Goal: Transaction & Acquisition: Book appointment/travel/reservation

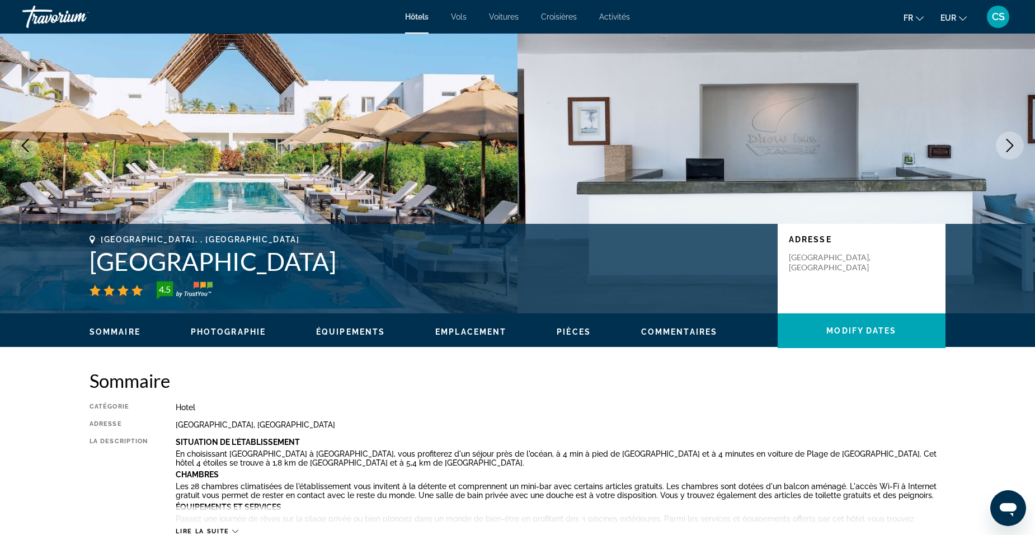
scroll to position [56, 0]
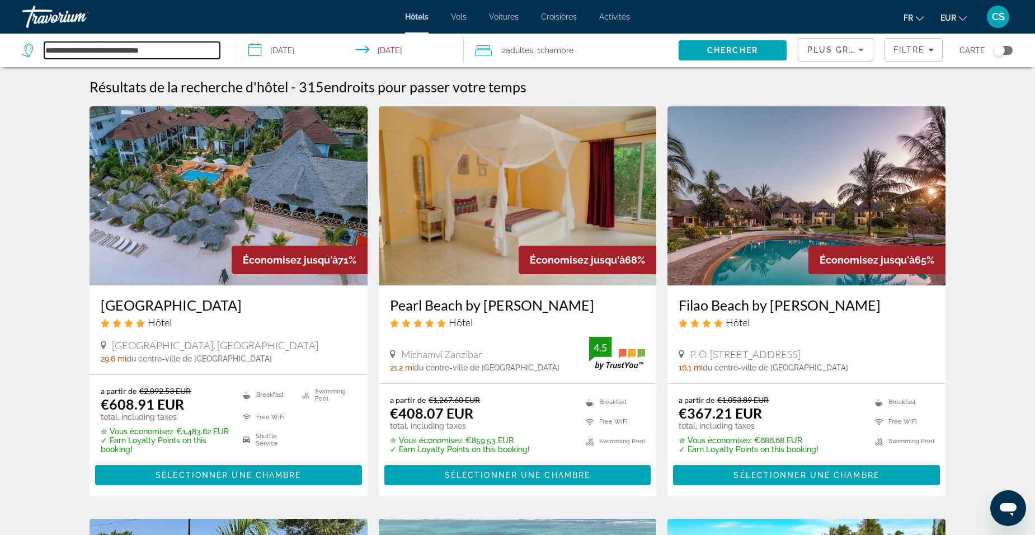
click at [133, 54] on input "**********" at bounding box center [132, 50] width 176 height 17
drag, startPoint x: 173, startPoint y: 54, endPoint x: -20, endPoint y: 56, distance: 193.1
click at [0, 56] on html "**********" at bounding box center [517, 267] width 1035 height 535
type input "*"
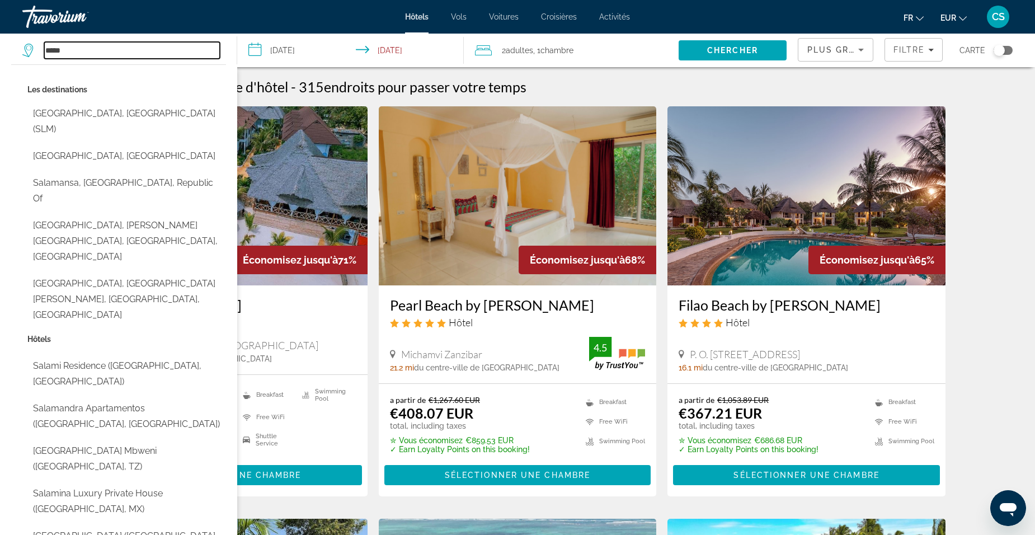
type input "*****"
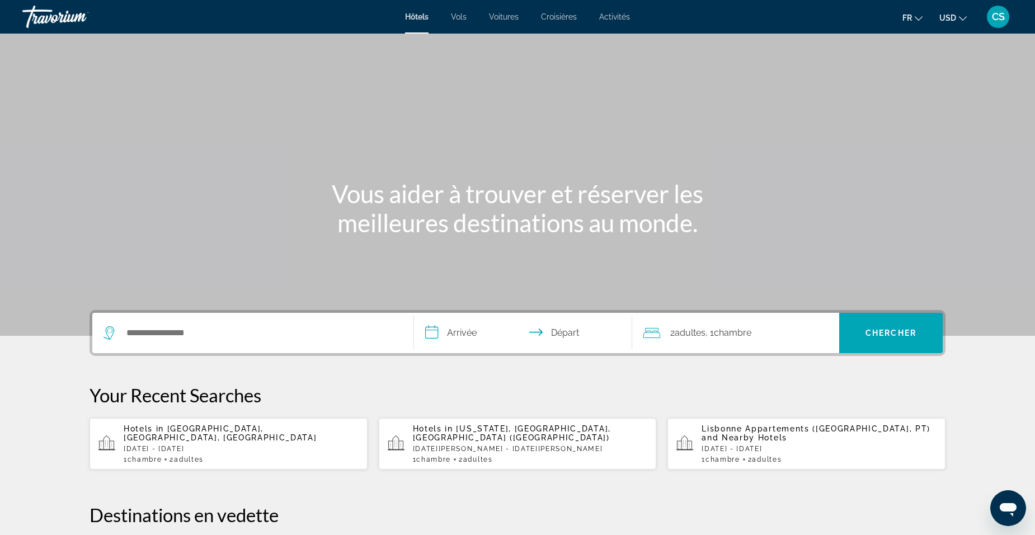
click at [162, 345] on div "Search widget" at bounding box center [253, 333] width 299 height 40
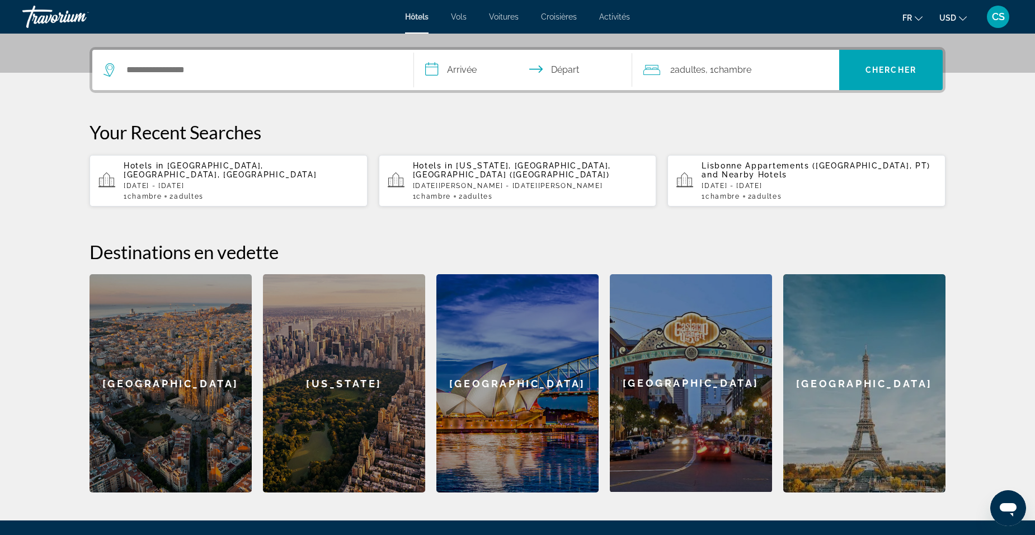
scroll to position [274, 0]
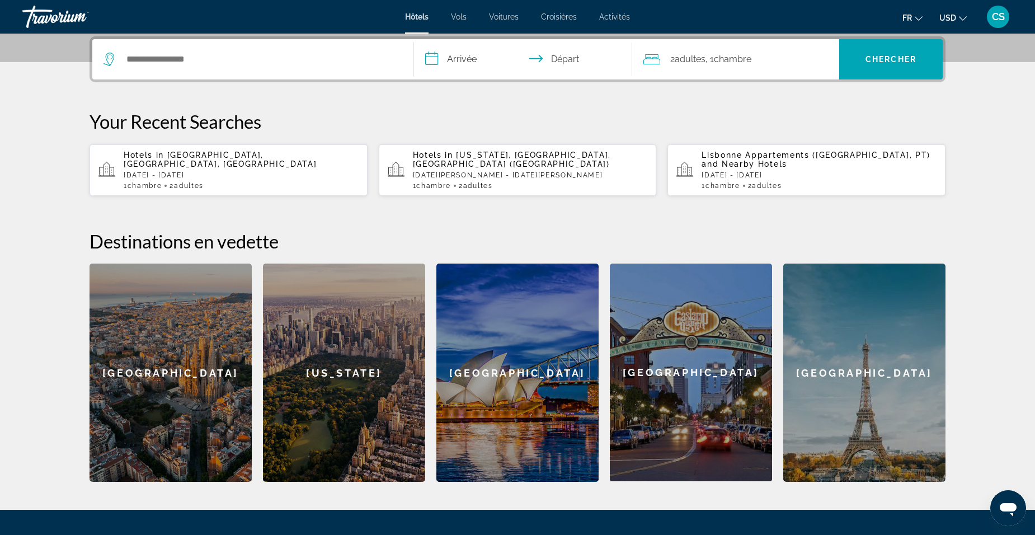
drag, startPoint x: 175, startPoint y: 40, endPoint x: 183, endPoint y: 48, distance: 11.1
click at [177, 41] on div "Search widget" at bounding box center [253, 59] width 299 height 40
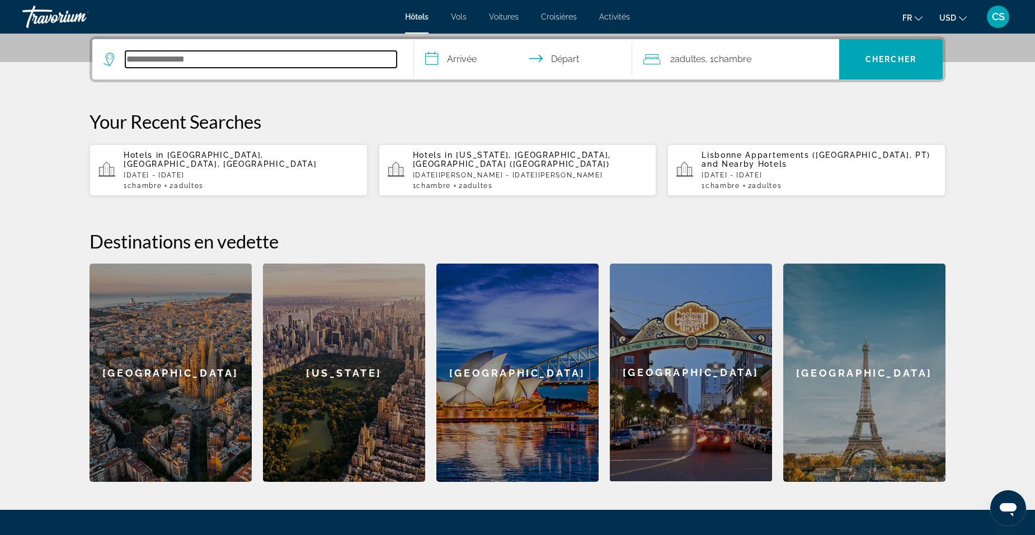
click at [185, 52] on input "Search hotel destination" at bounding box center [260, 59] width 271 height 17
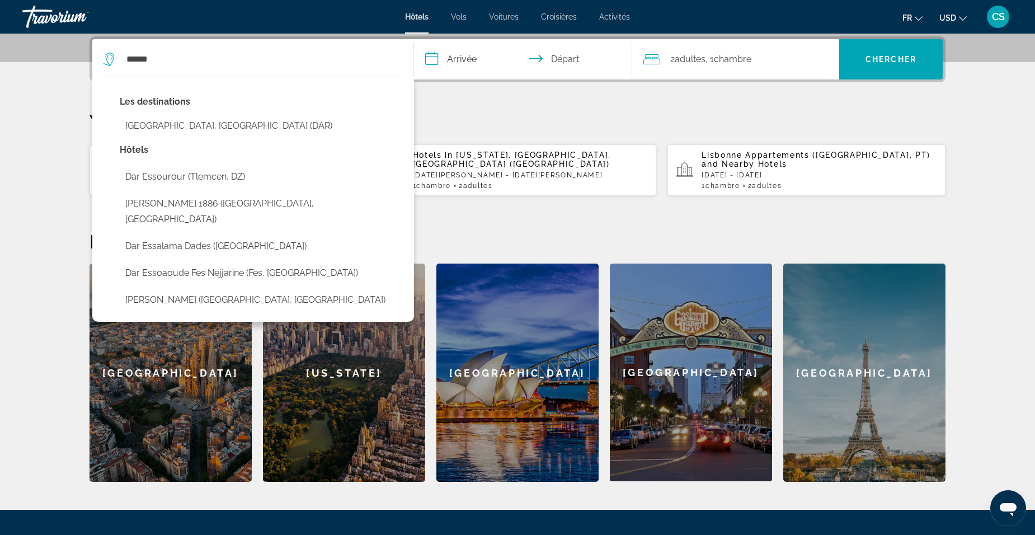
click at [206, 123] on button "[GEOGRAPHIC_DATA], [GEOGRAPHIC_DATA] (DAR)" at bounding box center [261, 125] width 283 height 21
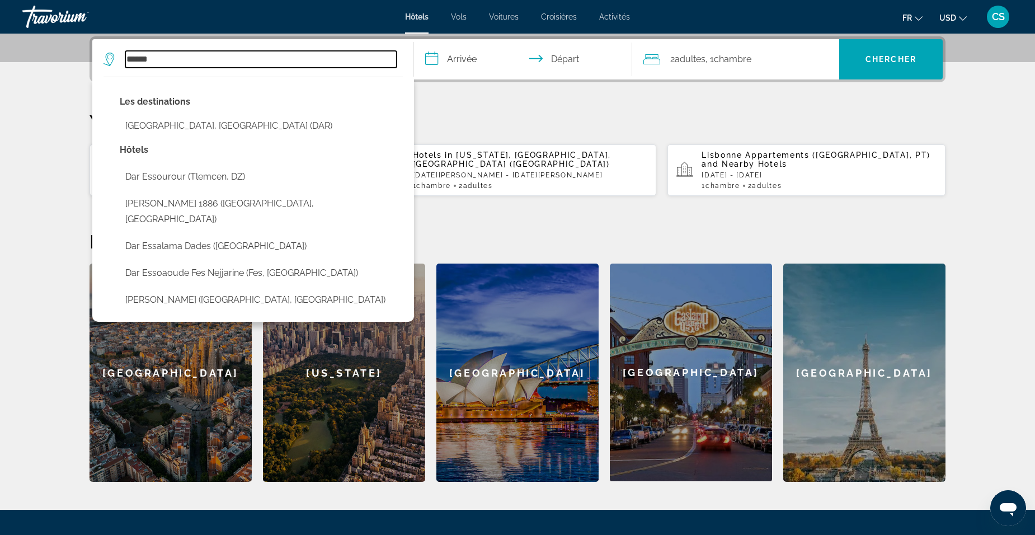
type input "**********"
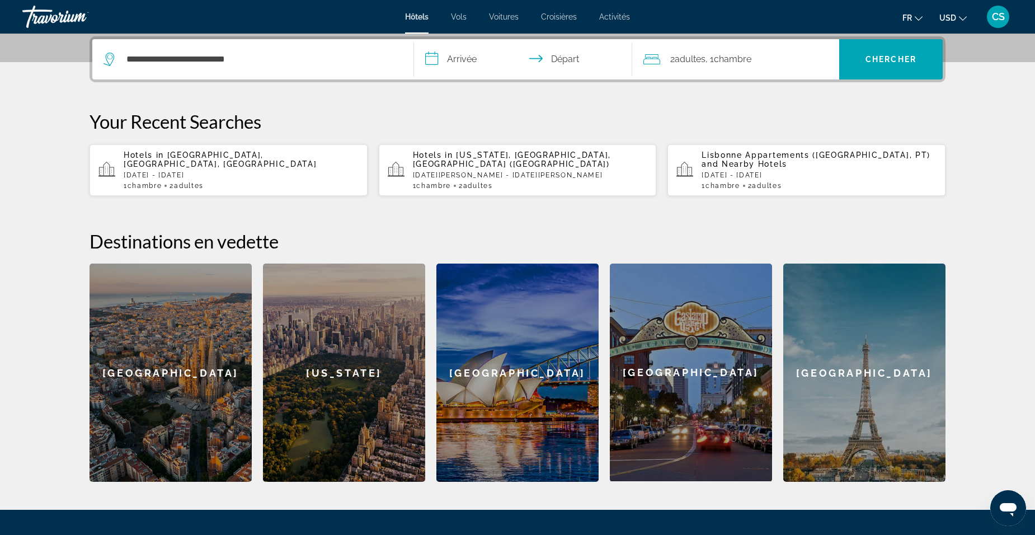
click at [481, 60] on input "**********" at bounding box center [525, 61] width 223 height 44
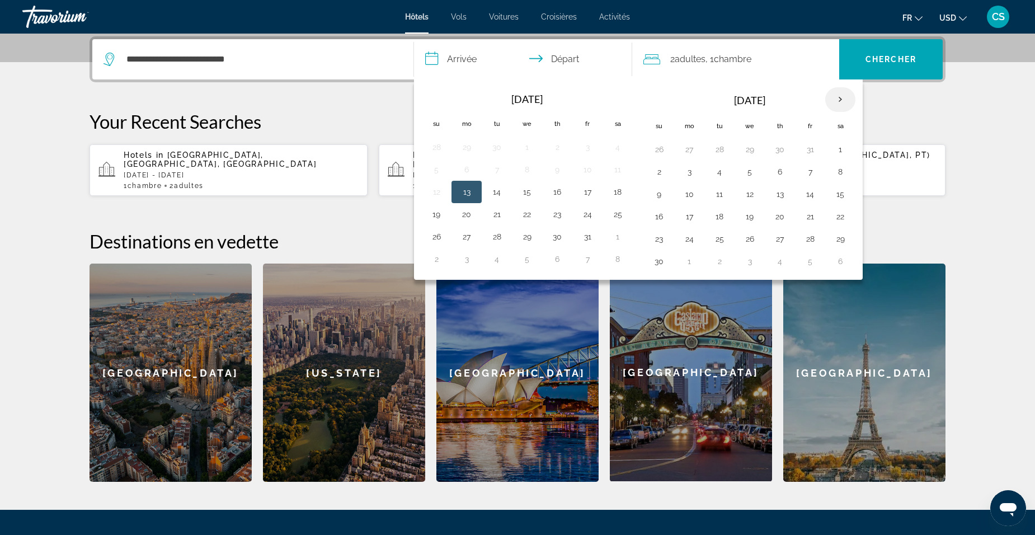
click at [837, 102] on th "Next month" at bounding box center [840, 99] width 30 height 25
click at [838, 101] on th "Next month" at bounding box center [840, 99] width 30 height 25
click at [836, 95] on th "Next month" at bounding box center [840, 99] width 30 height 25
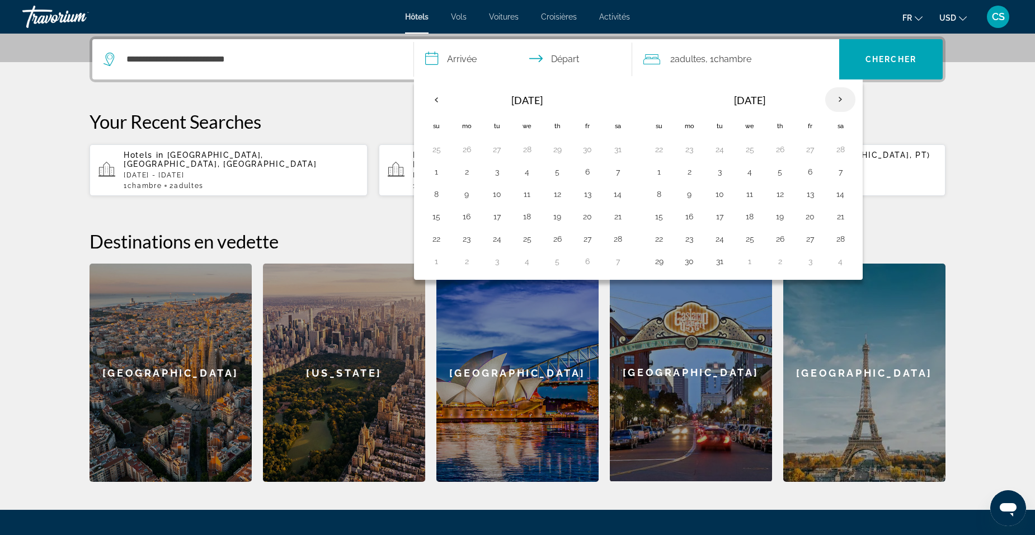
click at [836, 95] on th "Next month" at bounding box center [840, 99] width 30 height 25
click at [838, 172] on button "13" at bounding box center [841, 172] width 18 height 16
click at [840, 175] on button "13" at bounding box center [841, 172] width 18 height 16
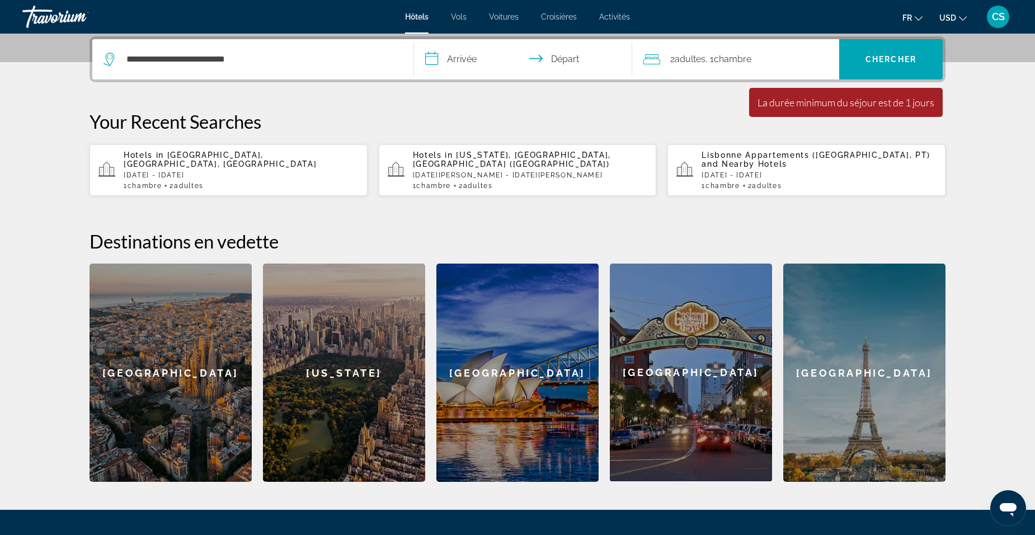
click at [467, 64] on input "**********" at bounding box center [525, 61] width 223 height 44
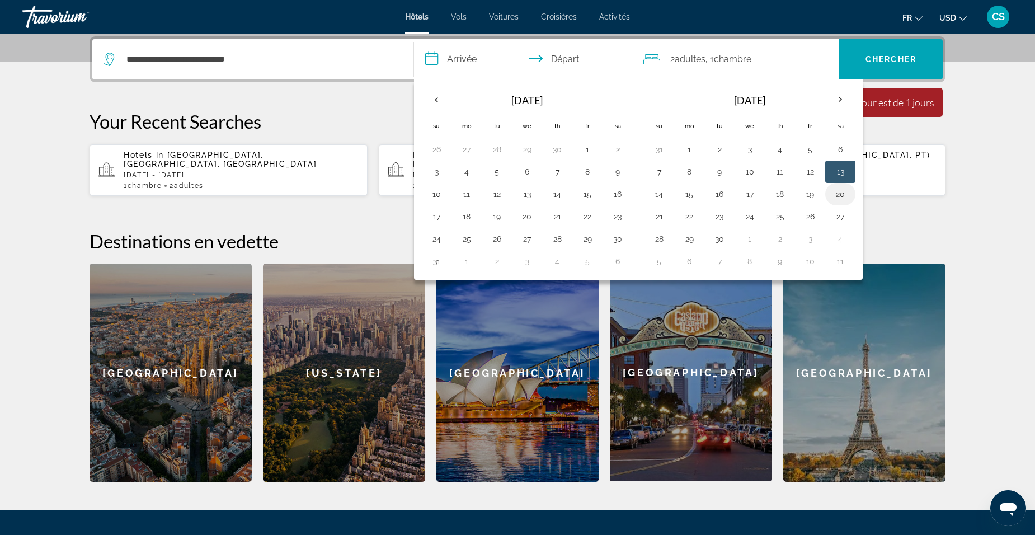
click at [849, 195] on button "20" at bounding box center [841, 194] width 18 height 16
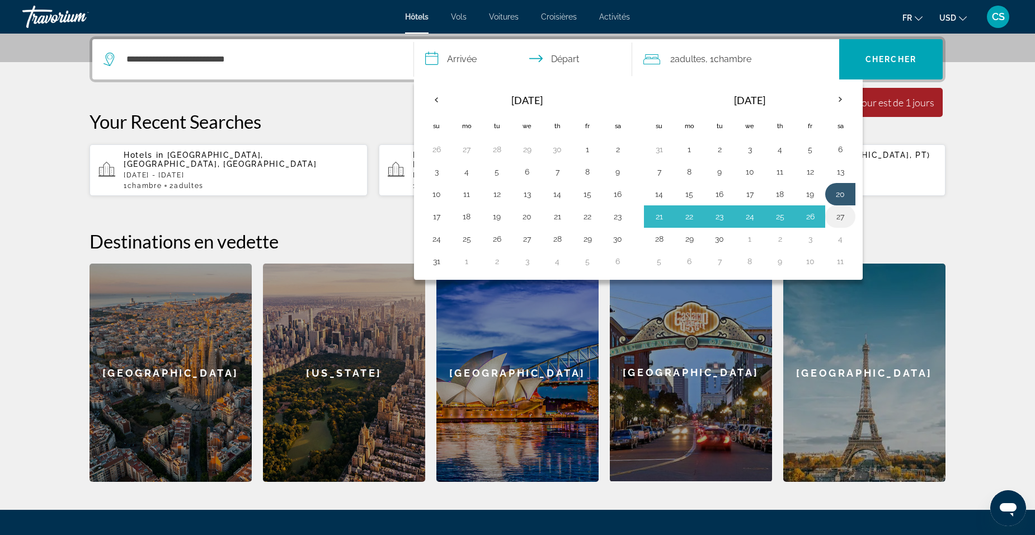
click at [847, 215] on button "27" at bounding box center [841, 217] width 18 height 16
type input "**********"
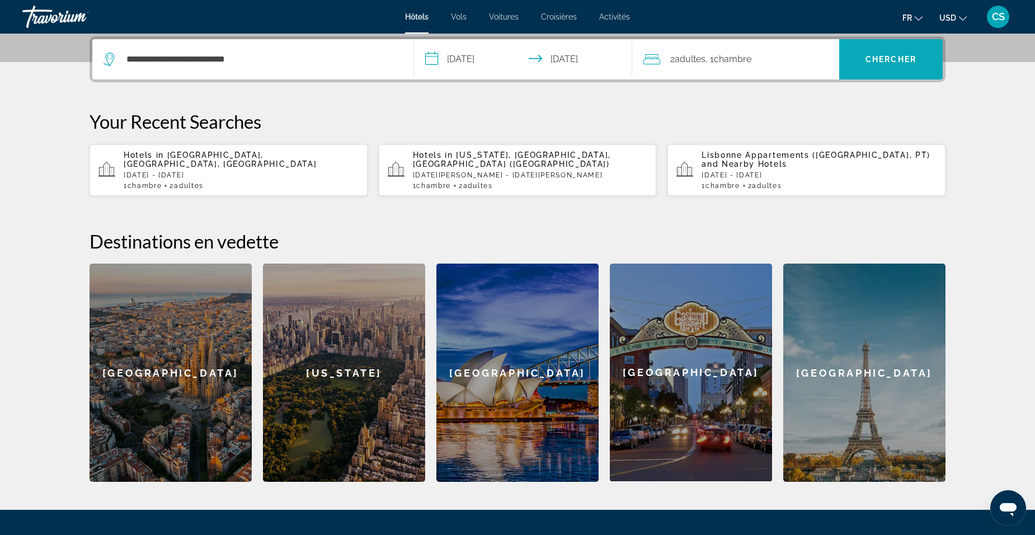
click at [899, 73] on span "Search" at bounding box center [891, 59] width 104 height 40
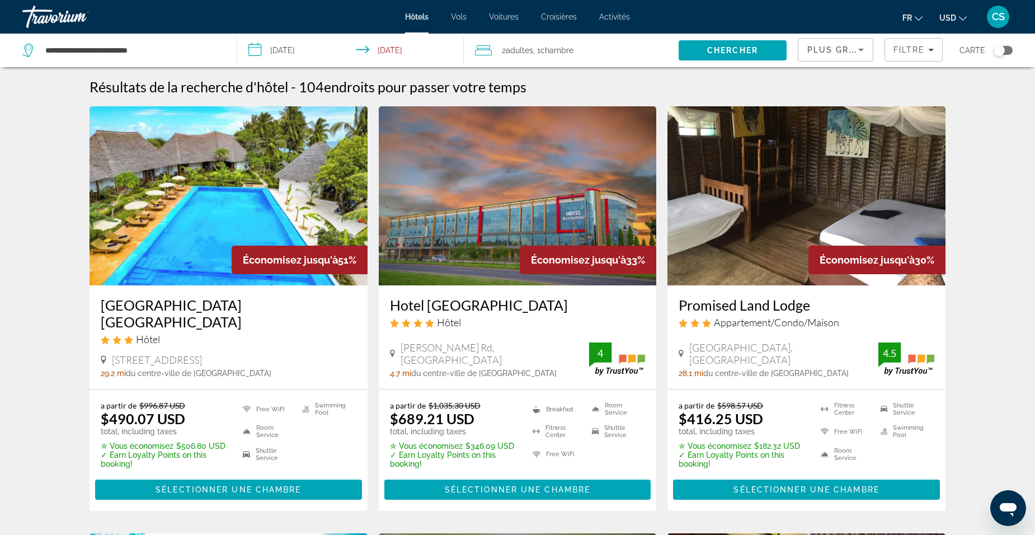
click at [950, 19] on span "USD" at bounding box center [948, 17] width 17 height 9
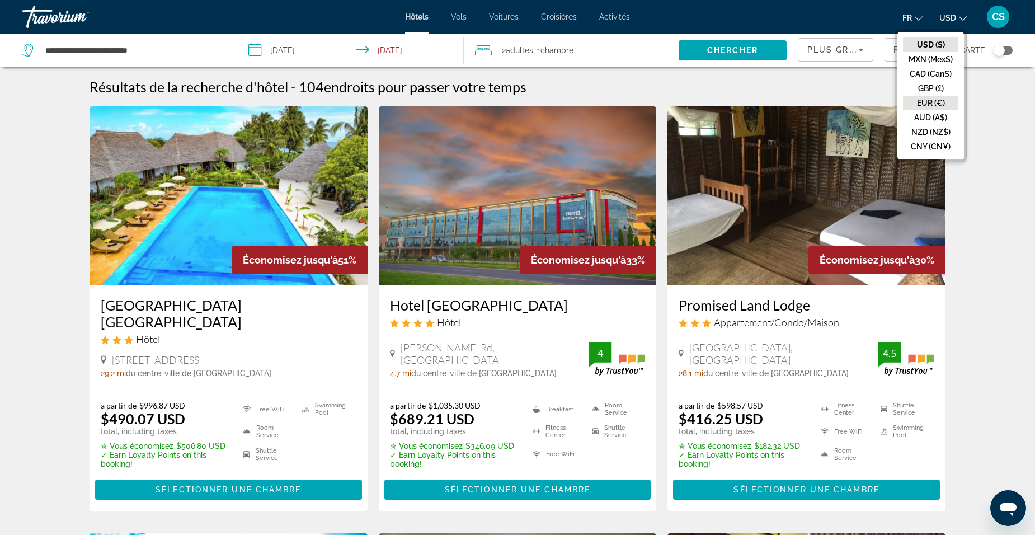
click at [938, 104] on button "EUR (€)" at bounding box center [930, 103] width 55 height 15
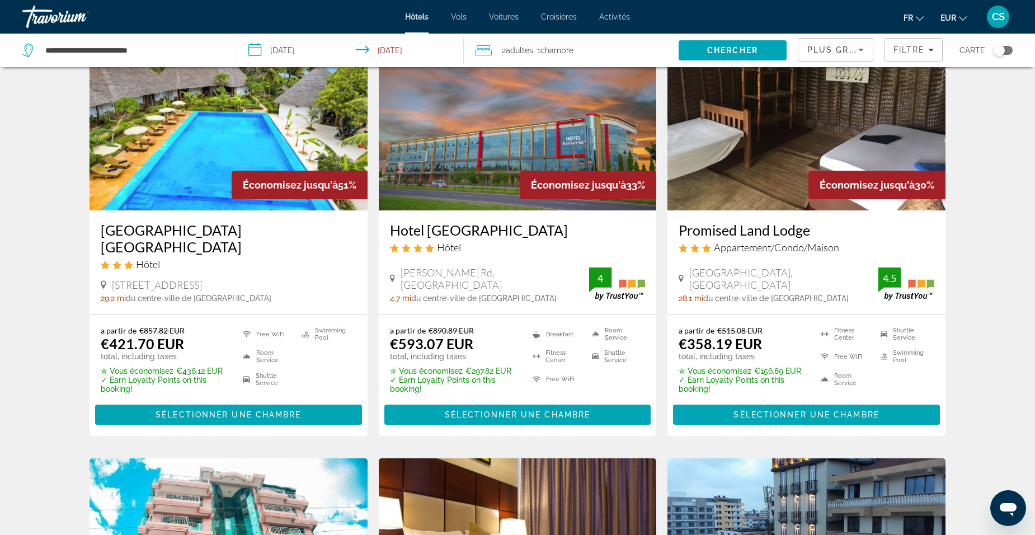
scroll to position [112, 0]
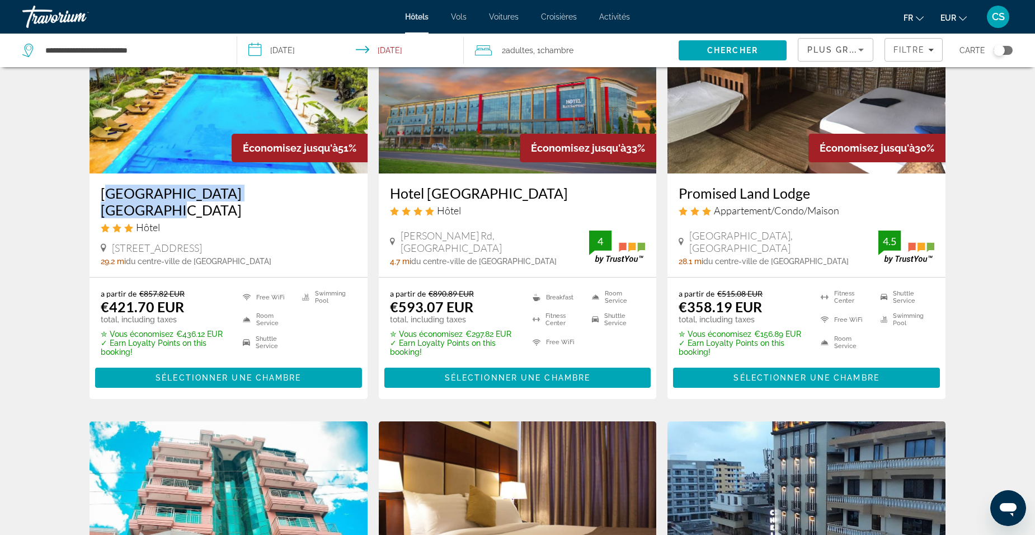
drag, startPoint x: 96, startPoint y: 193, endPoint x: 323, endPoint y: 186, distance: 227.3
click at [323, 186] on div "[GEOGRAPHIC_DATA] [GEOGRAPHIC_DATA] Hôtel [GEOGRAPHIC_DATA], [GEOGRAPHIC_DATA] …" at bounding box center [229, 225] width 278 height 104
drag, startPoint x: 323, startPoint y: 186, endPoint x: 244, endPoint y: 195, distance: 80.0
copy h3 "[GEOGRAPHIC_DATA] [GEOGRAPHIC_DATA]"
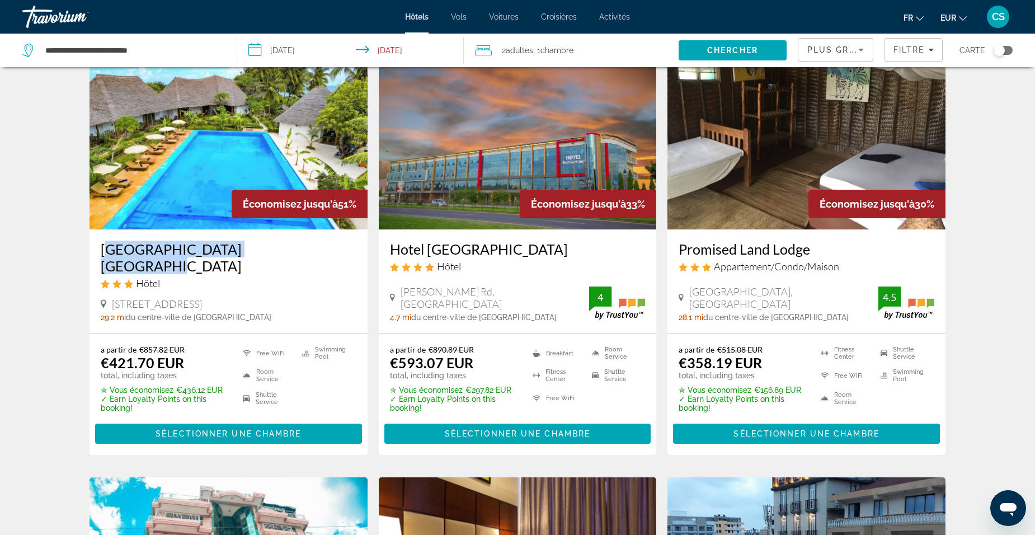
scroll to position [0, 0]
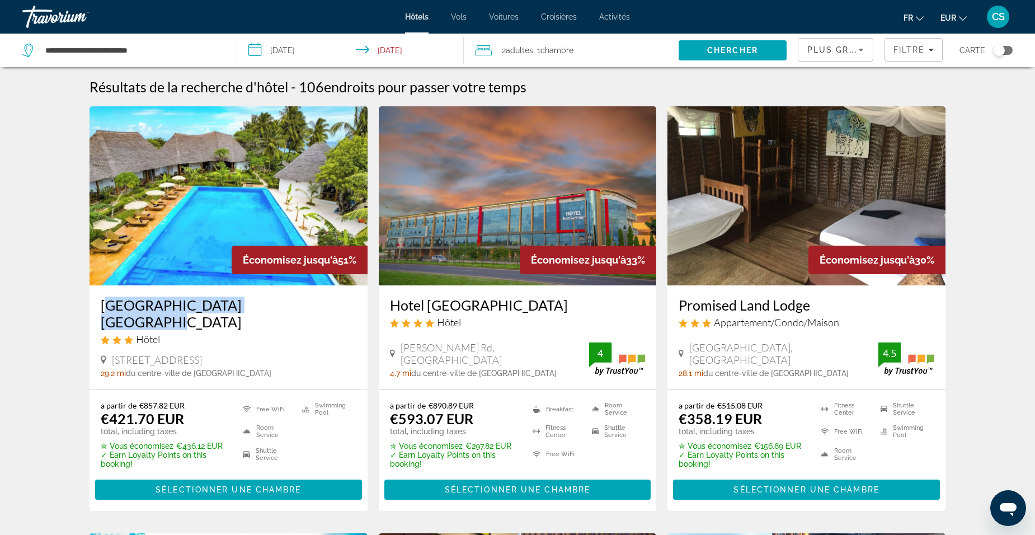
drag, startPoint x: 675, startPoint y: 303, endPoint x: 825, endPoint y: 299, distance: 150.0
click at [825, 299] on div "Promised Land Lodge Appartement/Condo/Maison [GEOGRAPHIC_DATA], [GEOGRAPHIC_DAT…" at bounding box center [807, 337] width 278 height 104
drag, startPoint x: 825, startPoint y: 299, endPoint x: 802, endPoint y: 302, distance: 23.1
copy h3 "Promised Land Lodge"
click at [253, 328] on div "[GEOGRAPHIC_DATA] [GEOGRAPHIC_DATA] Hôtel" at bounding box center [229, 325] width 256 height 57
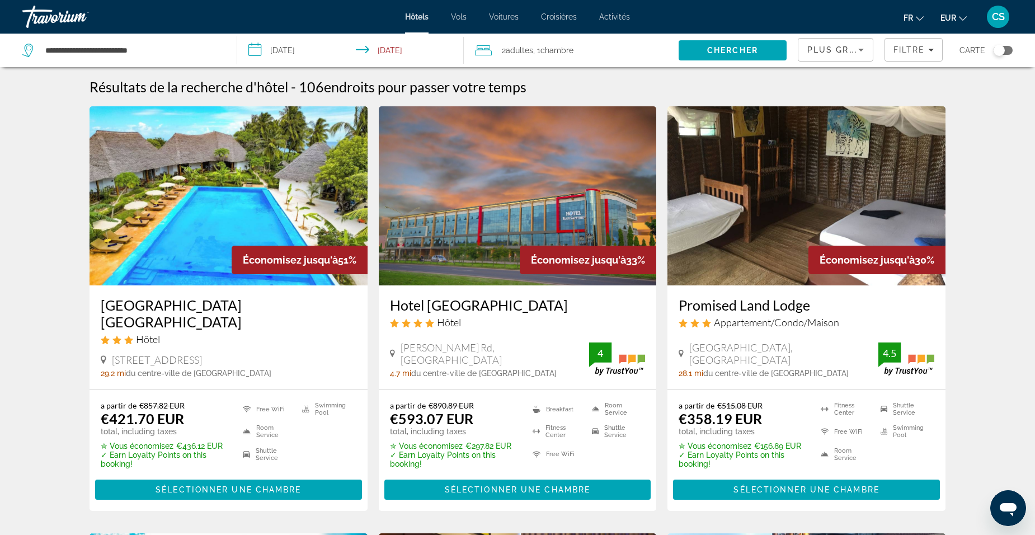
click at [244, 307] on h3 "[GEOGRAPHIC_DATA] [GEOGRAPHIC_DATA]" at bounding box center [229, 314] width 256 height 34
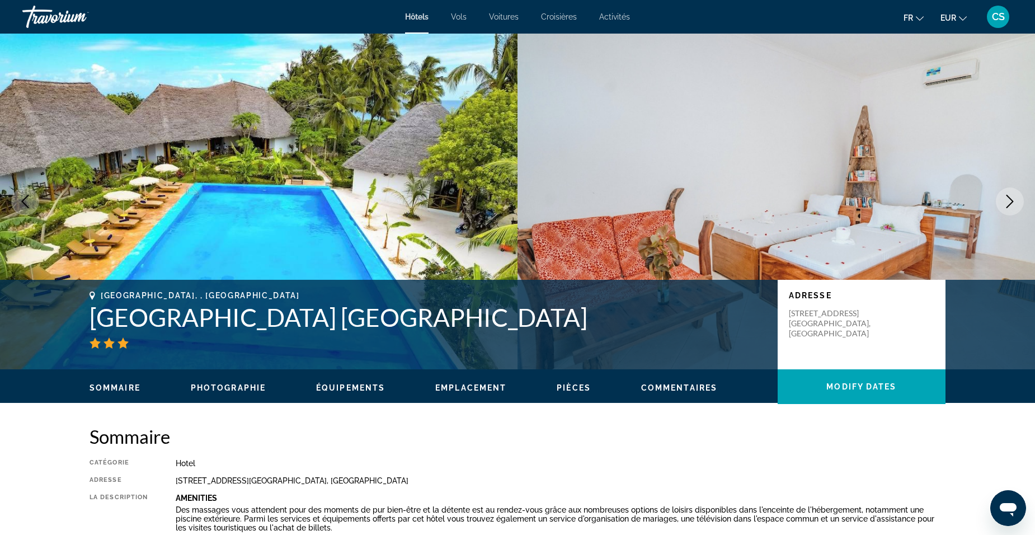
click at [1008, 201] on icon "Next image" at bounding box center [1009, 201] width 13 height 13
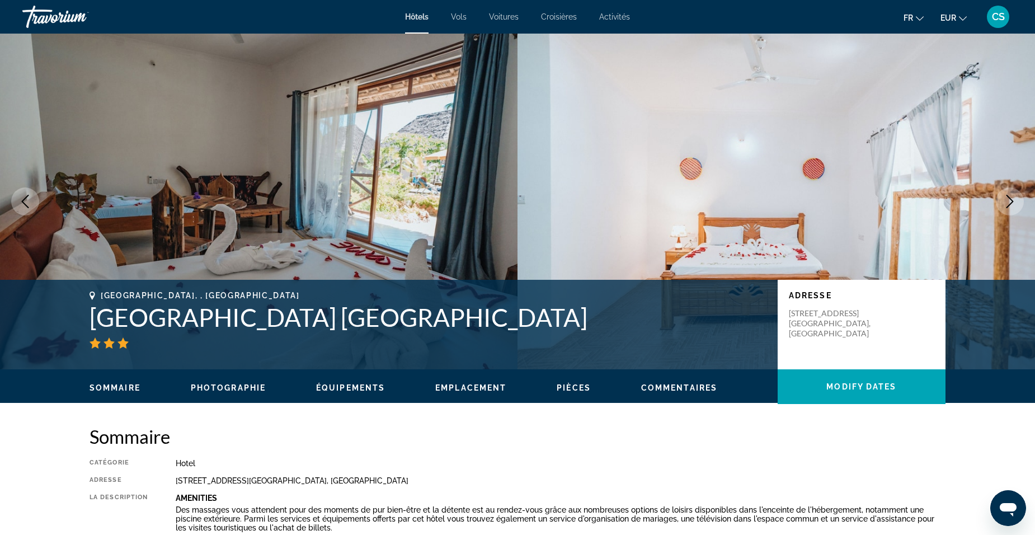
click at [1008, 201] on icon "Next image" at bounding box center [1009, 201] width 13 height 13
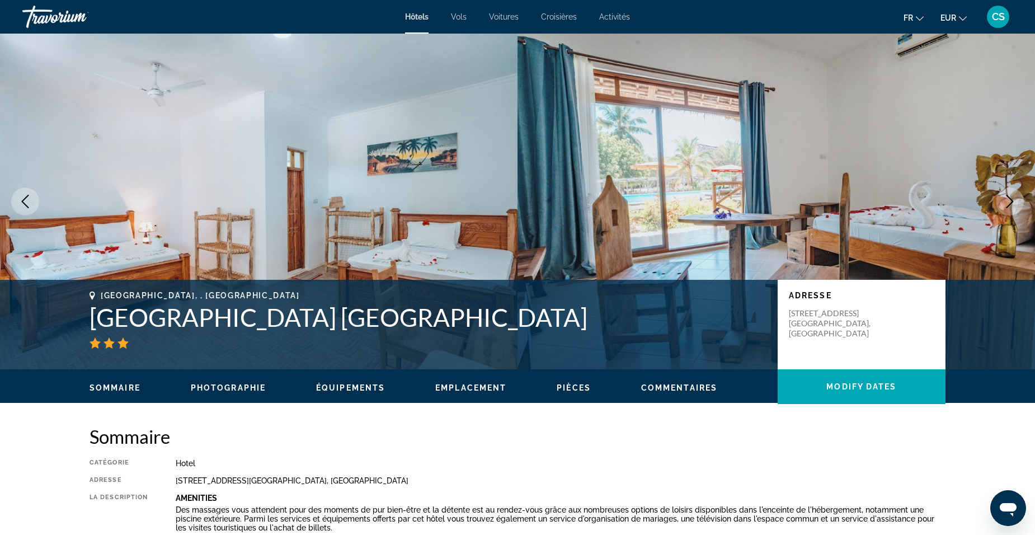
click at [1008, 201] on icon "Next image" at bounding box center [1009, 201] width 13 height 13
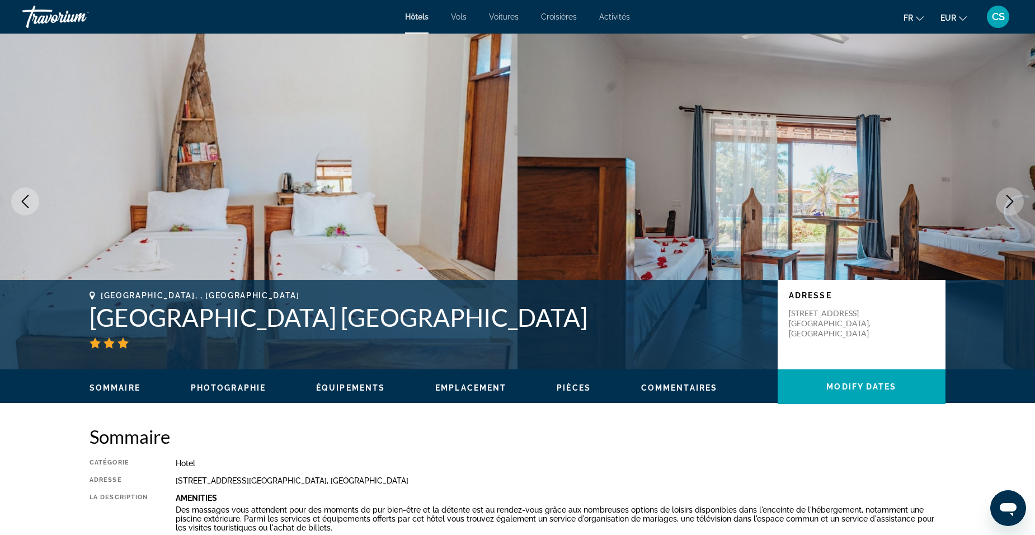
click at [1008, 201] on icon "Next image" at bounding box center [1009, 201] width 13 height 13
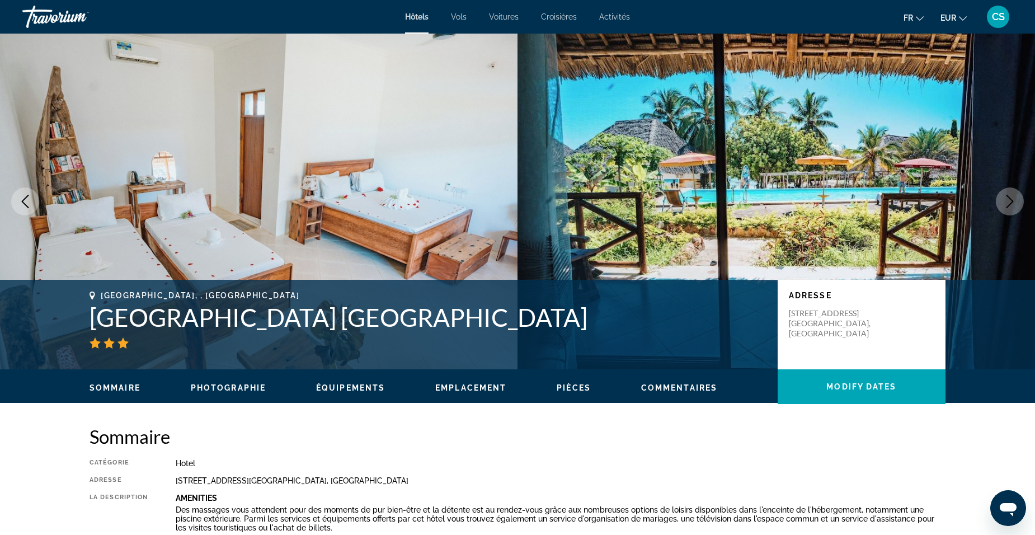
click at [1008, 201] on icon "Next image" at bounding box center [1009, 201] width 13 height 13
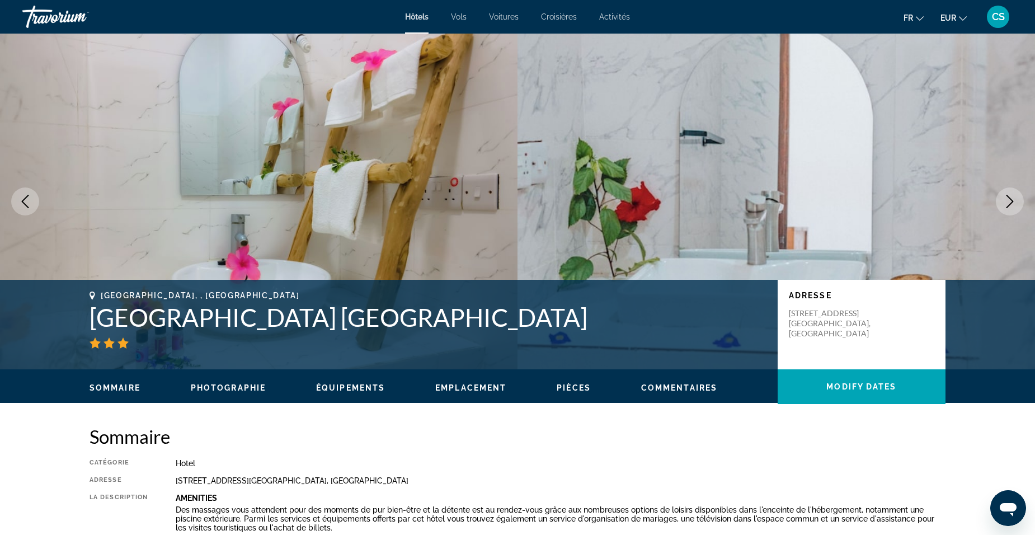
click at [1008, 201] on icon "Next image" at bounding box center [1009, 201] width 13 height 13
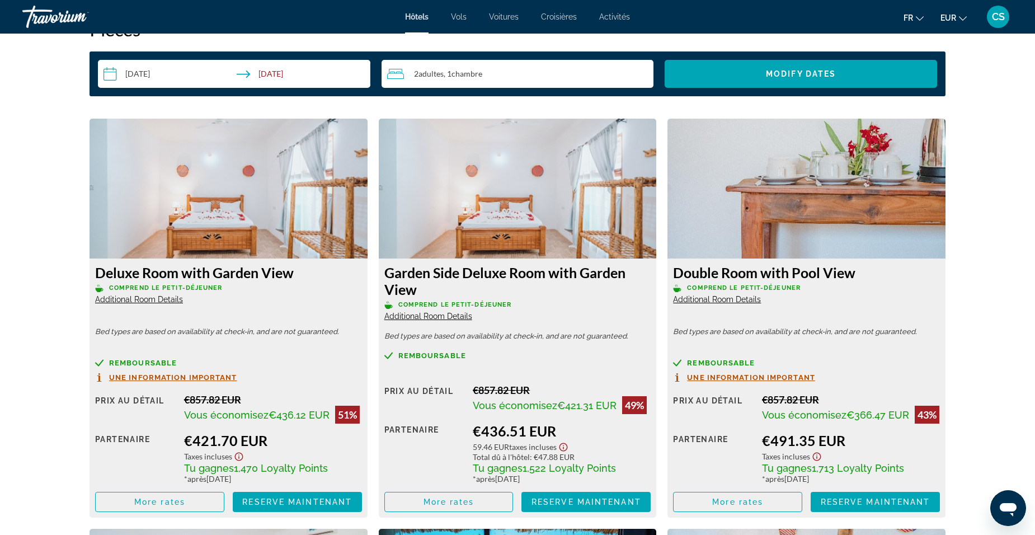
scroll to position [1454, 0]
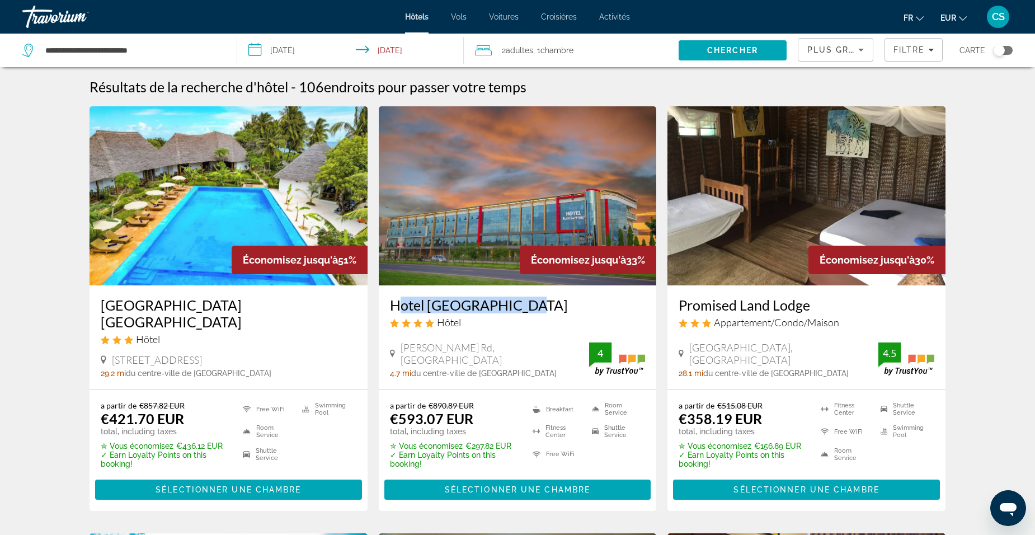
drag, startPoint x: 384, startPoint y: 308, endPoint x: 532, endPoint y: 309, distance: 147.7
click at [532, 309] on div "Hotel [GEOGRAPHIC_DATA] Hôtel [PERSON_NAME][GEOGRAPHIC_DATA], [GEOGRAPHIC_DATA]…" at bounding box center [518, 337] width 278 height 104
drag, startPoint x: 532, startPoint y: 309, endPoint x: 496, endPoint y: 310, distance: 35.8
copy h3 "Hotel [GEOGRAPHIC_DATA]"
click at [478, 308] on h3 "Hotel [GEOGRAPHIC_DATA]" at bounding box center [518, 305] width 256 height 17
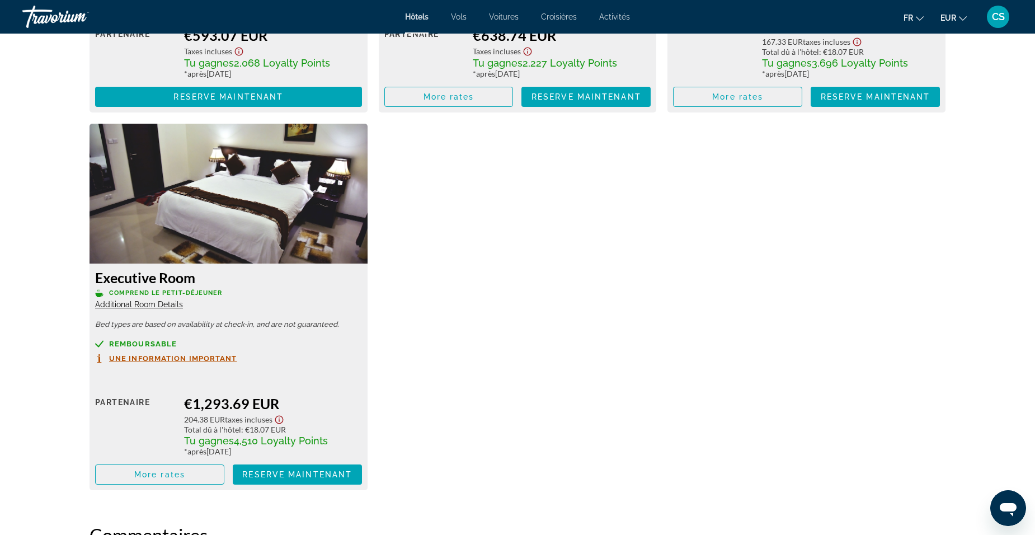
scroll to position [1847, 0]
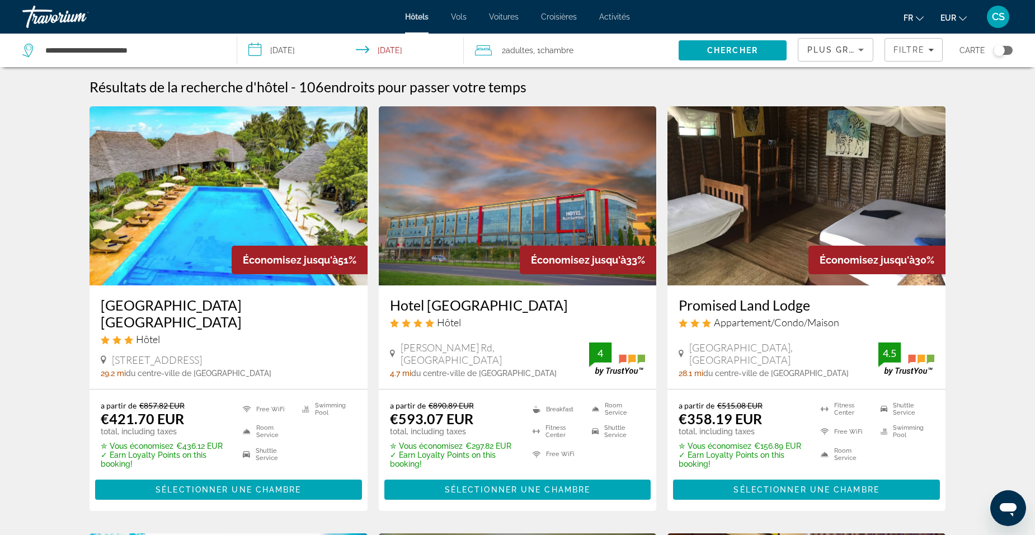
click at [395, 49] on input "**********" at bounding box center [352, 52] width 231 height 37
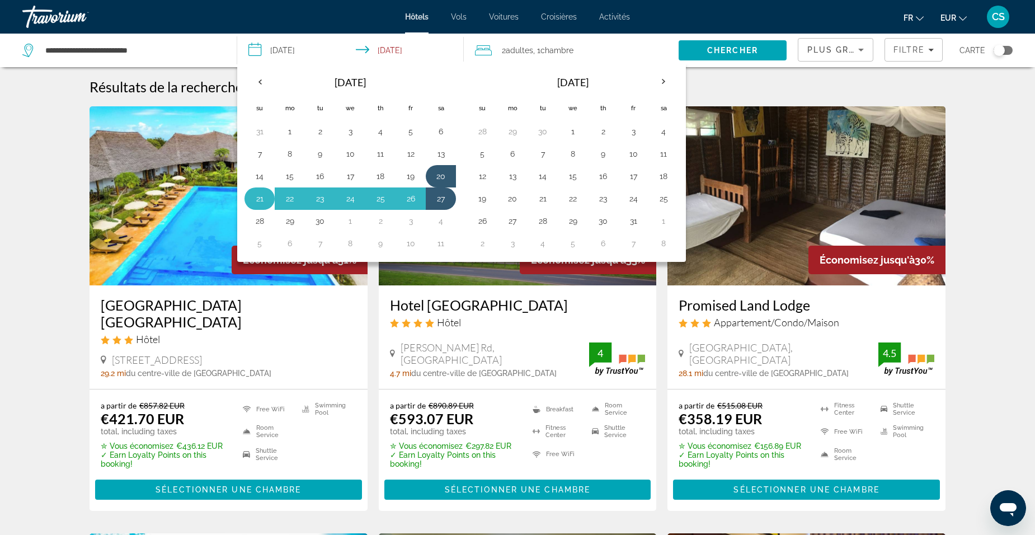
click at [257, 201] on button "21" at bounding box center [260, 199] width 18 height 16
click at [437, 177] on button "20" at bounding box center [441, 176] width 18 height 16
type input "**********"
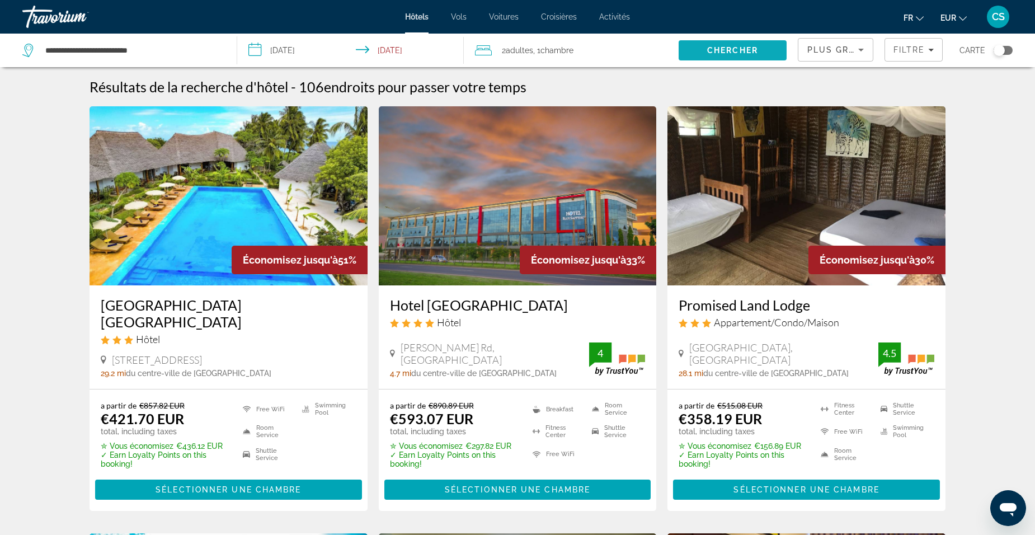
click at [729, 51] on span "Chercher" at bounding box center [732, 50] width 51 height 9
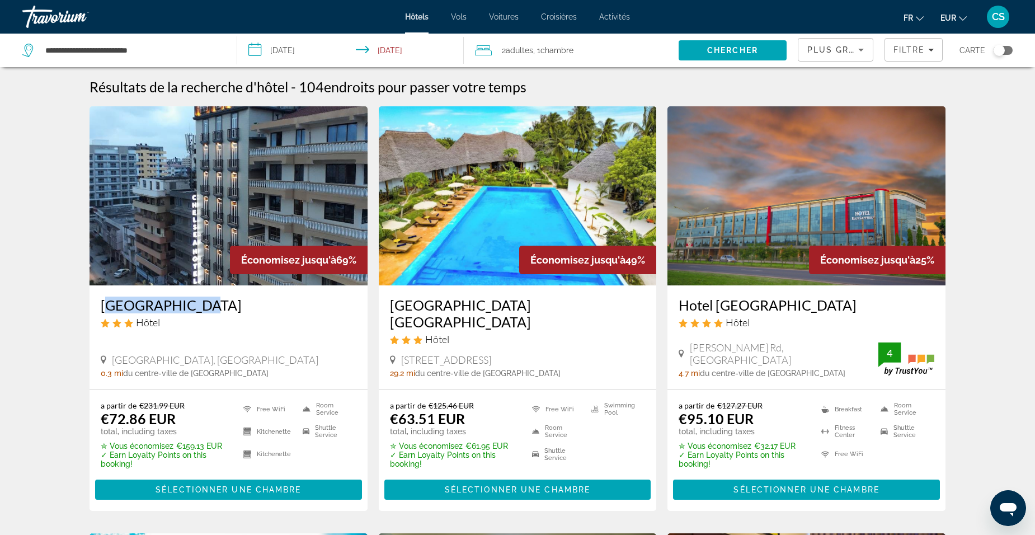
drag, startPoint x: 86, startPoint y: 309, endPoint x: 262, endPoint y: 307, distance: 175.7
click at [262, 307] on app-hotels-search-item "Économisez jusqu'à 69% [GEOGRAPHIC_DATA] Hôtel [GEOGRAPHIC_DATA], [GEOGRAPHIC_D…" at bounding box center [228, 308] width 289 height 405
drag, startPoint x: 262, startPoint y: 307, endPoint x: 179, endPoint y: 307, distance: 82.8
copy h3 "[GEOGRAPHIC_DATA]"
click at [162, 306] on h3 "[GEOGRAPHIC_DATA]" at bounding box center [229, 305] width 256 height 17
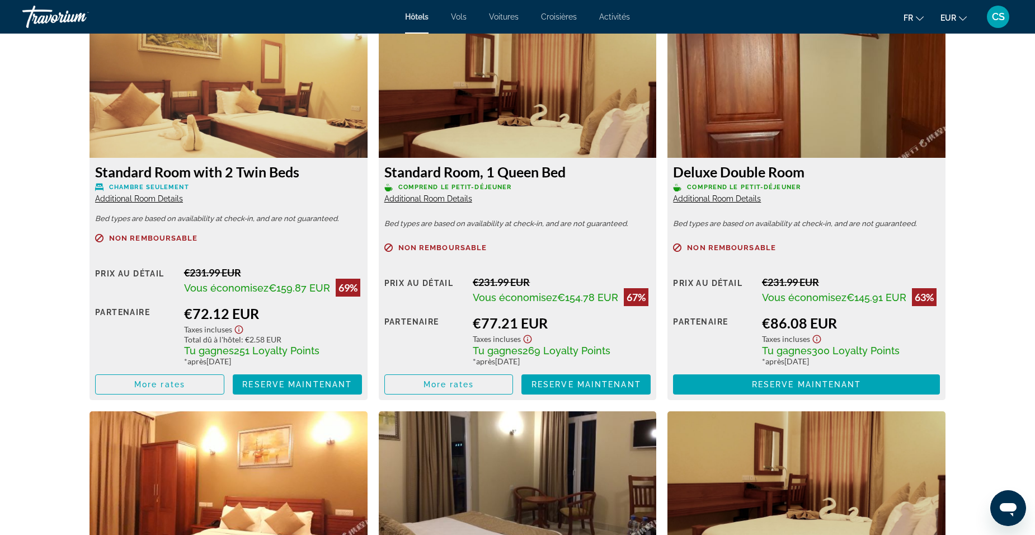
scroll to position [1567, 0]
click at [481, 386] on span "Main content" at bounding box center [449, 383] width 128 height 27
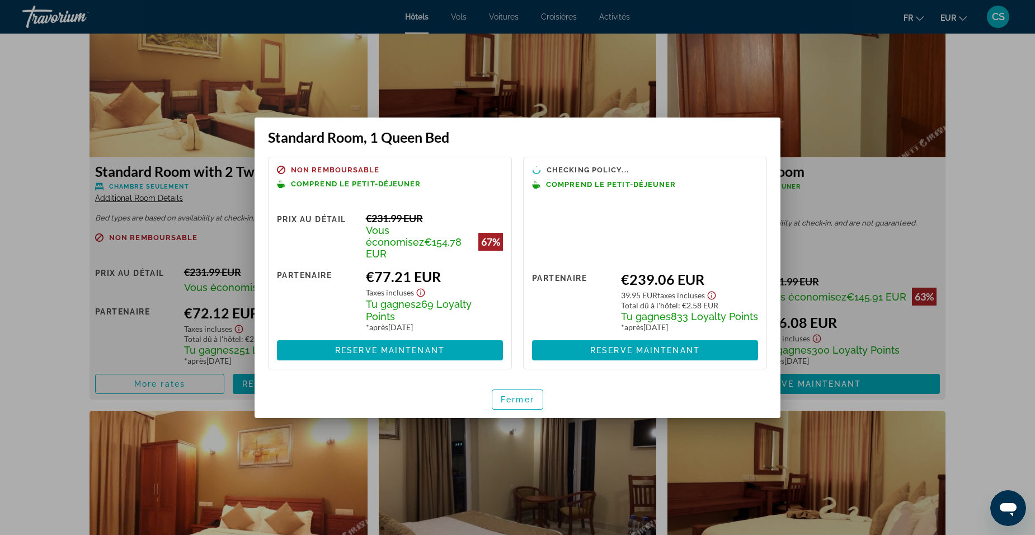
scroll to position [0, 0]
click at [528, 395] on span "Fermer" at bounding box center [518, 399] width 34 height 9
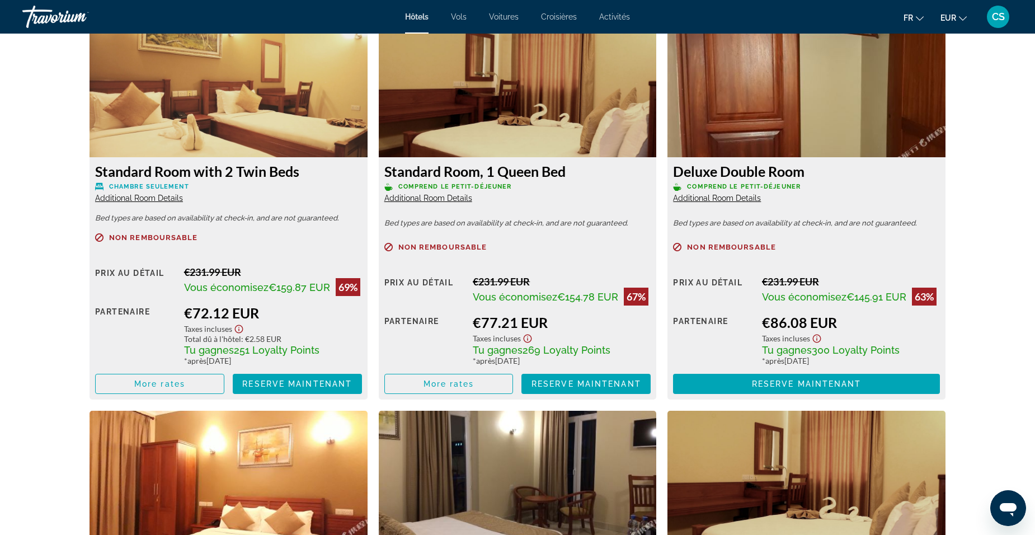
scroll to position [1567, 0]
click at [483, 386] on span "Main content" at bounding box center [449, 383] width 128 height 27
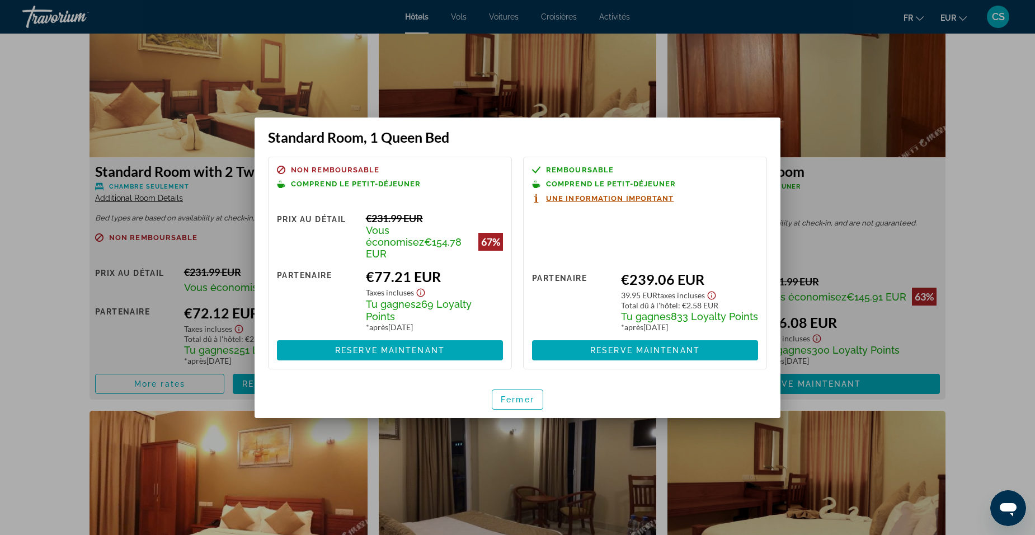
scroll to position [0, 0]
click at [514, 395] on span "Fermer" at bounding box center [518, 399] width 34 height 9
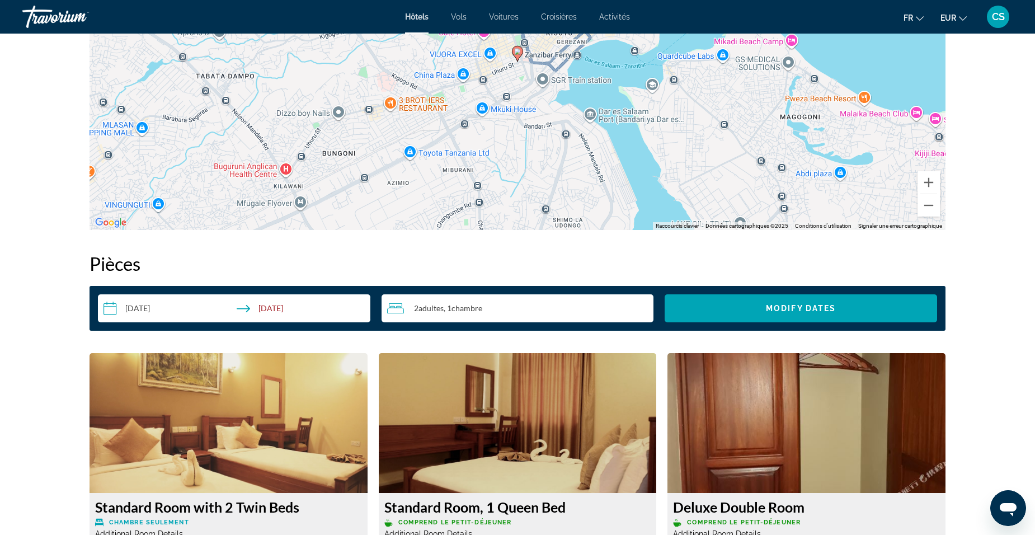
scroll to position [1511, 0]
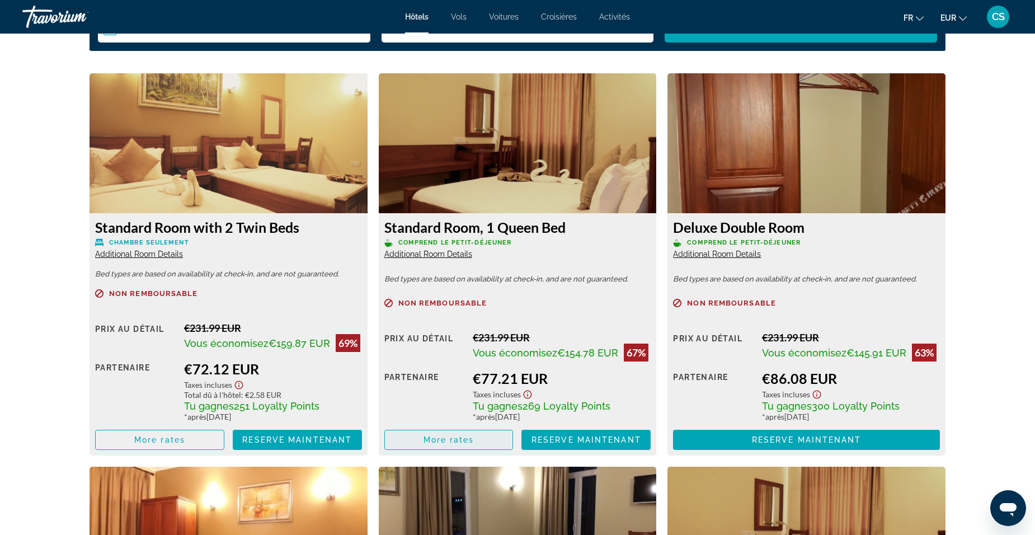
click at [466, 439] on span "More rates" at bounding box center [449, 439] width 51 height 9
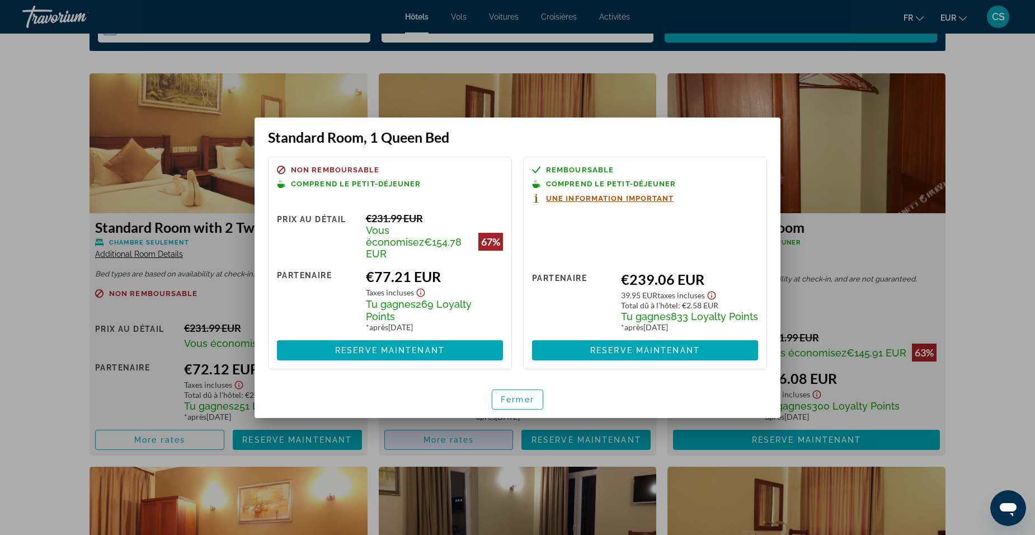
scroll to position [0, 0]
click at [521, 396] on span "Fermer" at bounding box center [518, 399] width 34 height 9
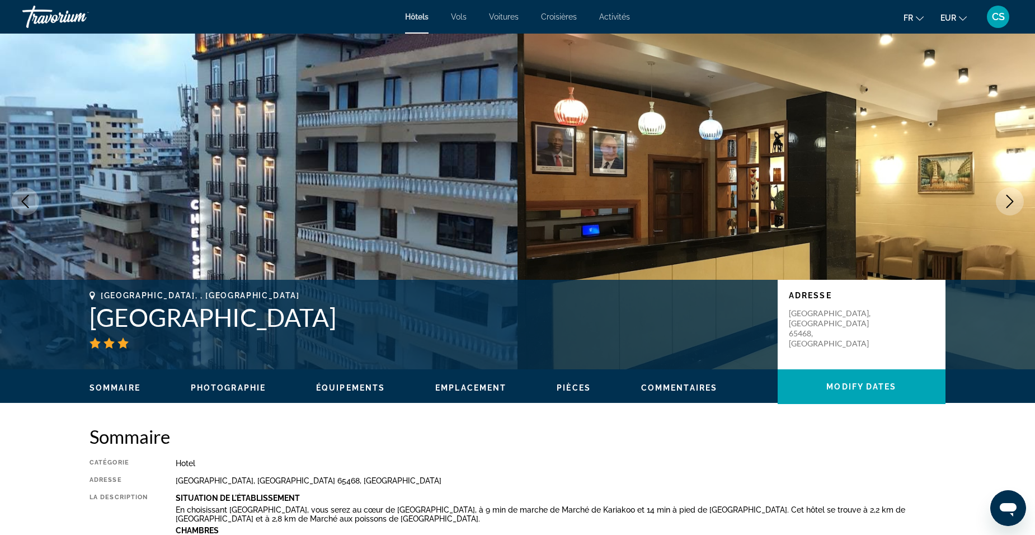
click at [603, 23] on div "Hôtels Vols Voitures Croisières Activités Hôtels Vols Voitures Croisières Activ…" at bounding box center [517, 16] width 1035 height 29
click at [612, 13] on span "Activités" at bounding box center [614, 16] width 31 height 9
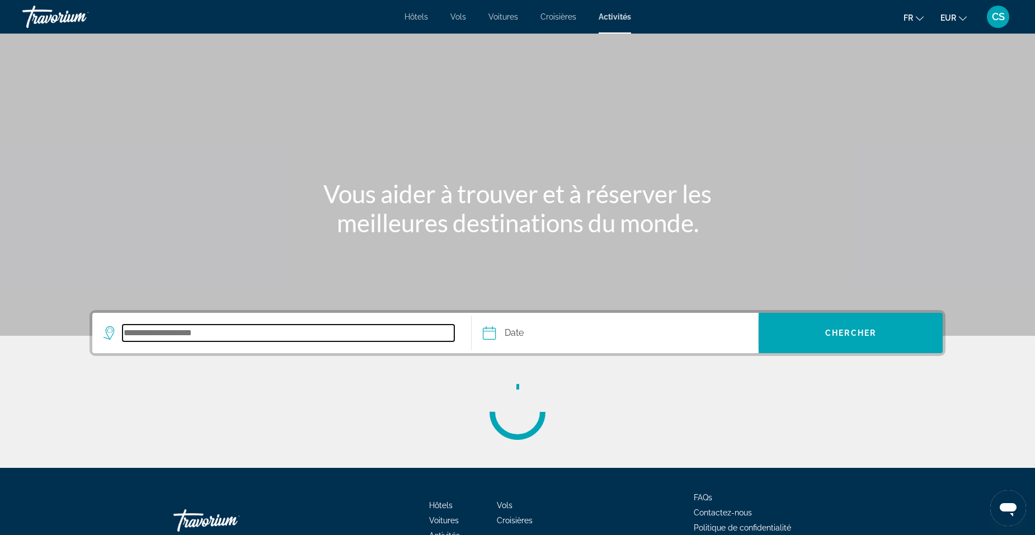
click at [303, 333] on input "Search destination" at bounding box center [289, 333] width 332 height 17
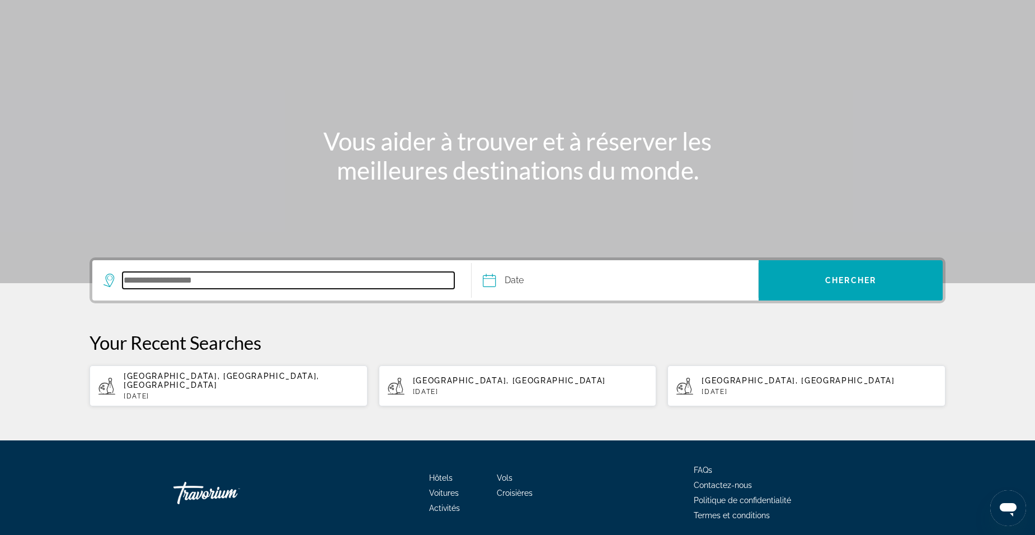
scroll to position [86, 0]
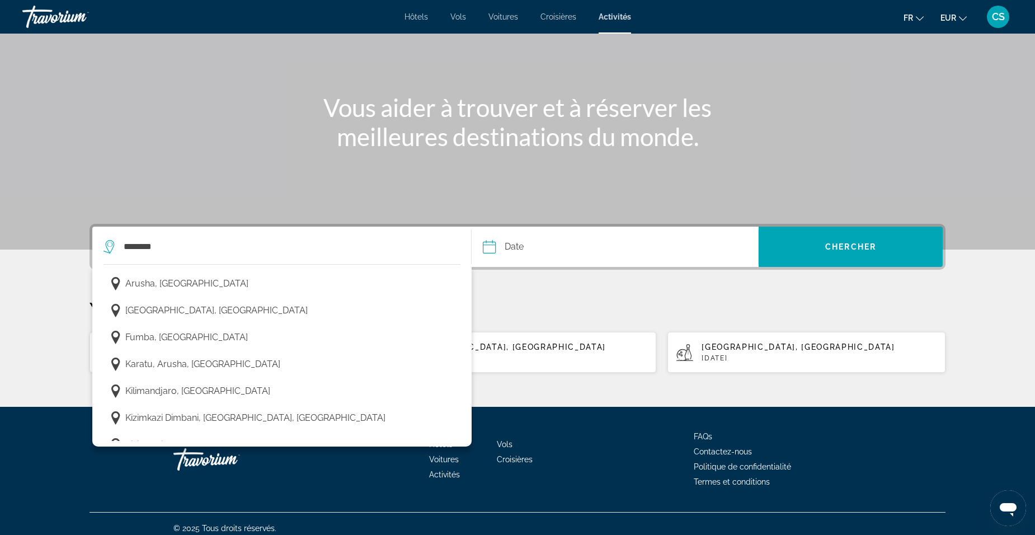
click at [243, 309] on button "[GEOGRAPHIC_DATA], [GEOGRAPHIC_DATA]" at bounding box center [282, 310] width 357 height 21
type input "**********"
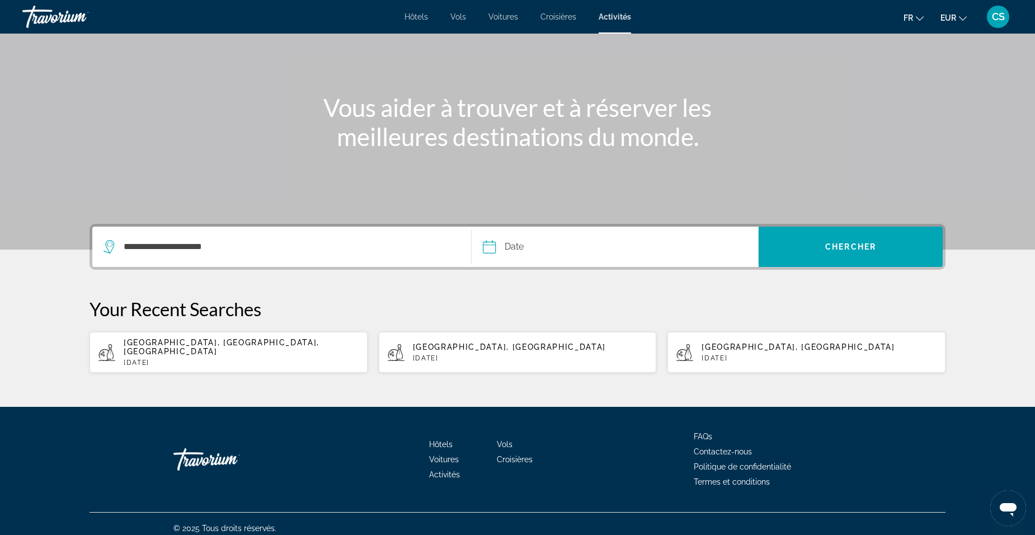
click at [520, 257] on input "Date" at bounding box center [551, 249] width 142 height 44
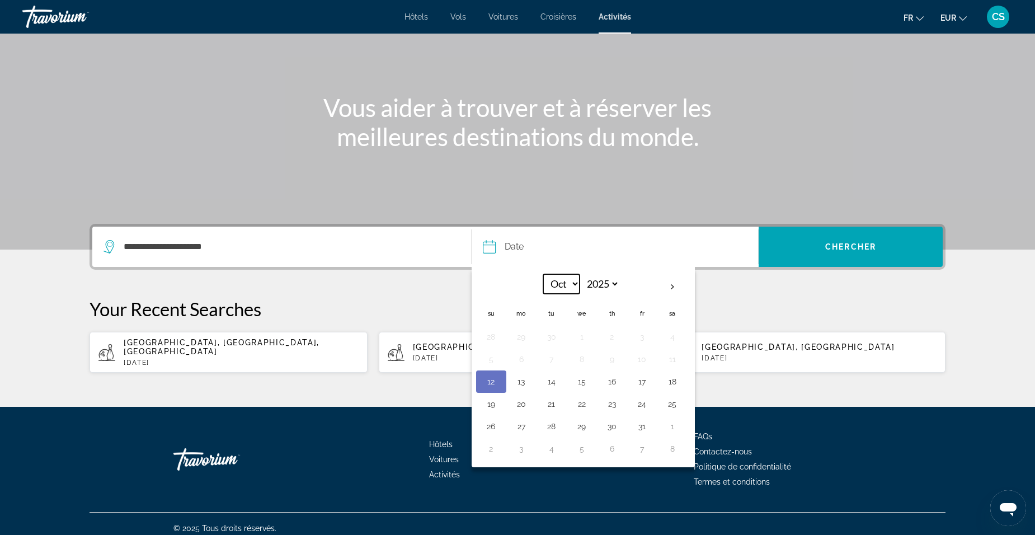
click at [562, 285] on select "*** *** *** *** *** *** *** *** *** *** *** ***" at bounding box center [561, 284] width 36 height 20
drag, startPoint x: 605, startPoint y: 277, endPoint x: 604, endPoint y: 287, distance: 10.2
click at [605, 281] on select "**** **** **** **** **** ****" at bounding box center [601, 284] width 36 height 20
select select "****"
click at [583, 274] on select "**** **** **** **** **** ****" at bounding box center [601, 284] width 36 height 20
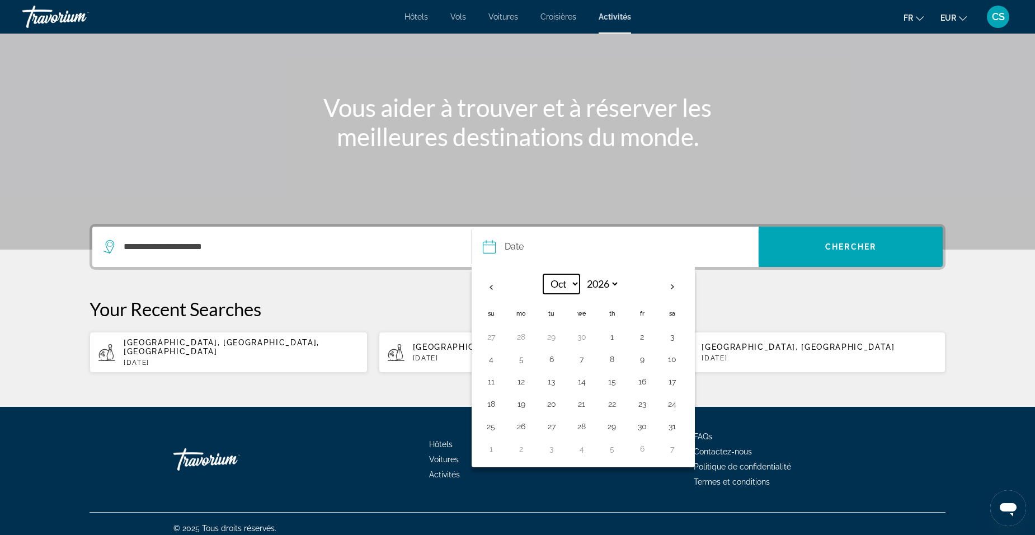
click at [568, 285] on select "*** *** *** *** *** *** *** *** *** *** *** ***" at bounding box center [561, 284] width 36 height 20
select select "*"
click at [543, 274] on select "*** *** *** *** *** *** *** *** *** *** *** ***" at bounding box center [561, 284] width 36 height 20
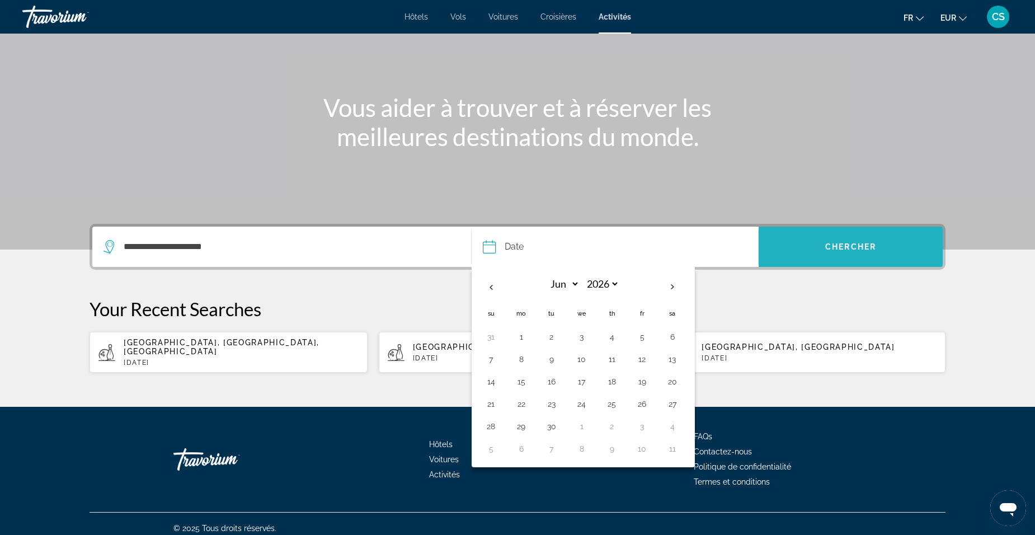
click at [834, 254] on span "Search" at bounding box center [851, 246] width 184 height 27
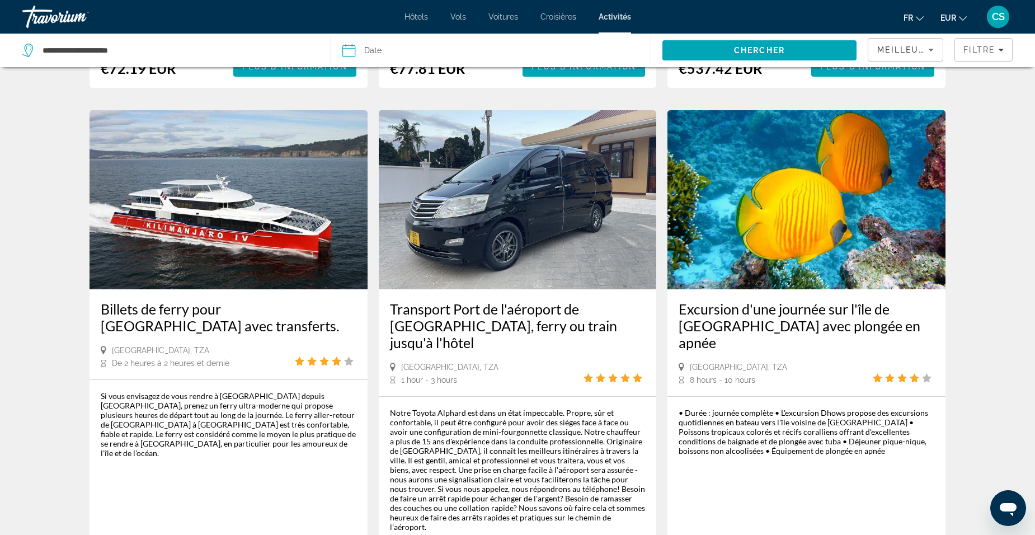
scroll to position [1567, 0]
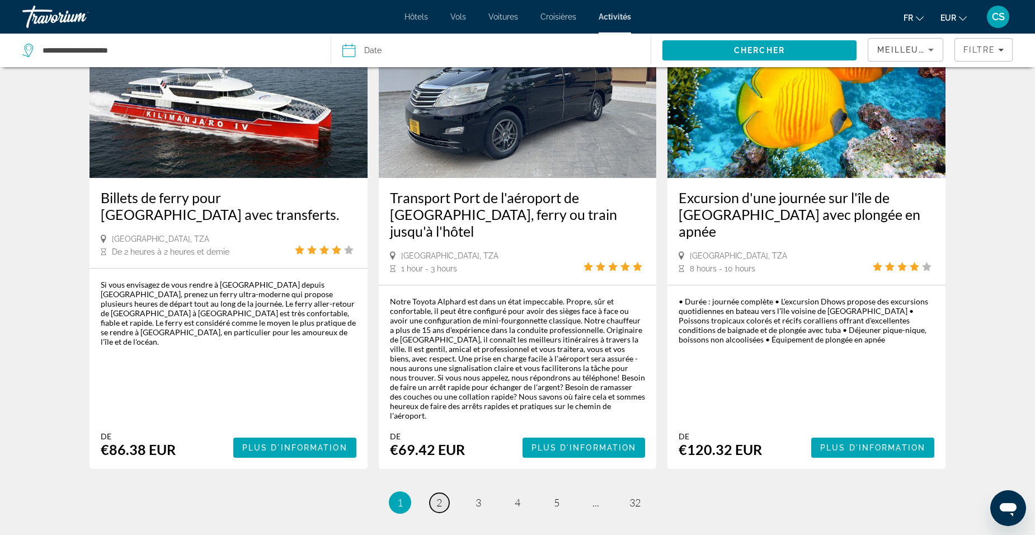
click at [444, 493] on link "page 2" at bounding box center [440, 503] width 20 height 20
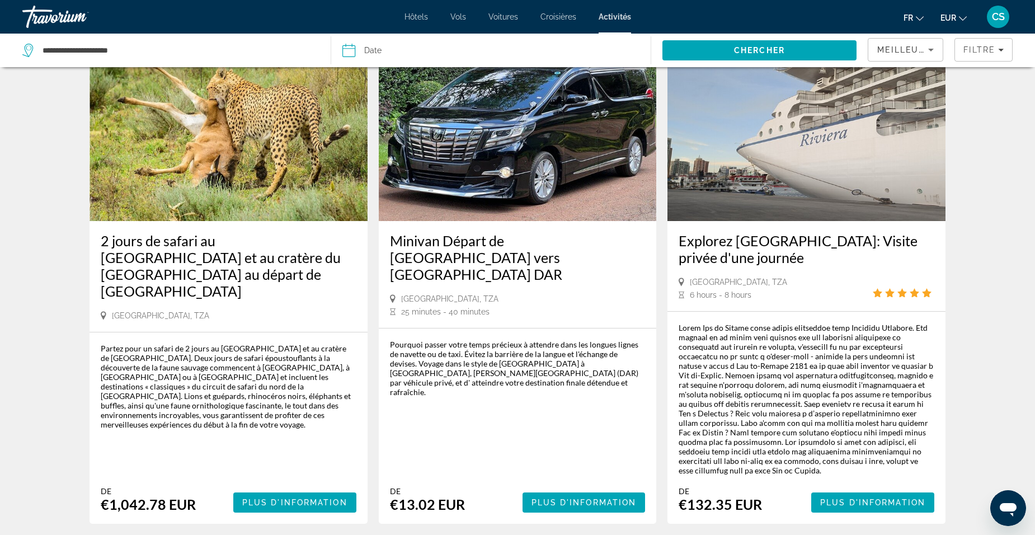
scroll to position [560, 0]
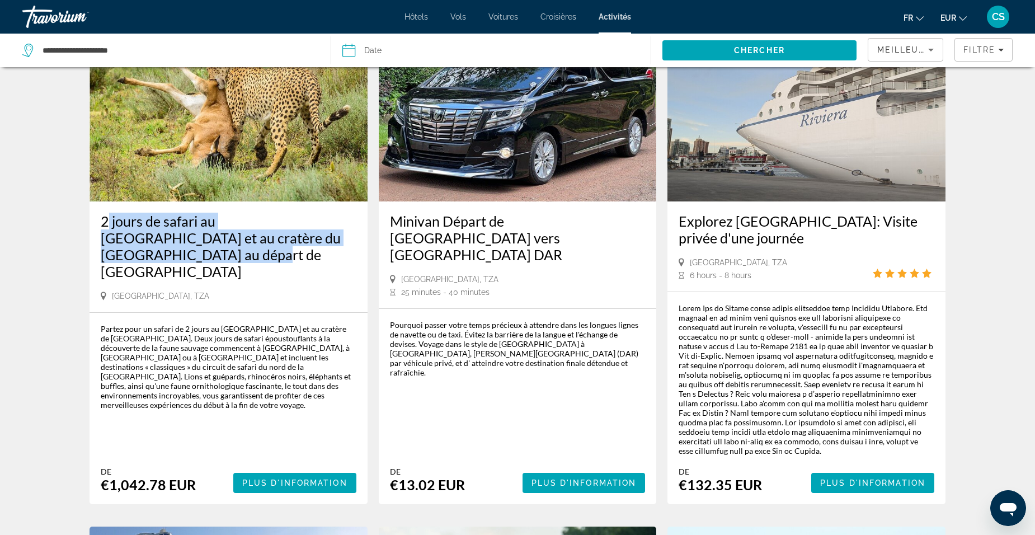
drag, startPoint x: 97, startPoint y: 213, endPoint x: 348, endPoint y: 237, distance: 251.9
click at [348, 237] on div "2 jours de safari au [GEOGRAPHIC_DATA] et au cratère du [GEOGRAPHIC_DATA] au dé…" at bounding box center [229, 256] width 278 height 111
drag, startPoint x: 348, startPoint y: 237, endPoint x: 301, endPoint y: 234, distance: 46.5
copy h3 "2 jours de safari au [GEOGRAPHIC_DATA] et au cratère du [GEOGRAPHIC_DATA] au dé…"
click at [253, 478] on span "Plus d'information" at bounding box center [294, 482] width 105 height 9
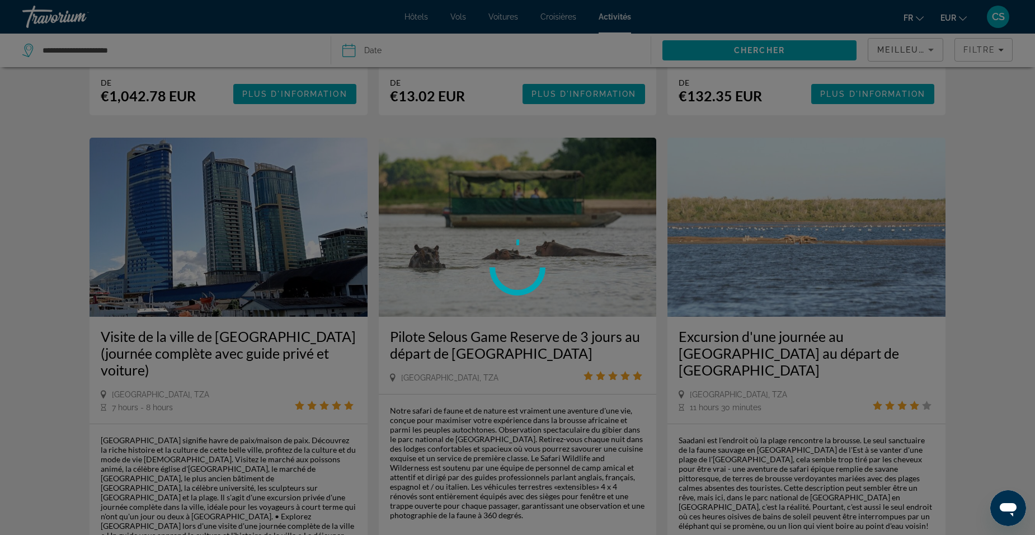
scroll to position [951, 0]
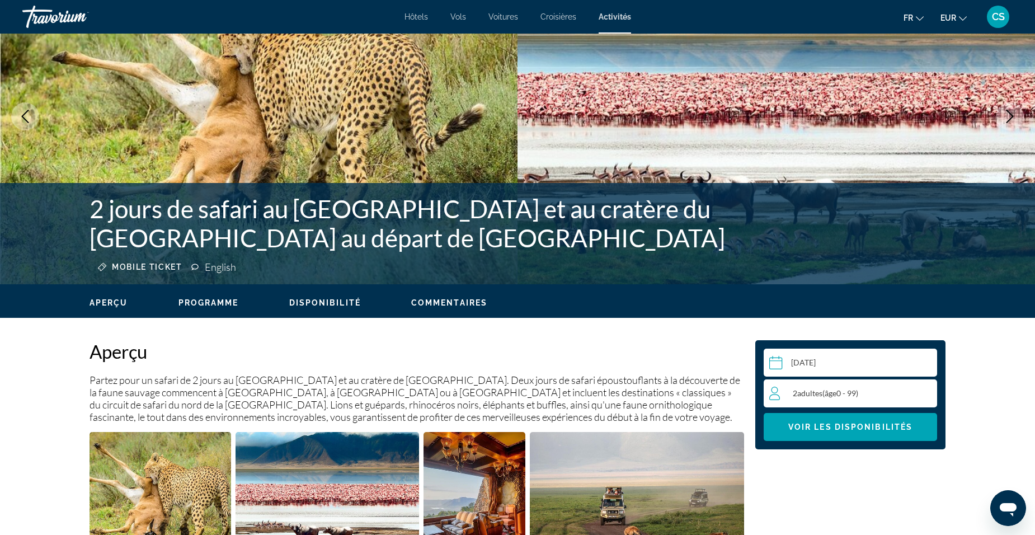
scroll to position [56, 0]
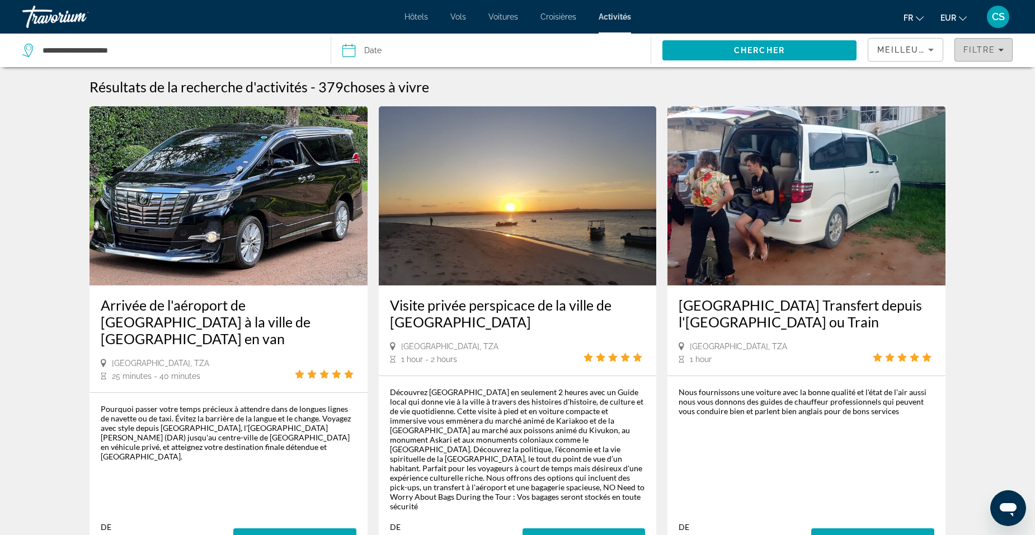
click at [977, 54] on button "Filtre" at bounding box center [984, 50] width 58 height 24
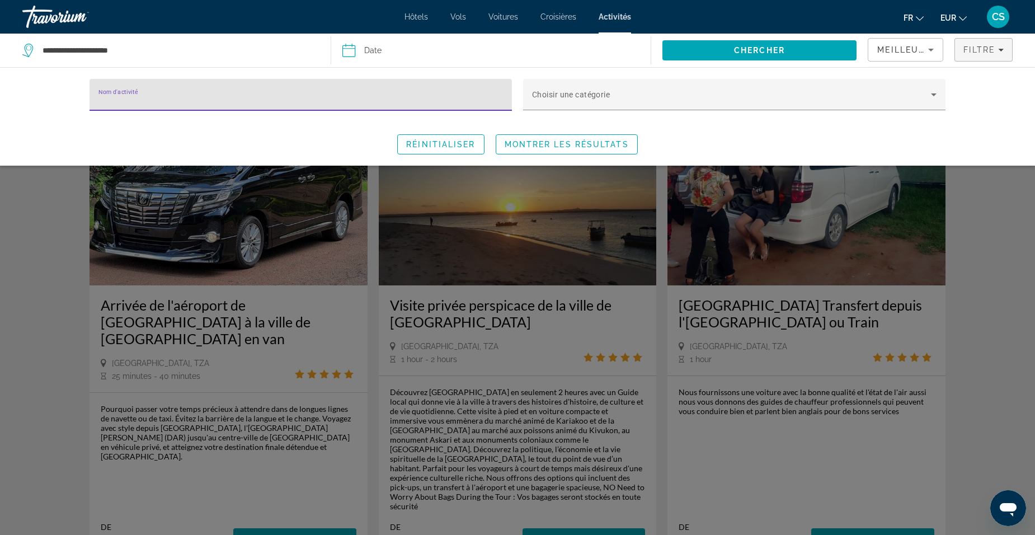
click at [242, 96] on input "Nom d'activité" at bounding box center [300, 99] width 405 height 13
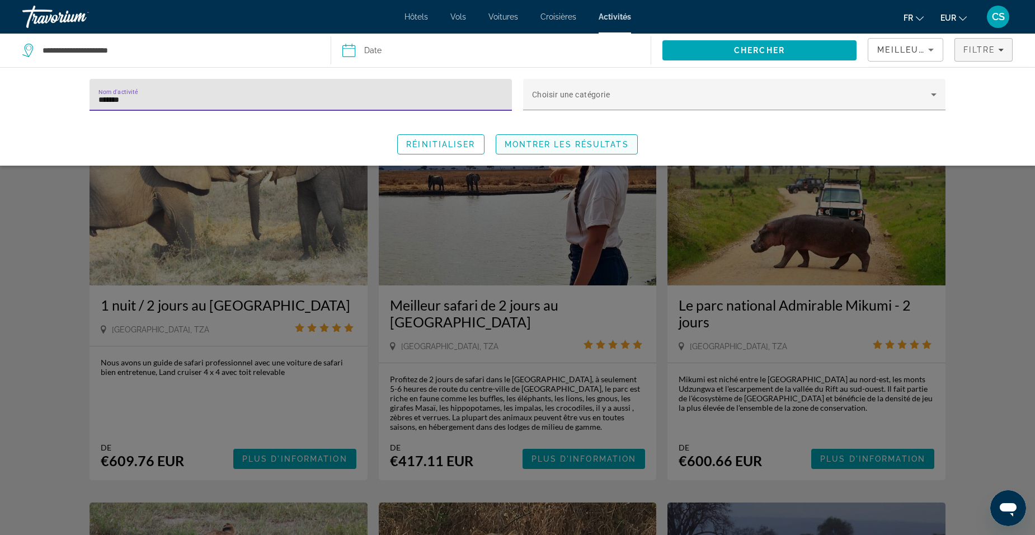
type input "*******"
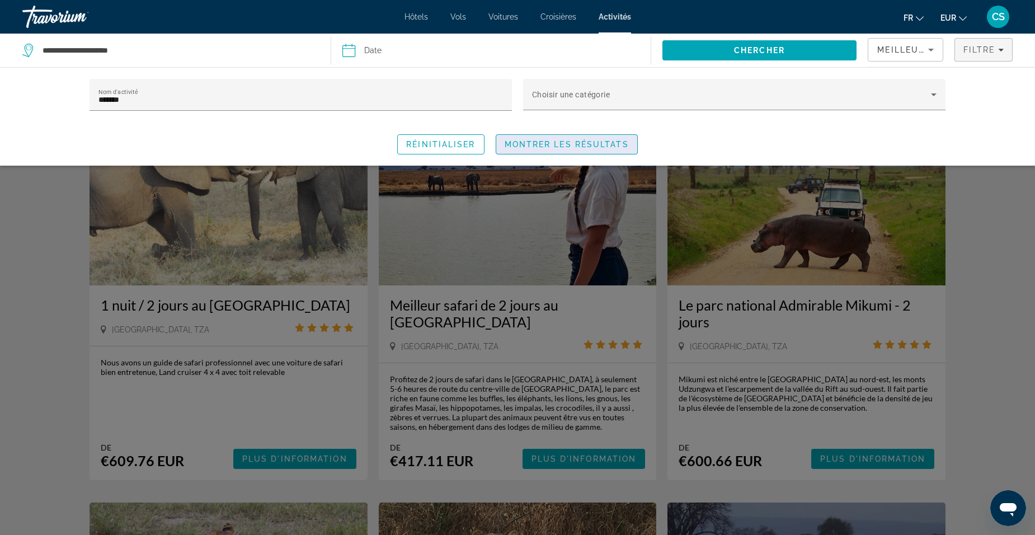
click at [594, 135] on span "Search widget" at bounding box center [566, 144] width 141 height 27
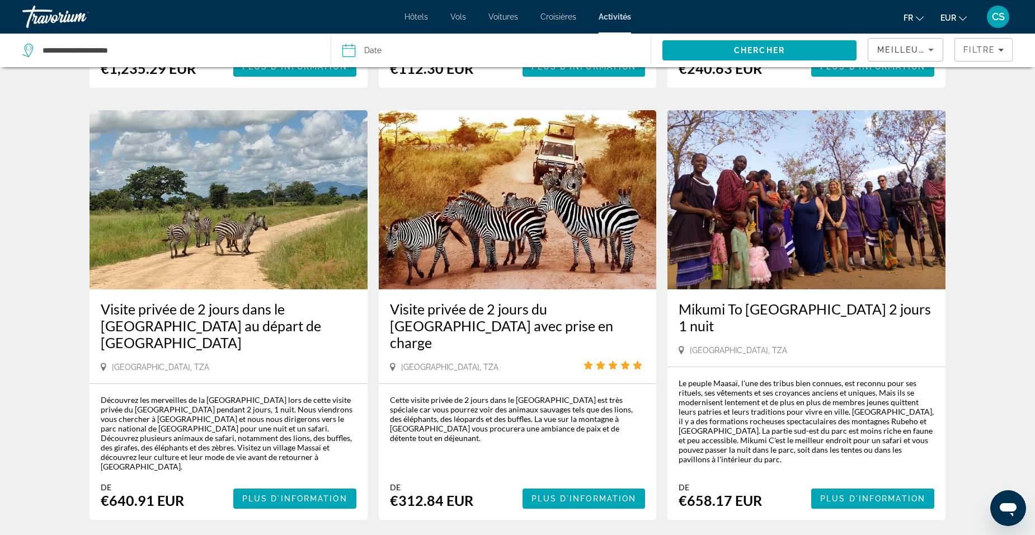
scroll to position [1343, 0]
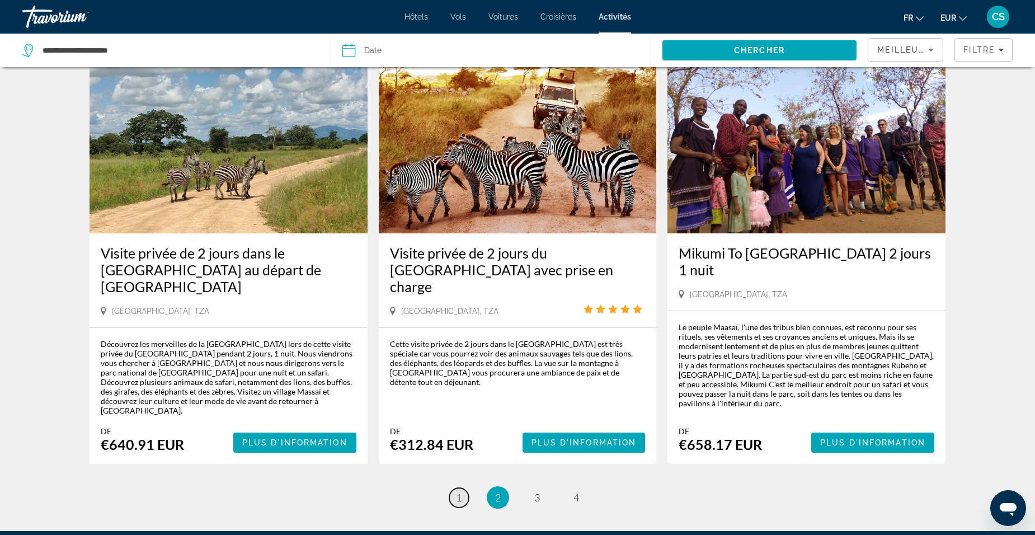
click at [463, 488] on link "page 1" at bounding box center [459, 498] width 20 height 20
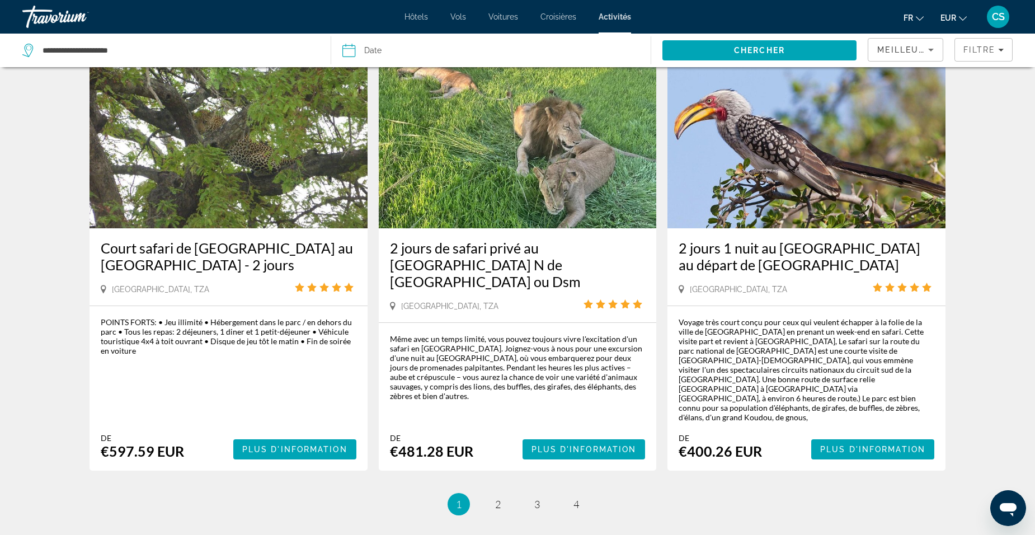
scroll to position [1602, 0]
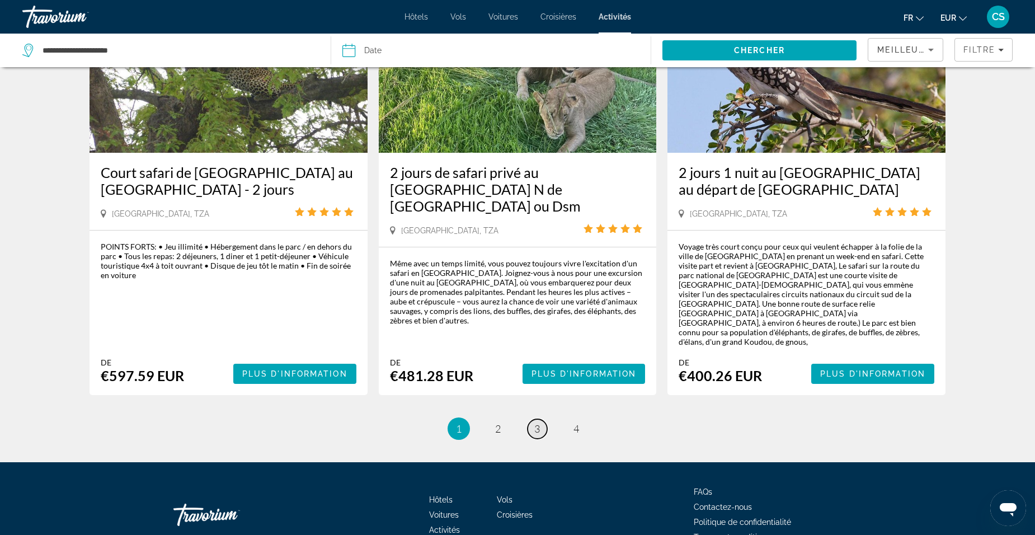
click at [544, 419] on link "page 3" at bounding box center [538, 429] width 20 height 20
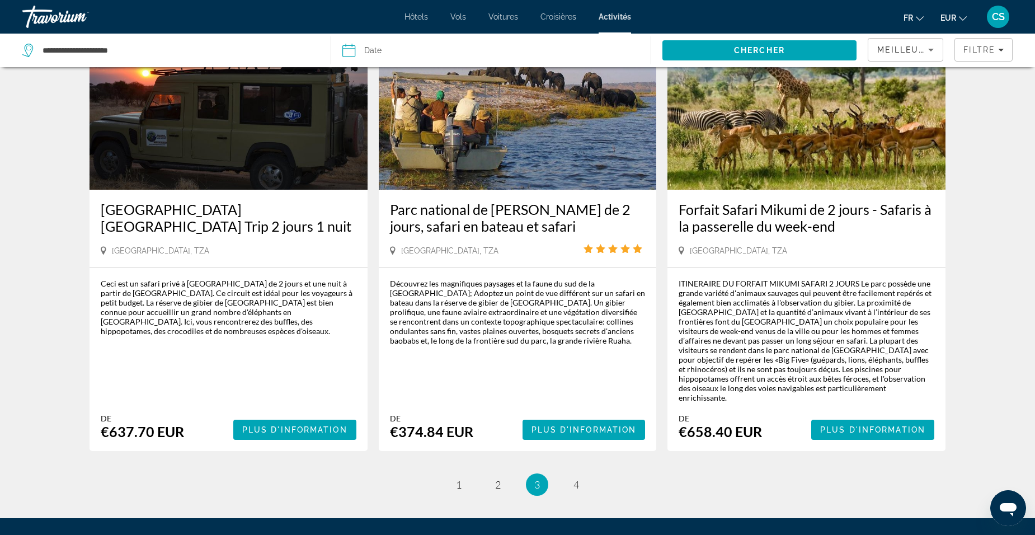
scroll to position [1555, 0]
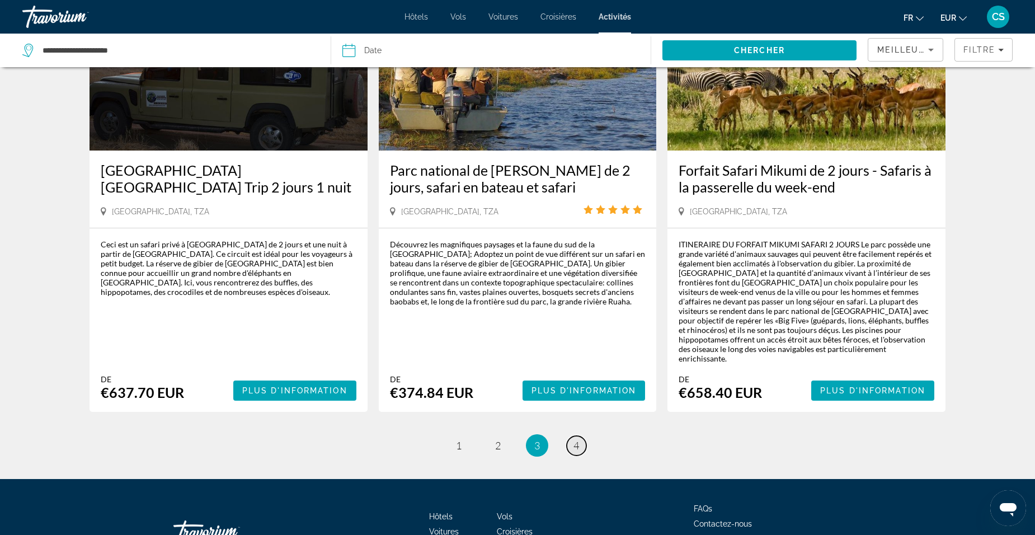
click at [574, 439] on span "4" at bounding box center [577, 445] width 6 height 12
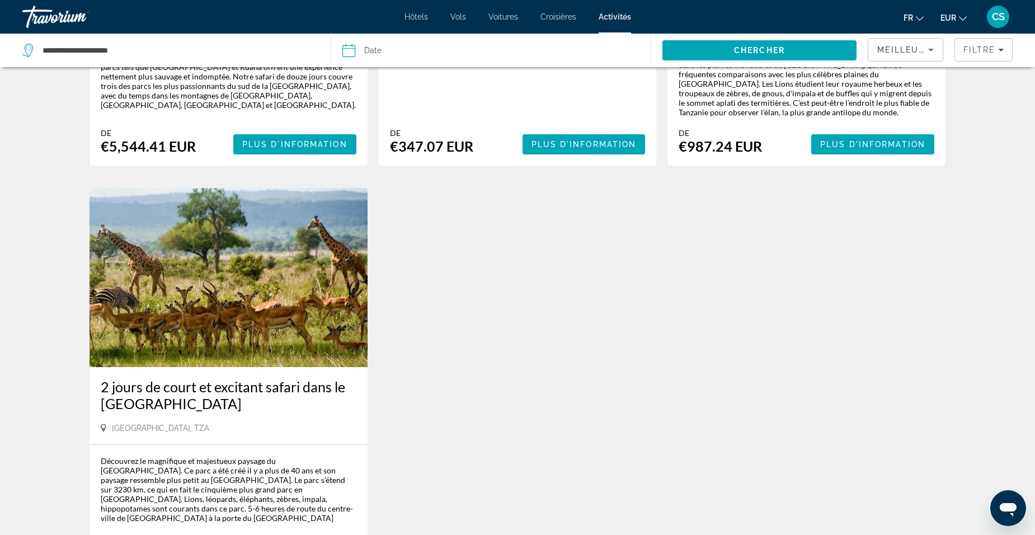
scroll to position [1399, 0]
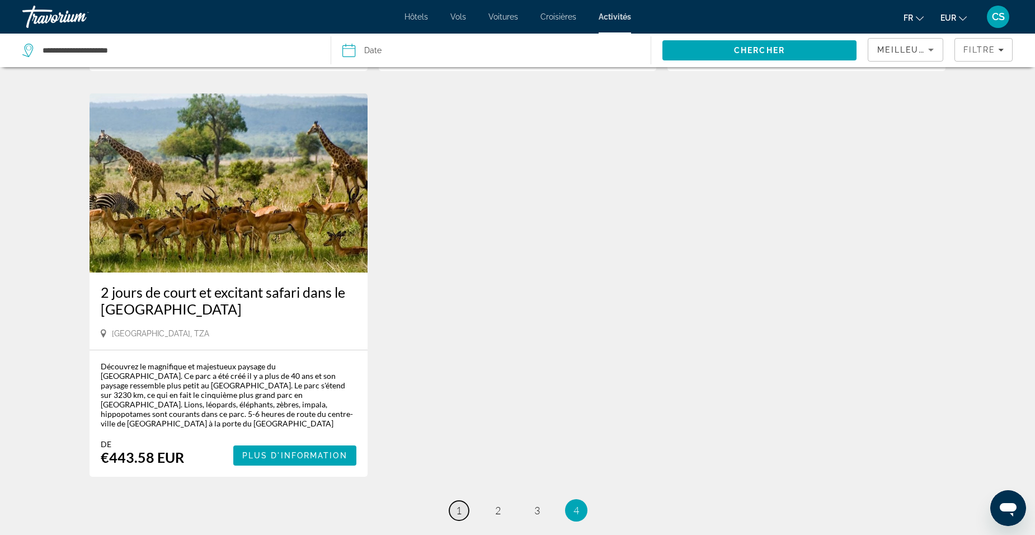
click at [459, 504] on span "1" at bounding box center [459, 510] width 6 height 12
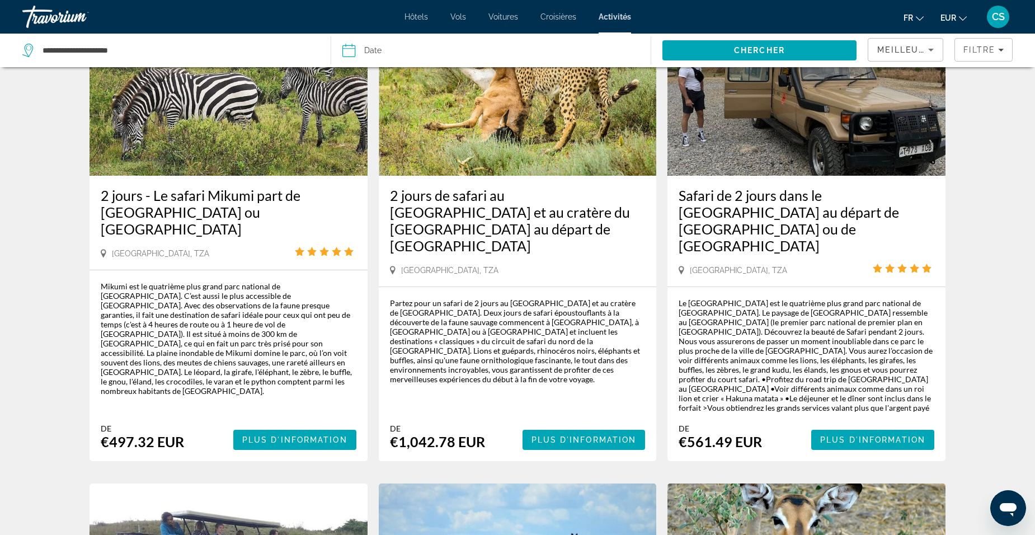
scroll to position [112, 0]
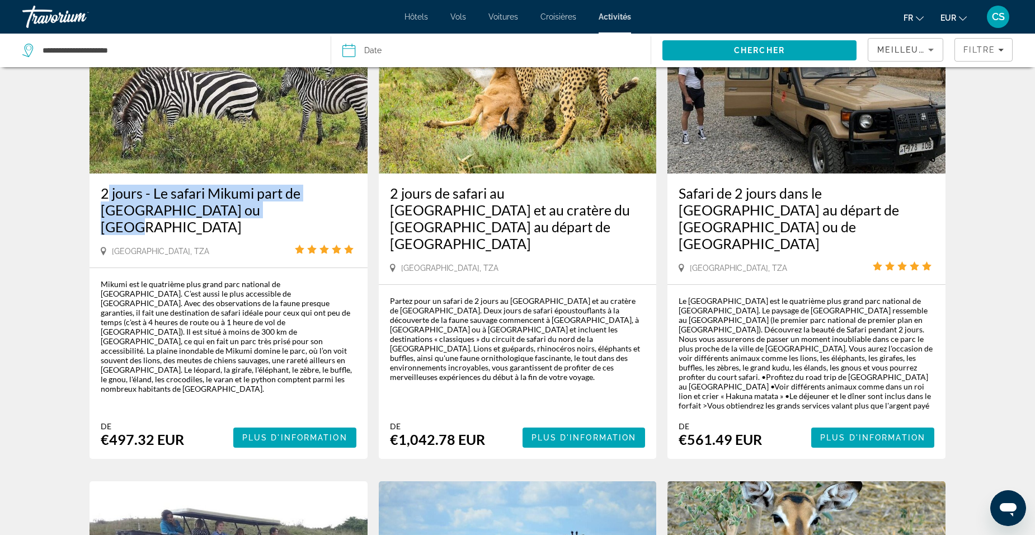
drag, startPoint x: 98, startPoint y: 197, endPoint x: 256, endPoint y: 217, distance: 159.1
click at [256, 217] on div "2 jours - Le safari Mikumi part de [GEOGRAPHIC_DATA] ou [GEOGRAPHIC_DATA] [GEOG…" at bounding box center [229, 220] width 278 height 94
drag, startPoint x: 256, startPoint y: 217, endPoint x: 188, endPoint y: 207, distance: 68.5
copy h3 "2 jours - Le safari Mikumi part de [GEOGRAPHIC_DATA] ou [GEOGRAPHIC_DATA]"
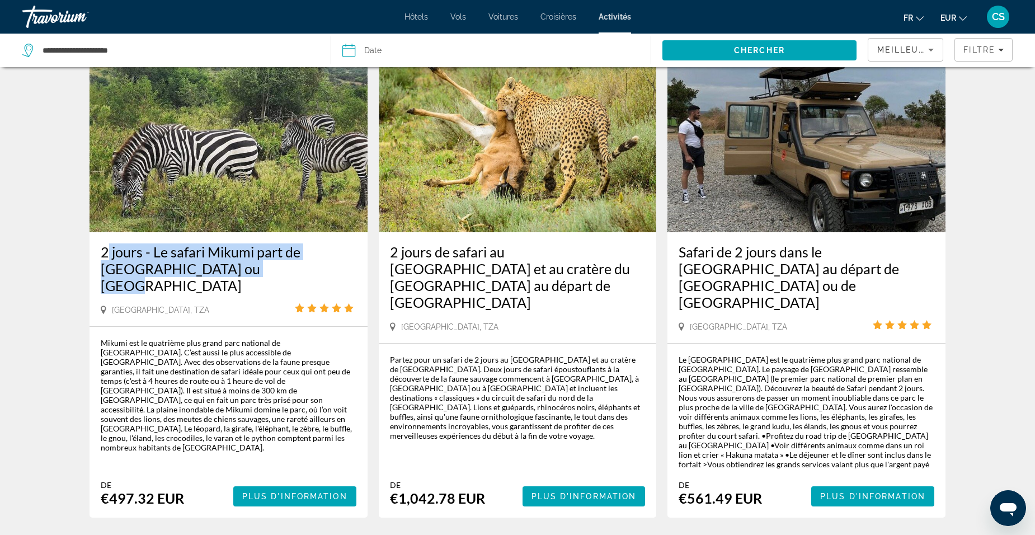
scroll to position [0, 0]
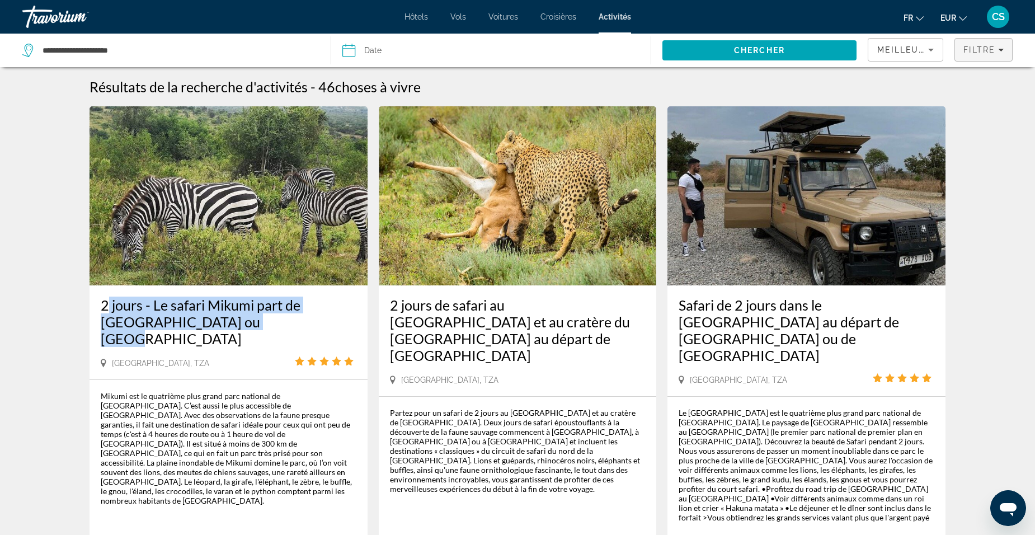
click at [979, 50] on span "Filtre" at bounding box center [980, 49] width 32 height 9
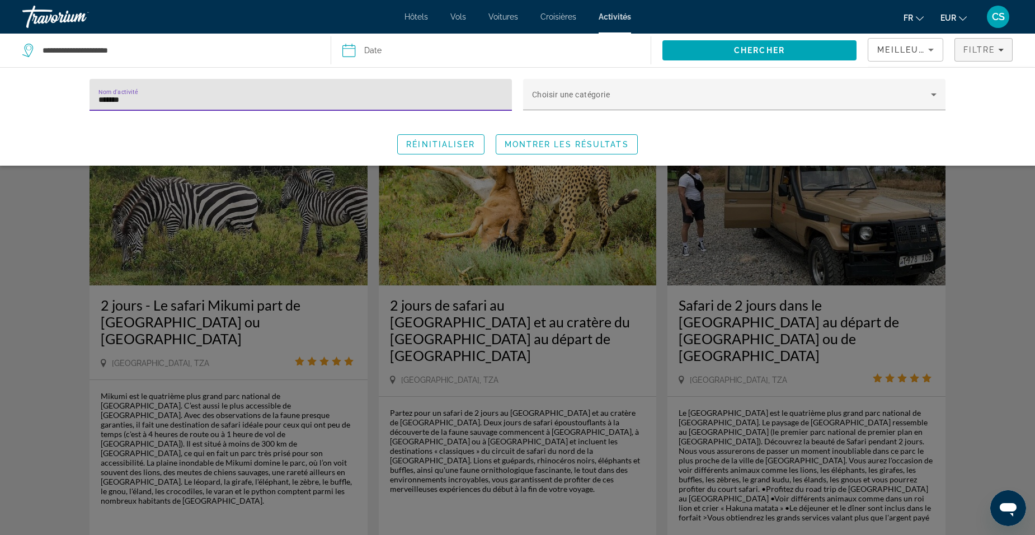
drag, startPoint x: 130, startPoint y: 104, endPoint x: 79, endPoint y: 96, distance: 51.4
click at [81, 101] on div "Nom d'activité ******* Choisir une catégorie Réinitialiser Montrer les résultats" at bounding box center [517, 117] width 901 height 76
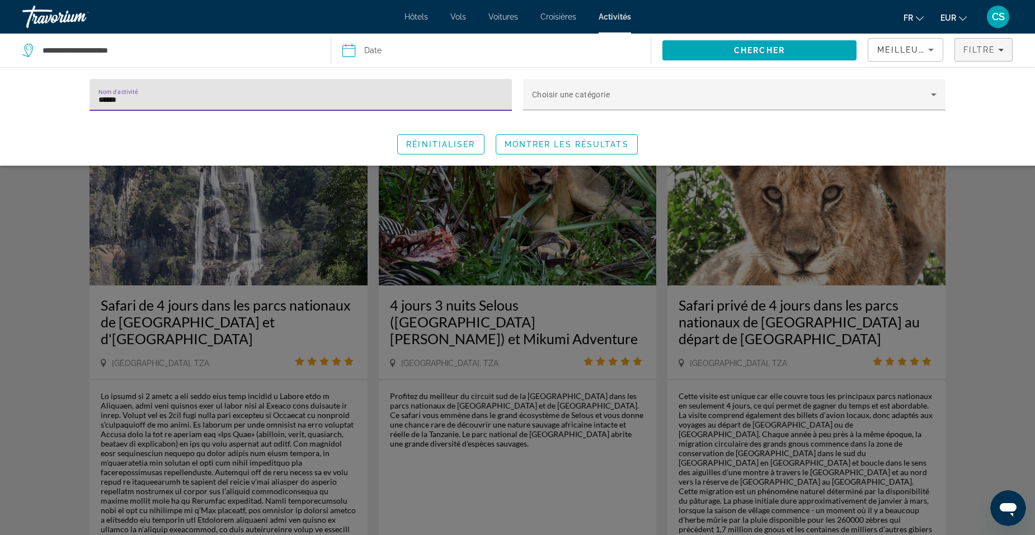
type input "******"
click at [543, 147] on span "Montrer les résultats" at bounding box center [567, 144] width 124 height 9
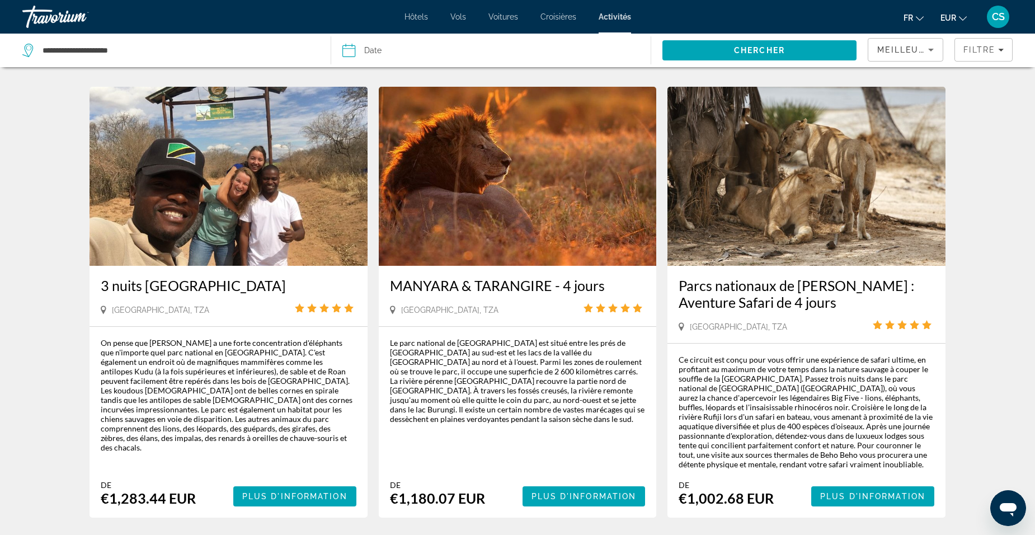
scroll to position [951, 0]
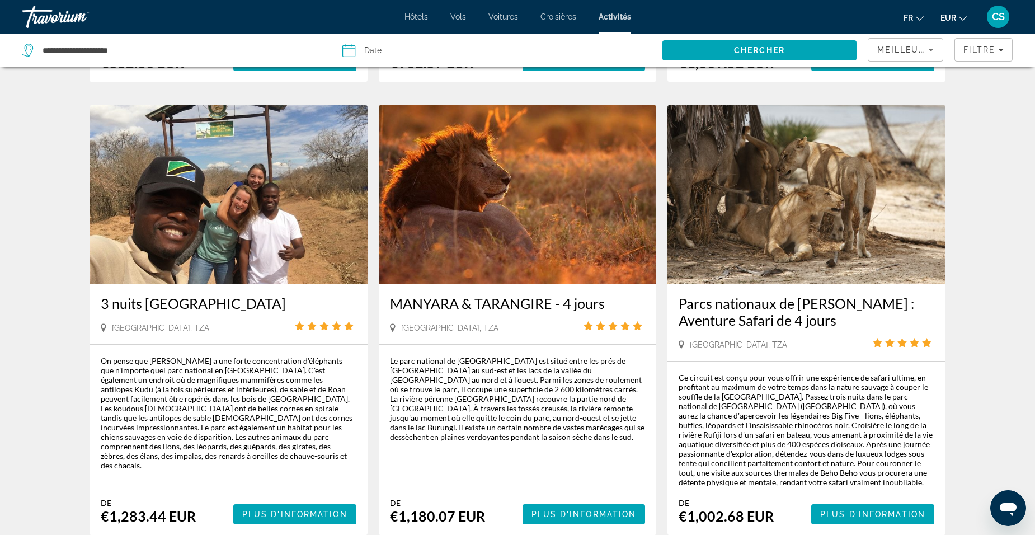
drag, startPoint x: 388, startPoint y: 270, endPoint x: 622, endPoint y: 263, distance: 234.6
click at [622, 284] on div "MANYARA & TARANGIRE - 4 jours [GEOGRAPHIC_DATA], [GEOGRAPHIC_DATA]" at bounding box center [518, 314] width 278 height 60
drag, startPoint x: 622, startPoint y: 263, endPoint x: 568, endPoint y: 267, distance: 54.5
copy h3 "MANYARA & TARANGIRE - 4 jours"
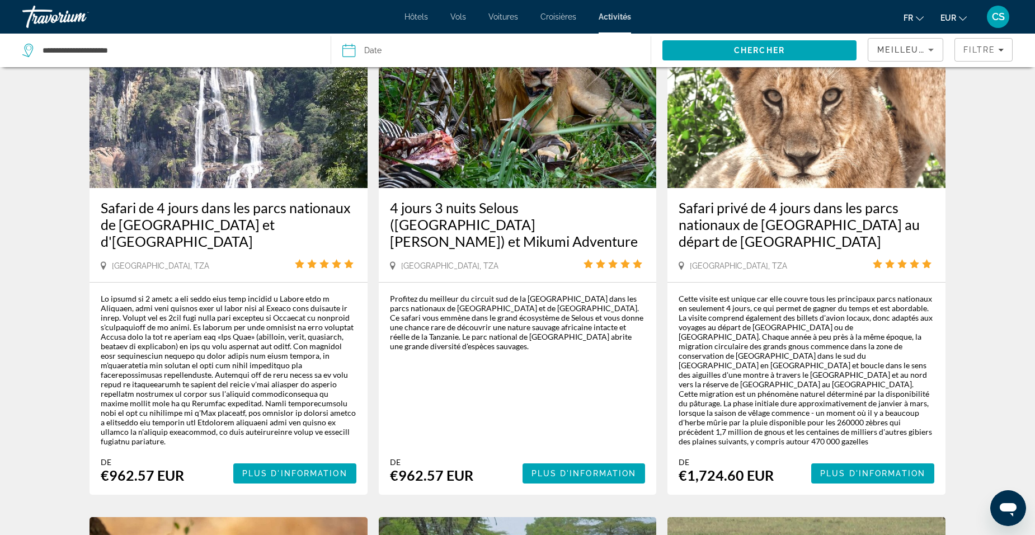
scroll to position [0, 0]
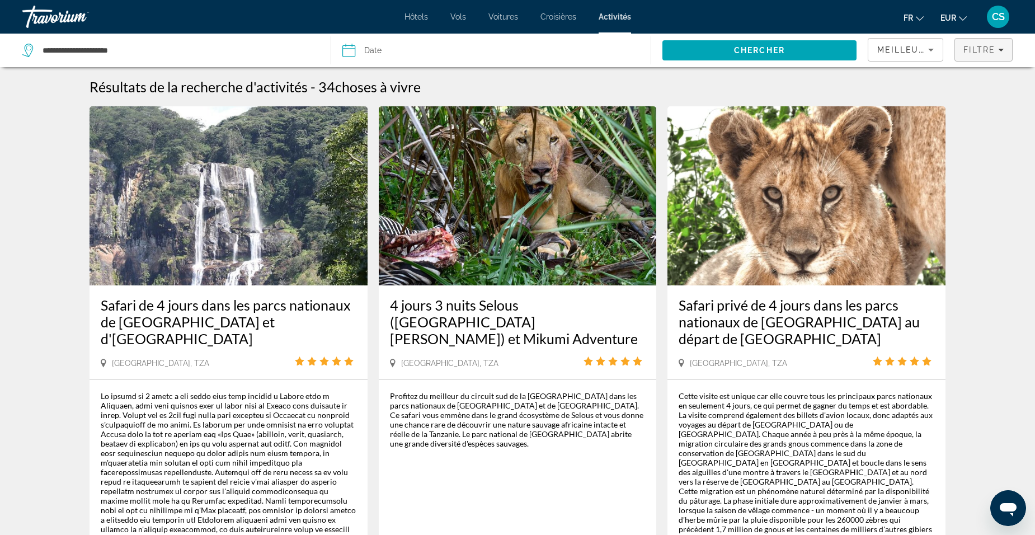
click at [963, 54] on button "Filtre" at bounding box center [984, 50] width 58 height 24
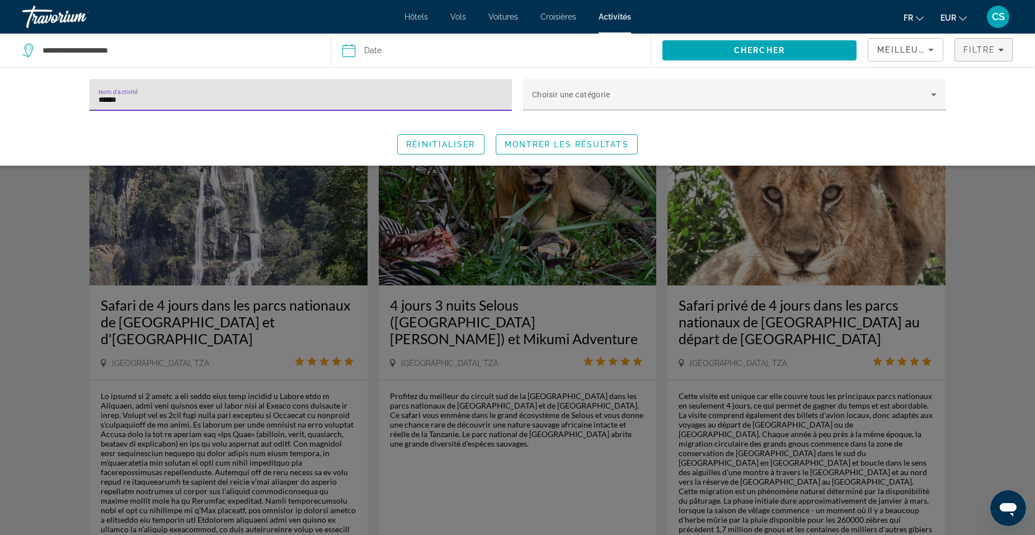
drag, startPoint x: 129, startPoint y: 99, endPoint x: 11, endPoint y: 118, distance: 119.6
click at [64, 95] on div "Nom d'activité ****** Choisir une catégorie Réinitialiser Montrer les résultats" at bounding box center [517, 116] width 1035 height 98
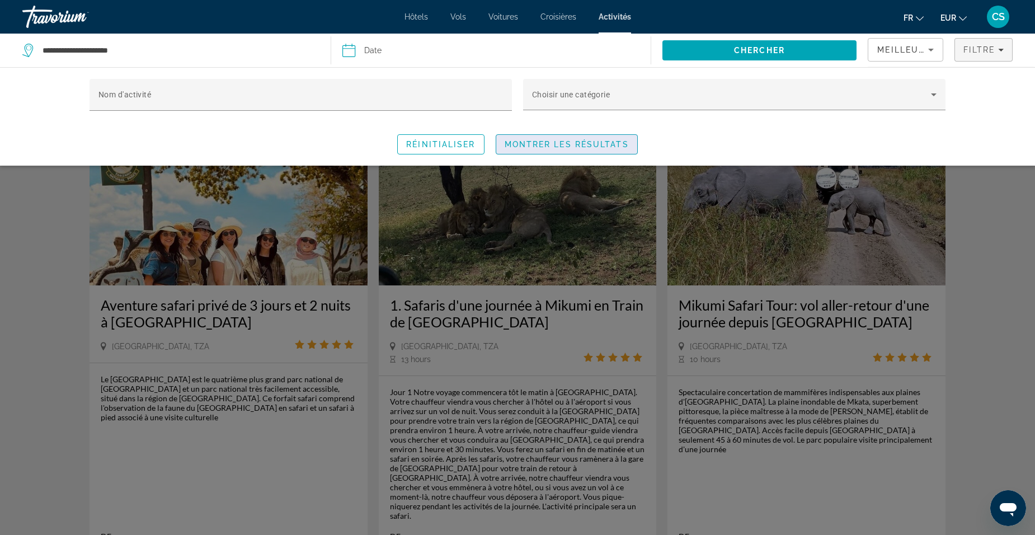
click at [626, 144] on span "Montrer les résultats" at bounding box center [567, 144] width 124 height 9
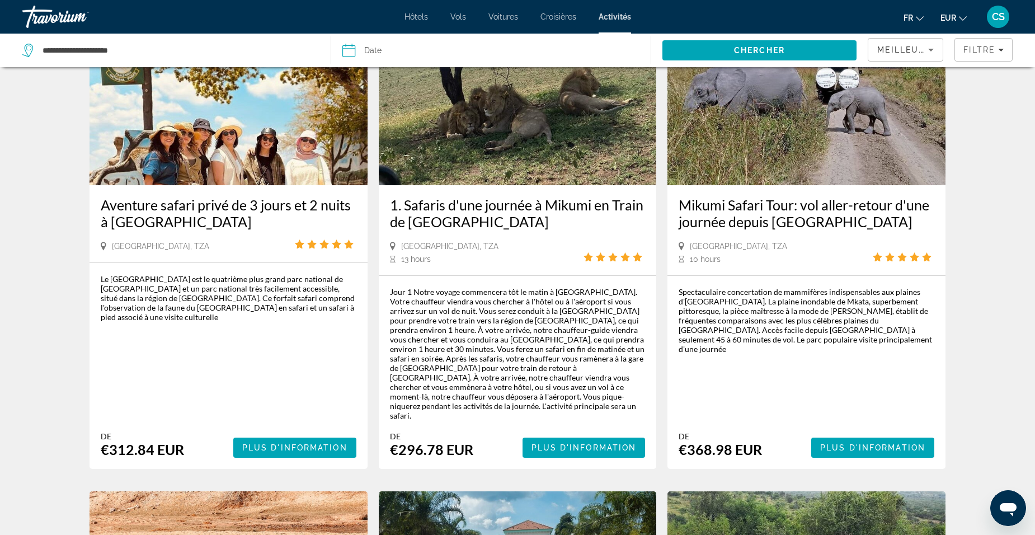
scroll to position [112, 0]
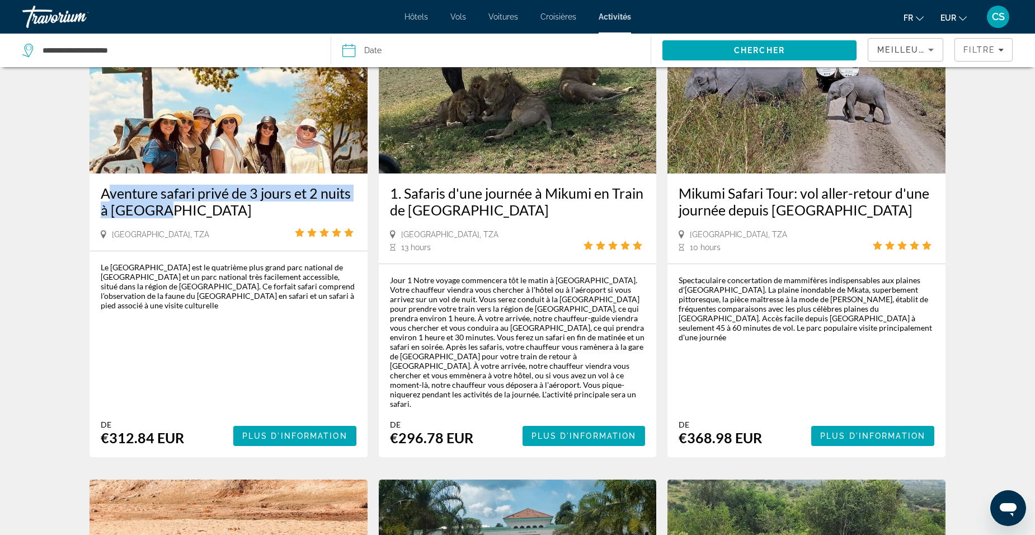
drag, startPoint x: 93, startPoint y: 193, endPoint x: 191, endPoint y: 213, distance: 100.0
click at [191, 213] on div "Aventure safari privé de 3 jours et 2 nuits à [GEOGRAPHIC_DATA] [GEOGRAPHIC_DAT…" at bounding box center [229, 211] width 278 height 77
drag, startPoint x: 191, startPoint y: 213, endPoint x: 186, endPoint y: 199, distance: 15.2
copy h3 "Aventure safari privé de 3 jours et 2 nuits à [GEOGRAPHIC_DATA]"
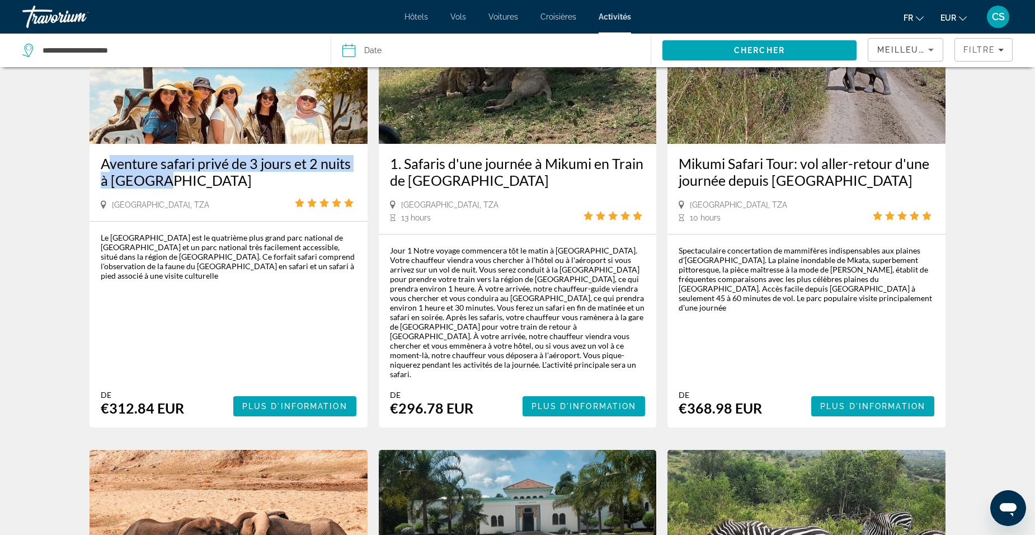
scroll to position [168, 0]
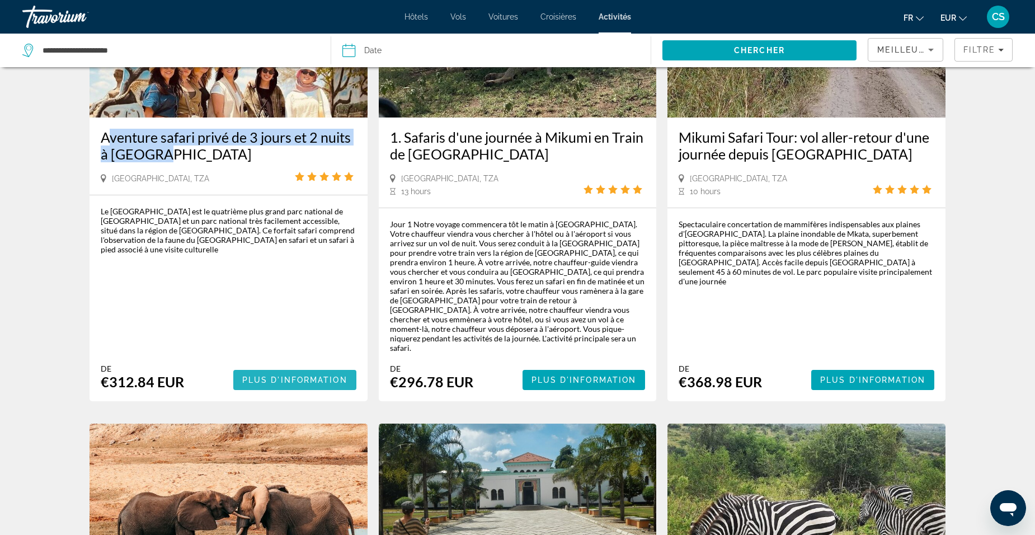
click at [326, 375] on span "Plus d'information" at bounding box center [294, 379] width 105 height 9
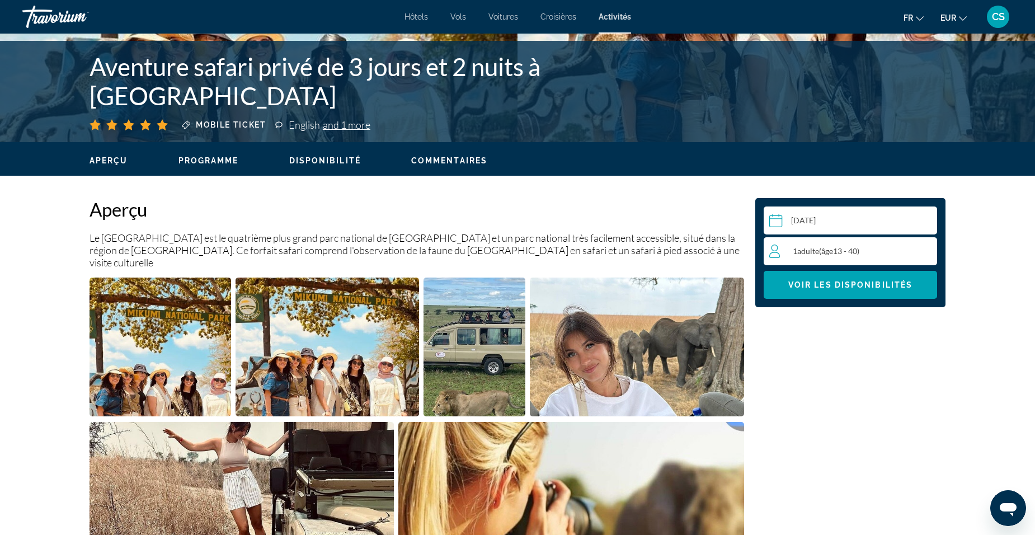
scroll to position [224, 0]
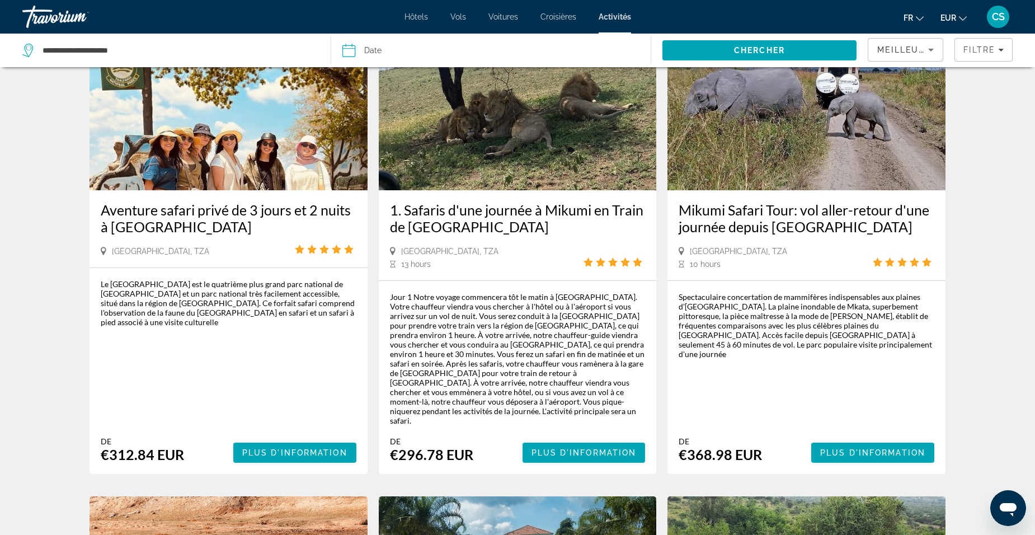
scroll to position [112, 0]
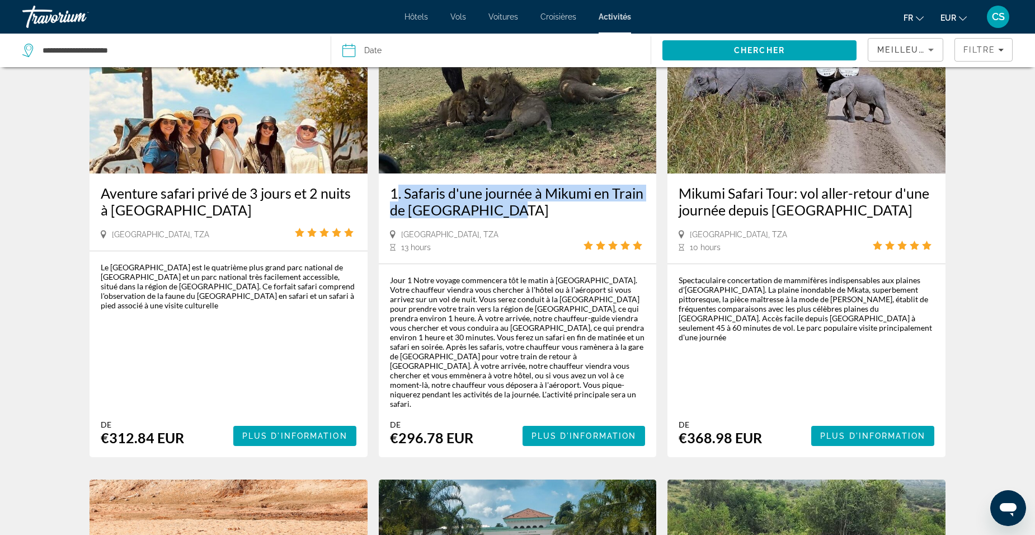
drag, startPoint x: 382, startPoint y: 191, endPoint x: 525, endPoint y: 210, distance: 144.5
click at [525, 210] on div "1. Safaris d'une journée à Mikumi en Train de [GEOGRAPHIC_DATA] [GEOGRAPHIC_DAT…" at bounding box center [518, 218] width 278 height 90
drag, startPoint x: 525, startPoint y: 210, endPoint x: 487, endPoint y: 202, distance: 39.0
copy h3 "1. Safaris d'une journée à Mikumi en Train de [GEOGRAPHIC_DATA]"
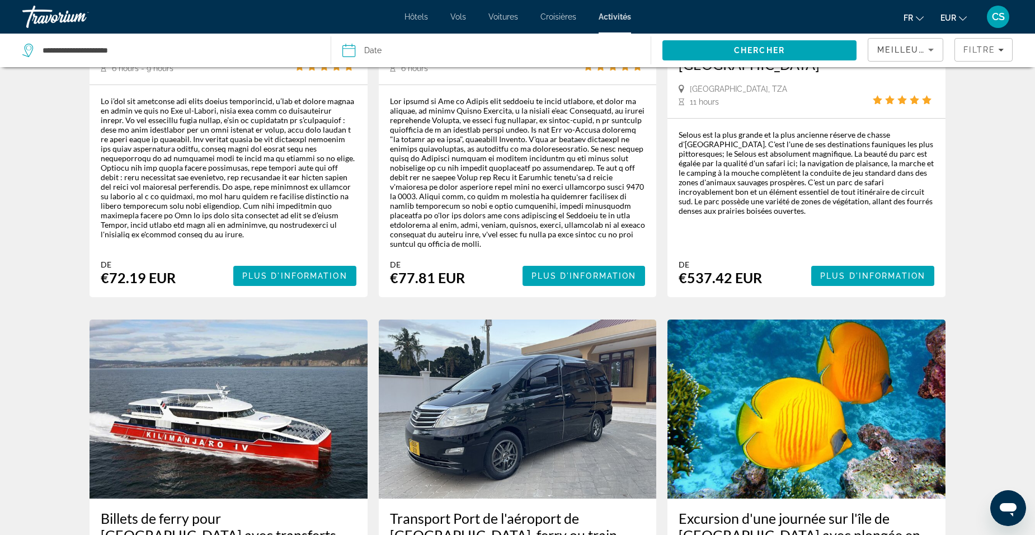
scroll to position [1343, 0]
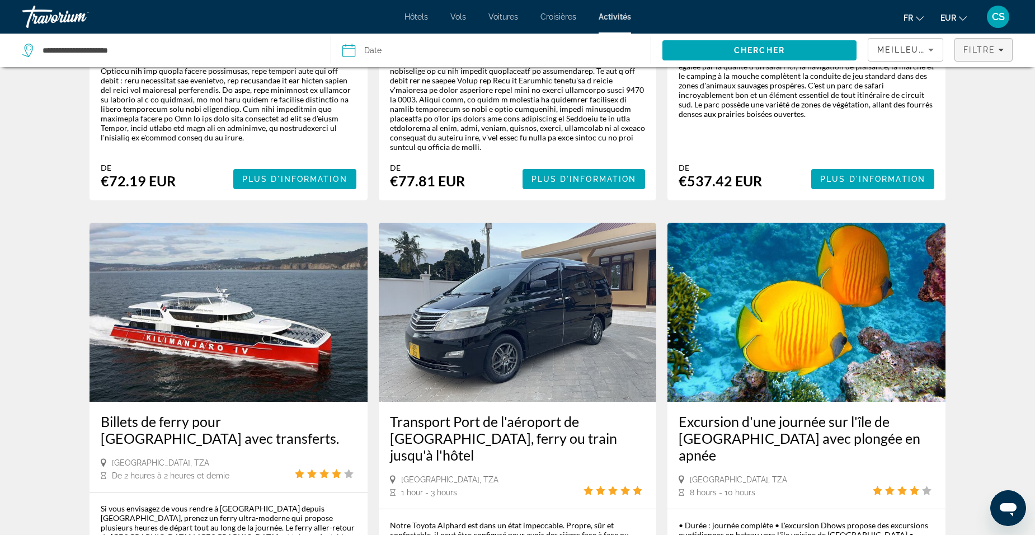
click at [995, 47] on span "Filtre" at bounding box center [980, 49] width 32 height 9
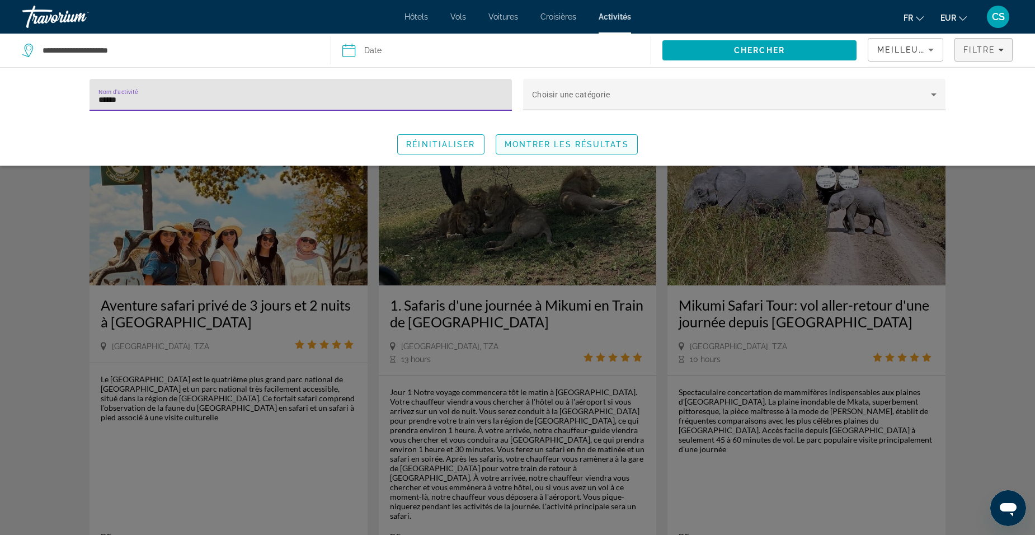
type input "******"
click at [576, 140] on span "Montrer les résultats" at bounding box center [567, 144] width 124 height 9
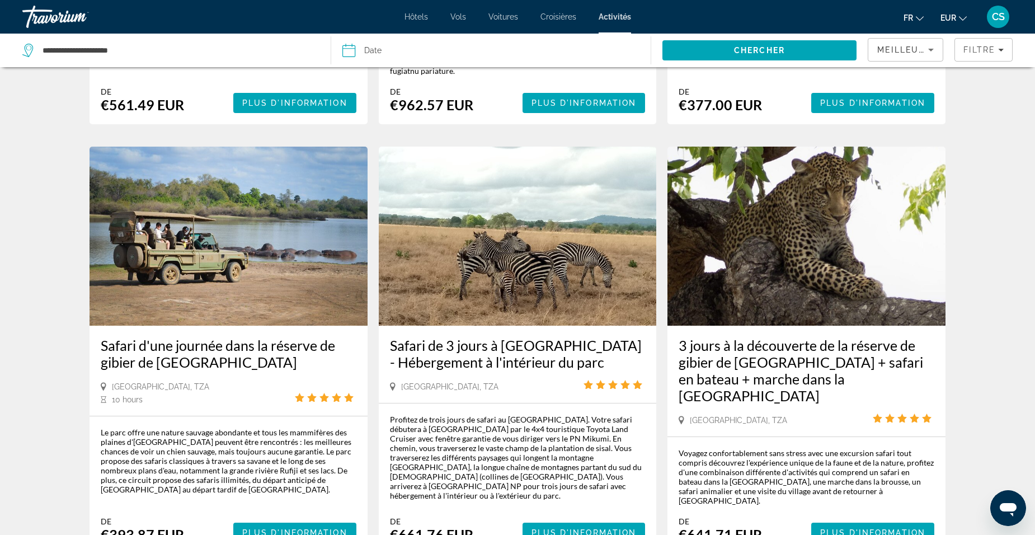
scroll to position [1396, 0]
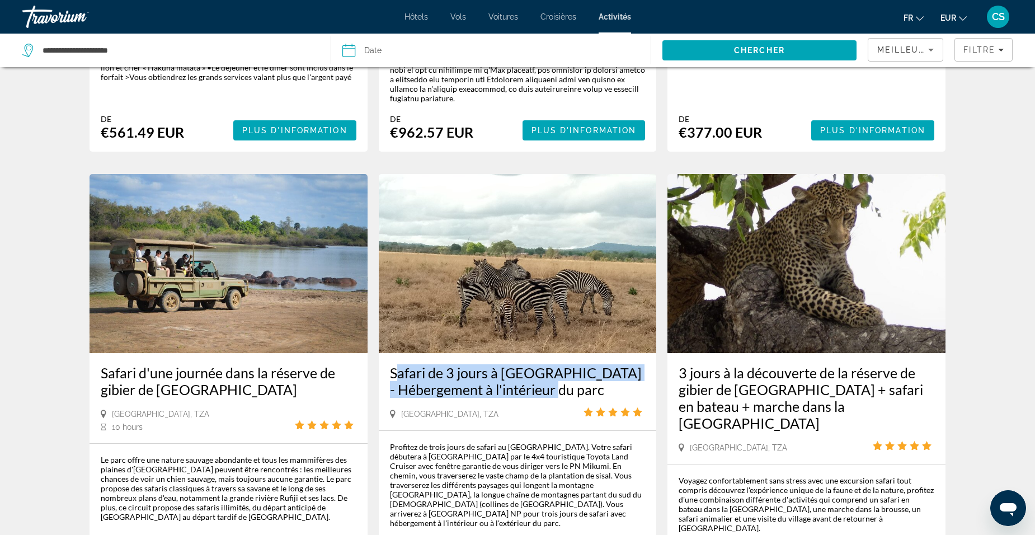
drag, startPoint x: 386, startPoint y: 301, endPoint x: 620, endPoint y: 320, distance: 235.2
click at [620, 353] on div "Safari de 3 jours à [GEOGRAPHIC_DATA] - Hébergement à l'intérieur du parc [GEOG…" at bounding box center [518, 391] width 278 height 77
drag, startPoint x: 620, startPoint y: 320, endPoint x: 538, endPoint y: 303, distance: 83.4
copy h3 "Safari de 3 jours à [GEOGRAPHIC_DATA] - Hébergement à l'intérieur du parc"
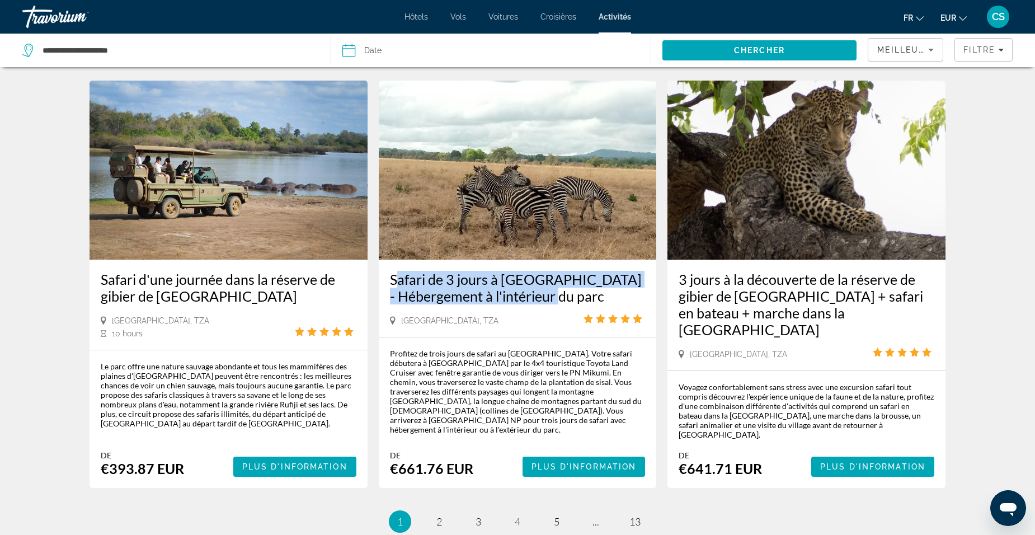
scroll to position [1508, 0]
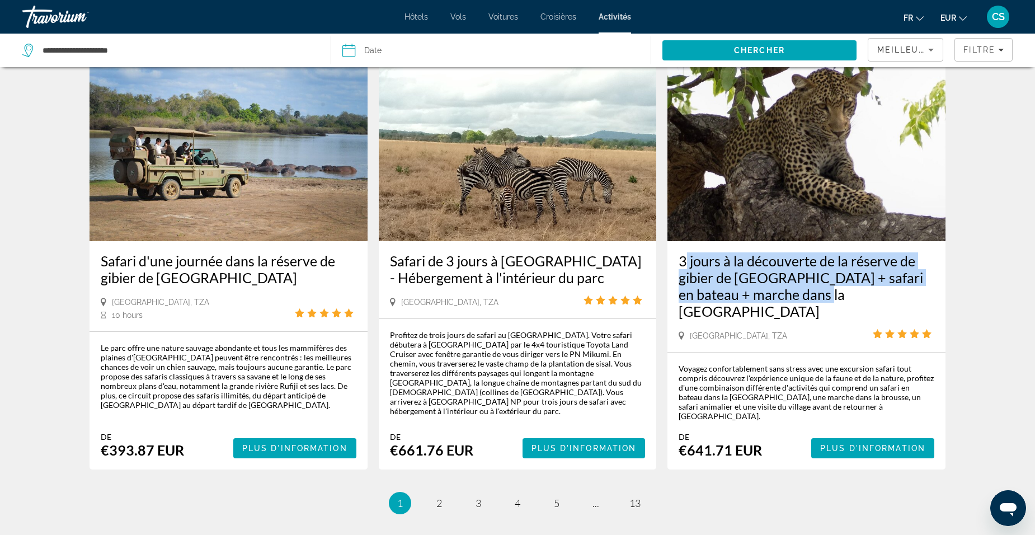
drag, startPoint x: 673, startPoint y: 187, endPoint x: 851, endPoint y: 219, distance: 180.8
click at [851, 241] on div "3 jours à la découverte de la réserve de gibier de [GEOGRAPHIC_DATA] + safari e…" at bounding box center [807, 296] width 278 height 111
drag, startPoint x: 851, startPoint y: 219, endPoint x: 781, endPoint y: 210, distance: 69.9
click at [430, 494] on link "page 2" at bounding box center [440, 504] width 20 height 20
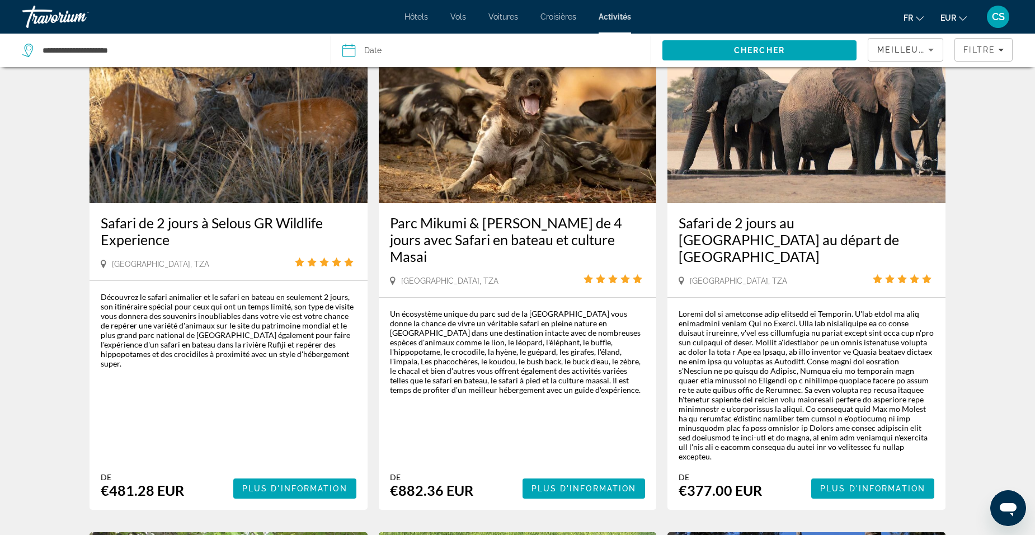
scroll to position [616, 0]
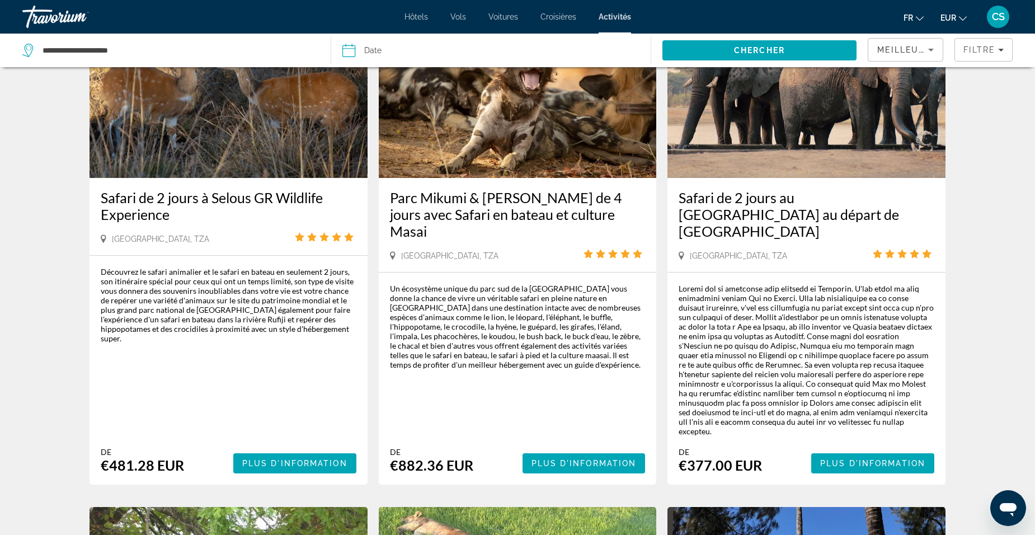
drag, startPoint x: 97, startPoint y: 183, endPoint x: 178, endPoint y: 206, distance: 83.8
click at [178, 206] on div "Safari de 2 jours à Selous GR Wildlife Experience [GEOGRAPHIC_DATA], [GEOGRAPHI…" at bounding box center [229, 216] width 278 height 77
drag, startPoint x: 178, startPoint y: 206, endPoint x: 120, endPoint y: 188, distance: 60.4
click at [975, 51] on span "Filtre" at bounding box center [980, 49] width 32 height 9
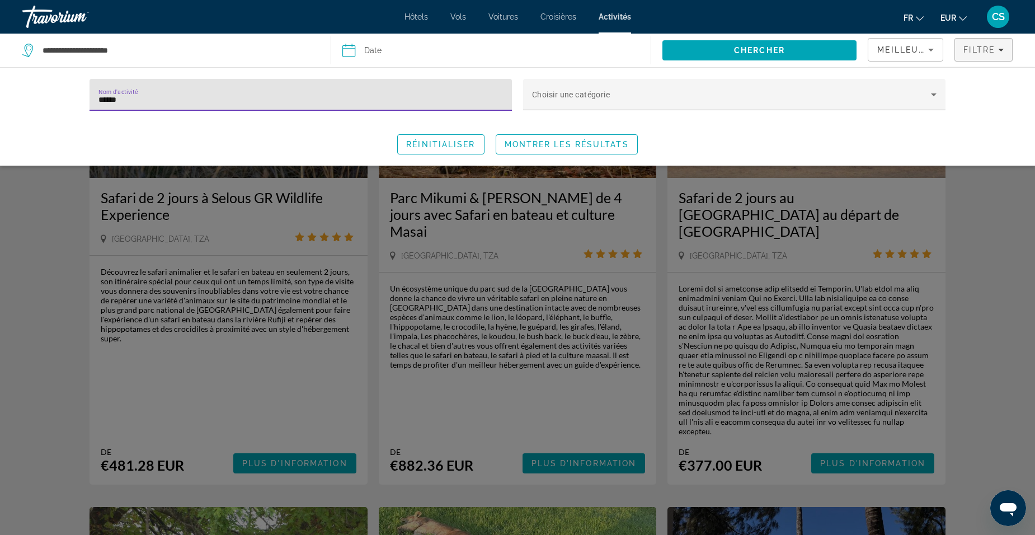
drag, startPoint x: 341, startPoint y: 98, endPoint x: 11, endPoint y: 106, distance: 329.7
click at [11, 106] on div "Nom d'activité ****** Choisir une catégorie Réinitialiser Montrer les résultats" at bounding box center [517, 116] width 1035 height 98
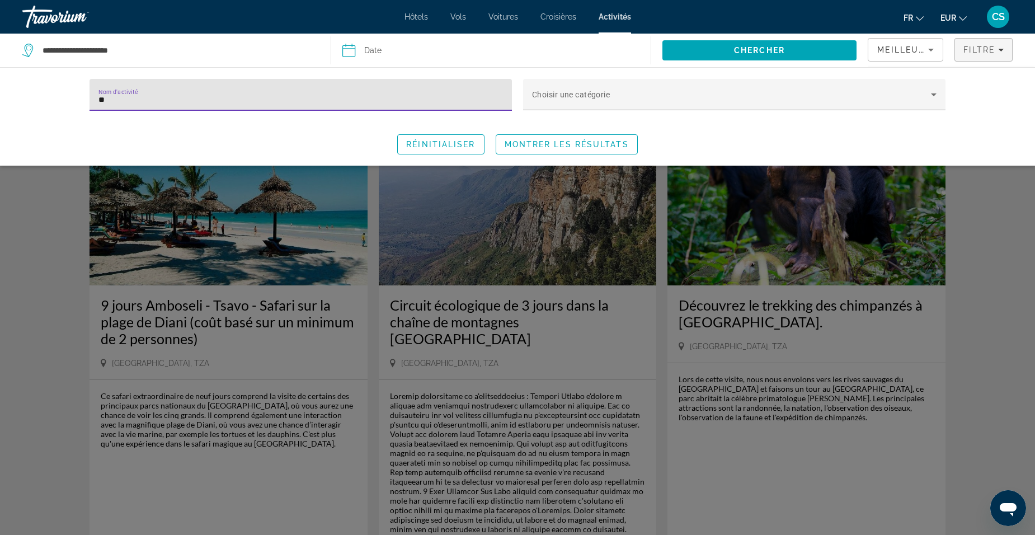
type input "*"
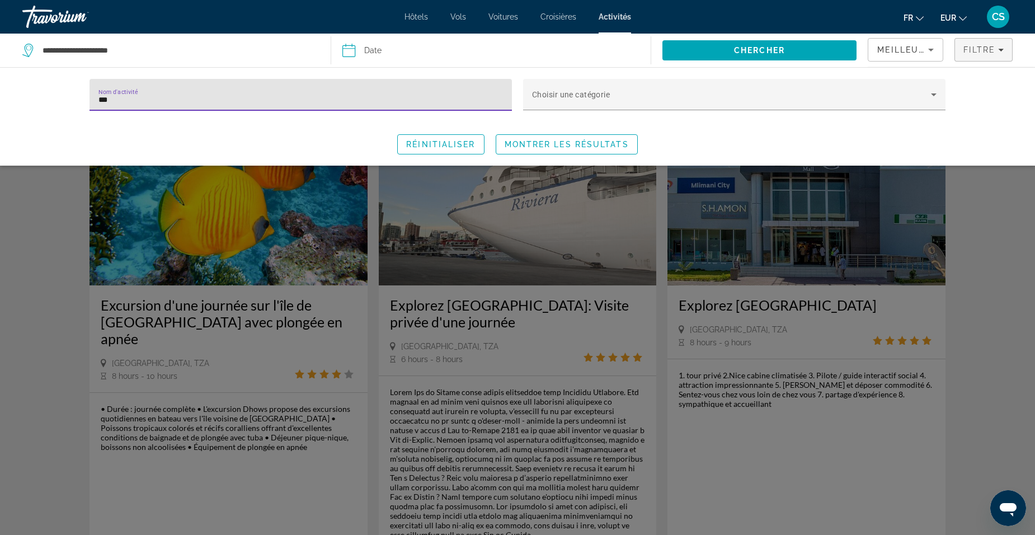
type input "***"
click at [207, 345] on div "Search widget" at bounding box center [517, 348] width 1035 height 373
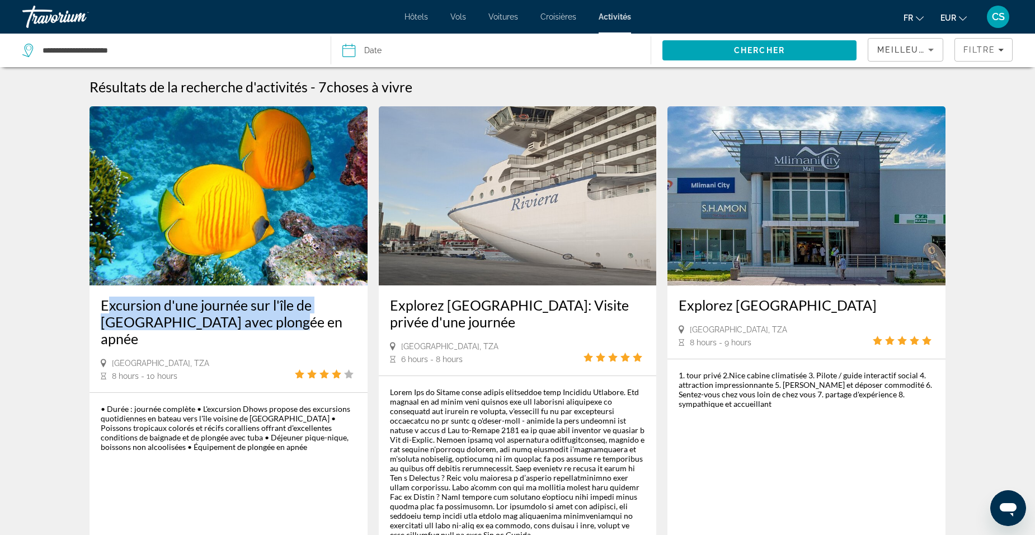
drag, startPoint x: 95, startPoint y: 307, endPoint x: 243, endPoint y: 324, distance: 149.3
click at [243, 324] on div "Excursion d'une journée sur l'île de [GEOGRAPHIC_DATA] avec plongée en apnée [G…" at bounding box center [229, 338] width 278 height 107
drag, startPoint x: 243, startPoint y: 324, endPoint x: 219, endPoint y: 323, distance: 23.5
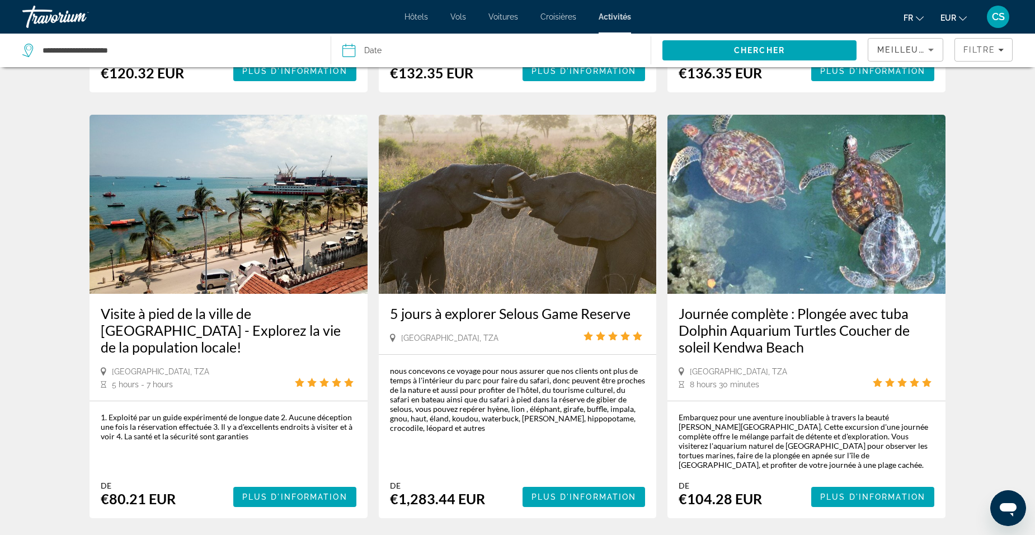
scroll to position [560, 0]
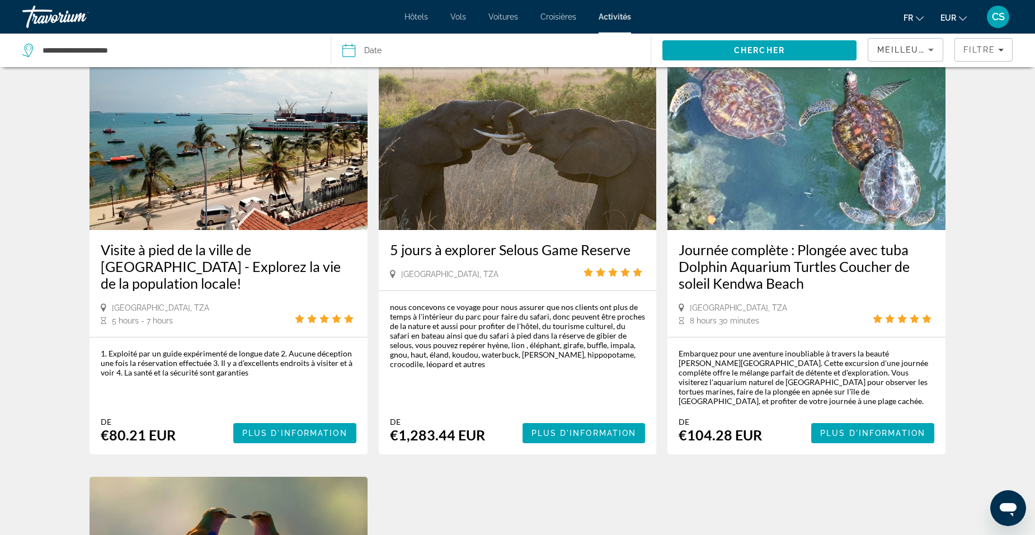
drag, startPoint x: 384, startPoint y: 250, endPoint x: 642, endPoint y: 248, distance: 257.4
click at [642, 248] on div "5 jours à explorer Selous Game Reserve [GEOGRAPHIC_DATA], [GEOGRAPHIC_DATA]" at bounding box center [518, 260] width 278 height 60
drag, startPoint x: 642, startPoint y: 248, endPoint x: 614, endPoint y: 253, distance: 28.0
drag, startPoint x: 677, startPoint y: 252, endPoint x: 814, endPoint y: 289, distance: 142.5
click at [814, 289] on div "Journée complète : Plongée avec tuba Dolphin Aquarium Turtles Coucher de soleil…" at bounding box center [807, 283] width 278 height 107
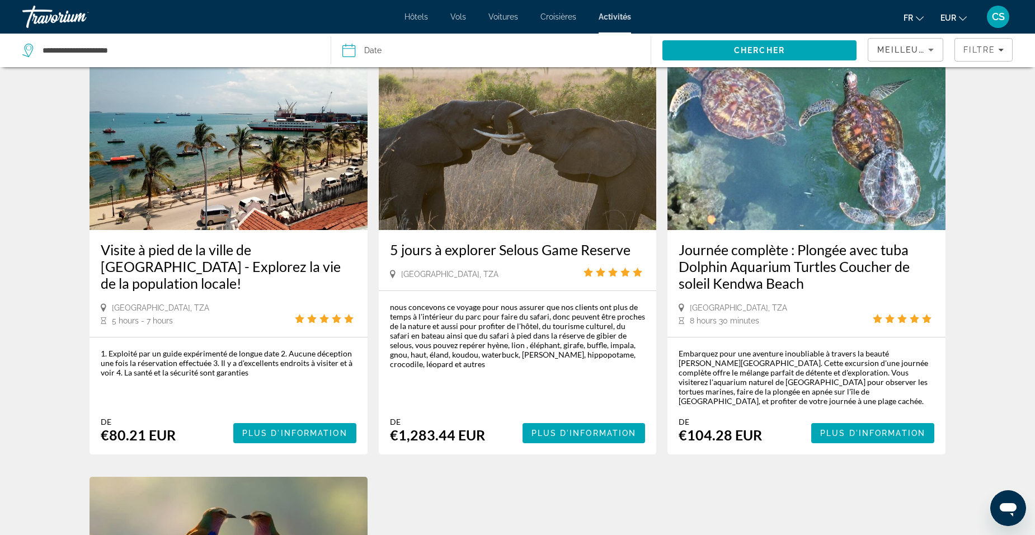
drag, startPoint x: 814, startPoint y: 289, endPoint x: 791, endPoint y: 278, distance: 26.3
click at [985, 55] on span "Filters" at bounding box center [983, 49] width 57 height 27
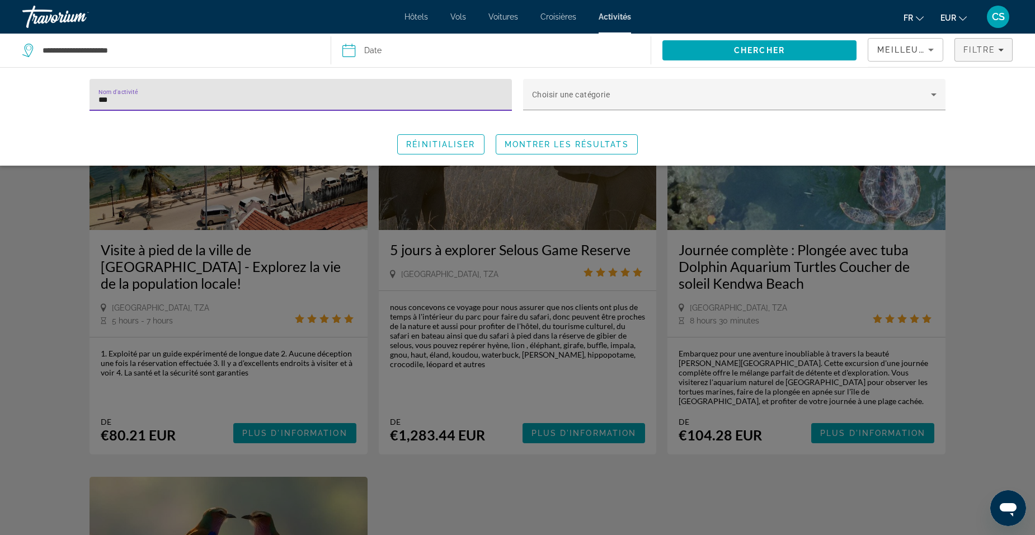
drag, startPoint x: 356, startPoint y: 94, endPoint x: -4, endPoint y: 107, distance: 361.2
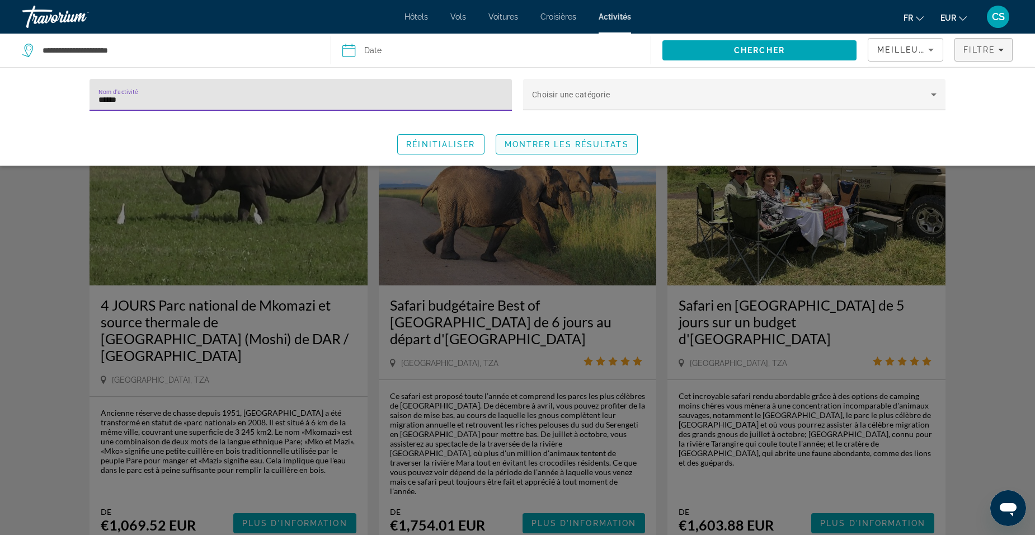
type input "******"
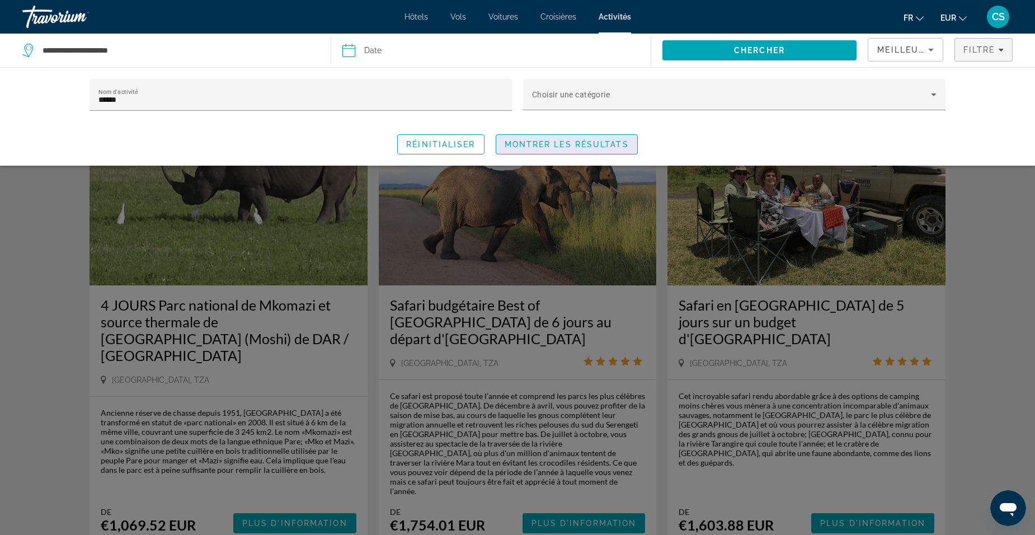
click at [579, 144] on span "Montrer les résultats" at bounding box center [567, 144] width 124 height 9
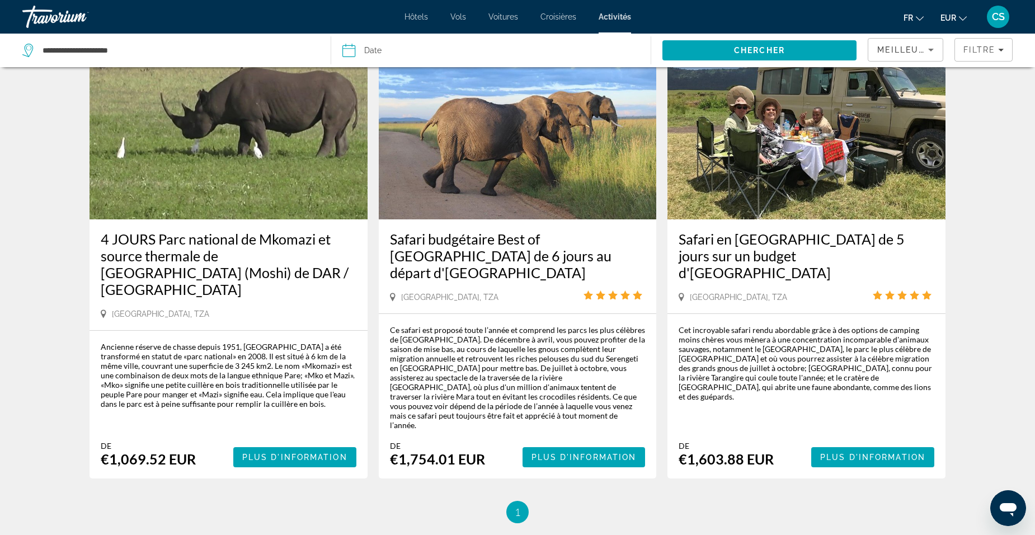
scroll to position [10, 0]
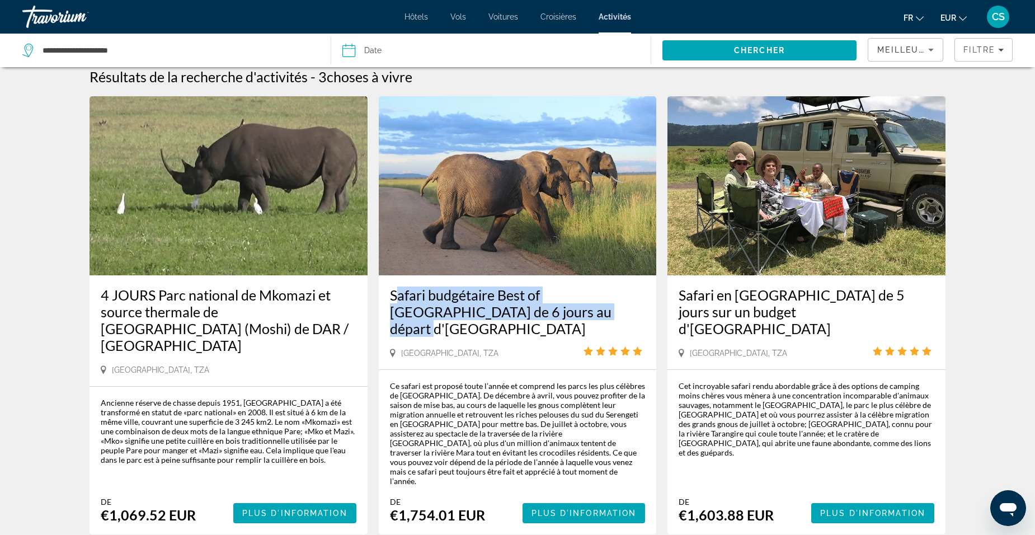
drag, startPoint x: 384, startPoint y: 295, endPoint x: 540, endPoint y: 312, distance: 156.5
click at [540, 312] on div "Safari budgétaire Best of [GEOGRAPHIC_DATA] de 6 jours au départ d'[GEOGRAPHIC_…" at bounding box center [518, 322] width 278 height 94
drag, startPoint x: 540, startPoint y: 312, endPoint x: 501, endPoint y: 315, distance: 39.3
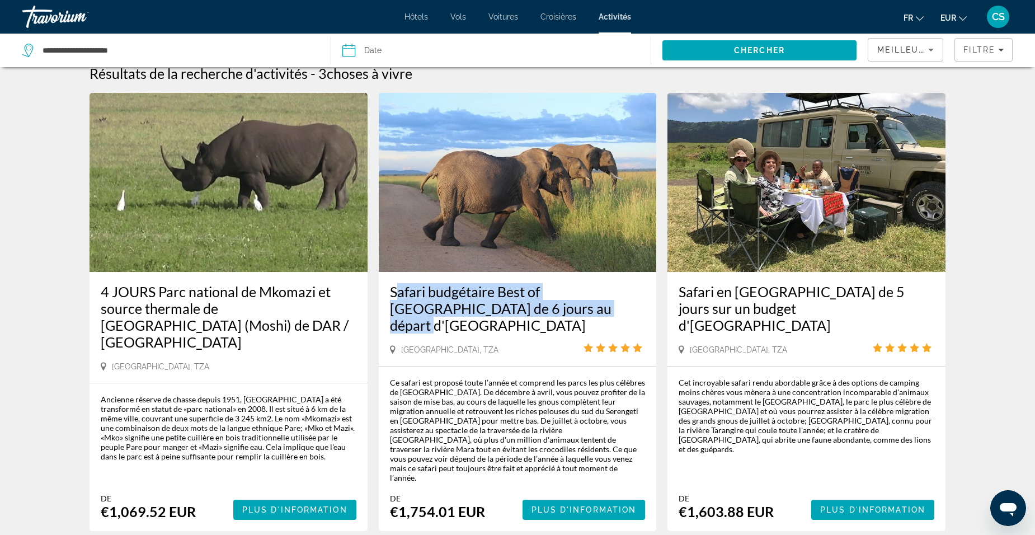
scroll to position [122, 0]
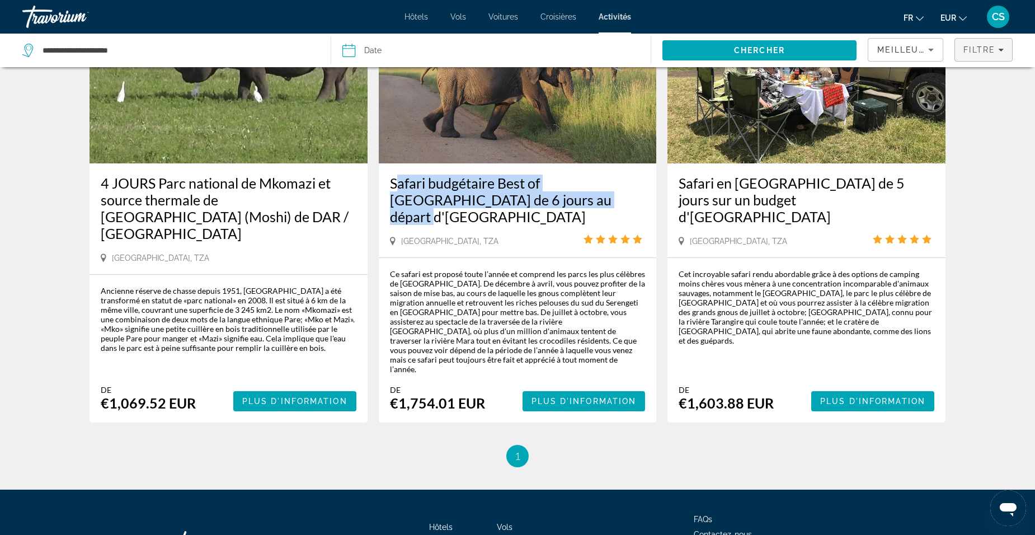
click at [977, 51] on span "Filtre" at bounding box center [980, 49] width 32 height 9
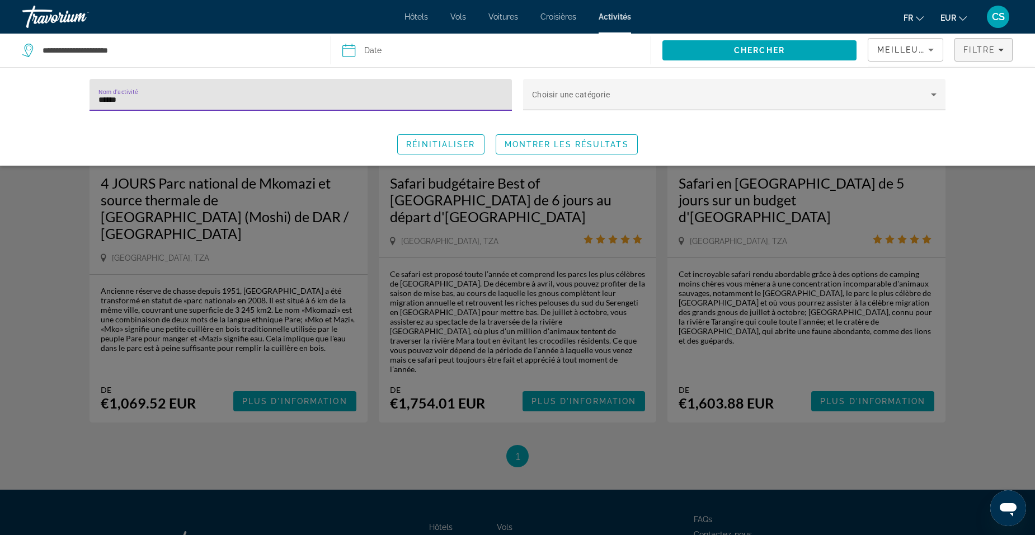
drag, startPoint x: 319, startPoint y: 101, endPoint x: 21, endPoint y: 102, distance: 297.7
click at [21, 102] on div "Nom d'activité ****** Choisir une catégorie Réinitialiser Montrer les résultats" at bounding box center [517, 116] width 1035 height 98
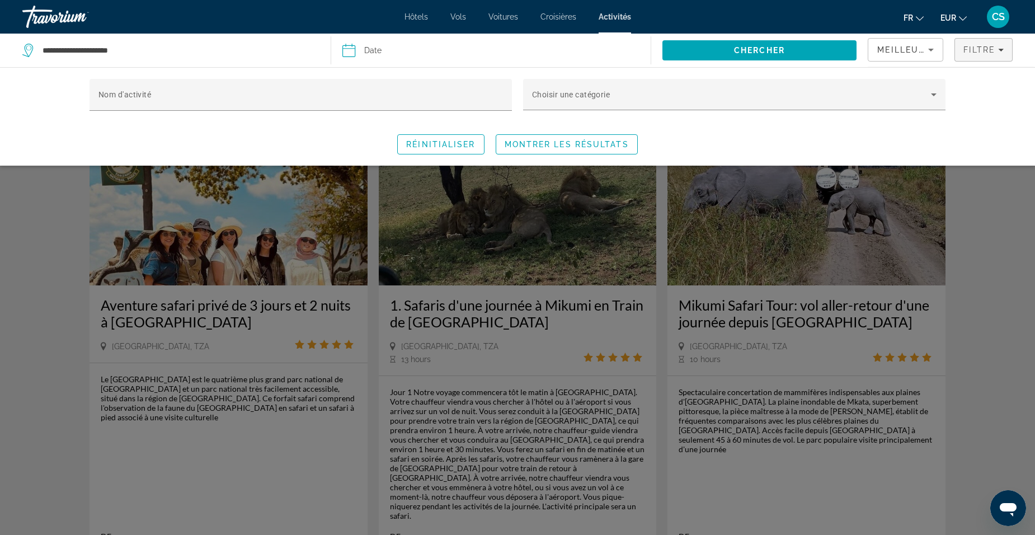
click at [245, 451] on div "Search widget" at bounding box center [517, 348] width 1035 height 373
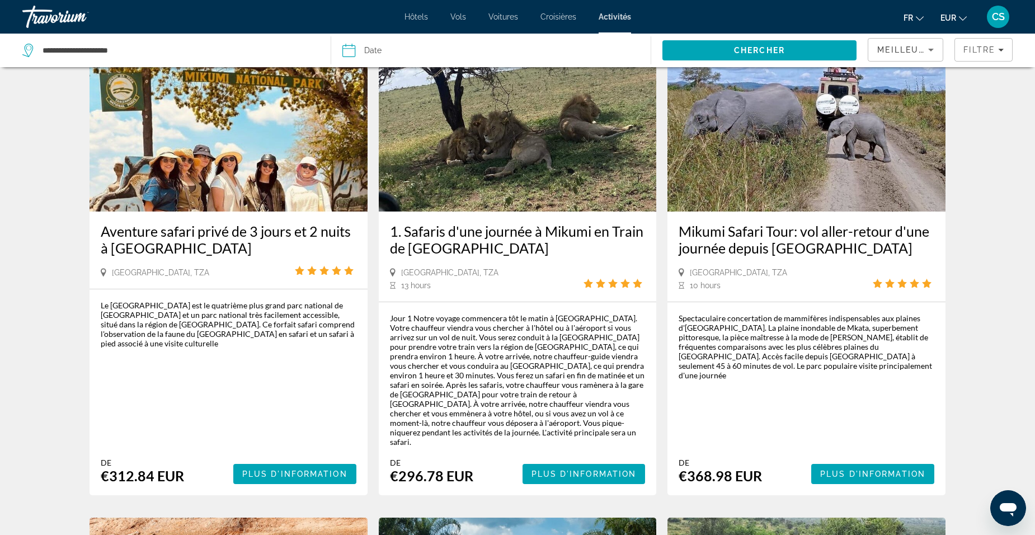
scroll to position [56, 0]
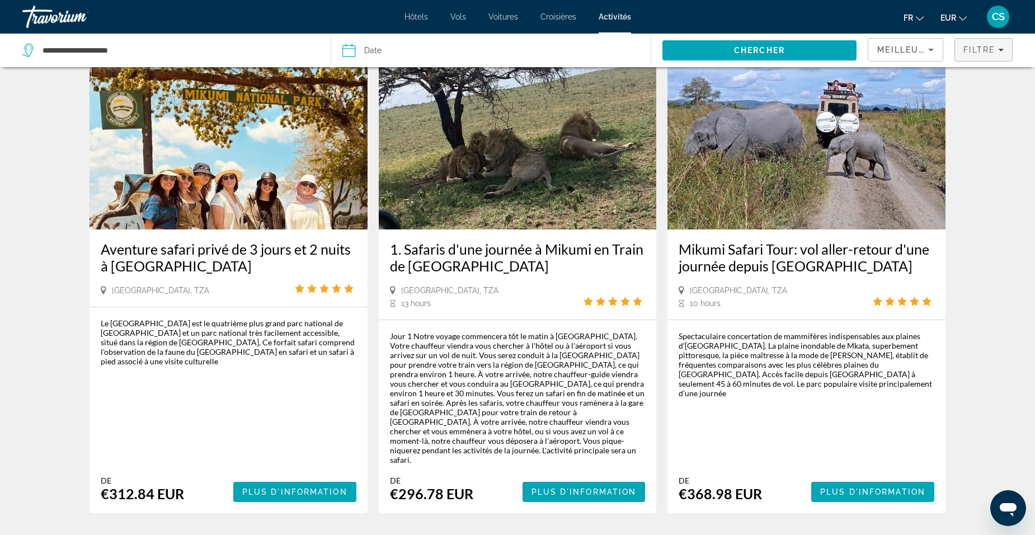
click at [970, 51] on span "Filtre" at bounding box center [980, 49] width 32 height 9
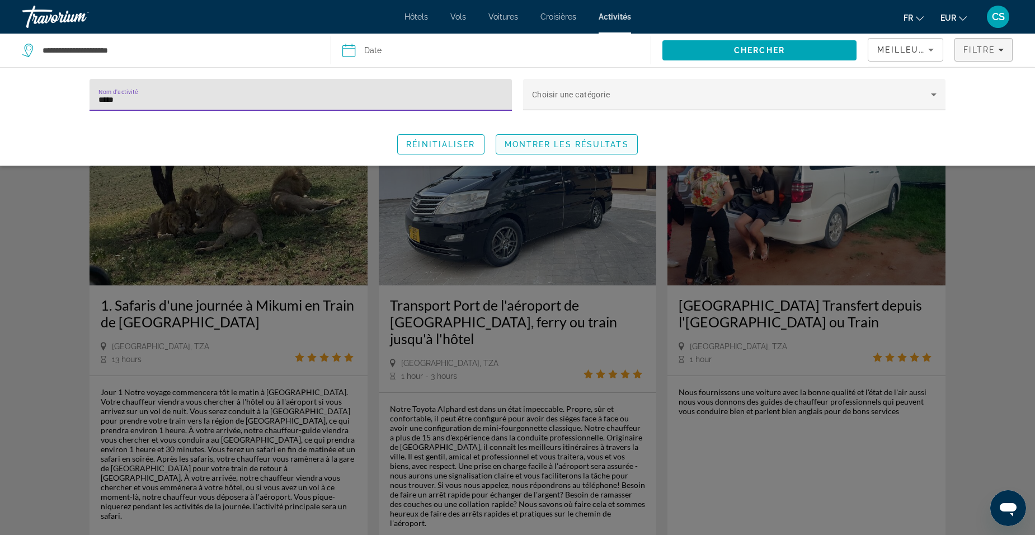
type input "*****"
drag, startPoint x: 576, startPoint y: 143, endPoint x: 589, endPoint y: 162, distance: 23.3
click at [576, 143] on span "Montrer les résultats" at bounding box center [567, 144] width 124 height 9
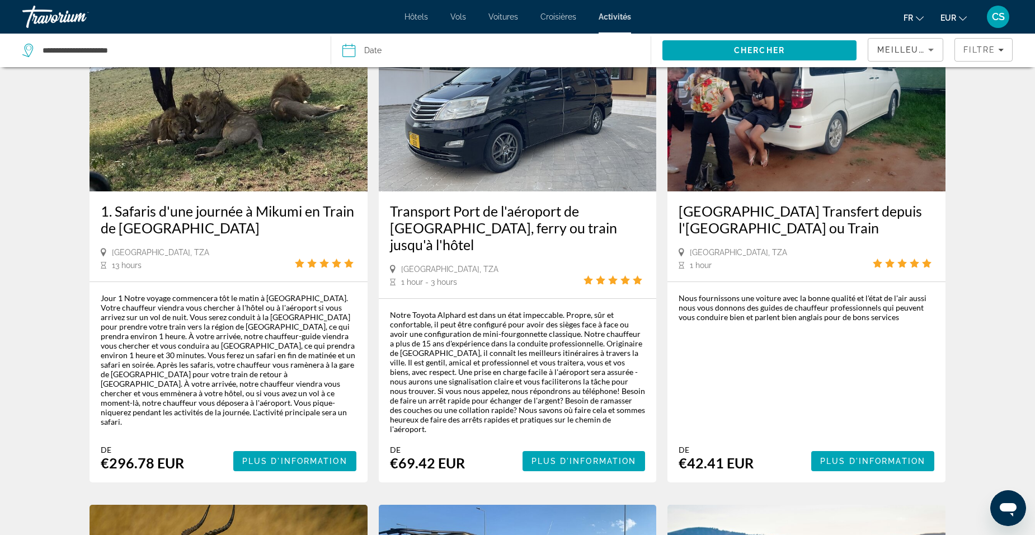
scroll to position [112, 0]
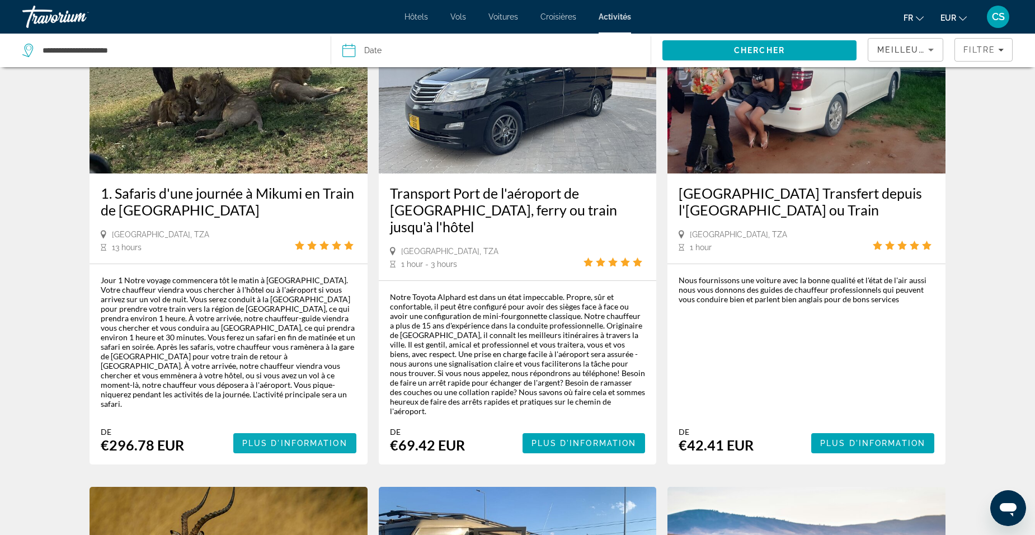
click at [275, 439] on span "Plus d'information" at bounding box center [294, 443] width 105 height 9
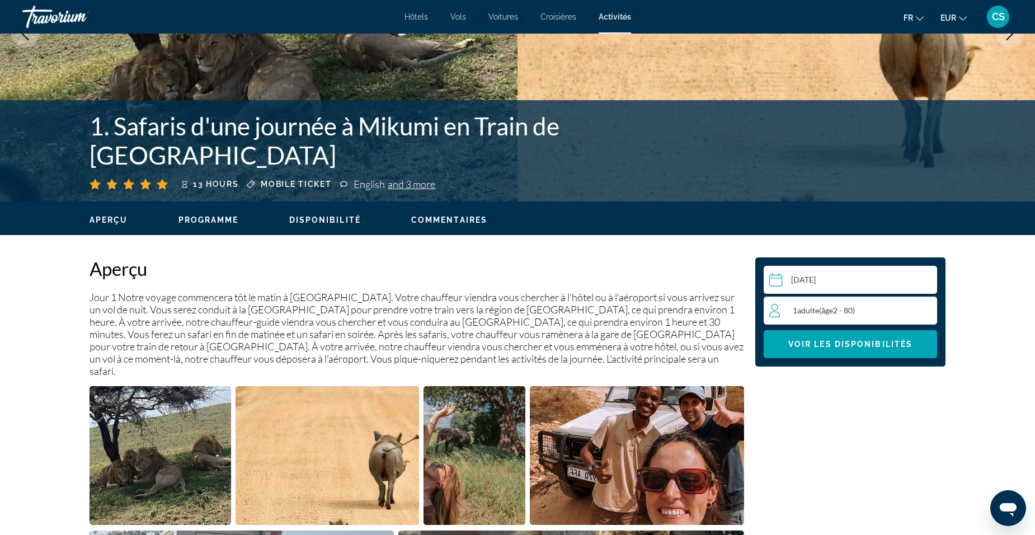
scroll to position [112, 0]
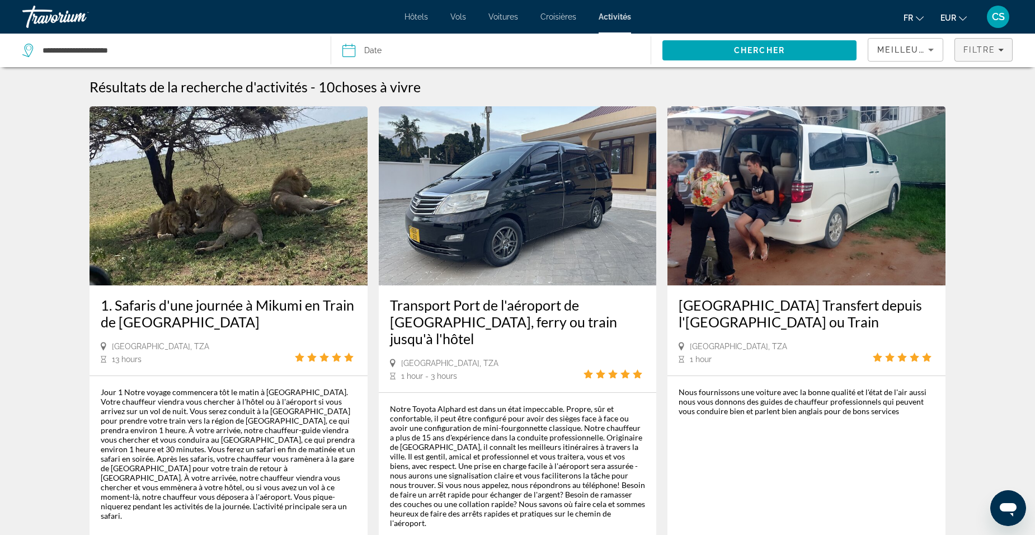
click at [970, 49] on span "Filtre" at bounding box center [980, 49] width 32 height 9
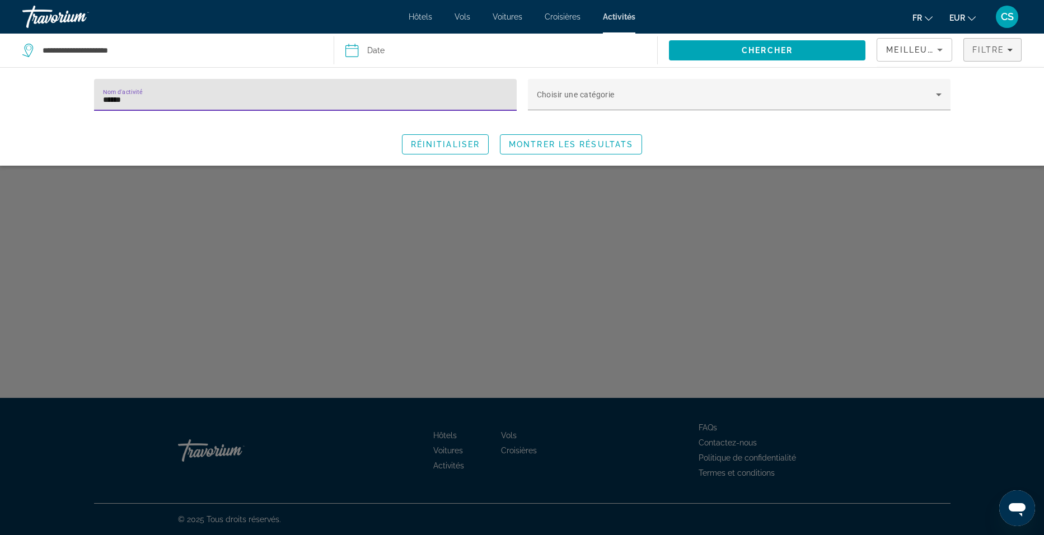
type input "*****"
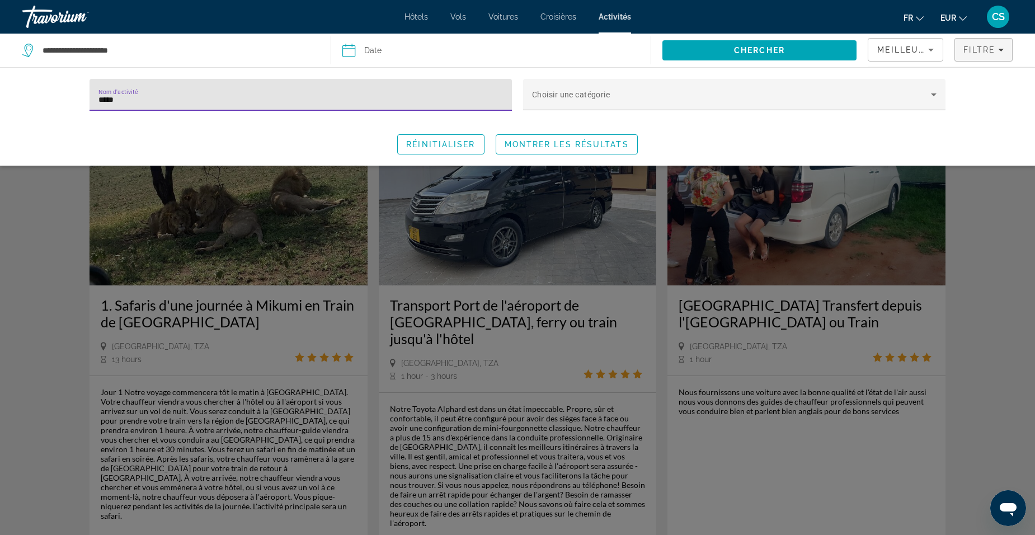
click at [105, 435] on div "Search widget" at bounding box center [517, 348] width 1035 height 373
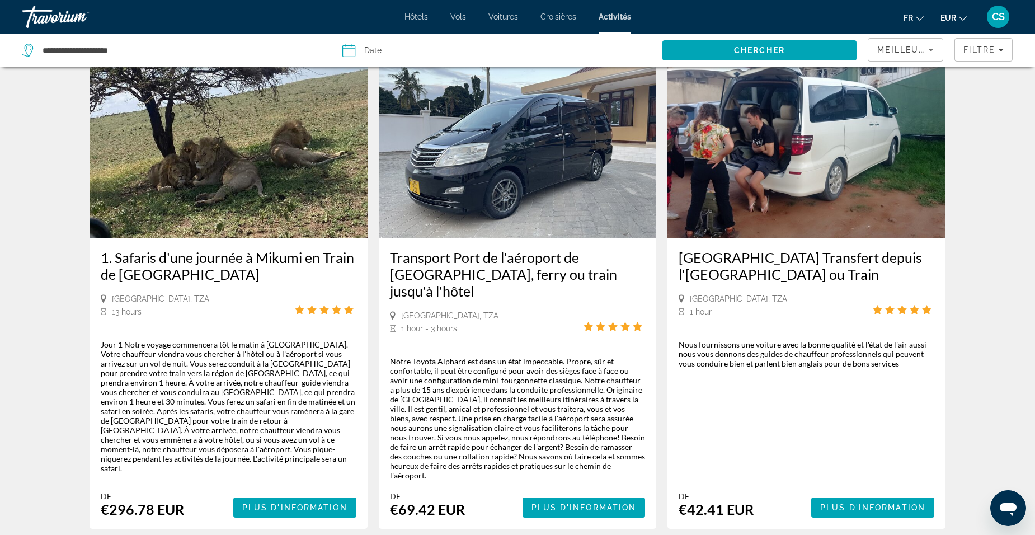
scroll to position [112, 0]
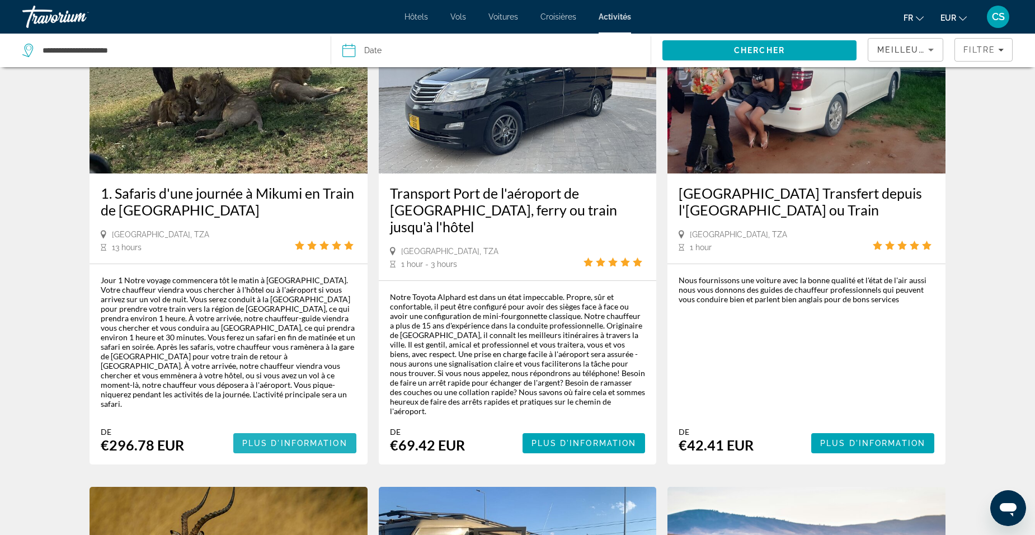
click at [272, 430] on span "Main content" at bounding box center [294, 443] width 123 height 27
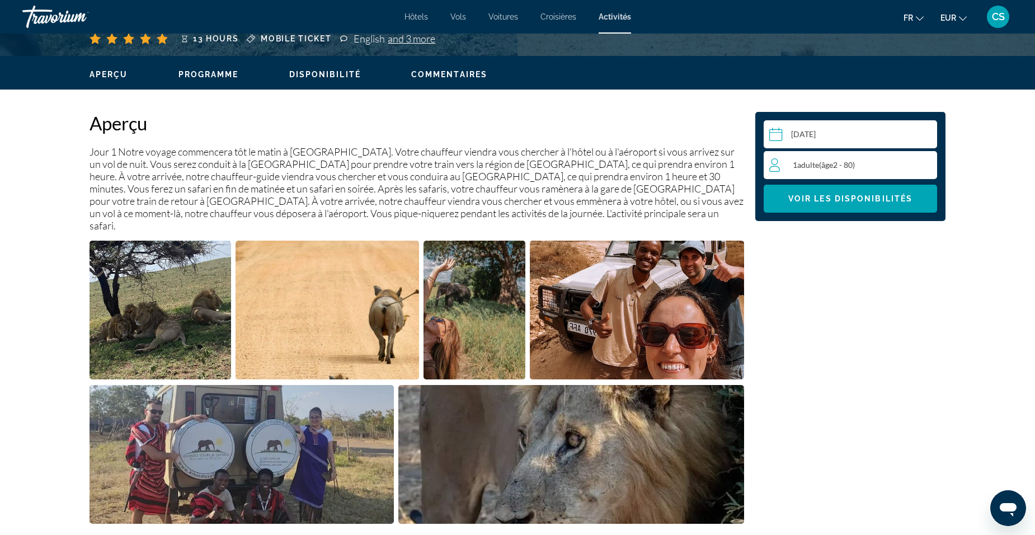
scroll to position [392, 0]
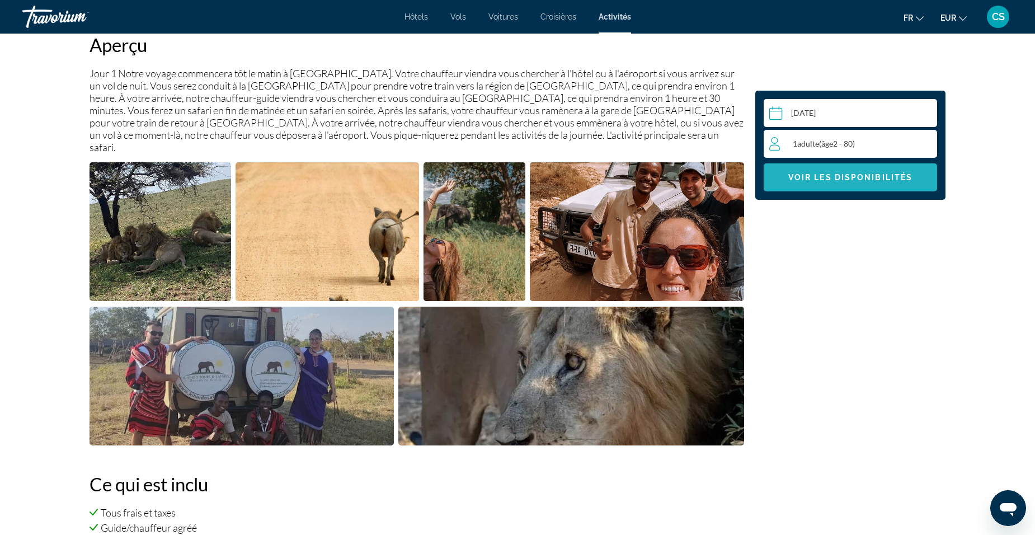
click at [823, 172] on span "Main content" at bounding box center [850, 177] width 173 height 27
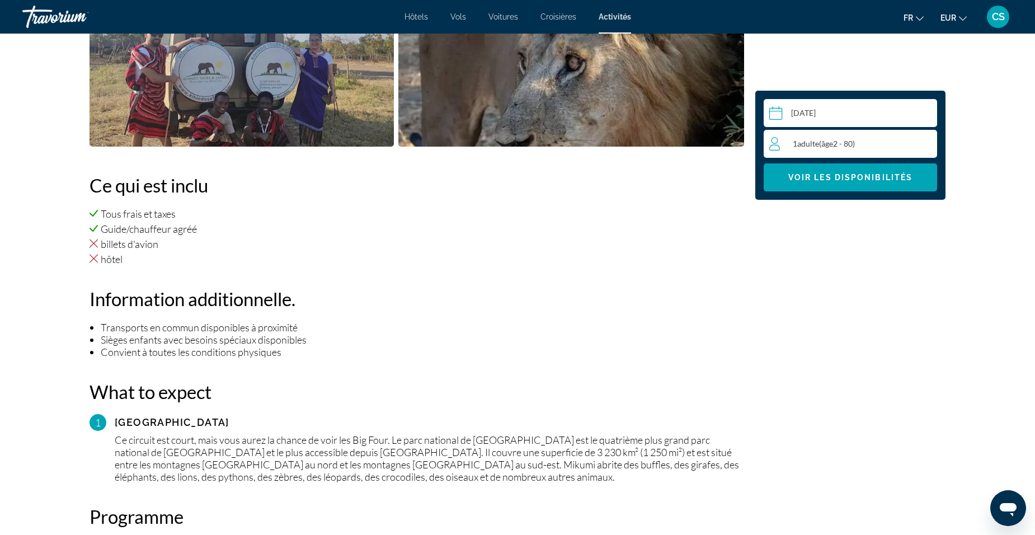
scroll to position [690, 0]
click at [837, 114] on input "Main content" at bounding box center [853, 114] width 178 height 31
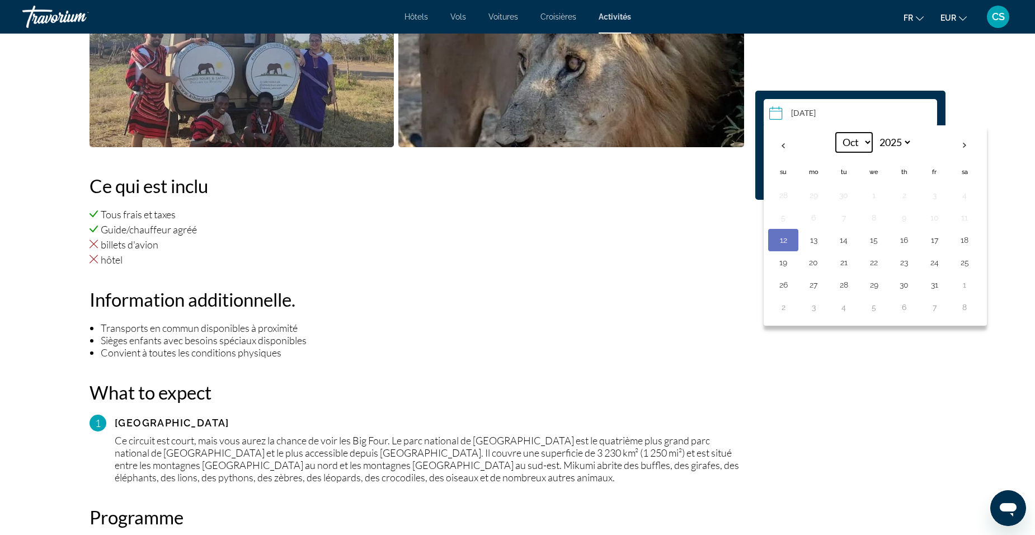
click at [864, 144] on select "*** *** *** *** *** *** *** *** *** *** *** ***" at bounding box center [854, 143] width 36 height 20
select select "*"
click at [836, 133] on select "*** *** *** *** *** *** *** *** *** *** *** ***" at bounding box center [854, 143] width 36 height 20
click at [893, 144] on select "**** **** **** **** **** **** **** **** **** **** **** **** **** **** **** ****…" at bounding box center [894, 143] width 36 height 20
select select "****"
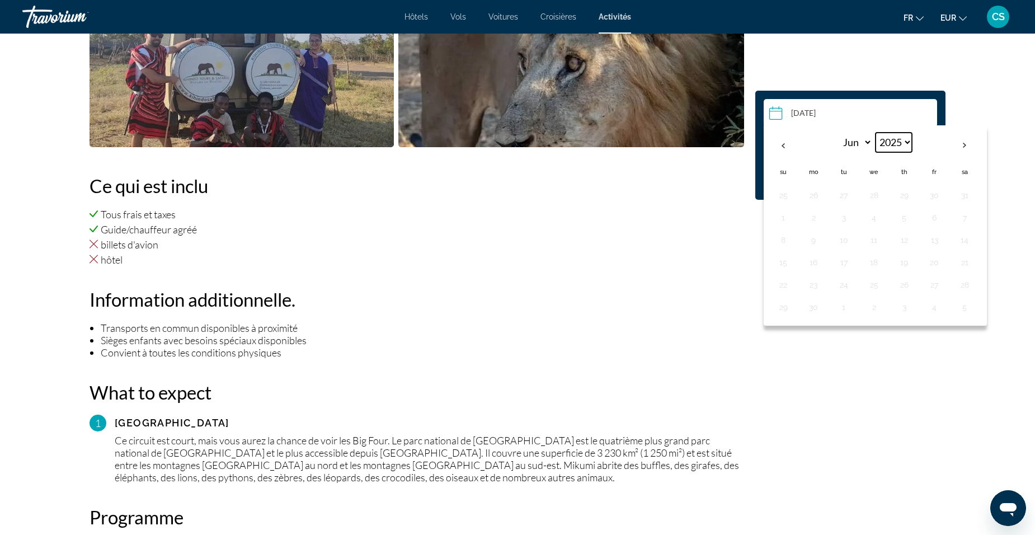
click at [876, 133] on select "**** **** **** **** **** **** **** **** **** **** **** **** **** **** **** ****…" at bounding box center [894, 143] width 36 height 20
click at [943, 113] on div "Sélectionnez une date [DATE] Jun *** *** *** *** *** *** *** *** *** *** *** **…" at bounding box center [850, 145] width 190 height 109
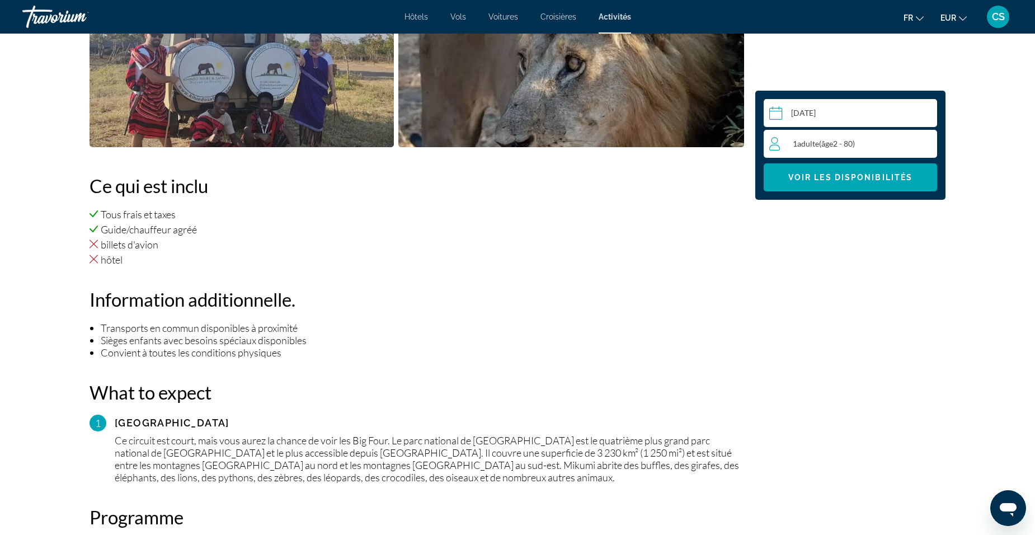
drag, startPoint x: 879, startPoint y: 144, endPoint x: 896, endPoint y: 154, distance: 20.1
click at [880, 144] on div "1 Adulte Adultes ( âge 2 - 80)" at bounding box center [852, 143] width 167 height 13
drag, startPoint x: 929, startPoint y: 143, endPoint x: 920, endPoint y: 155, distance: 15.1
click at [929, 144] on icon "Increment adults" at bounding box center [926, 143] width 10 height 13
drag, startPoint x: 882, startPoint y: 177, endPoint x: 888, endPoint y: 187, distance: 11.3
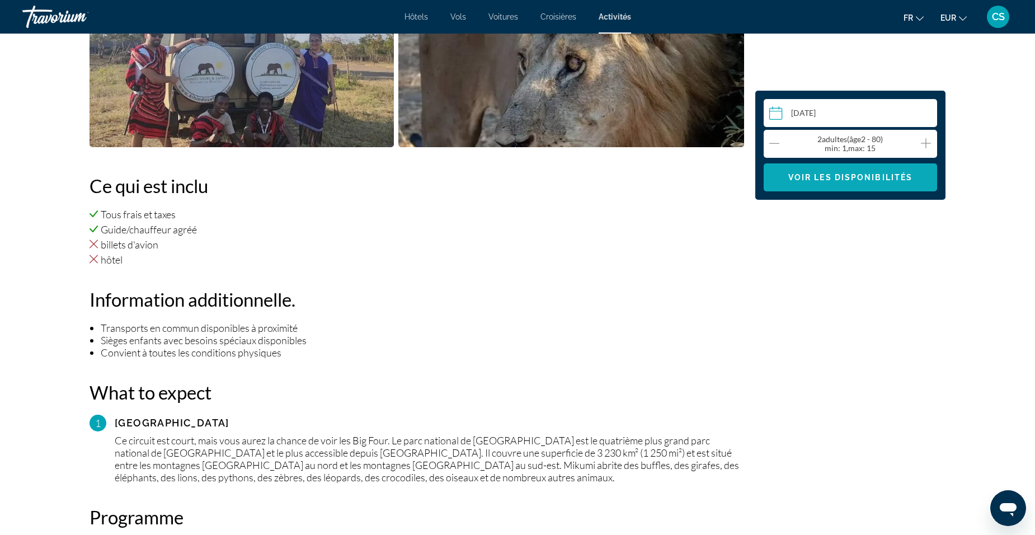
click at [883, 179] on span "Voir les disponibilités" at bounding box center [850, 177] width 124 height 9
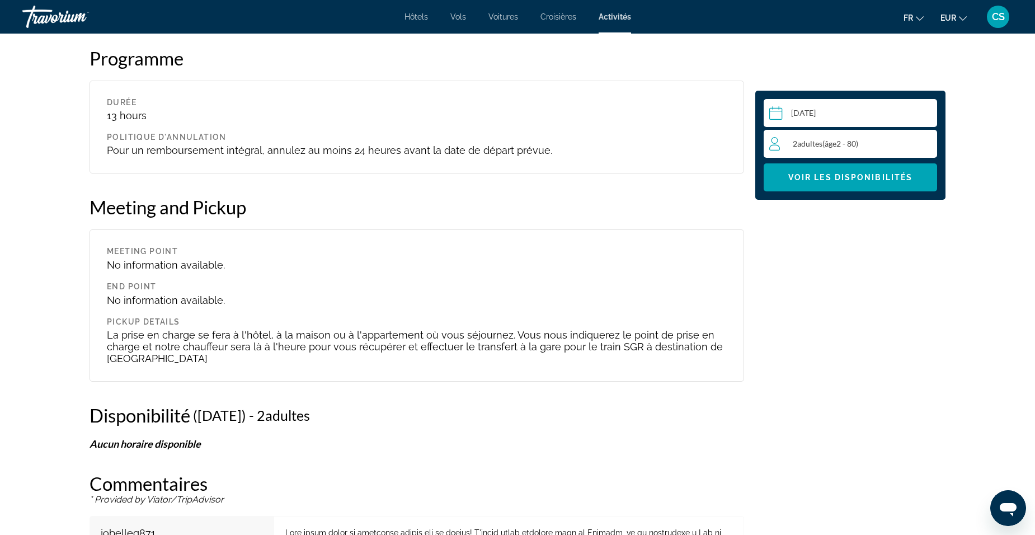
scroll to position [1361, 0]
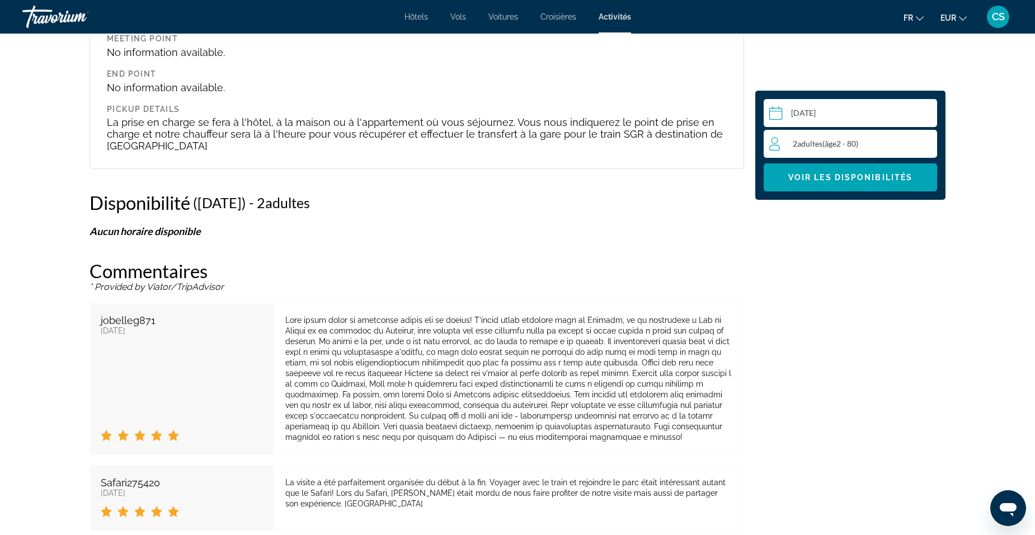
drag, startPoint x: 803, startPoint y: 181, endPoint x: 801, endPoint y: 195, distance: 13.5
click at [804, 181] on span "Voir les disponibilités" at bounding box center [850, 177] width 124 height 9
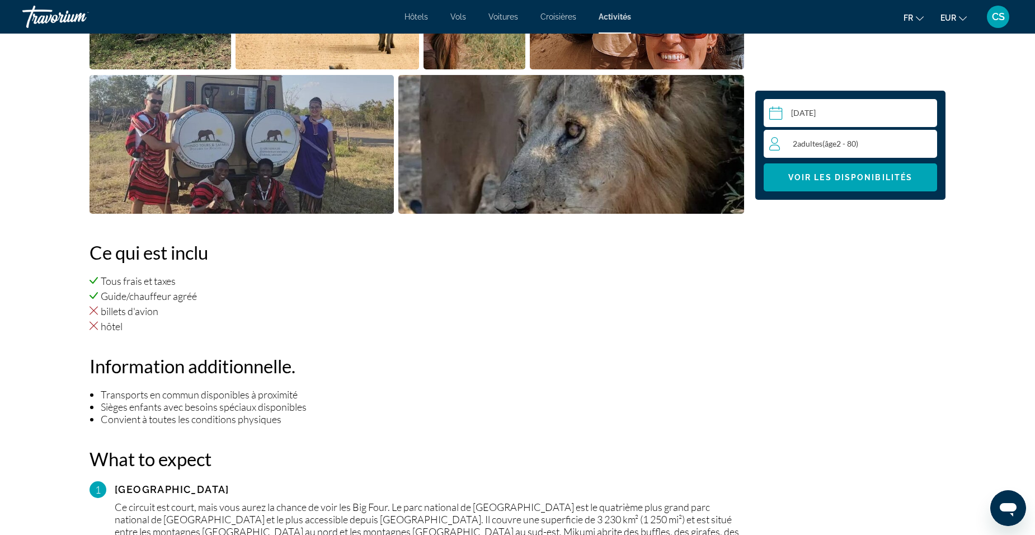
scroll to position [522, 0]
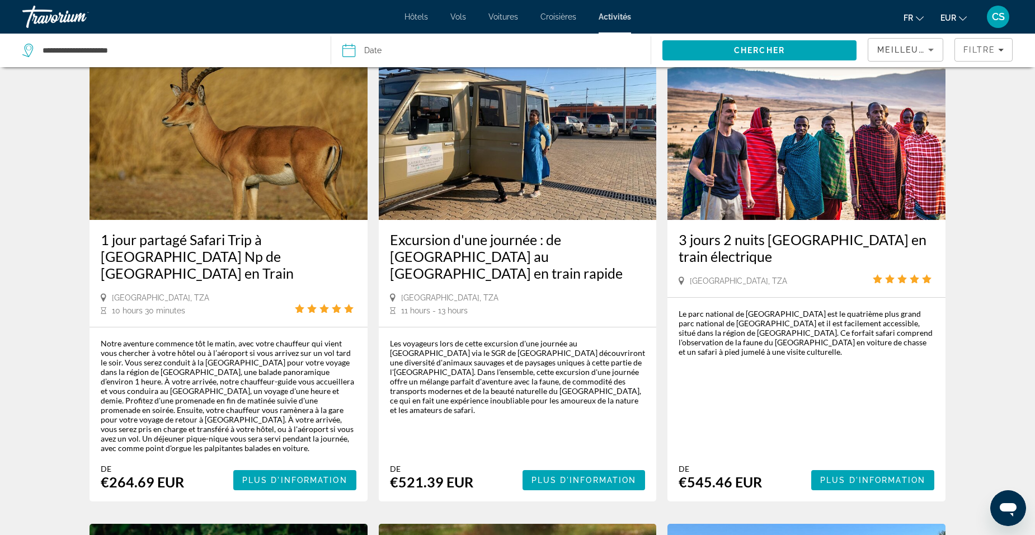
scroll to position [560, 0]
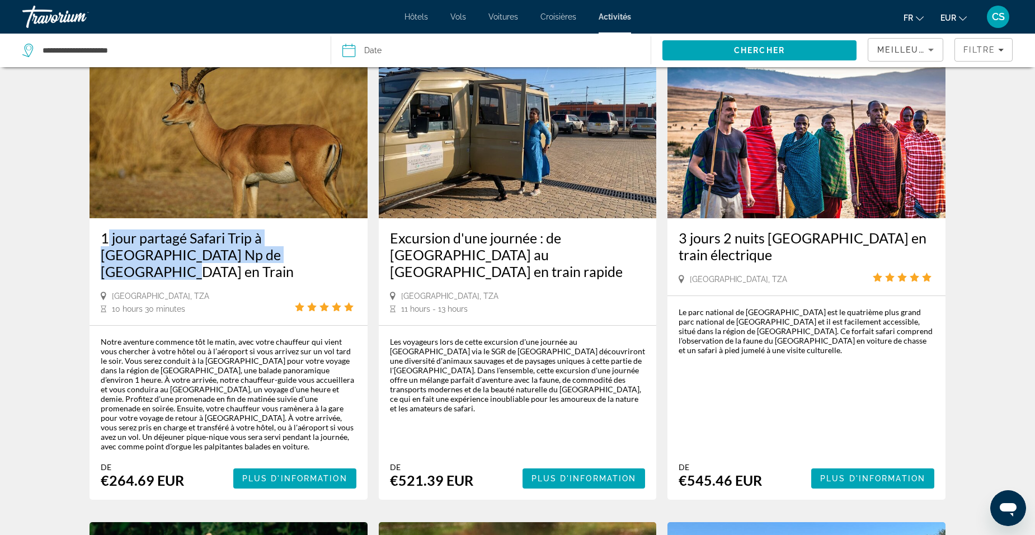
drag, startPoint x: 98, startPoint y: 222, endPoint x: 280, endPoint y: 242, distance: 183.0
click at [280, 242] on div "1 jour partagé Safari Trip à [GEOGRAPHIC_DATA] Np de [GEOGRAPHIC_DATA] en Train…" at bounding box center [229, 271] width 278 height 107
drag, startPoint x: 280, startPoint y: 242, endPoint x: 246, endPoint y: 222, distance: 39.6
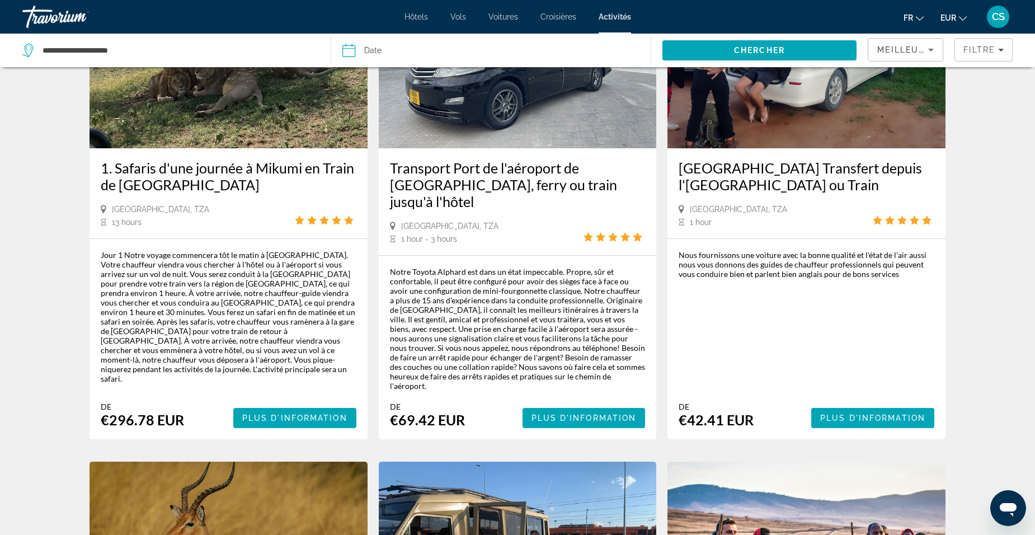
scroll to position [0, 0]
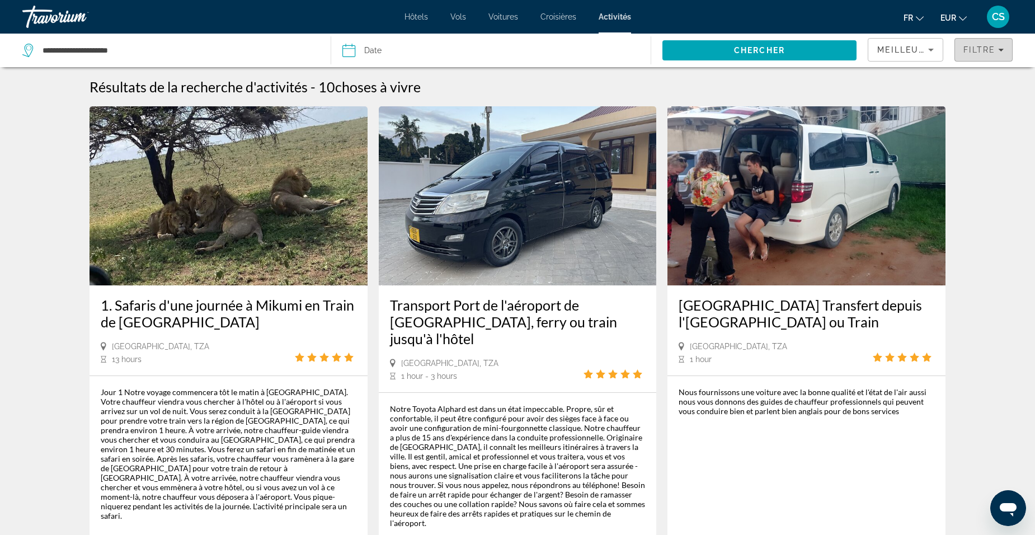
drag, startPoint x: 969, startPoint y: 49, endPoint x: 964, endPoint y: 55, distance: 7.5
click at [970, 50] on span "Filtre" at bounding box center [980, 49] width 32 height 9
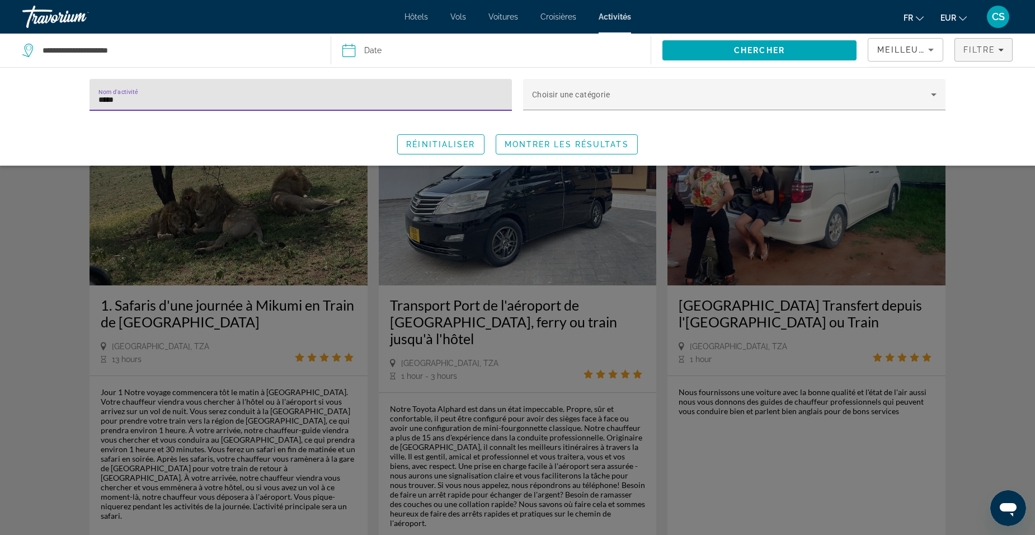
drag, startPoint x: 194, startPoint y: 100, endPoint x: 75, endPoint y: 99, distance: 118.6
click at [78, 102] on div "Nom d'activité ***** Choisir une catégorie Réinitialiser Montrer les résultats" at bounding box center [517, 117] width 901 height 76
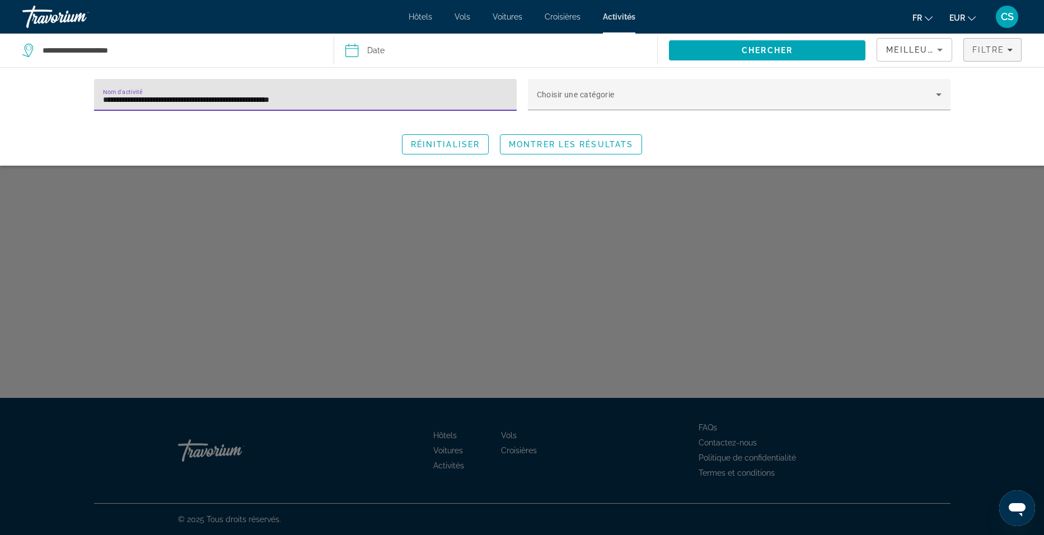
drag, startPoint x: 335, startPoint y: 100, endPoint x: 250, endPoint y: 104, distance: 85.7
click at [250, 104] on input "**********" at bounding box center [305, 99] width 405 height 13
drag, startPoint x: 171, startPoint y: 99, endPoint x: 53, endPoint y: 107, distance: 118.3
click at [53, 107] on div "**********" at bounding box center [522, 116] width 1044 height 98
click at [158, 100] on input "**********" at bounding box center [305, 99] width 405 height 13
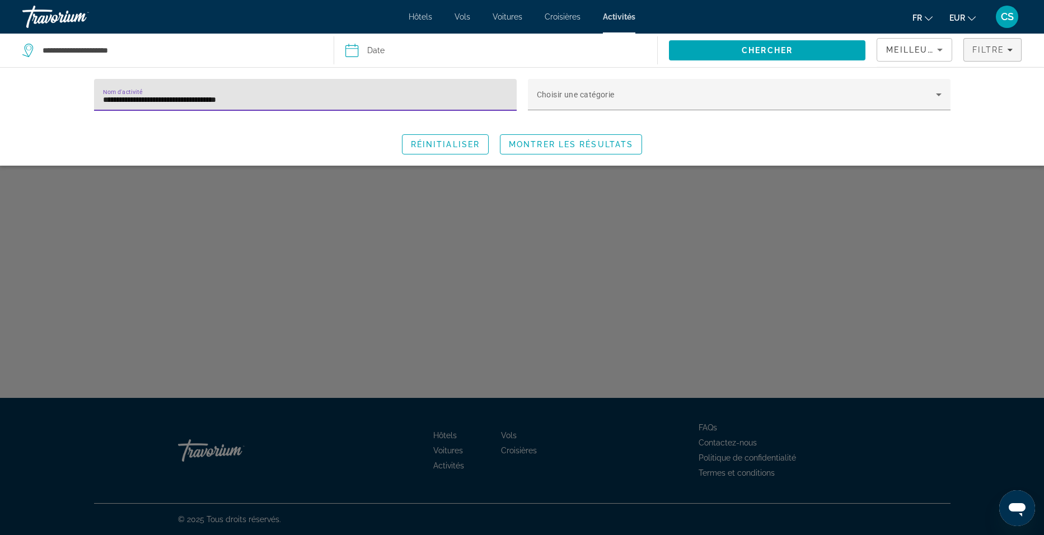
drag, startPoint x: 126, startPoint y: 100, endPoint x: 62, endPoint y: 113, distance: 65.2
click at [64, 113] on div "**********" at bounding box center [522, 116] width 1044 height 98
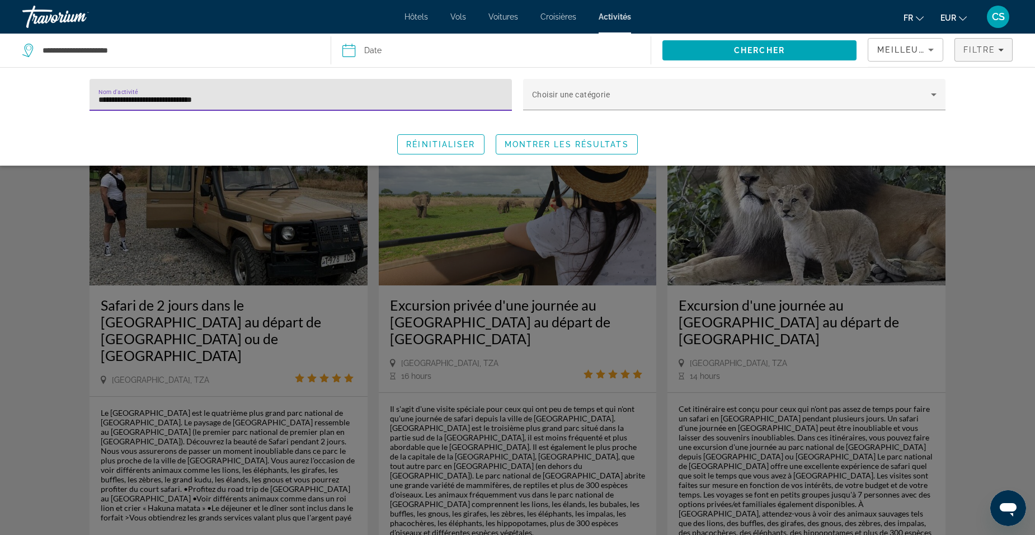
type input "**********"
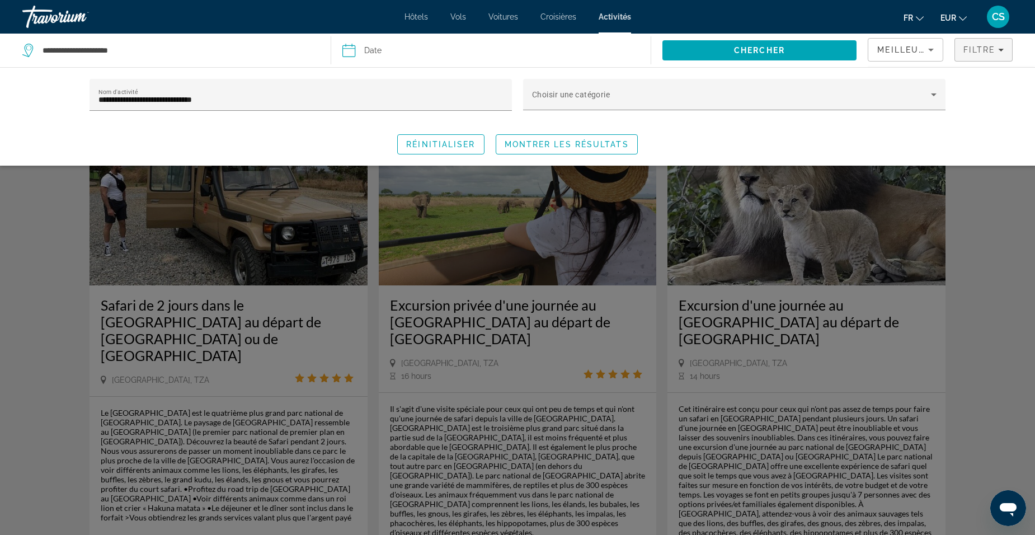
click at [72, 289] on div "Search widget" at bounding box center [517, 348] width 1035 height 373
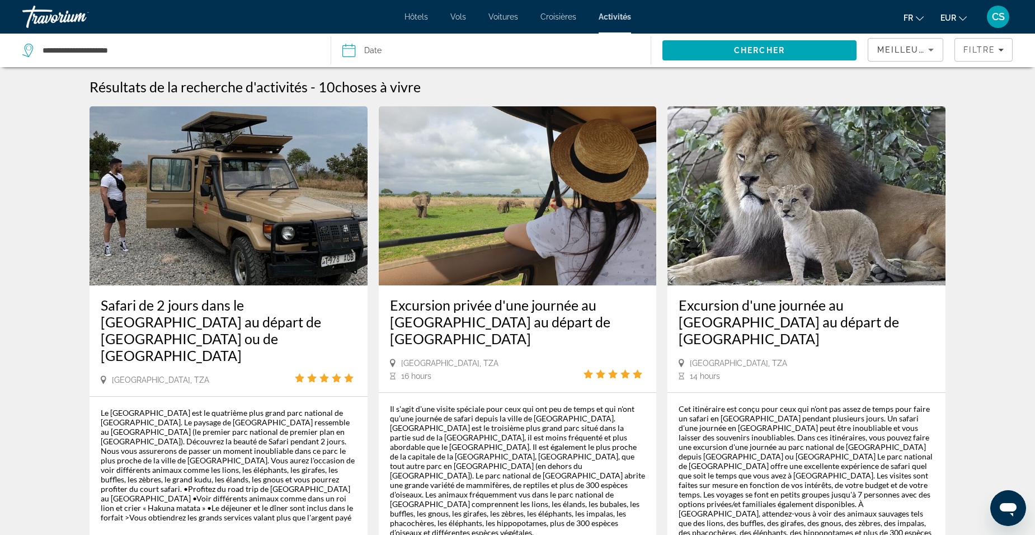
drag, startPoint x: 985, startPoint y: 52, endPoint x: 964, endPoint y: 67, distance: 26.2
click at [985, 51] on span "Filtre" at bounding box center [980, 49] width 32 height 9
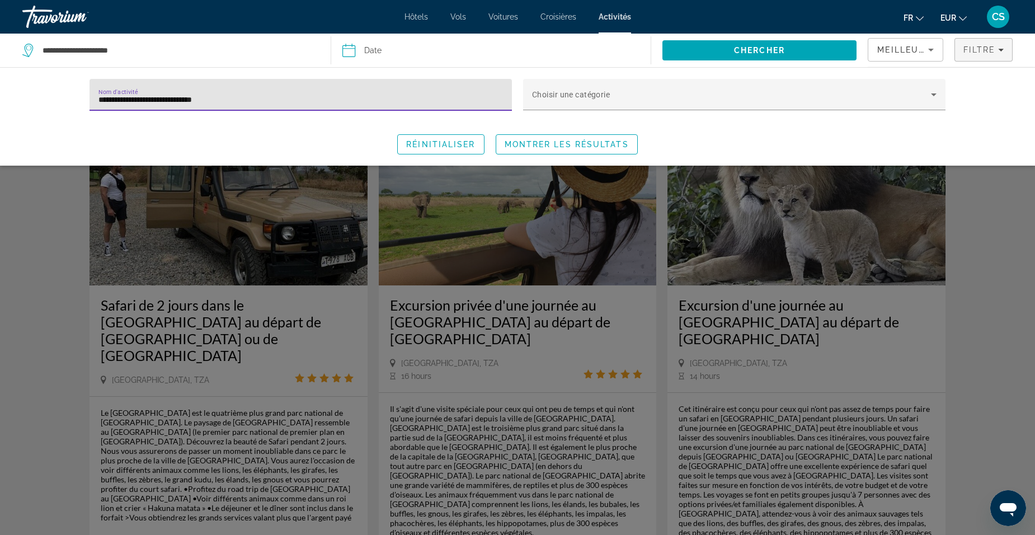
drag, startPoint x: 307, startPoint y: 102, endPoint x: -10, endPoint y: 109, distance: 316.8
click at [0, 109] on html "**********" at bounding box center [517, 267] width 1035 height 535
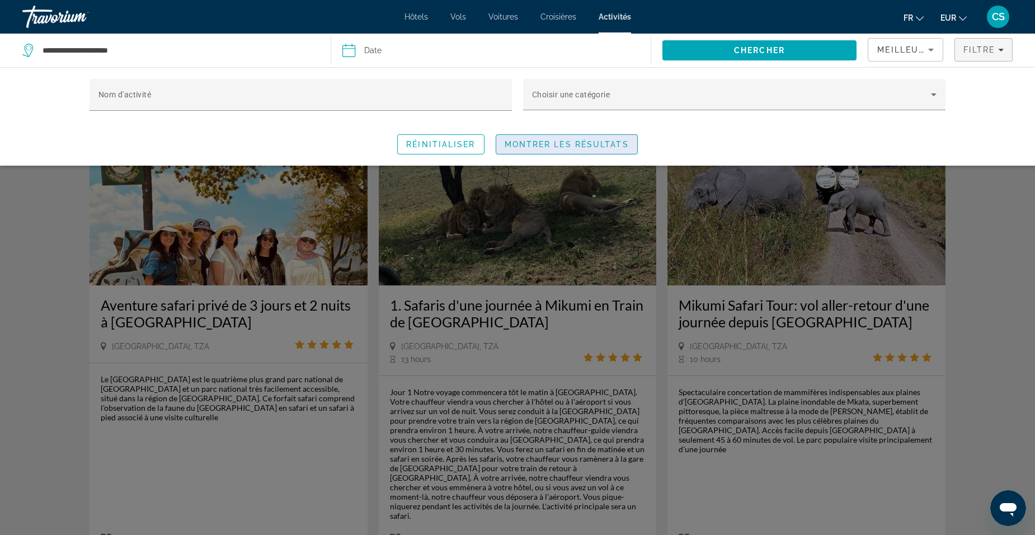
click at [599, 149] on span "Search widget" at bounding box center [566, 144] width 141 height 27
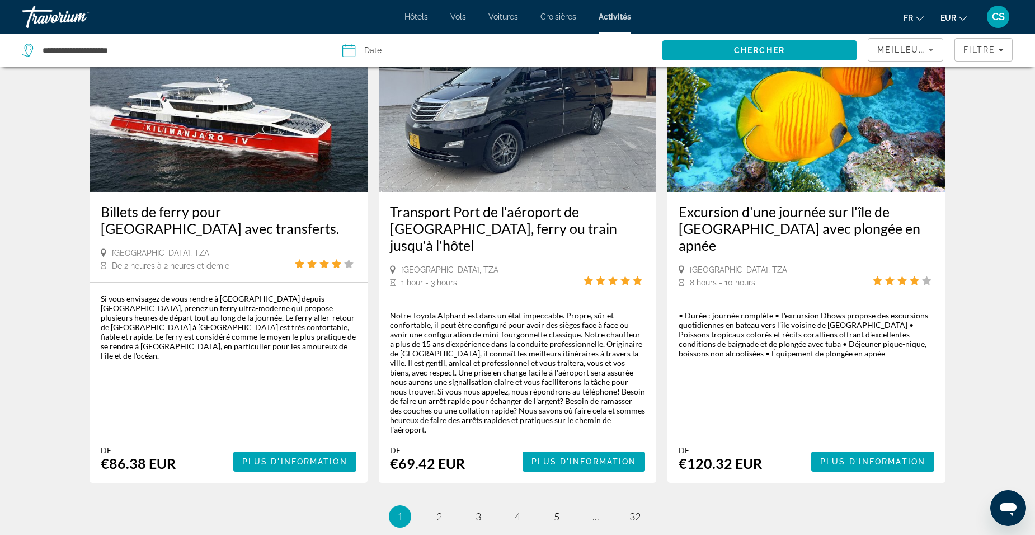
scroll to position [1623, 0]
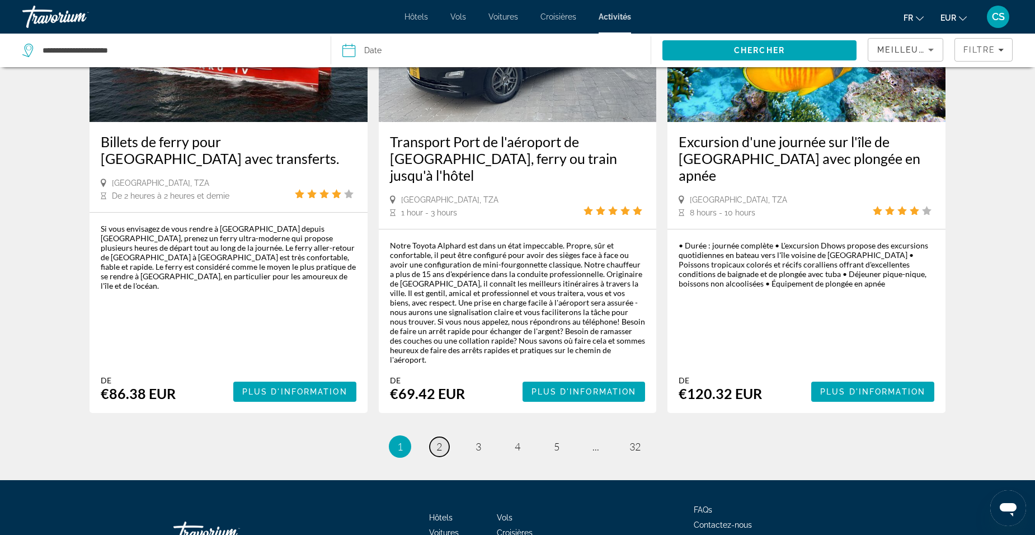
click at [439, 440] on span "2" at bounding box center [439, 446] width 6 height 12
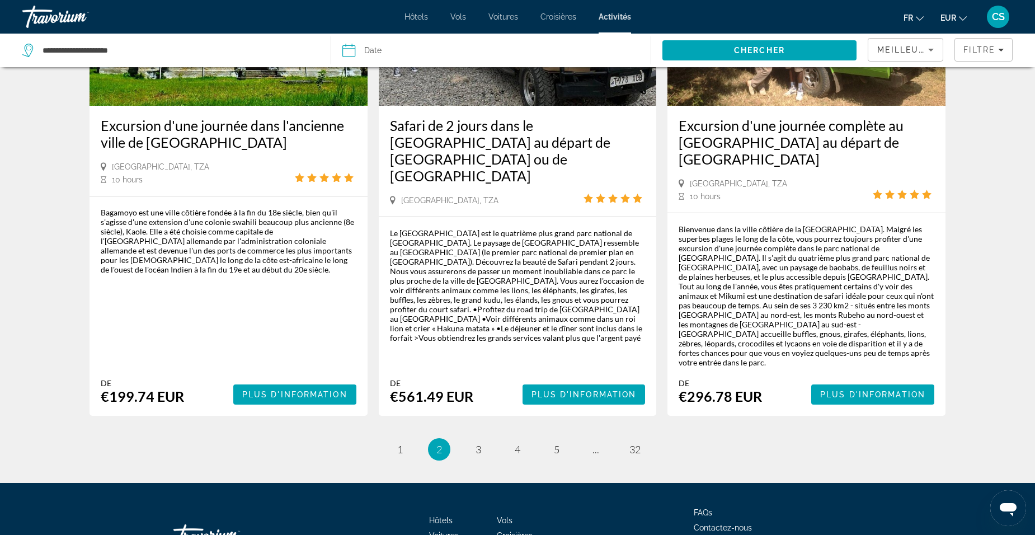
scroll to position [1699, 0]
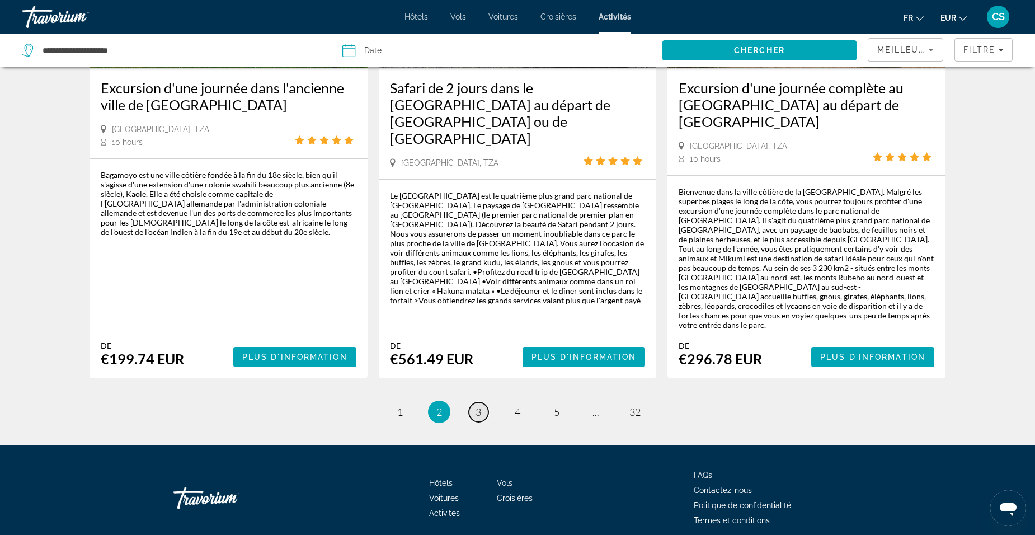
click at [485, 402] on link "page 3" at bounding box center [479, 412] width 20 height 20
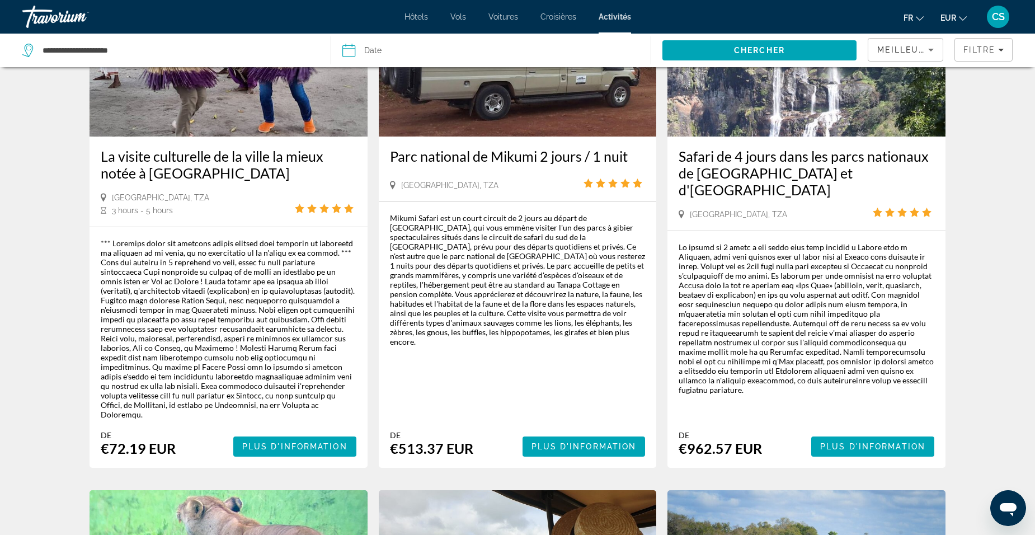
scroll to position [168, 0]
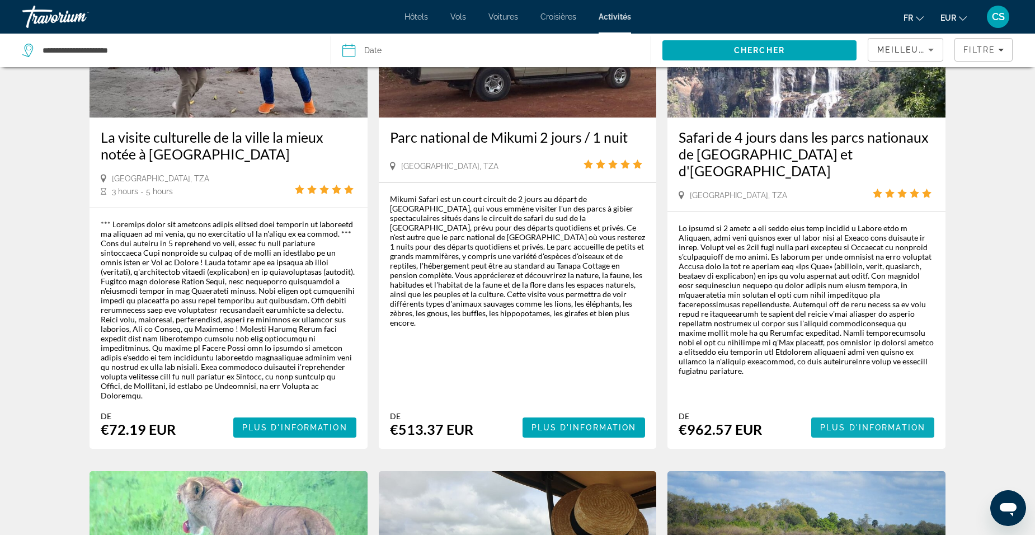
click at [871, 423] on span "Plus d'information" at bounding box center [872, 427] width 105 height 9
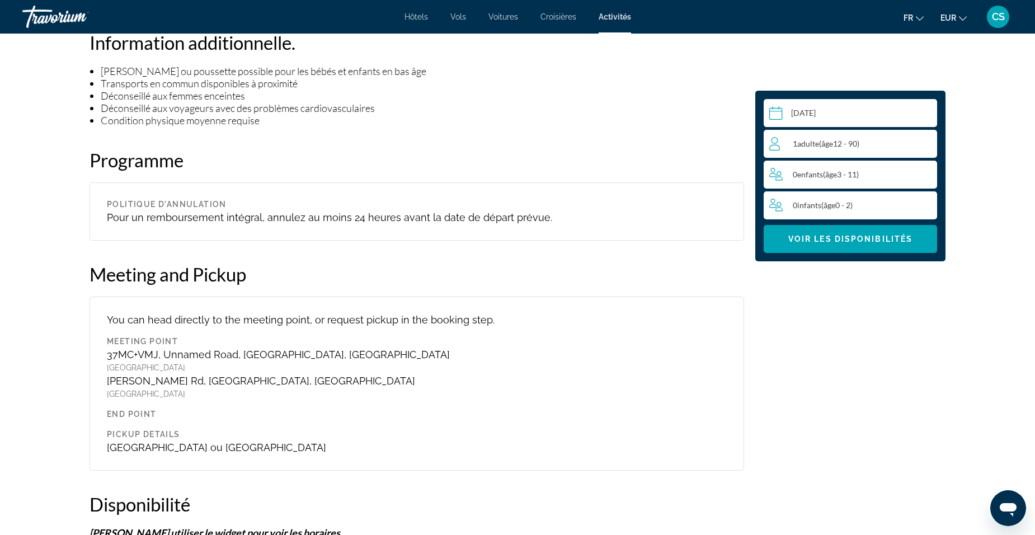
scroll to position [951, 0]
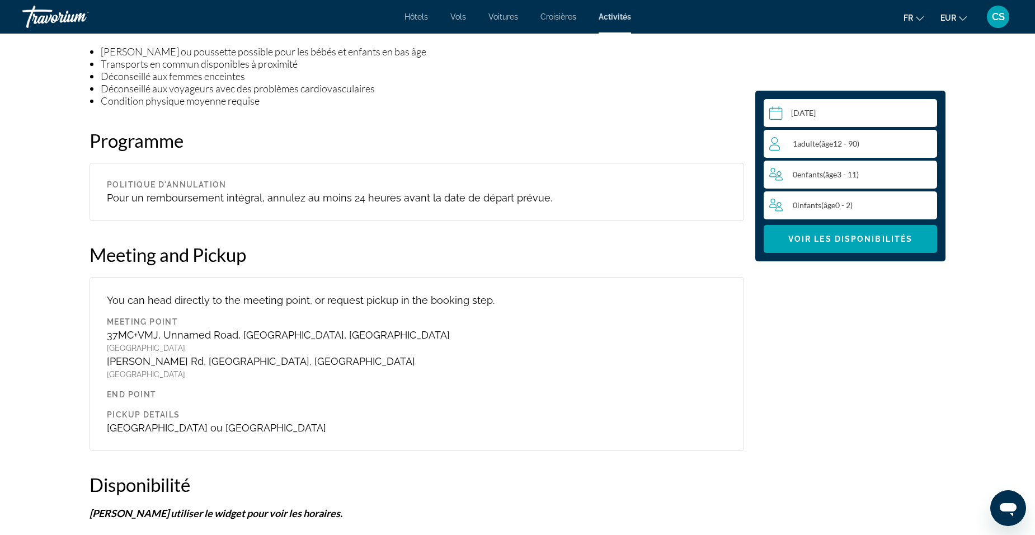
click at [831, 145] on span "âge" at bounding box center [827, 144] width 12 height 10
click at [931, 138] on div "1 Adulte Adultes ( âge 12 - 90) min : 1, max : 15" at bounding box center [852, 144] width 167 height 18
click at [927, 144] on icon "Increment adults" at bounding box center [926, 143] width 10 height 13
click at [859, 236] on span "Voir les disponibilités" at bounding box center [850, 238] width 124 height 9
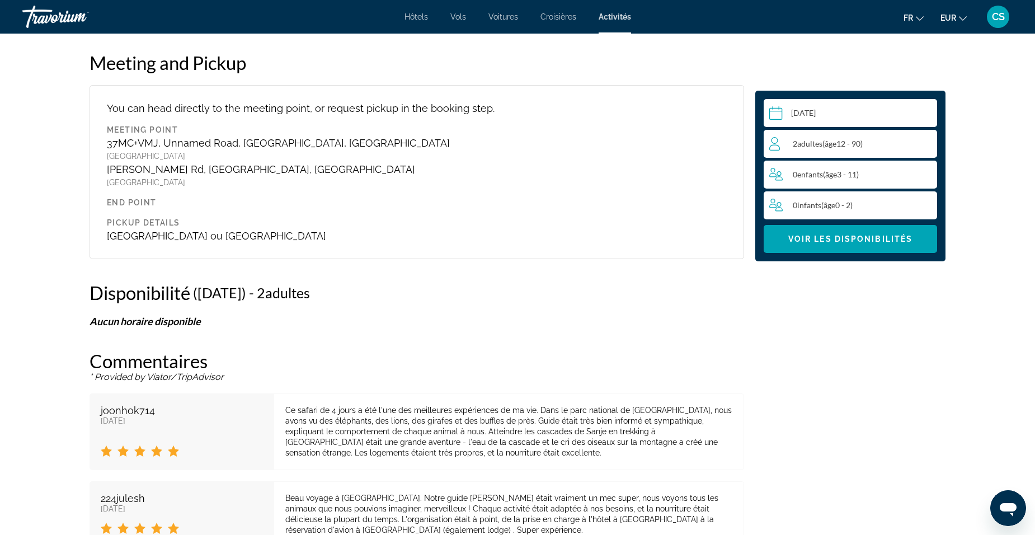
scroll to position [1022, 0]
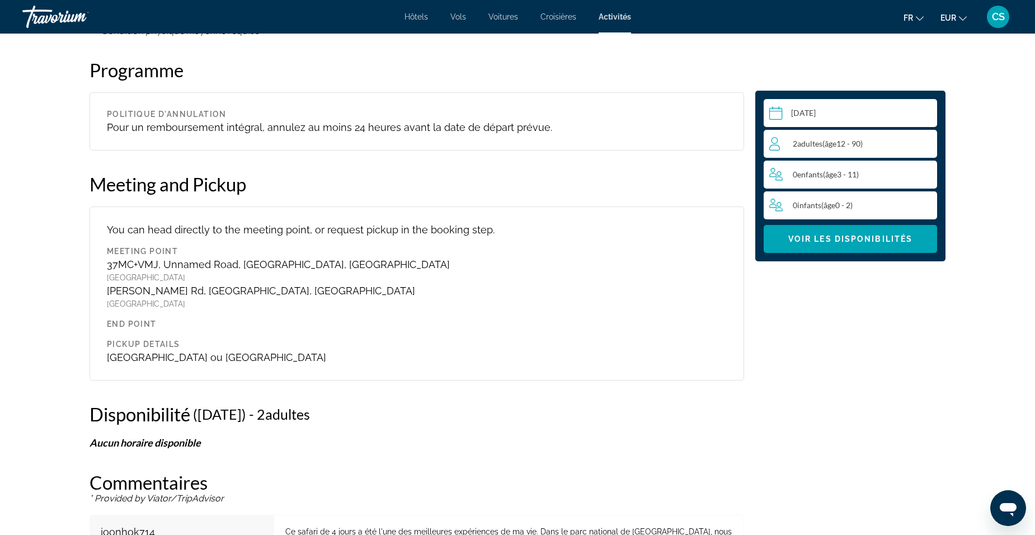
click at [848, 106] on input "Main content" at bounding box center [853, 114] width 178 height 31
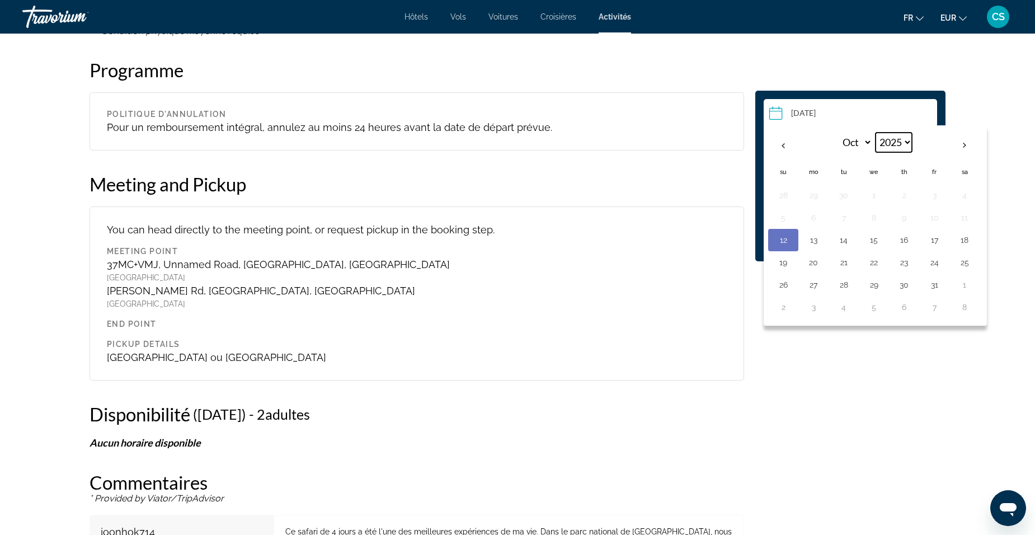
click at [895, 137] on select "**** **** **** **** **** **** **** **** **** **** **** **** **** **** **** ****…" at bounding box center [894, 143] width 36 height 20
select select "****"
click at [876, 133] on select "**** **** **** **** **** **** **** **** **** **** **** **** **** **** **** ****…" at bounding box center [894, 143] width 36 height 20
click at [849, 145] on select "*** *** *** *** *** *** *** *** *** *** *** ***" at bounding box center [854, 143] width 36 height 20
select select "*"
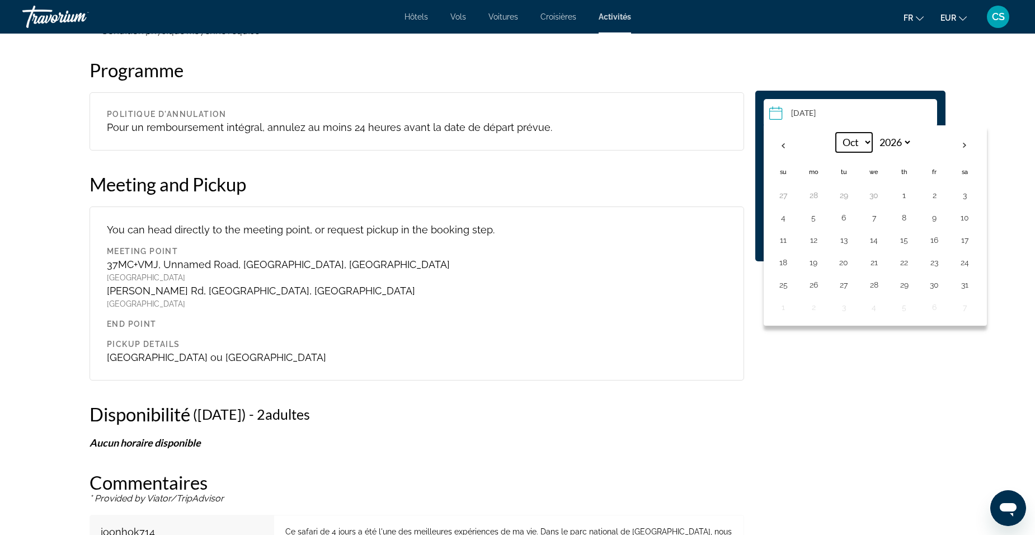
click at [836, 133] on select "*** *** *** *** *** *** *** *** *** *** *** ***" at bounding box center [854, 143] width 36 height 20
click at [960, 115] on div "Sélectionnez une date [DATE] Jun *** *** *** *** *** *** *** *** *** *** *** **…" at bounding box center [517, 388] width 901 height 1971
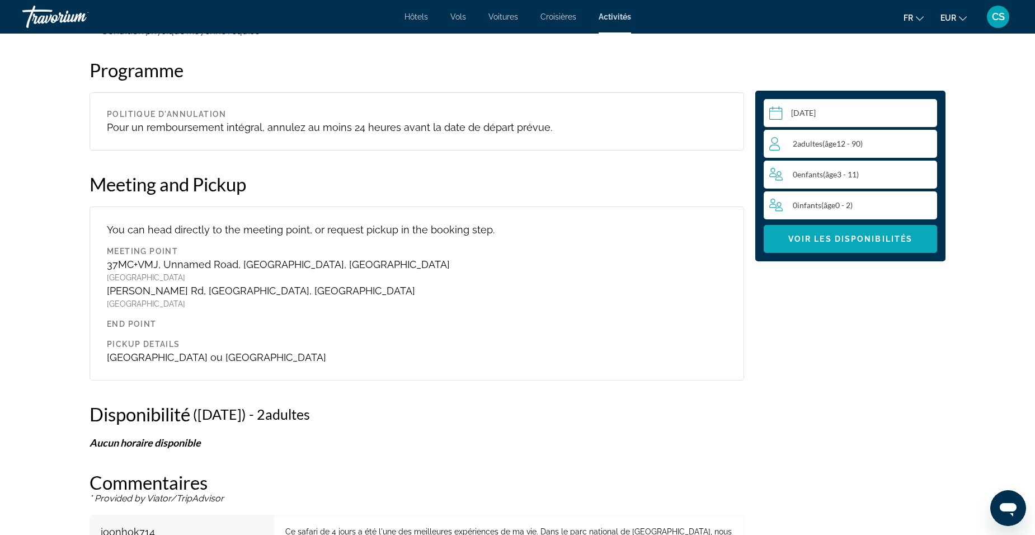
click at [876, 238] on span "Voir les disponibilités" at bounding box center [850, 238] width 124 height 9
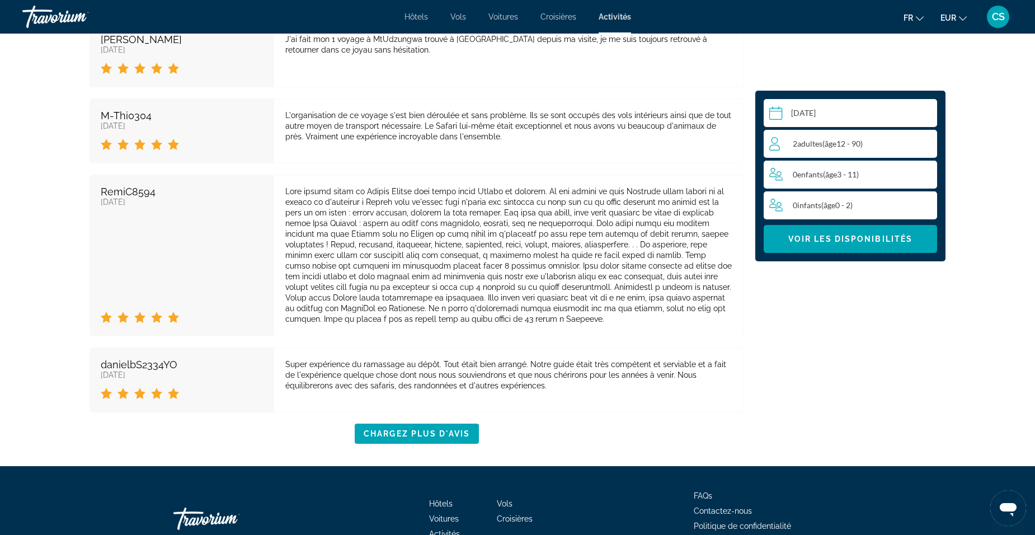
scroll to position [1998, 0]
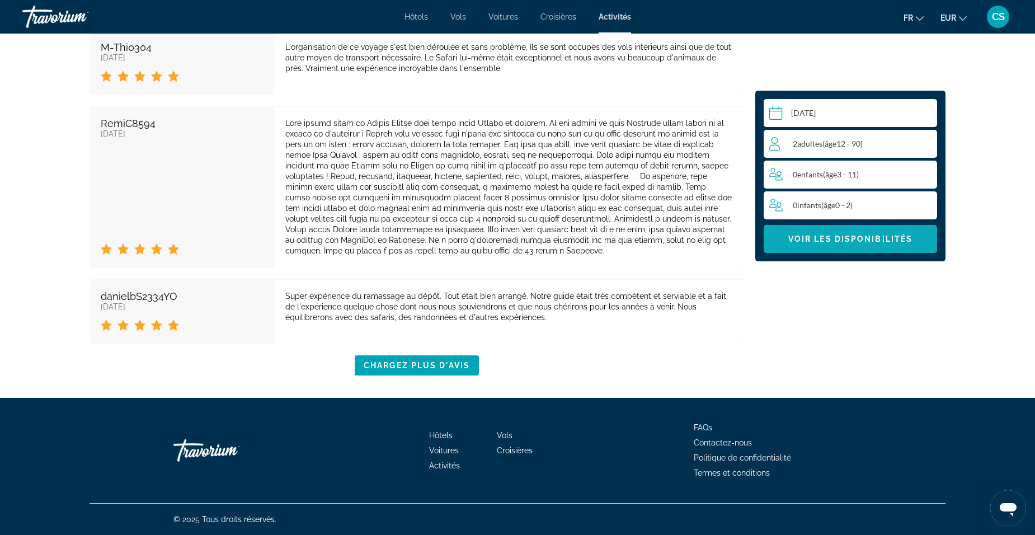
click at [786, 245] on span "Main content" at bounding box center [850, 239] width 173 height 27
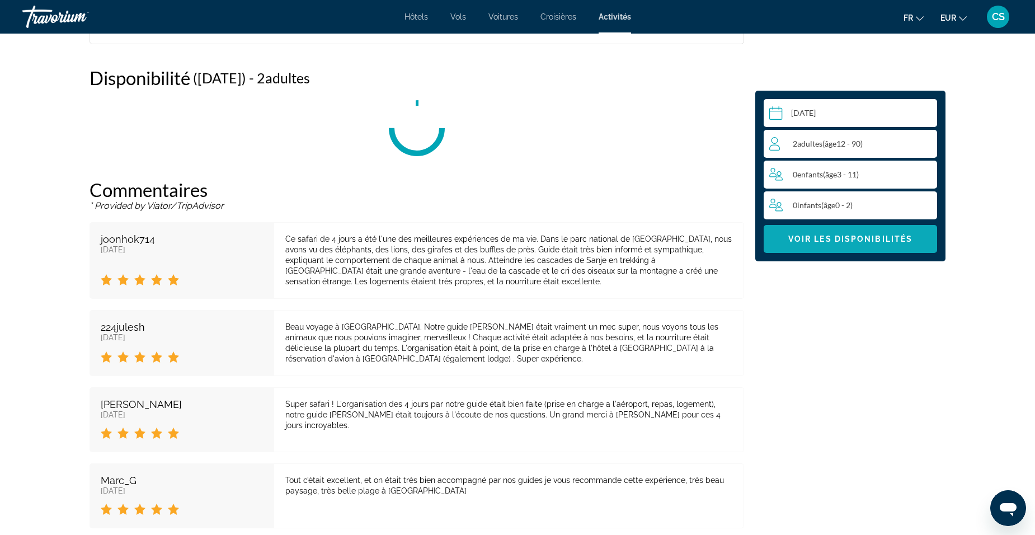
scroll to position [1358, 0]
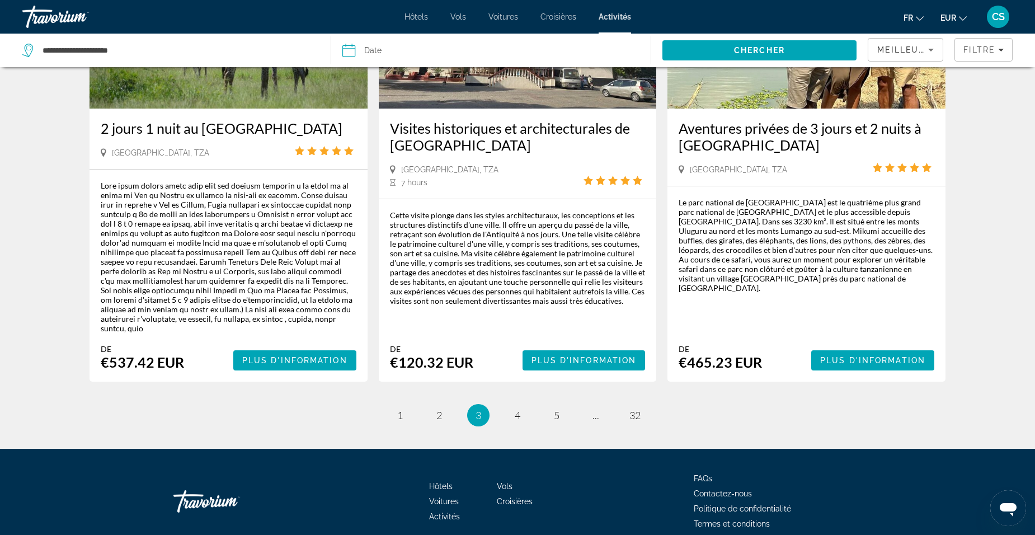
scroll to position [1736, 0]
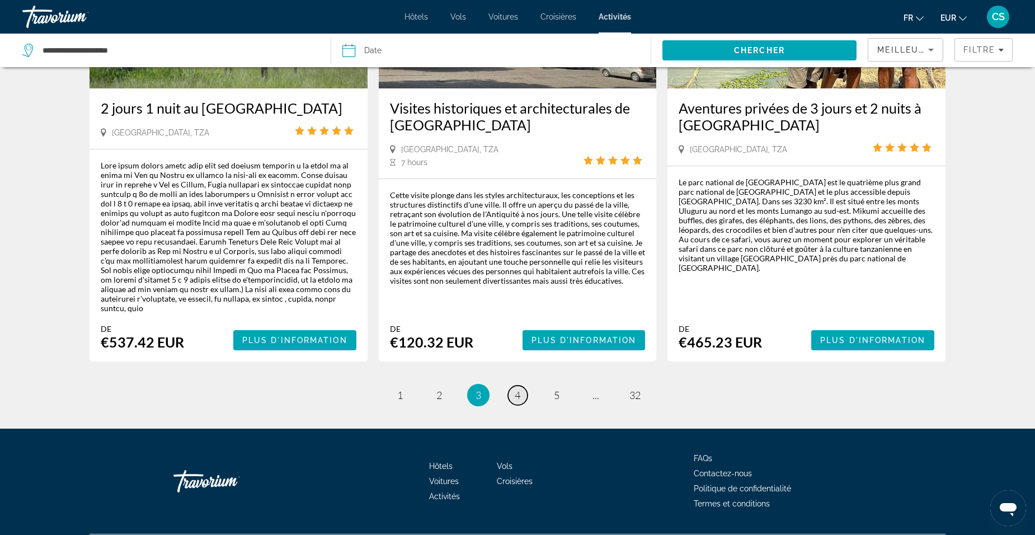
click at [516, 389] on span "4" at bounding box center [518, 395] width 6 height 12
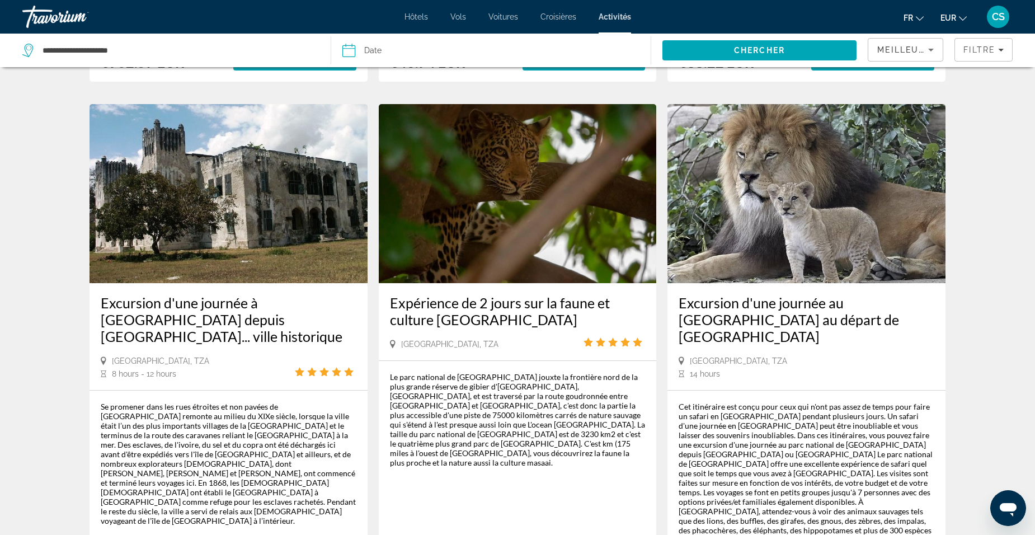
scroll to position [951, 0]
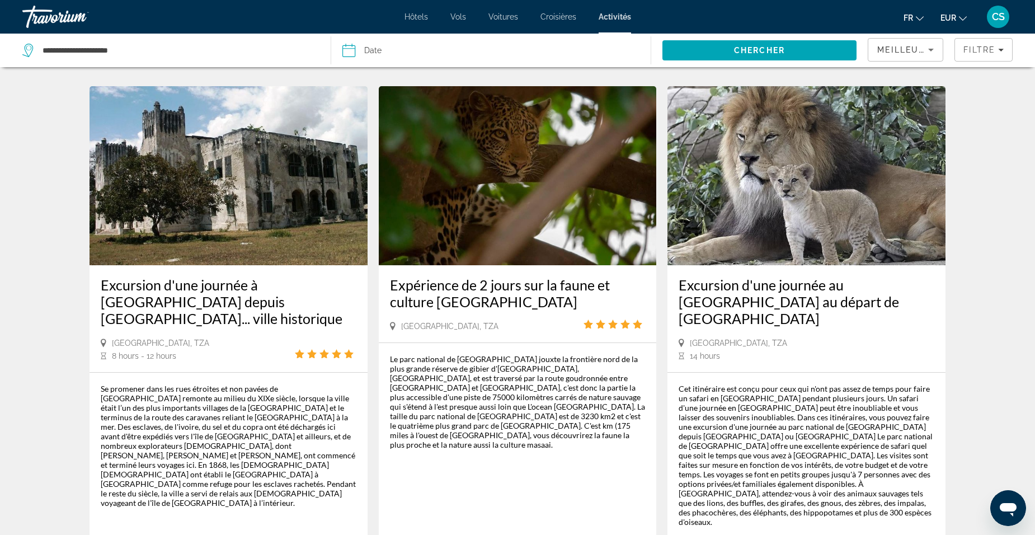
drag, startPoint x: 387, startPoint y: 264, endPoint x: 557, endPoint y: 281, distance: 171.5
click at [557, 281] on div "Expérience de 2 jours sur la faune et culture [GEOGRAPHIC_DATA] [GEOGRAPHIC_DAT…" at bounding box center [518, 303] width 278 height 77
drag, startPoint x: 557, startPoint y: 281, endPoint x: 515, endPoint y: 283, distance: 42.6
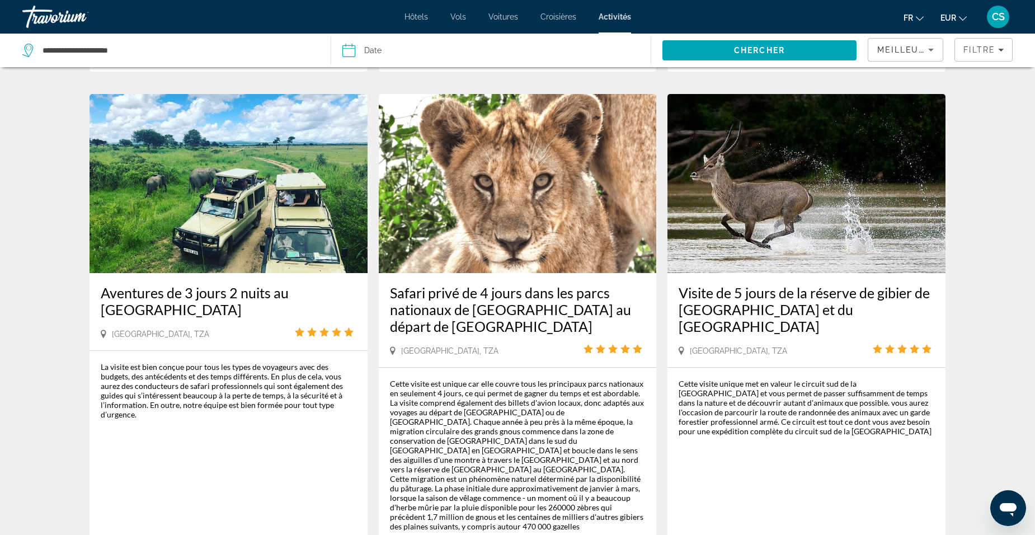
scroll to position [1511, 0]
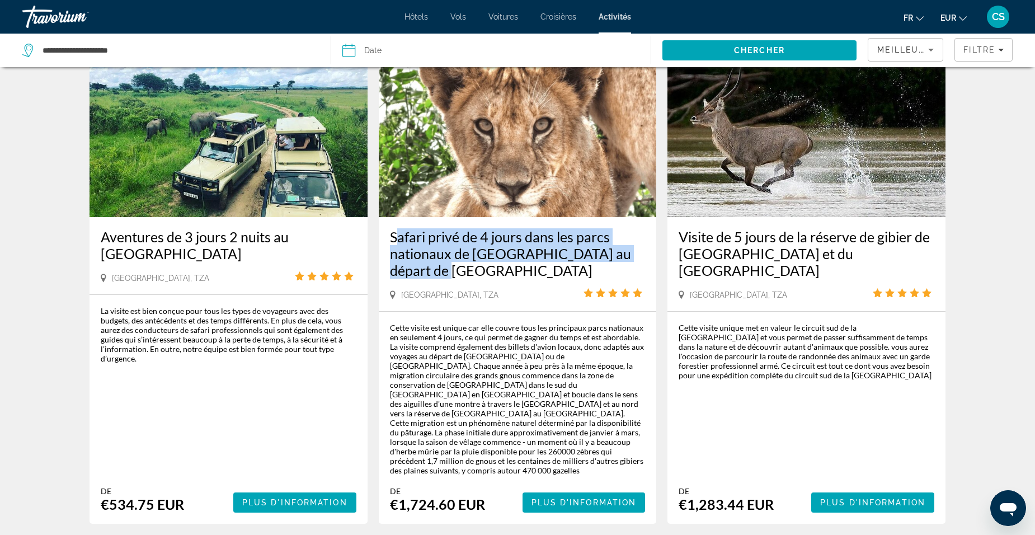
drag, startPoint x: 388, startPoint y: 182, endPoint x: 484, endPoint y: 213, distance: 101.1
click at [484, 217] on div "Safari privé de 4 jours dans les parcs nationaux de [GEOGRAPHIC_DATA] au départ…" at bounding box center [518, 264] width 278 height 94
drag, startPoint x: 484, startPoint y: 213, endPoint x: 489, endPoint y: 196, distance: 18.1
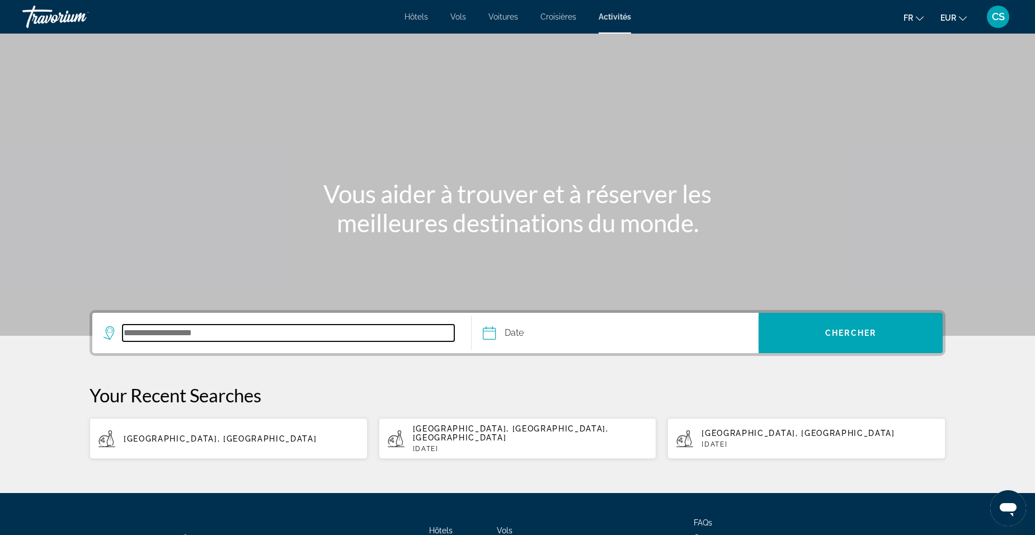
click at [257, 336] on input "Search destination" at bounding box center [289, 333] width 332 height 17
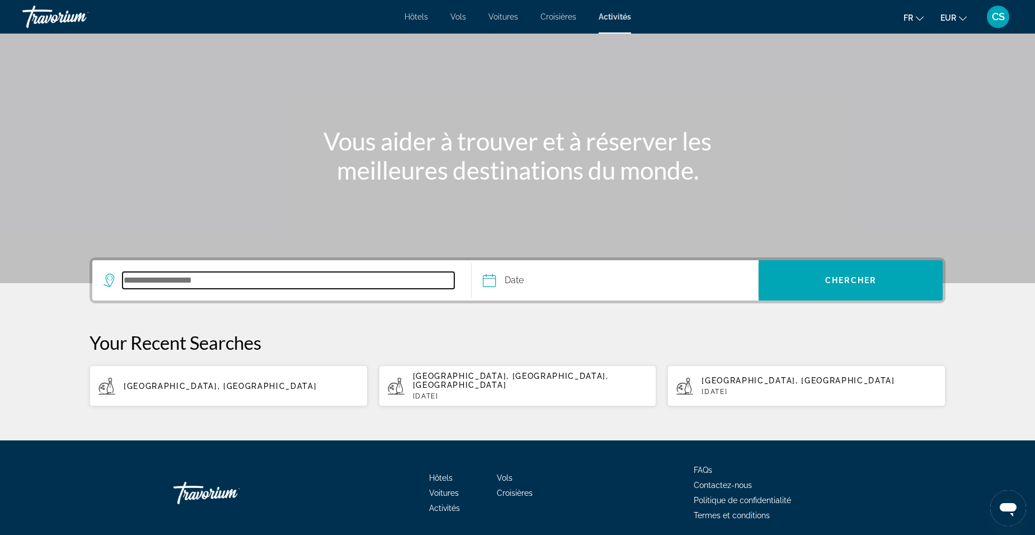
scroll to position [86, 0]
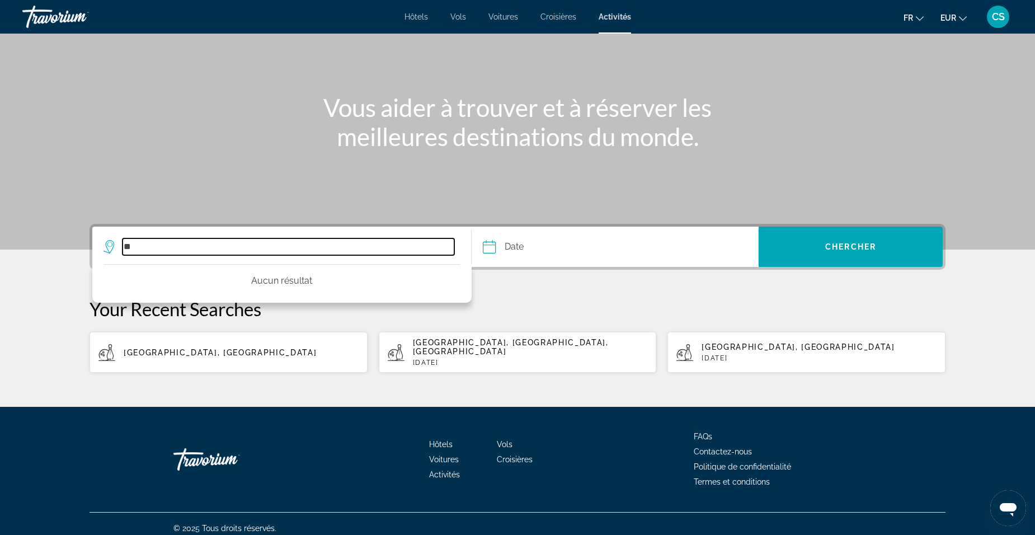
type input "*"
type input "**********"
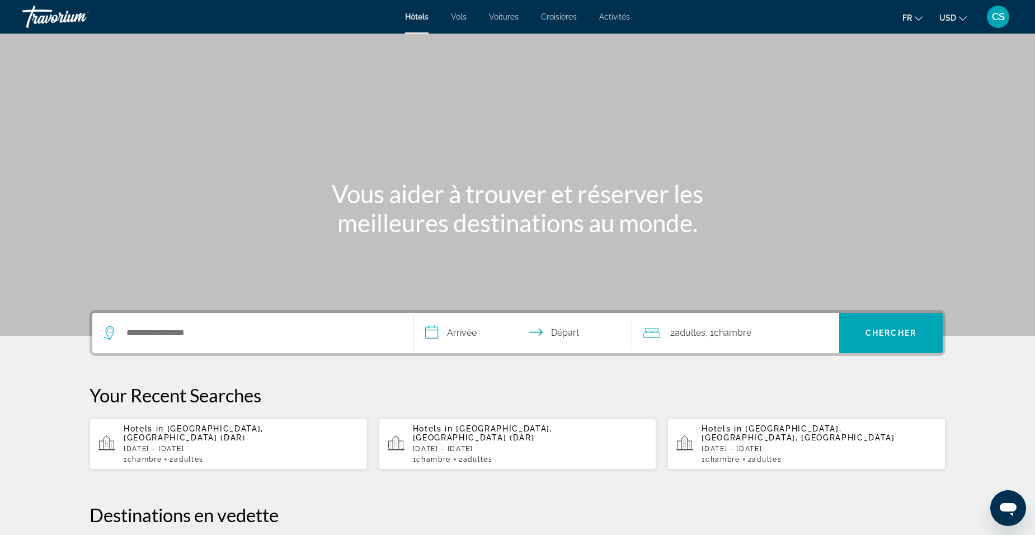
click at [603, 16] on span "Activités" at bounding box center [614, 16] width 31 height 9
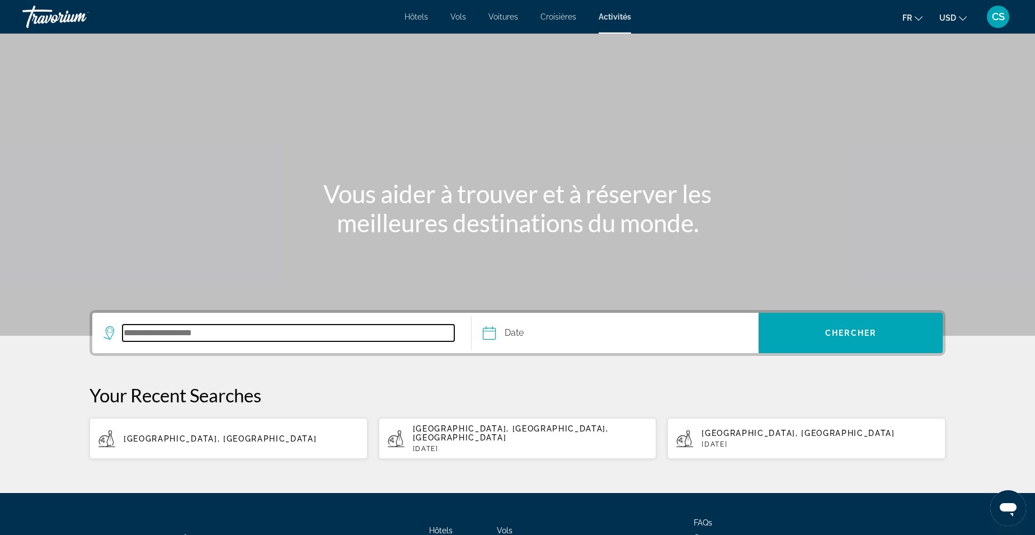
click at [238, 334] on input "Search destination" at bounding box center [289, 333] width 332 height 17
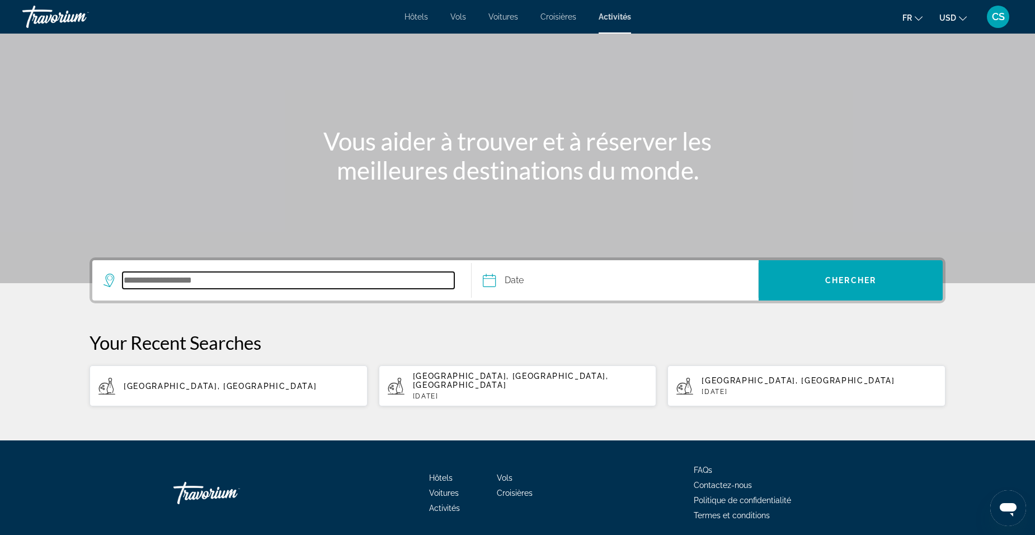
scroll to position [86, 0]
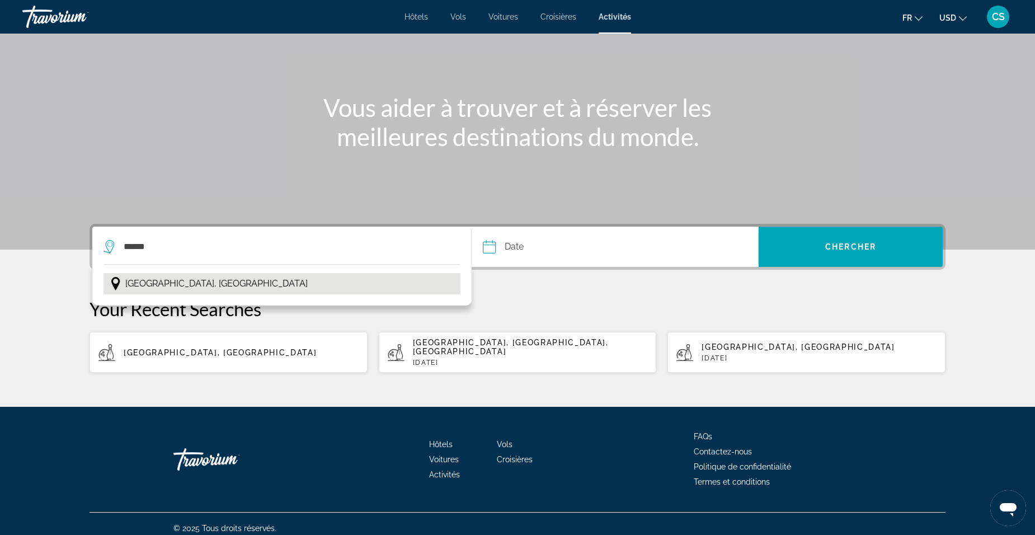
drag, startPoint x: 195, startPoint y: 283, endPoint x: 299, endPoint y: 281, distance: 104.1
click at [195, 283] on span "[GEOGRAPHIC_DATA], [GEOGRAPHIC_DATA]" at bounding box center [216, 284] width 182 height 16
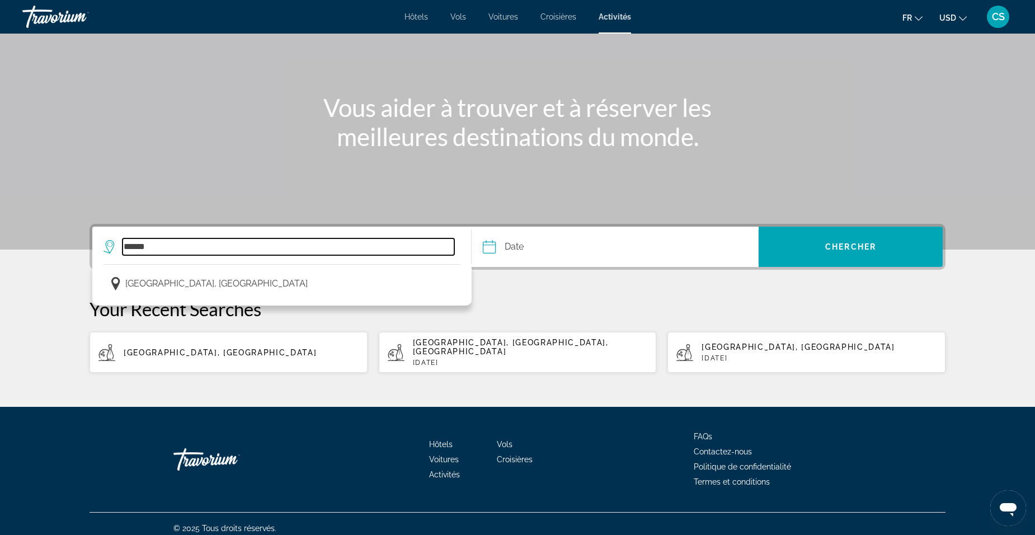
type input "**********"
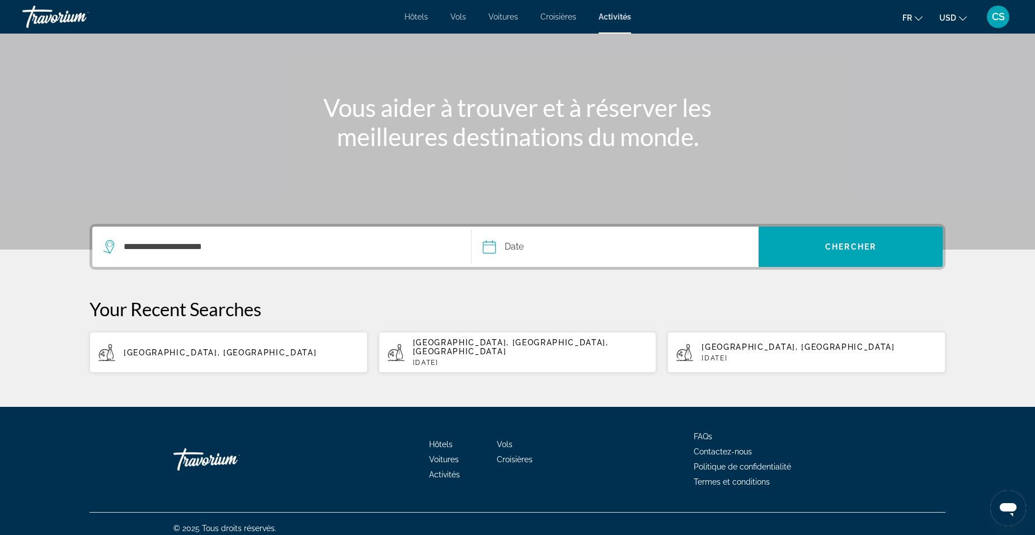
click at [570, 251] on input "Date" at bounding box center [551, 249] width 142 height 44
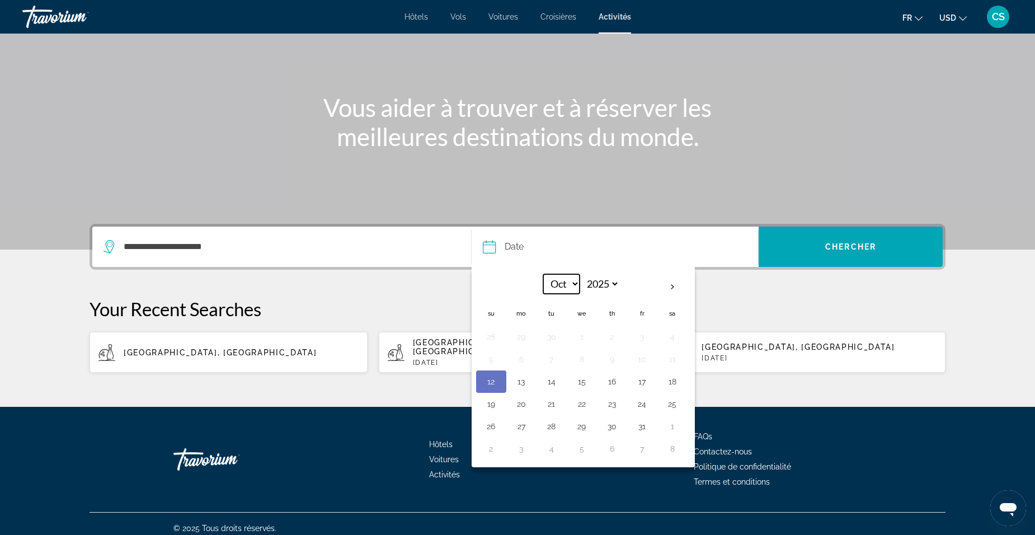
click at [571, 283] on select "*** *** *** *** *** *** *** *** *** *** *** ***" at bounding box center [561, 284] width 36 height 20
click at [598, 285] on select "**** **** **** **** **** ****" at bounding box center [601, 284] width 36 height 20
select select "****"
click at [583, 274] on select "**** **** **** **** **** ****" at bounding box center [601, 284] width 36 height 20
drag, startPoint x: 562, startPoint y: 281, endPoint x: 562, endPoint y: 291, distance: 10.1
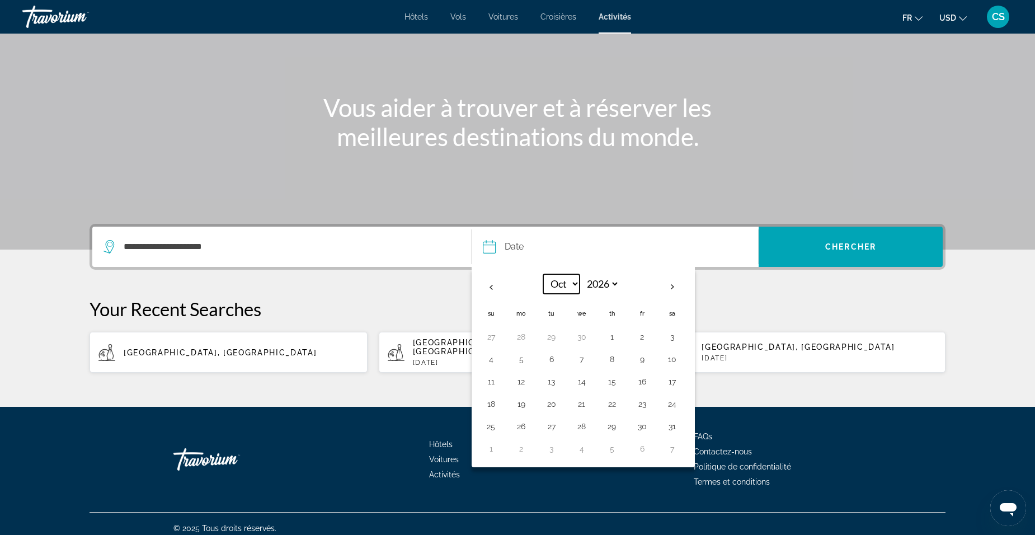
click at [562, 281] on select "*** *** *** *** *** *** *** *** *** *** *** ***" at bounding box center [561, 284] width 36 height 20
select select "*"
click at [543, 274] on select "*** *** *** *** *** *** *** *** *** *** *** ***" at bounding box center [561, 284] width 36 height 20
click at [827, 256] on span "Search" at bounding box center [851, 246] width 184 height 27
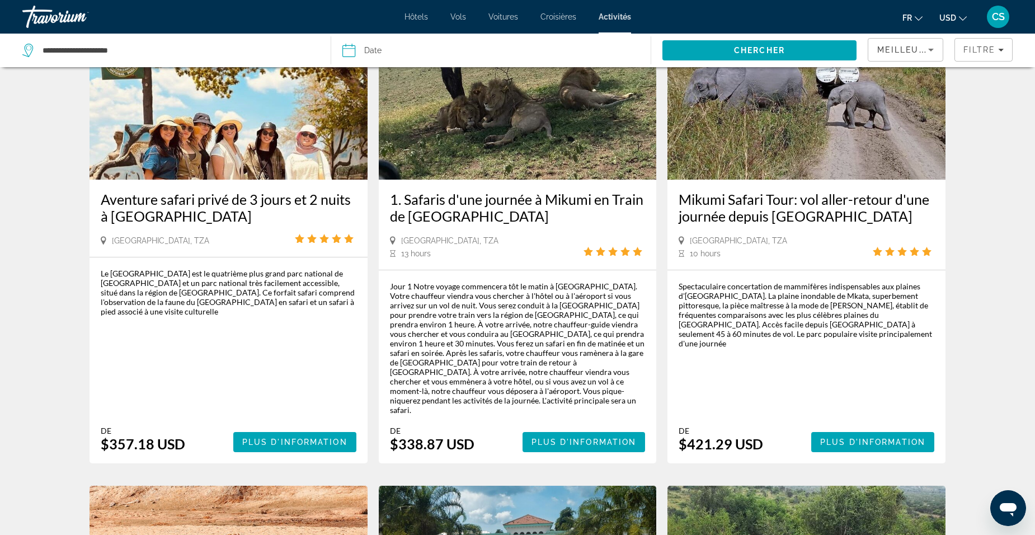
scroll to position [112, 0]
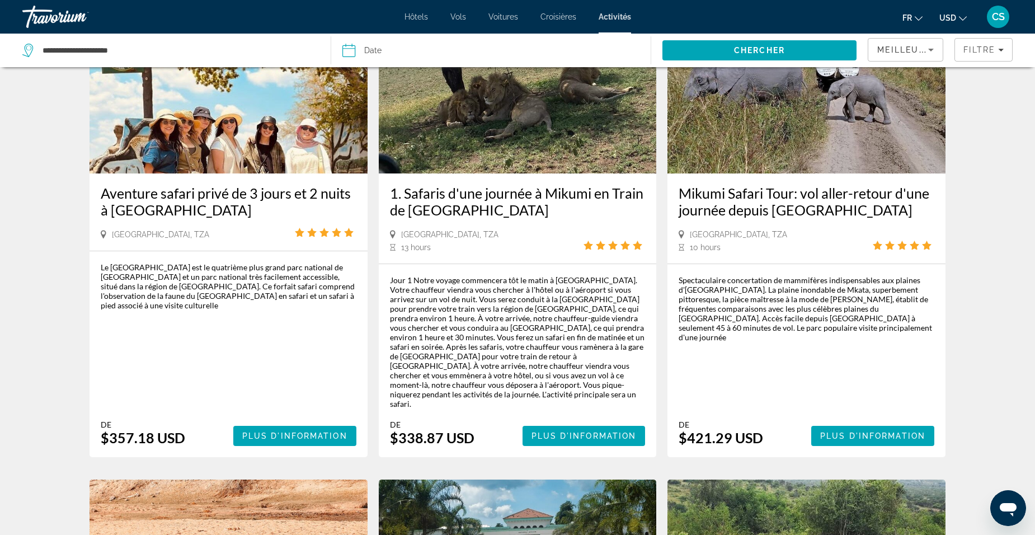
click at [951, 17] on span "USD" at bounding box center [948, 17] width 17 height 9
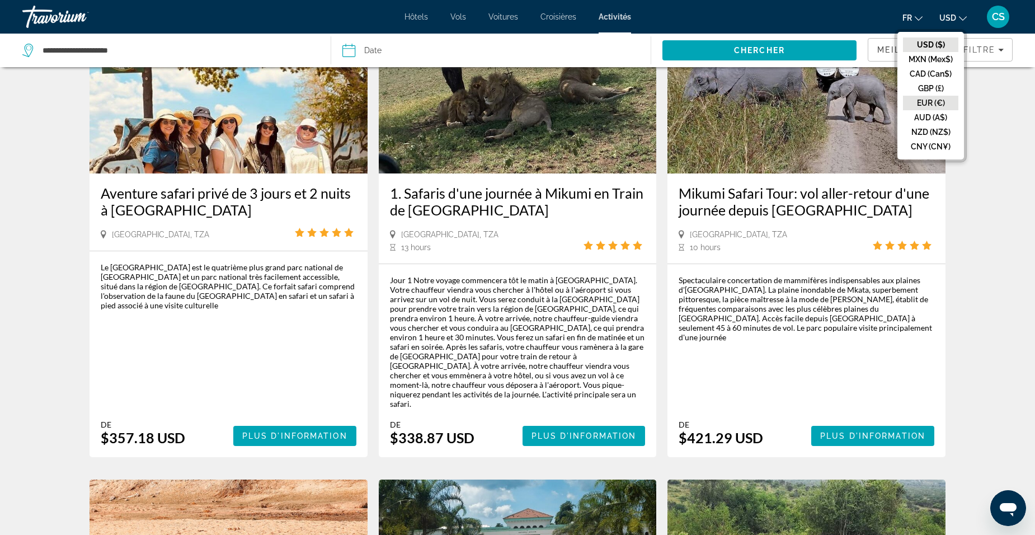
click at [927, 102] on button "EUR (€)" at bounding box center [930, 103] width 55 height 15
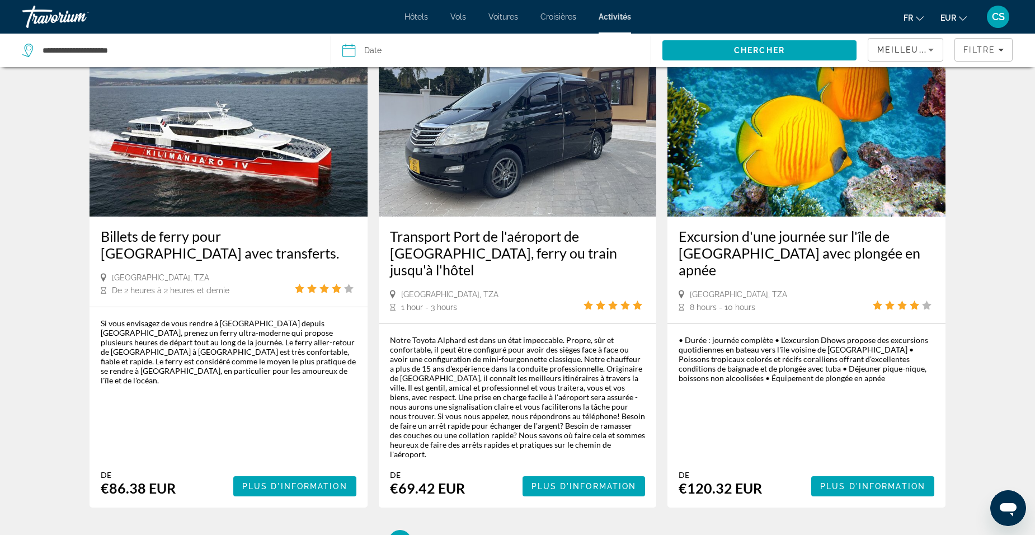
scroll to position [1624, 0]
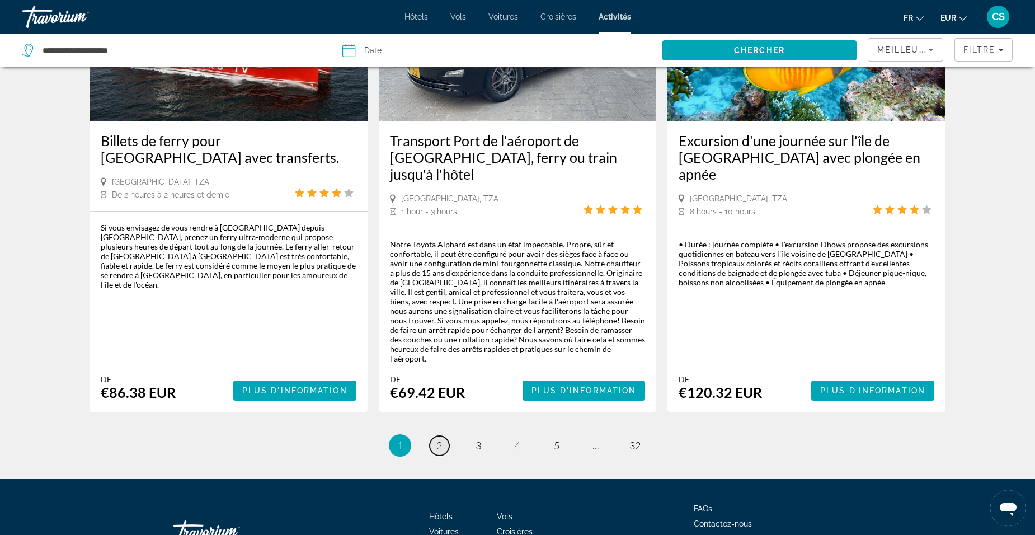
click at [440, 439] on span "2" at bounding box center [439, 445] width 6 height 12
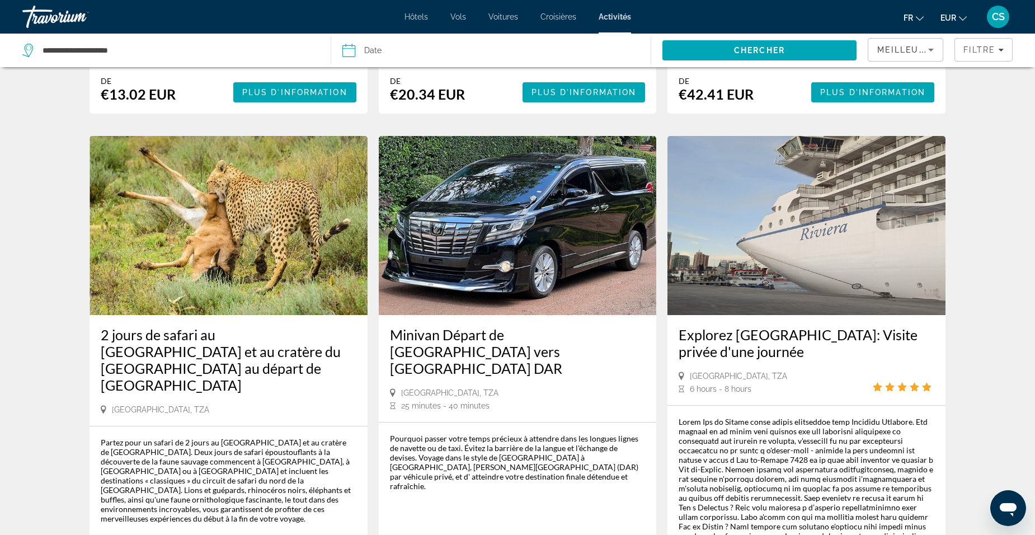
scroll to position [448, 0]
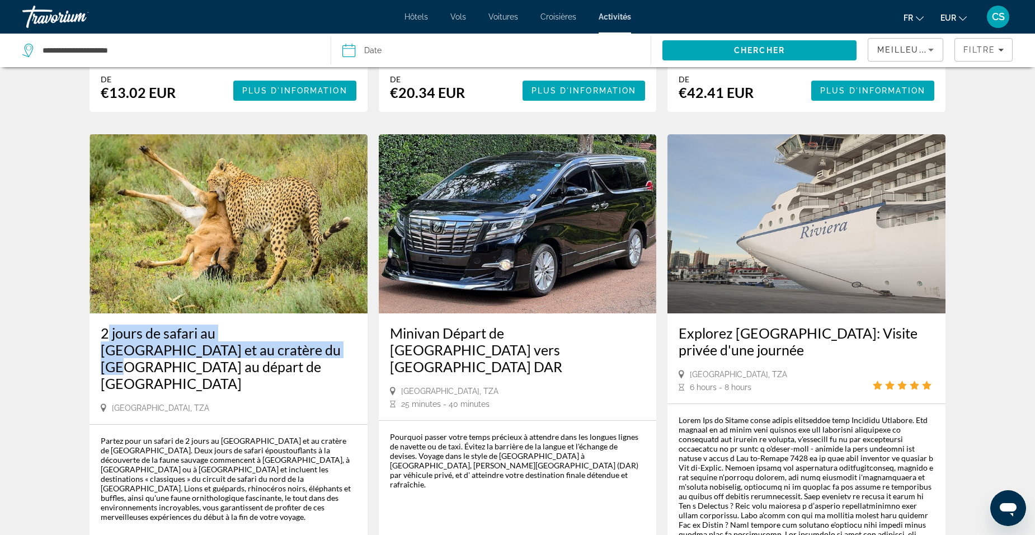
drag, startPoint x: 96, startPoint y: 321, endPoint x: 194, endPoint y: 339, distance: 99.7
click at [194, 339] on div "2 jours de safari au [GEOGRAPHIC_DATA] et au cratère du [GEOGRAPHIC_DATA] au dé…" at bounding box center [229, 368] width 278 height 111
drag, startPoint x: 194, startPoint y: 339, endPoint x: 167, endPoint y: 334, distance: 27.3
copy h3 "2 jours de safari au Tarangire et au cratère du Ngorongoro"
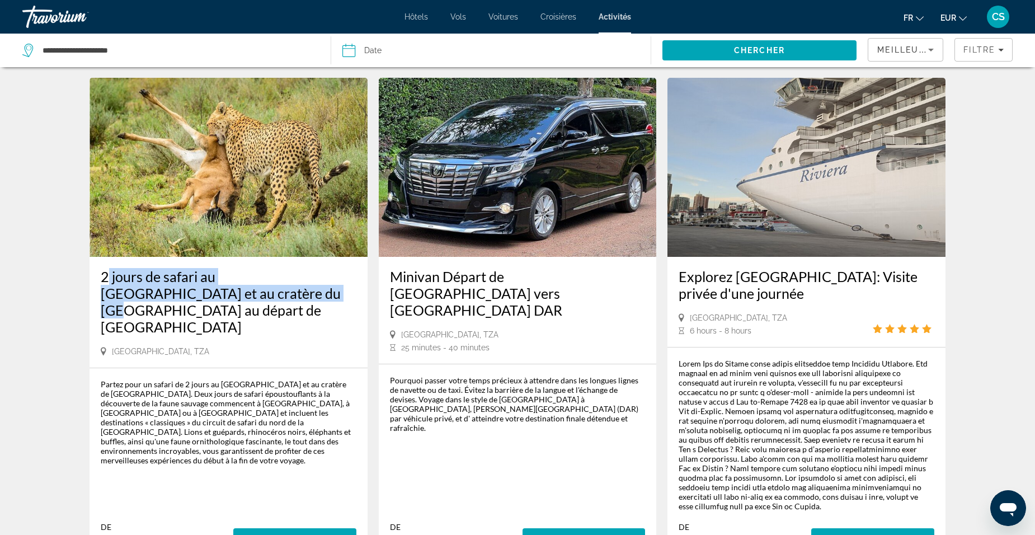
scroll to position [616, 0]
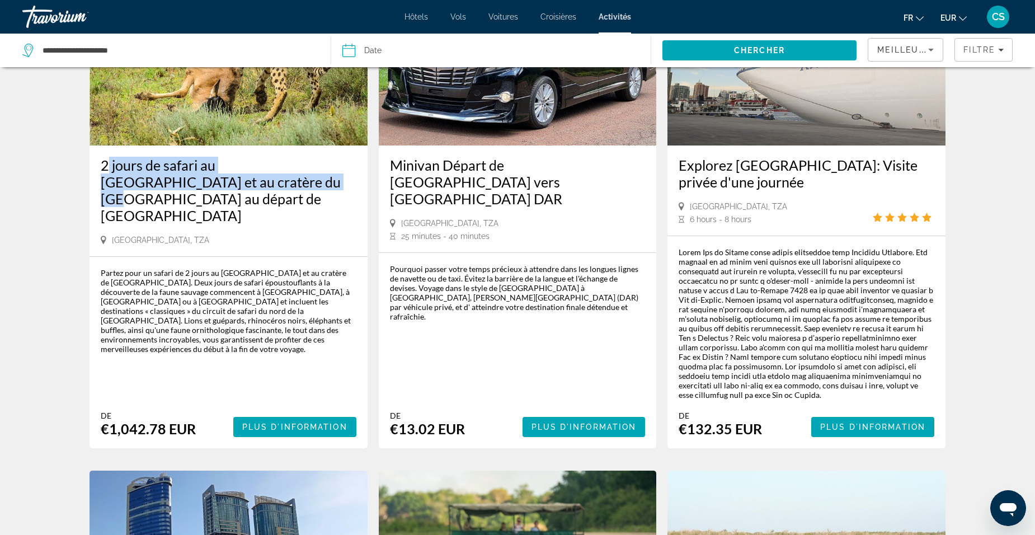
click at [155, 173] on h3 "2 jours de safari au [GEOGRAPHIC_DATA] et au cratère du [GEOGRAPHIC_DATA] au dé…" at bounding box center [229, 190] width 256 height 67
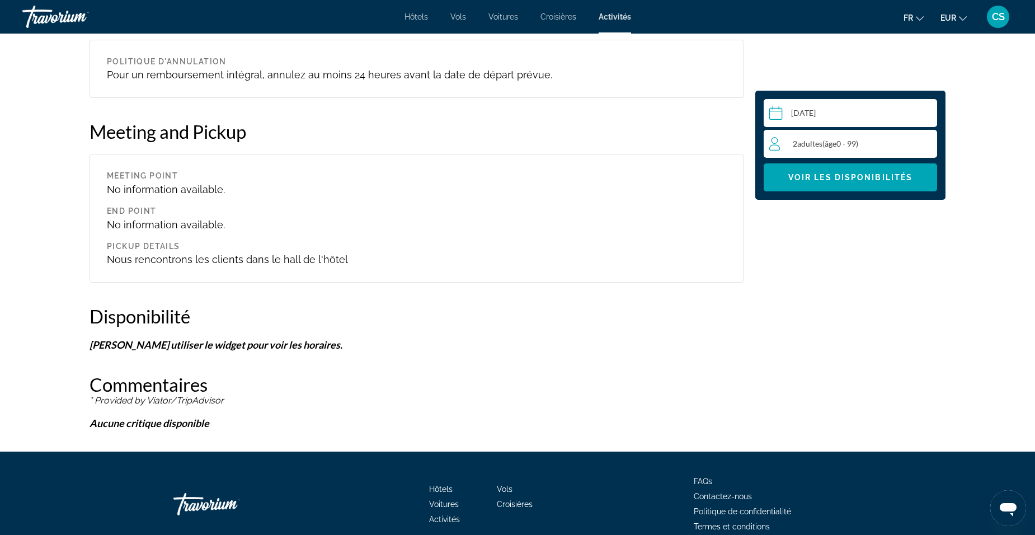
scroll to position [917, 0]
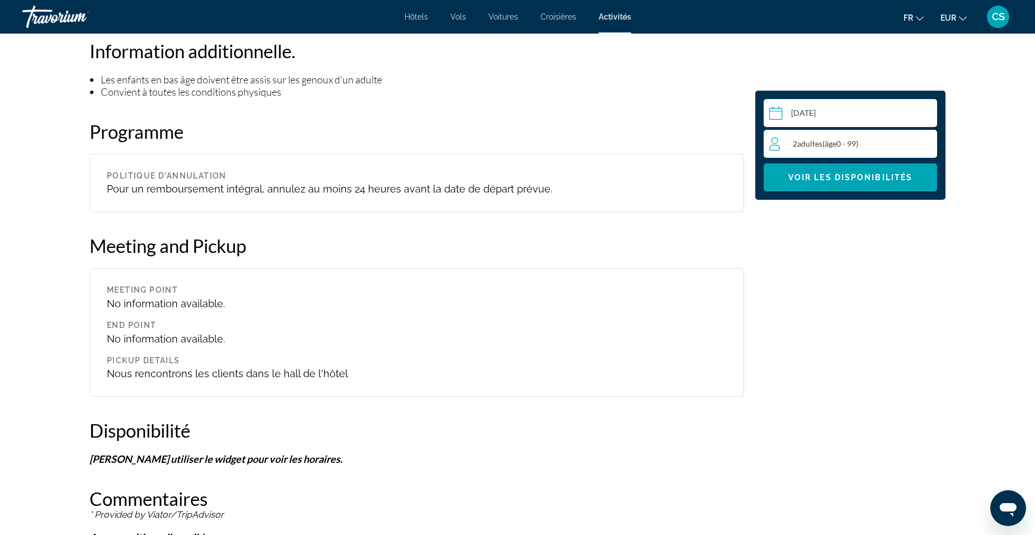
click at [840, 114] on input "Main content" at bounding box center [853, 114] width 178 height 31
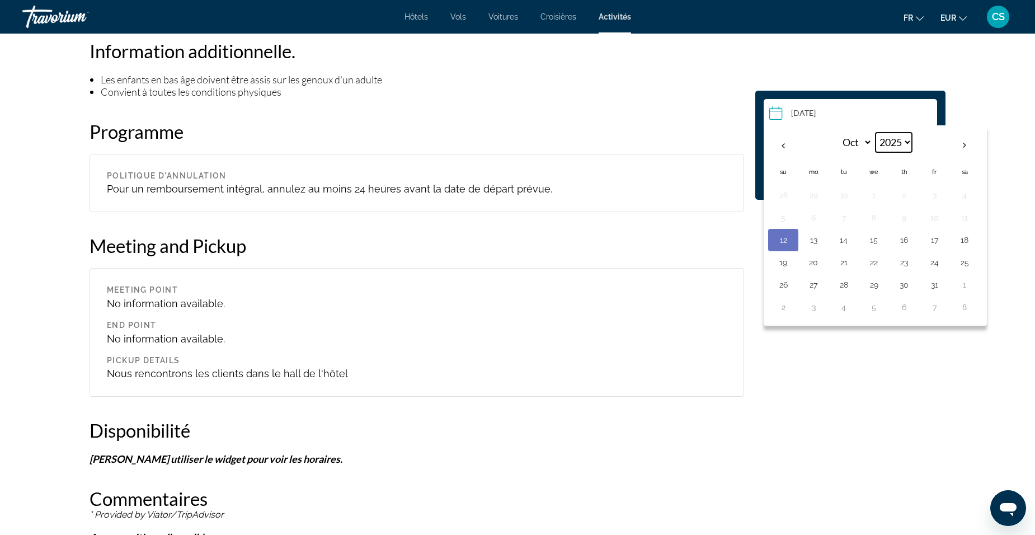
click at [889, 141] on select "**** **** **** **** **** **** **** **** **** **** **** **** **** **** **** ****…" at bounding box center [894, 143] width 36 height 20
select select "****"
click at [876, 133] on select "**** **** **** **** **** **** **** **** **** **** **** **** **** **** **** ****…" at bounding box center [894, 143] width 36 height 20
drag, startPoint x: 852, startPoint y: 143, endPoint x: 855, endPoint y: 152, distance: 9.8
click at [852, 143] on select "*** *** *** *** *** *** *** *** *** *** *** ***" at bounding box center [854, 143] width 36 height 20
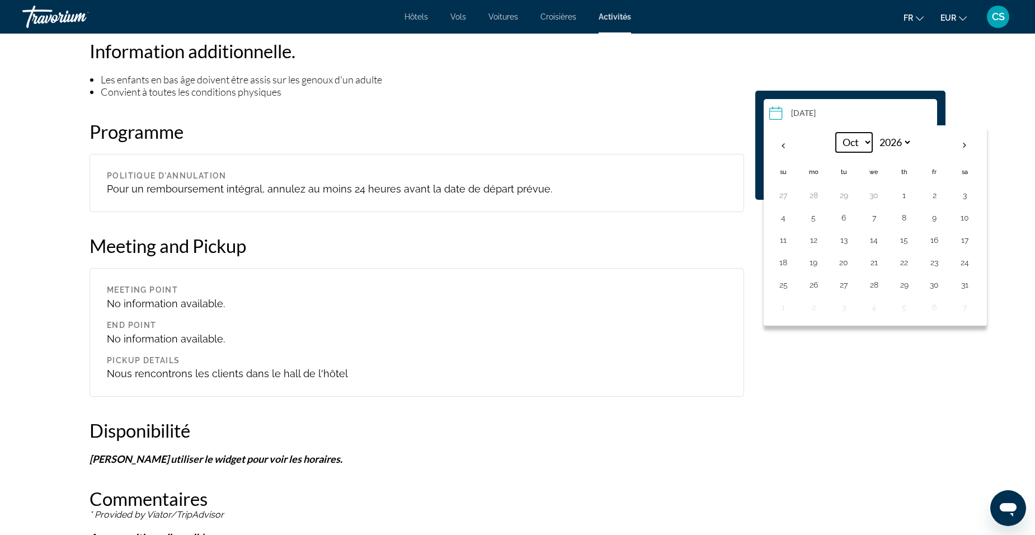
click at [836, 133] on select "*** *** *** *** *** *** *** *** *** *** *** ***" at bounding box center [854, 143] width 36 height 20
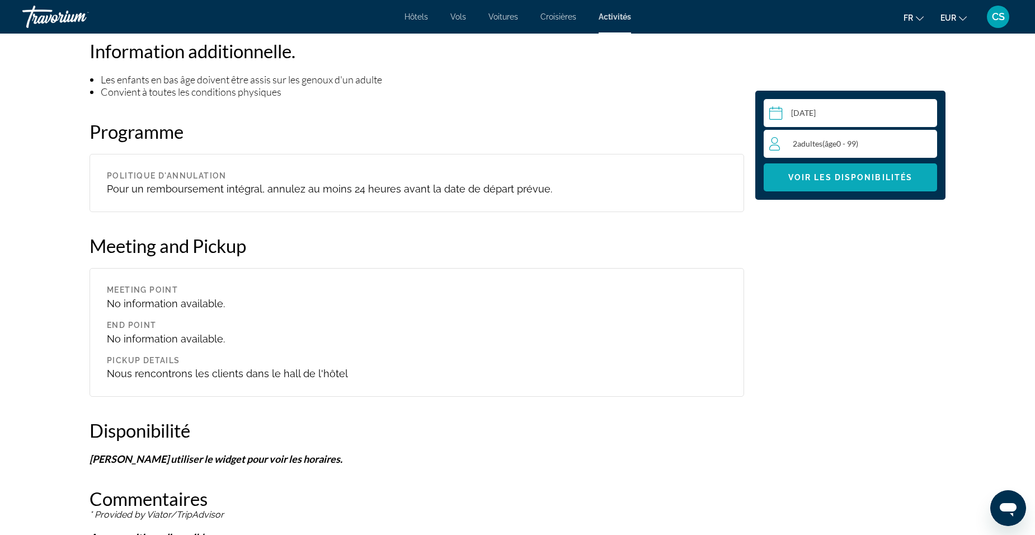
click at [886, 181] on span "Voir les disponibilités" at bounding box center [850, 177] width 124 height 9
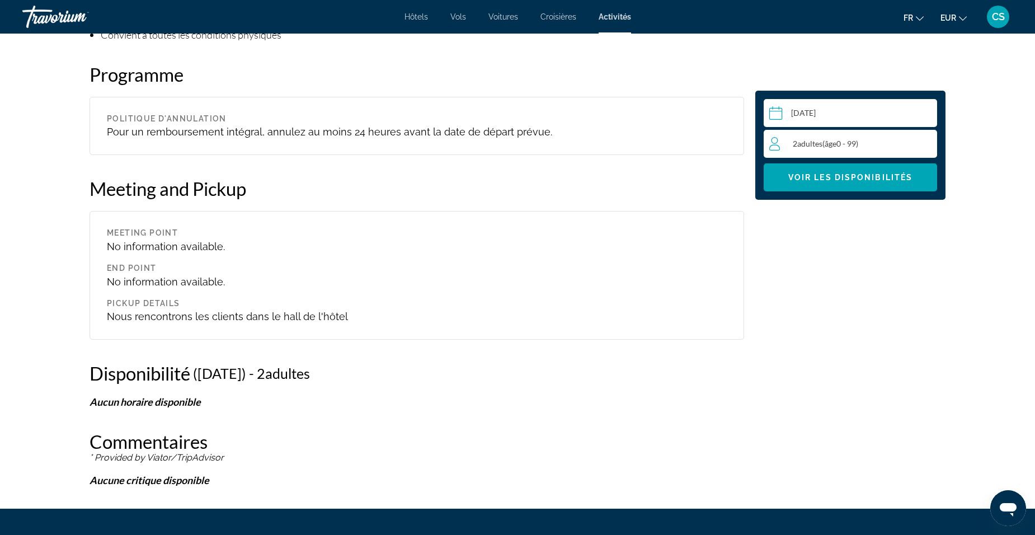
scroll to position [973, 0]
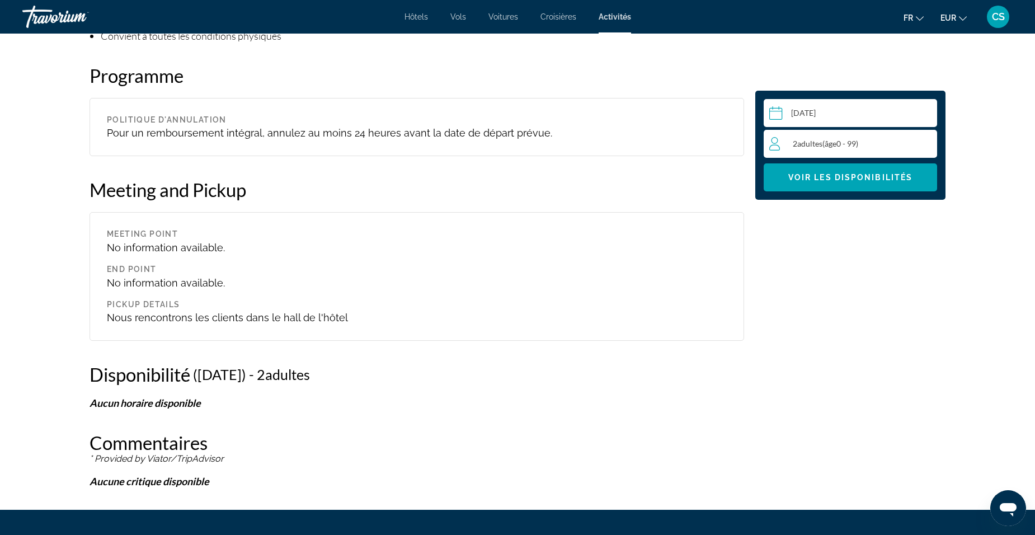
click at [818, 116] on input "Main content" at bounding box center [853, 114] width 178 height 31
select select "*"
select select "****"
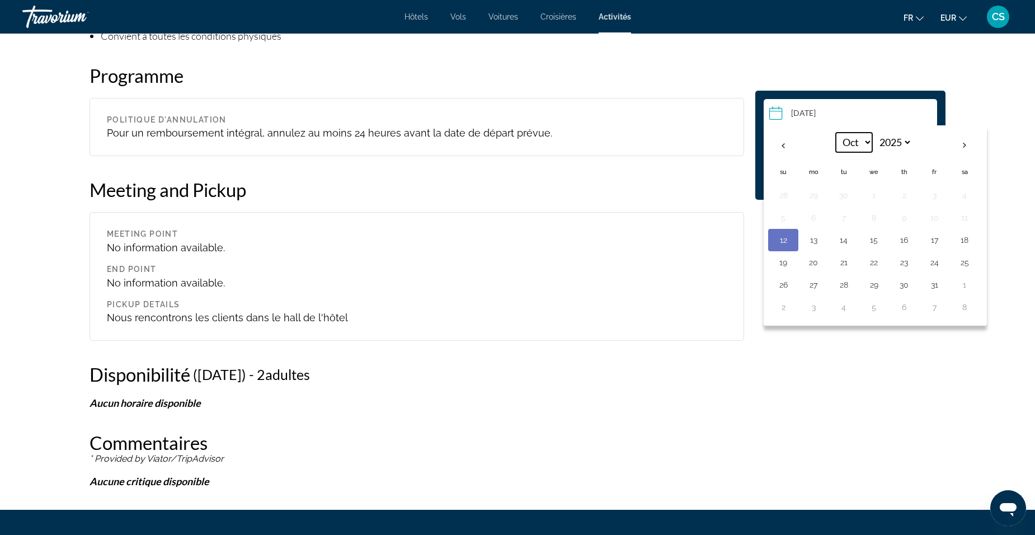
click at [860, 142] on select "*** *** *** *** *** *** *** *** *** *** *** ***" at bounding box center [854, 143] width 36 height 20
select select "**"
click at [836, 133] on select "*** *** *** *** *** *** *** *** *** *** *** ***" at bounding box center [854, 143] width 36 height 20
click at [816, 282] on button "24" at bounding box center [814, 285] width 18 height 16
type input "**********"
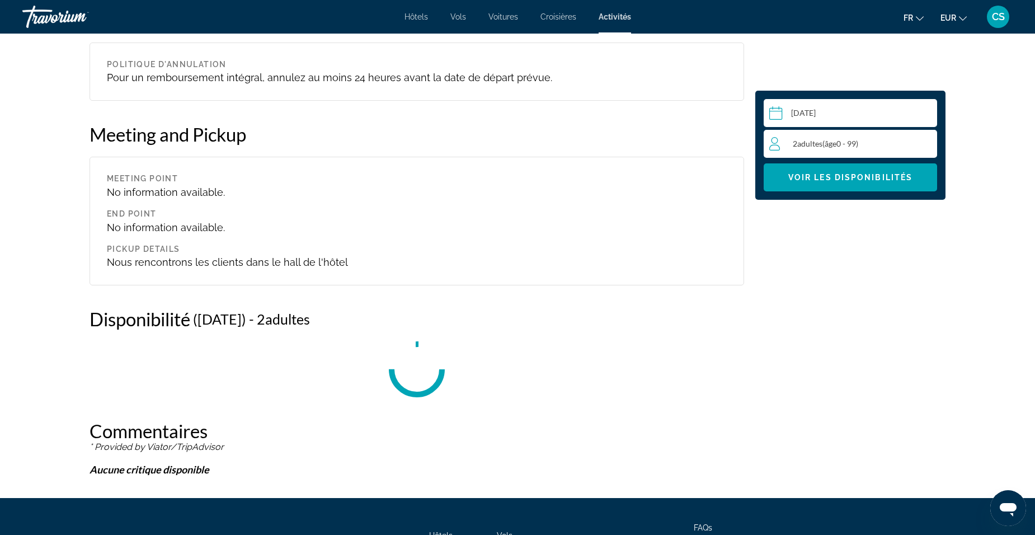
scroll to position [1084, 0]
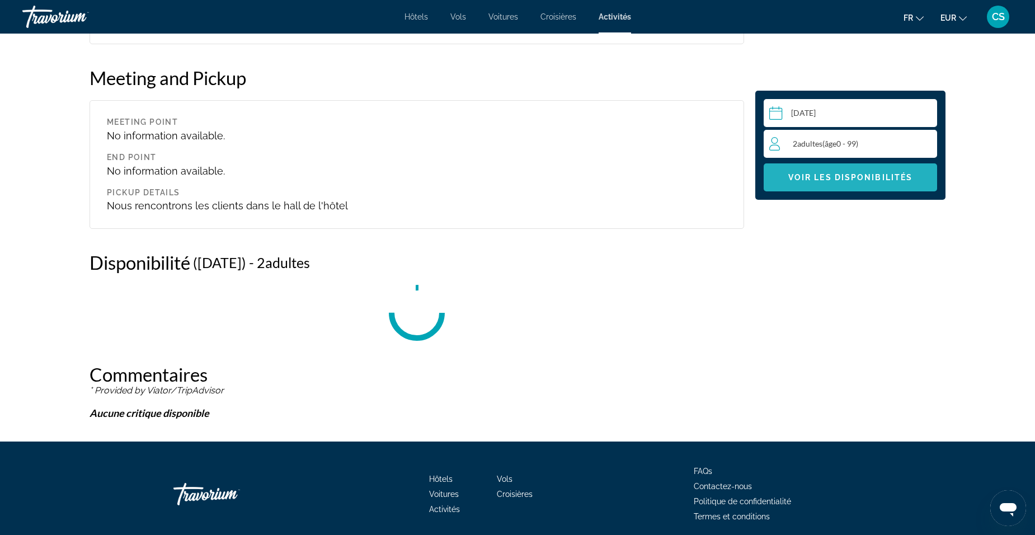
click at [842, 171] on span "Main content" at bounding box center [850, 177] width 173 height 27
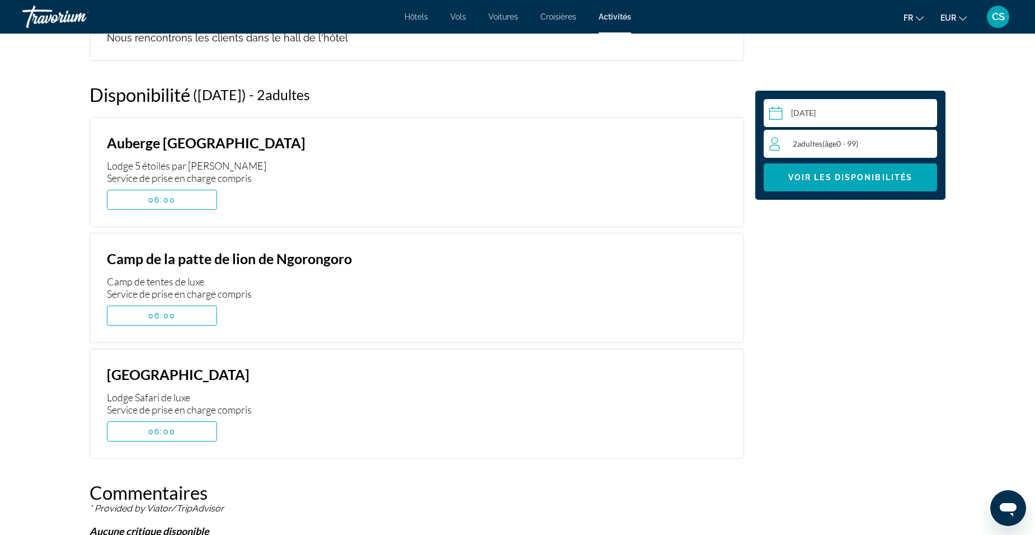
scroll to position [1308, 0]
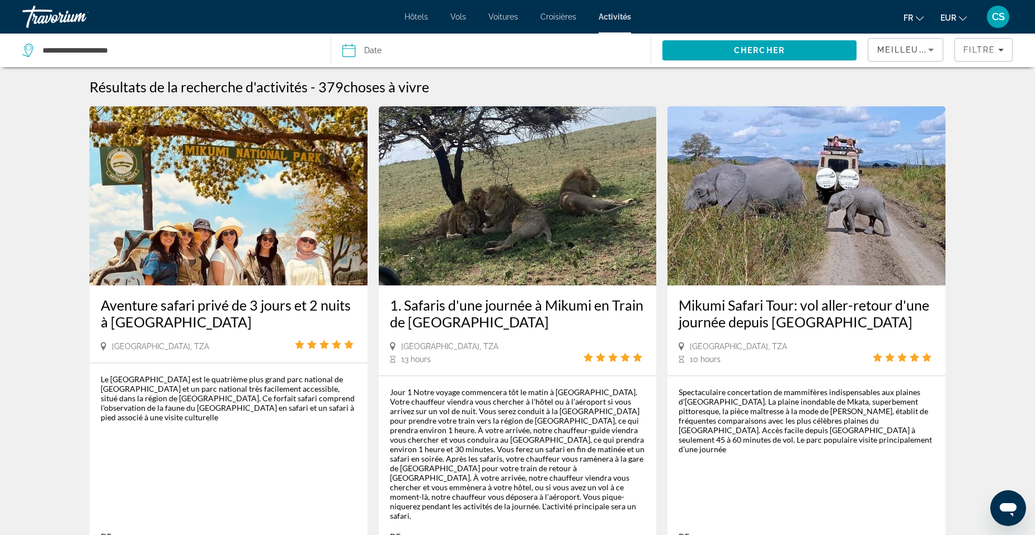
drag, startPoint x: 987, startPoint y: 52, endPoint x: 916, endPoint y: 63, distance: 71.9
click at [985, 51] on span "Filtre" at bounding box center [980, 49] width 32 height 9
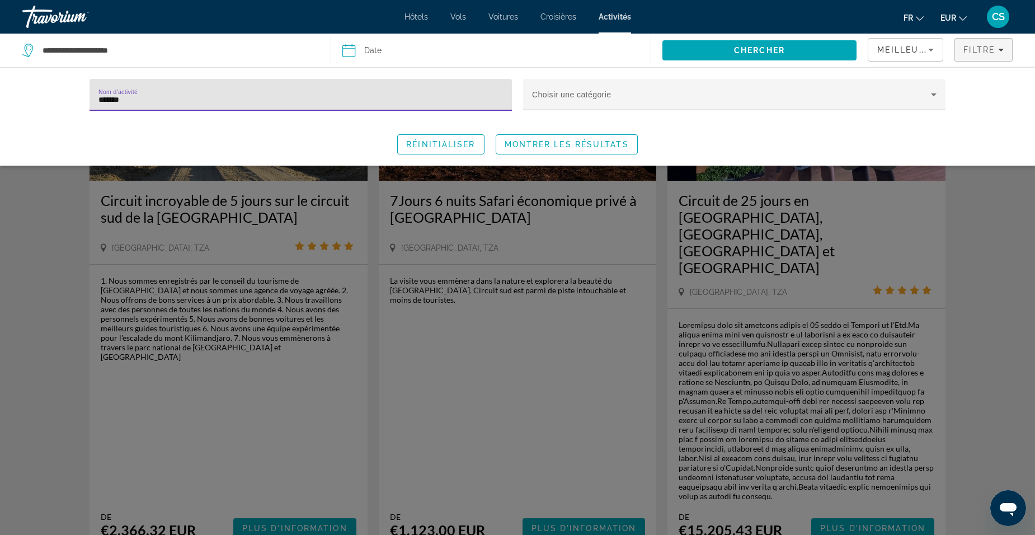
scroll to position [951, 0]
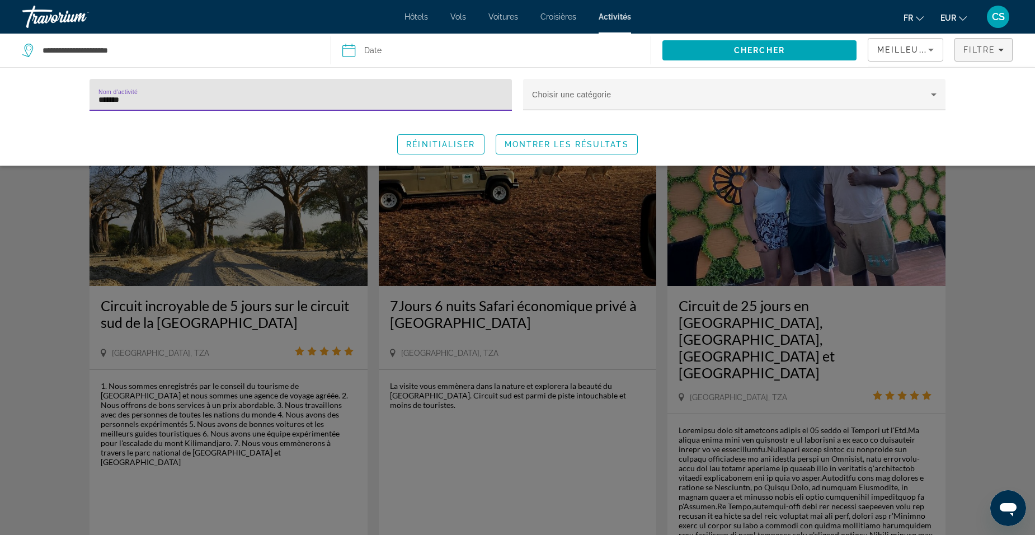
drag, startPoint x: 149, startPoint y: 103, endPoint x: 54, endPoint y: 109, distance: 95.3
click at [54, 109] on div "Nom d'activité ******* Choisir une catégorie Réinitialiser Montrer les résultats" at bounding box center [517, 116] width 1035 height 98
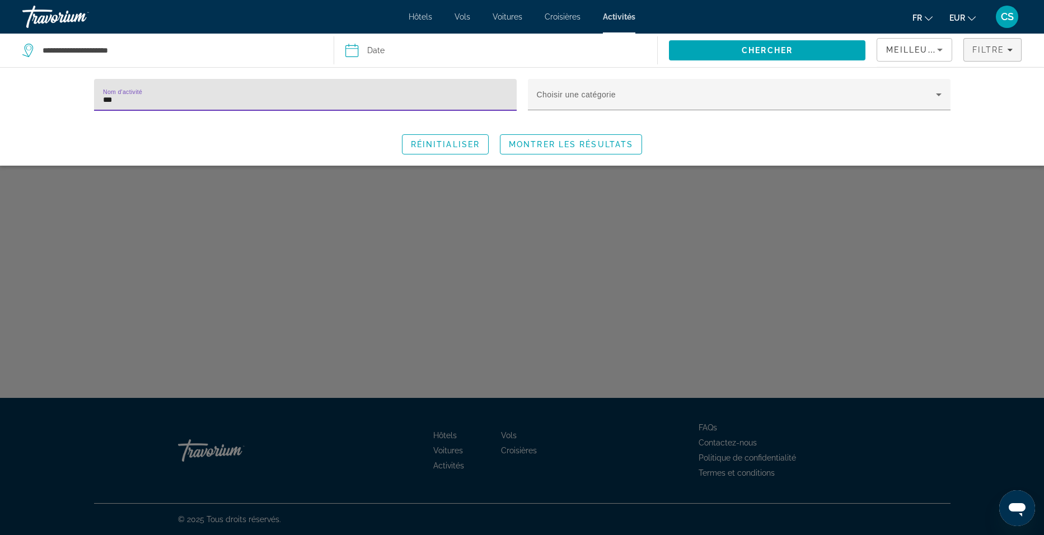
type input "***"
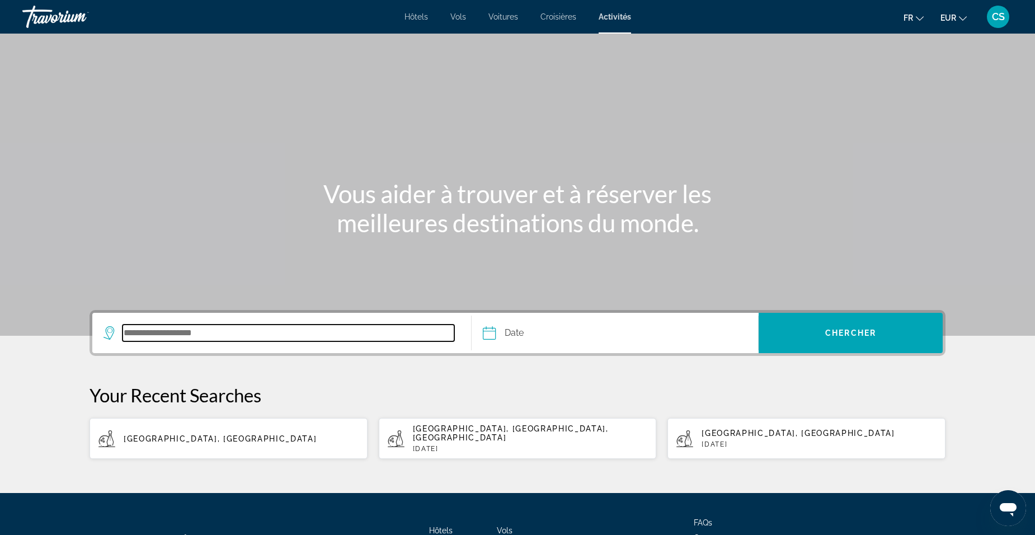
click at [180, 330] on input "Search destination" at bounding box center [289, 333] width 332 height 17
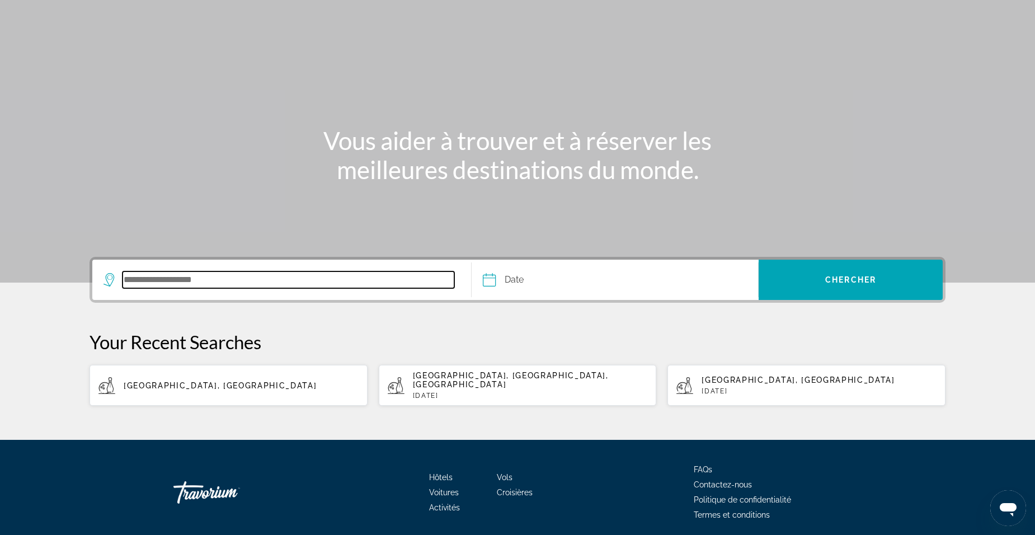
scroll to position [86, 0]
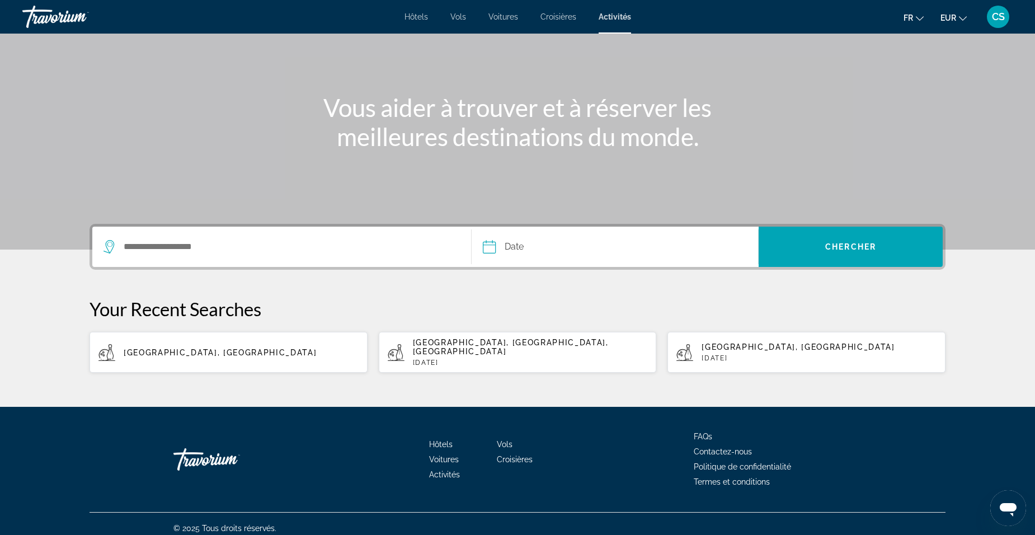
click at [187, 351] on span "[GEOGRAPHIC_DATA], [GEOGRAPHIC_DATA]" at bounding box center [220, 352] width 193 height 9
type input "**********"
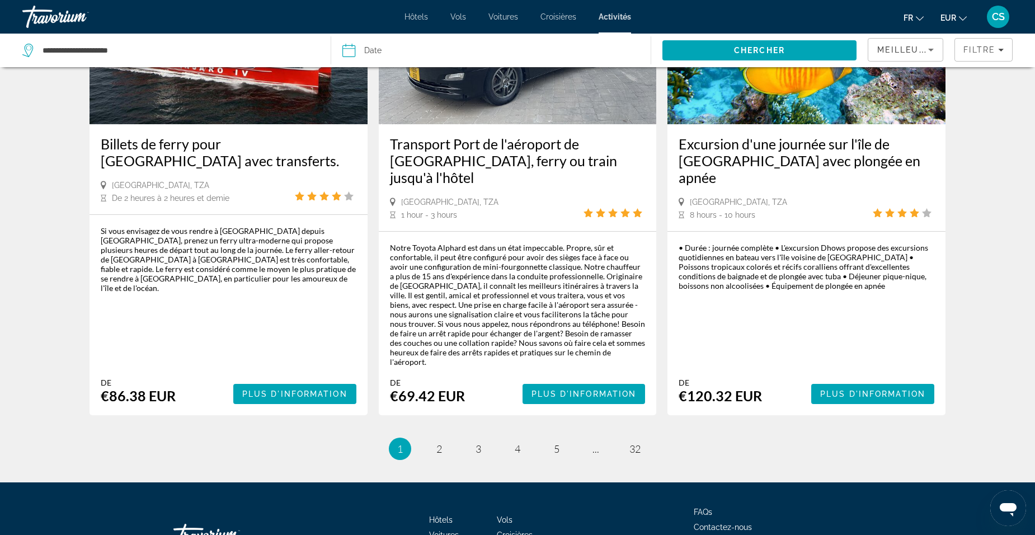
scroll to position [1624, 0]
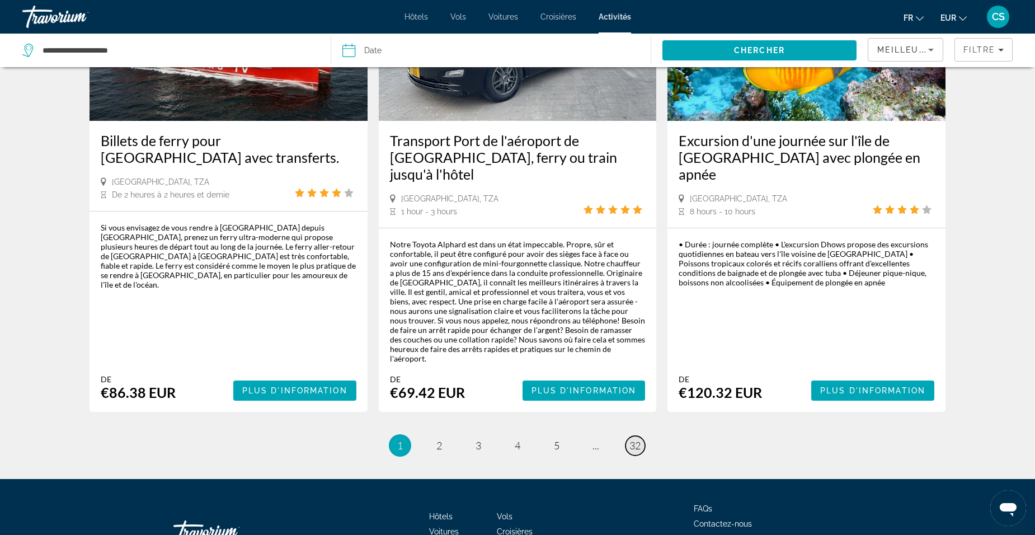
click at [630, 436] on link "page 32" at bounding box center [636, 446] width 20 height 20
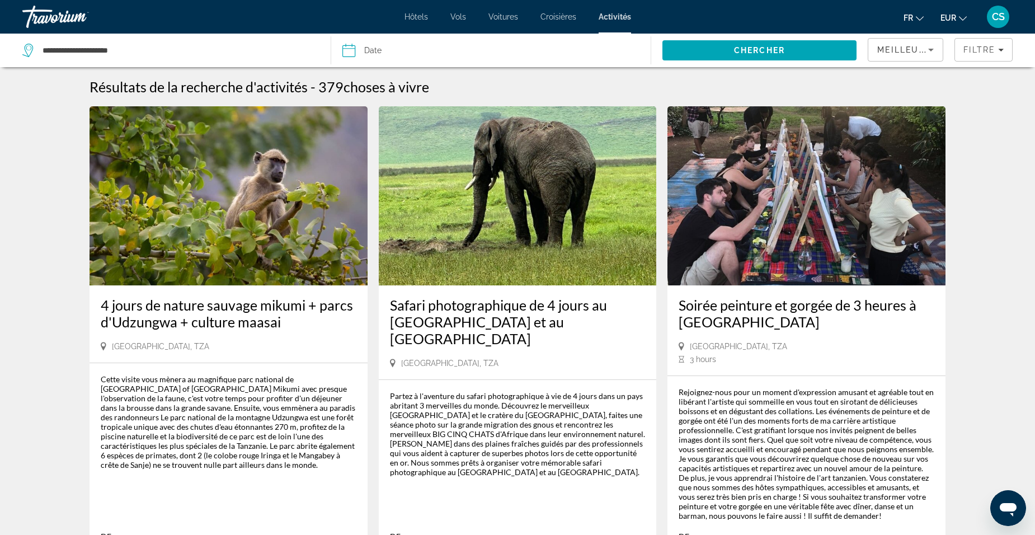
drag, startPoint x: 106, startPoint y: 307, endPoint x: 323, endPoint y: 322, distance: 217.6
click at [323, 322] on div "4 jours de nature sauvage mikumi + parcs d'Udzungwa + culture maasai Dar es Sal…" at bounding box center [229, 323] width 278 height 77
drag, startPoint x: 323, startPoint y: 322, endPoint x: 253, endPoint y: 318, distance: 70.6
copy h3 "4 jours de nature sauvage mikumi + parcs d'Udzungwa + culture maasai"
click at [388, 306] on div "Safari photographique de 4 jours au Serengeti et au Ngorongoro Dar es Salaam, T…" at bounding box center [518, 332] width 278 height 94
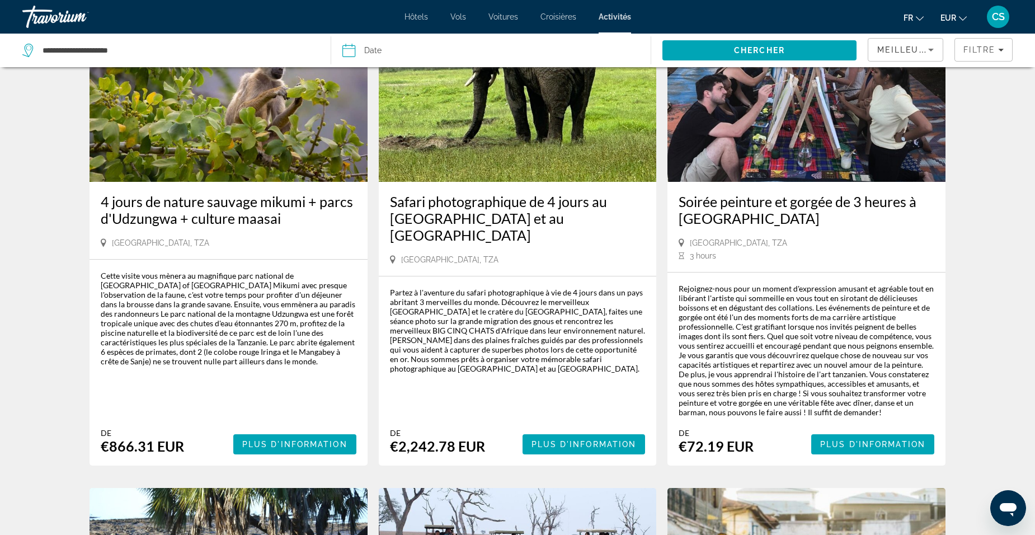
scroll to position [112, 0]
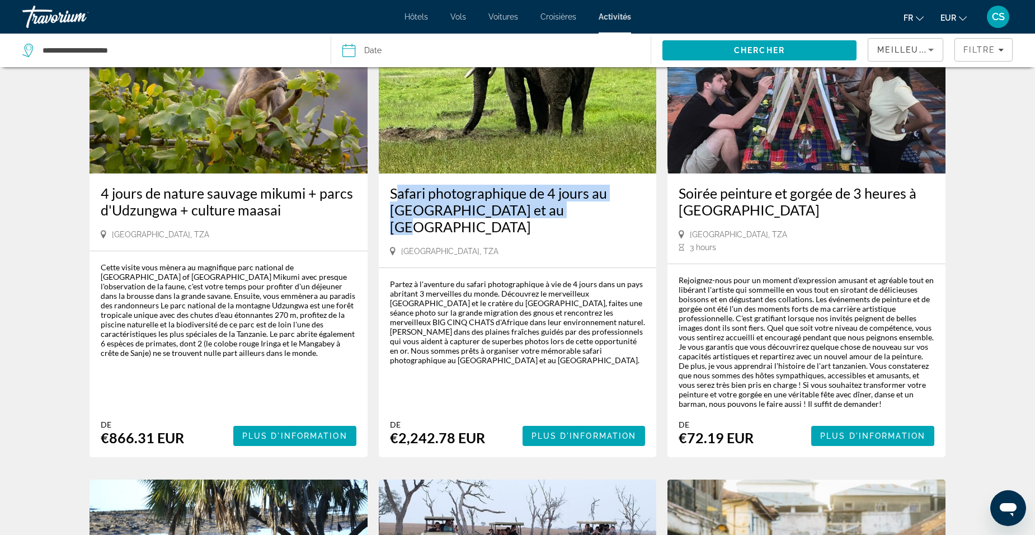
drag, startPoint x: 383, startPoint y: 192, endPoint x: 592, endPoint y: 216, distance: 210.1
click at [592, 216] on div "Safari photographique de 4 jours au Serengeti et au Ngorongoro Dar es Salaam, T…" at bounding box center [518, 220] width 278 height 94
drag, startPoint x: 592, startPoint y: 216, endPoint x: 534, endPoint y: 212, distance: 57.8
copy h3 "Safari photographique de 4 jours au Serengeti et au Ngorongoro"
click at [607, 223] on div "Safari photographique de 4 jours au Serengeti et au Ngorongoro" at bounding box center [518, 216] width 256 height 62
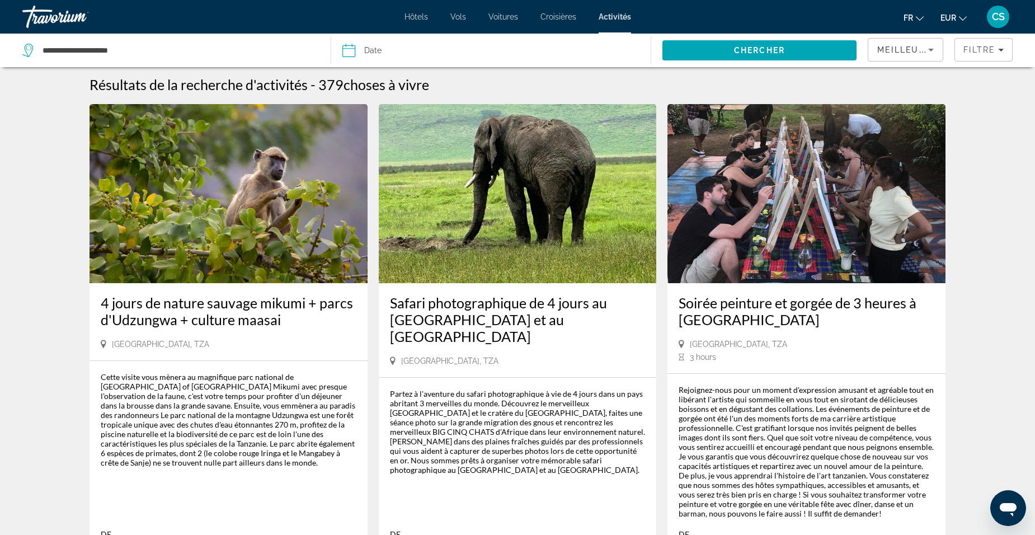
scroll to position [0, 0]
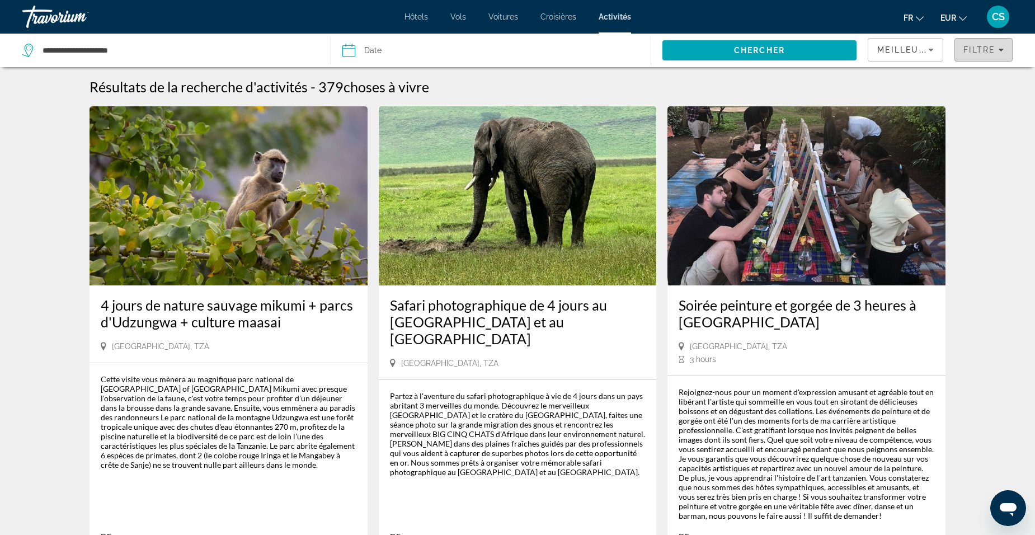
click at [981, 54] on span "Filters" at bounding box center [983, 49] width 57 height 27
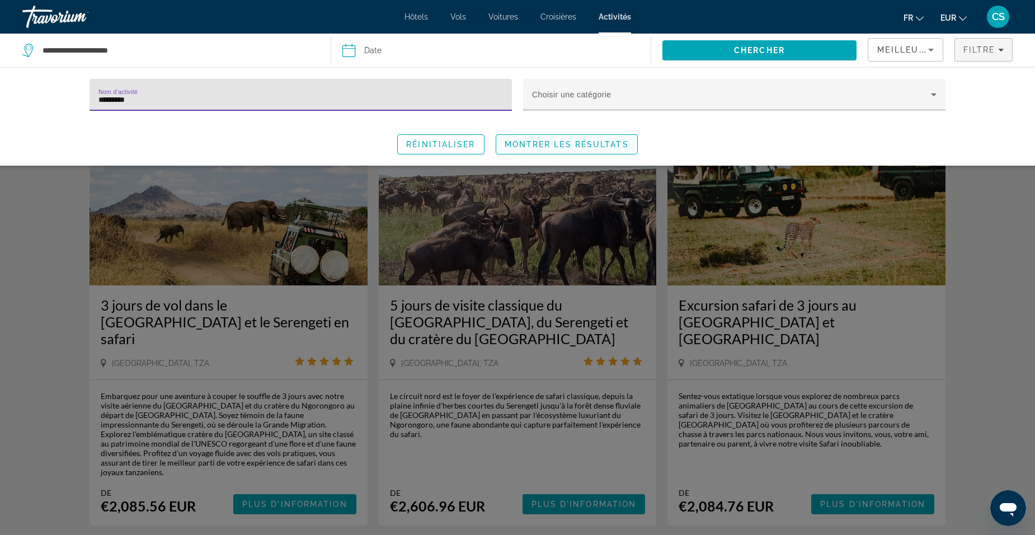
type input "*********"
click at [546, 144] on span "Montrer les résultats" at bounding box center [567, 144] width 124 height 9
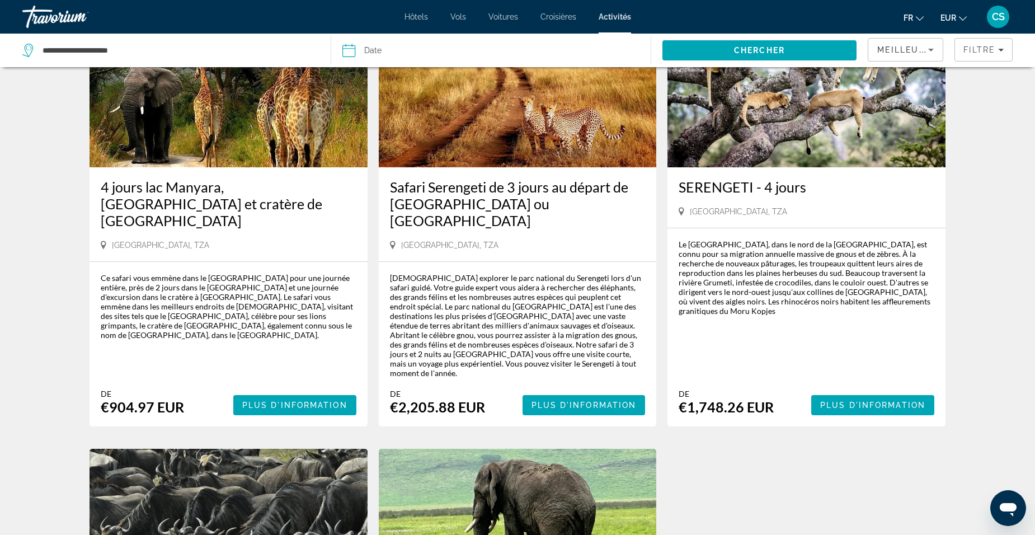
scroll to position [504, 0]
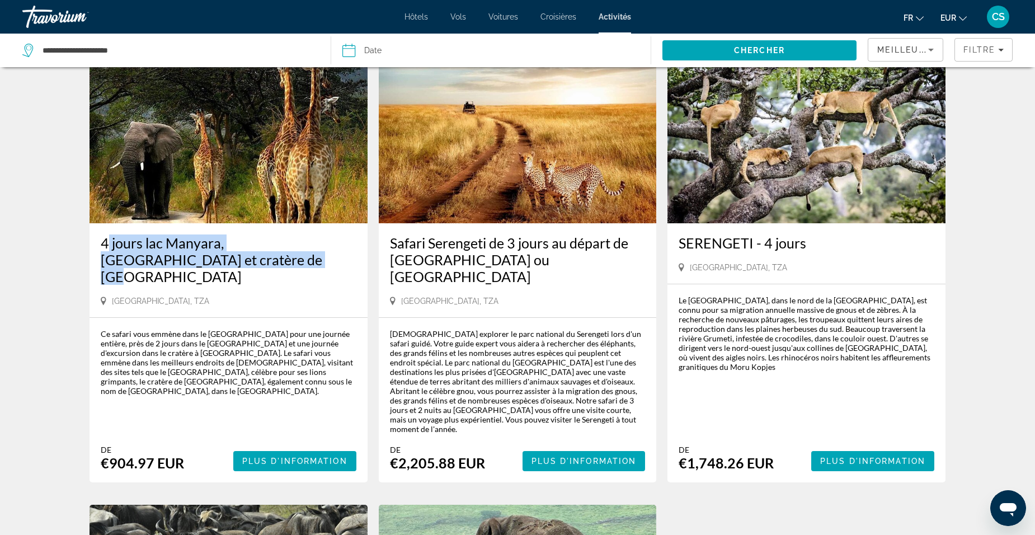
drag, startPoint x: 100, startPoint y: 218, endPoint x: 223, endPoint y: 236, distance: 123.9
click at [223, 236] on div "4 jours lac Manyara, Serengeti et cratère de Ngorongoro Dar es Salaam, TZA" at bounding box center [229, 270] width 278 height 94
drag, startPoint x: 223, startPoint y: 236, endPoint x: 185, endPoint y: 229, distance: 38.7
copy h3 "4 jours lac Manyara, Serengeti et cratère de Ngorongoro"
click at [274, 457] on span "Plus d'information" at bounding box center [294, 461] width 105 height 9
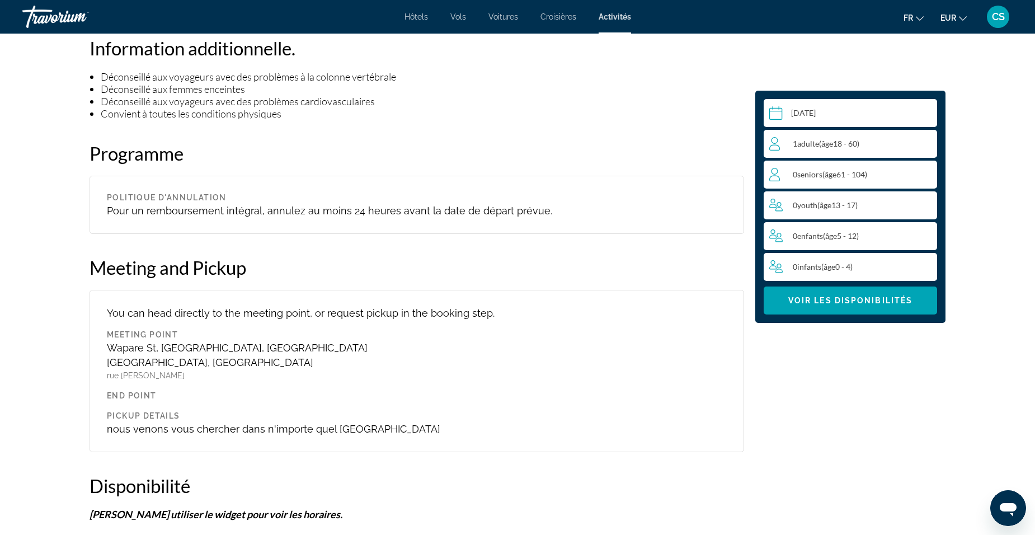
scroll to position [839, 0]
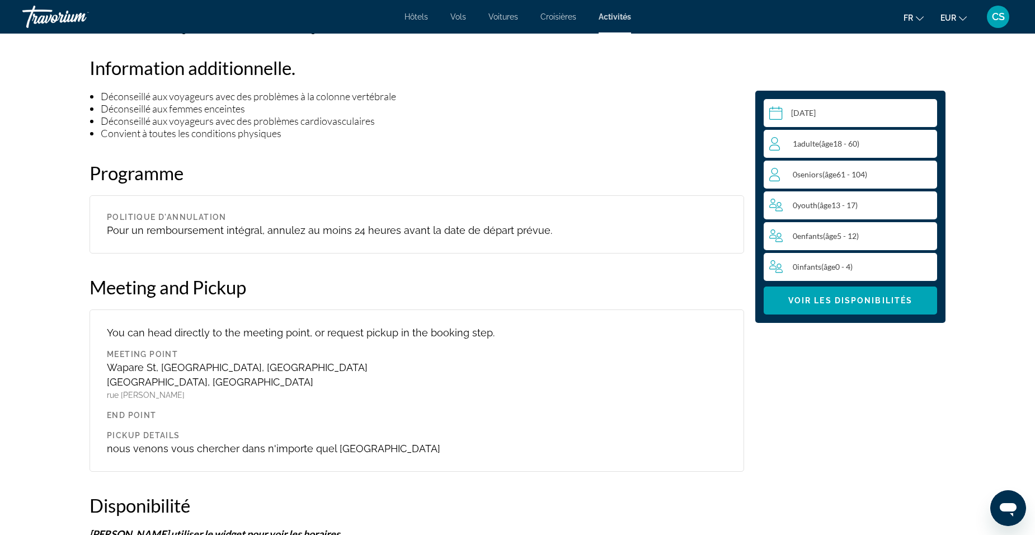
click at [838, 110] on input "Main content" at bounding box center [853, 114] width 178 height 31
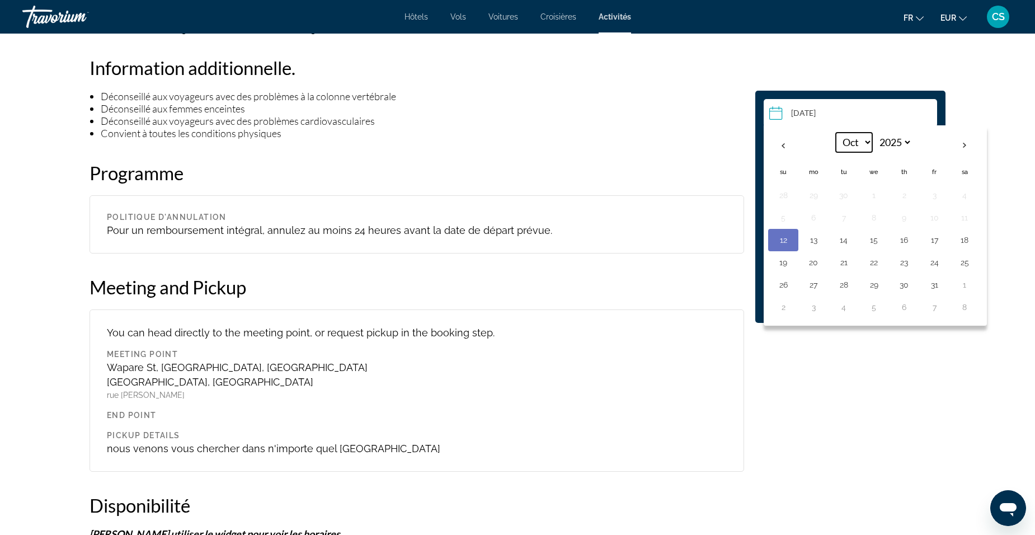
drag, startPoint x: 868, startPoint y: 139, endPoint x: 867, endPoint y: 150, distance: 10.6
click at [868, 139] on select "*** *** *** *** *** *** *** *** *** *** *** ***" at bounding box center [854, 143] width 36 height 20
click at [836, 133] on select "*** *** *** *** *** *** *** *** *** *** *** ***" at bounding box center [854, 143] width 36 height 20
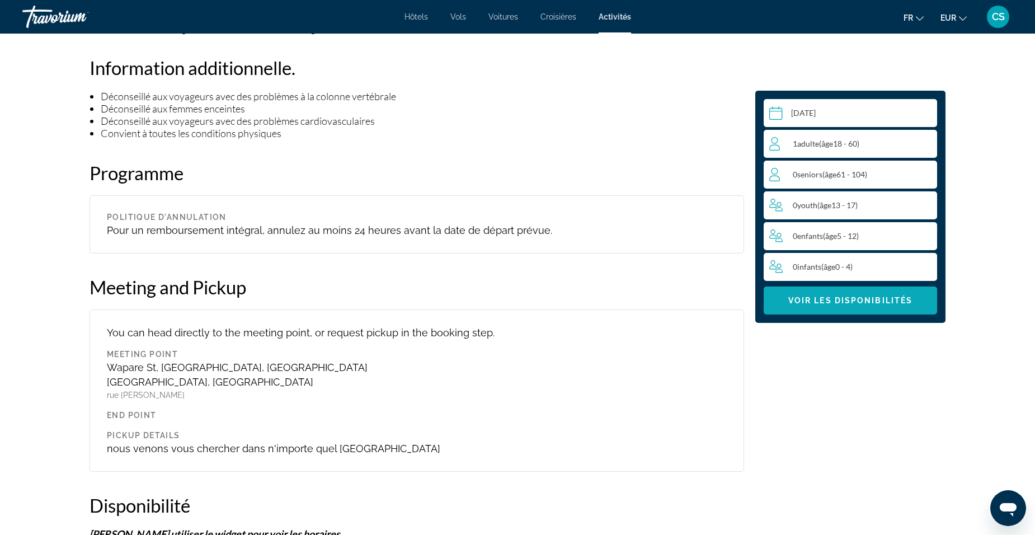
click at [842, 307] on span "Main content" at bounding box center [850, 300] width 173 height 27
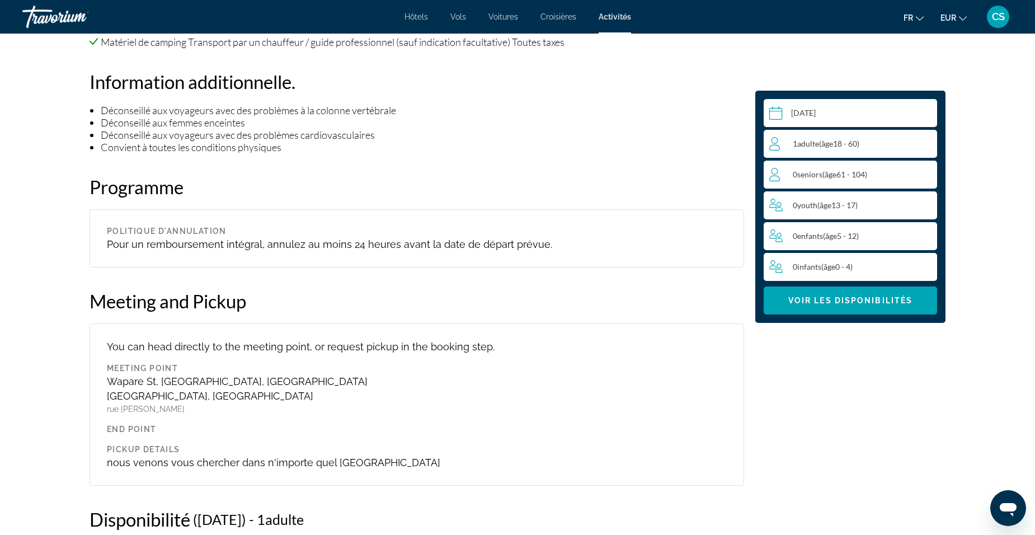
scroll to position [790, 0]
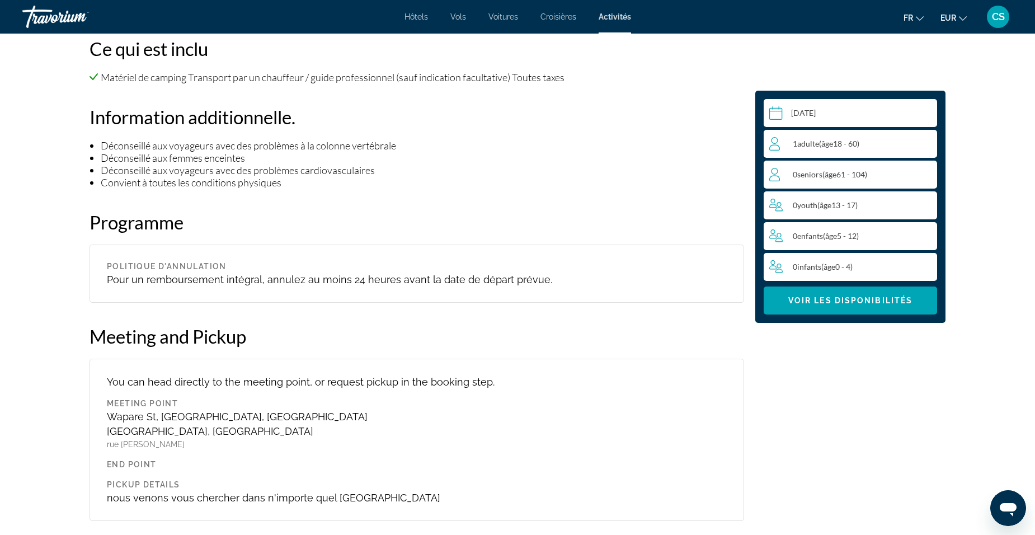
click at [817, 115] on input "Main content" at bounding box center [853, 114] width 178 height 31
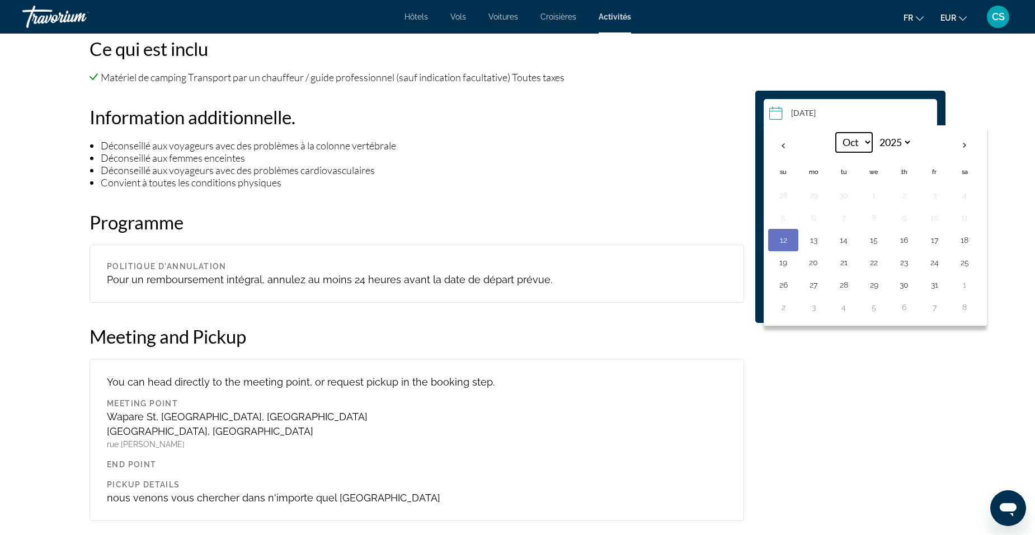
click at [859, 143] on select "*** *** *** *** *** *** *** *** *** *** *** ***" at bounding box center [854, 143] width 36 height 20
select select "**"
click at [836, 133] on select "*** *** *** *** *** *** *** *** *** *** *** ***" at bounding box center [854, 143] width 36 height 20
click at [898, 262] on button "20" at bounding box center [904, 263] width 18 height 16
type input "**********"
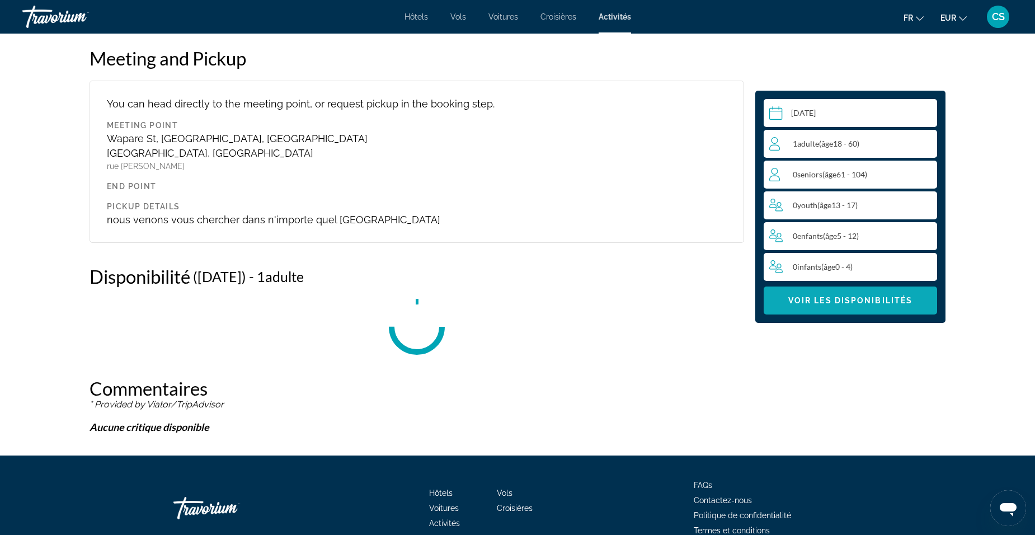
scroll to position [1070, 0]
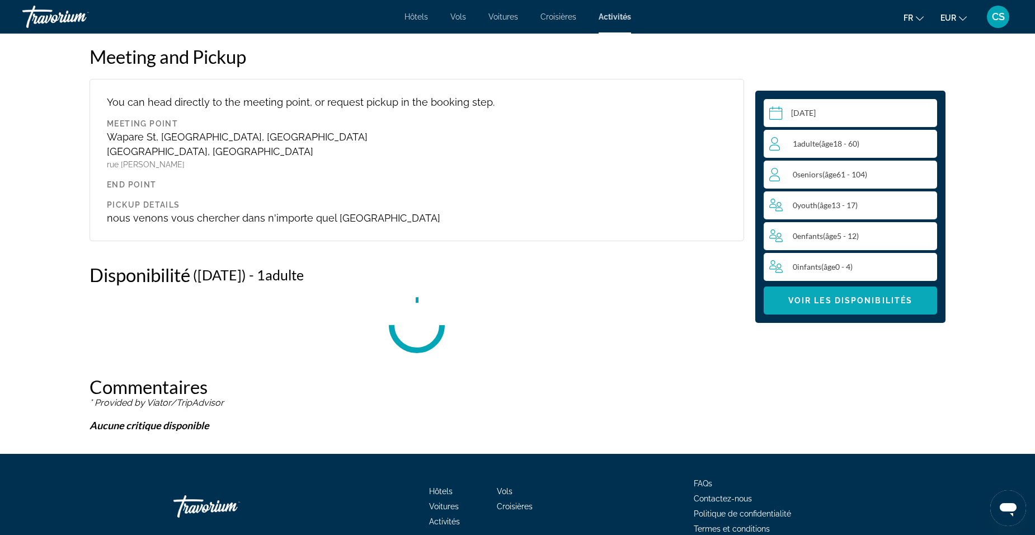
click at [871, 293] on span "Main content" at bounding box center [850, 300] width 173 height 27
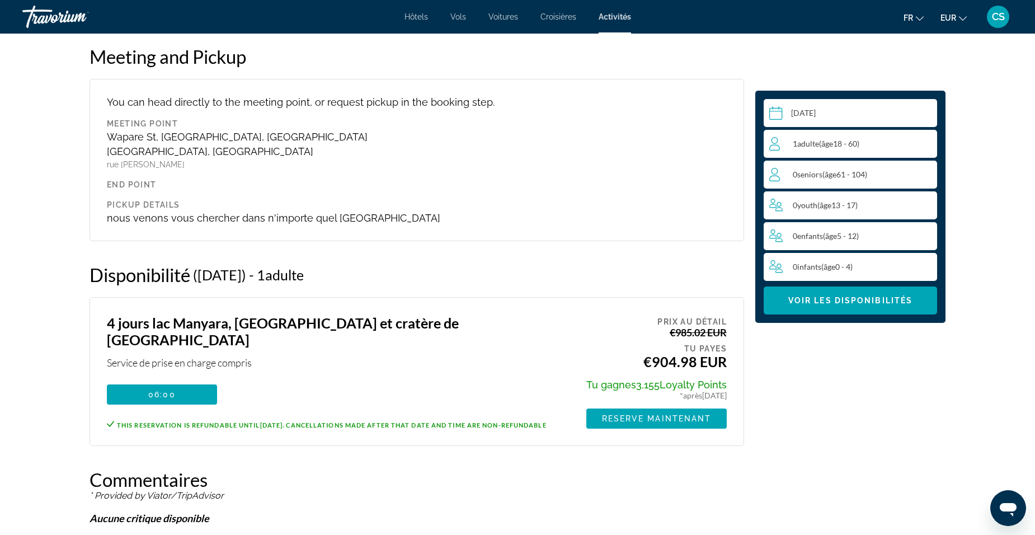
scroll to position [1014, 0]
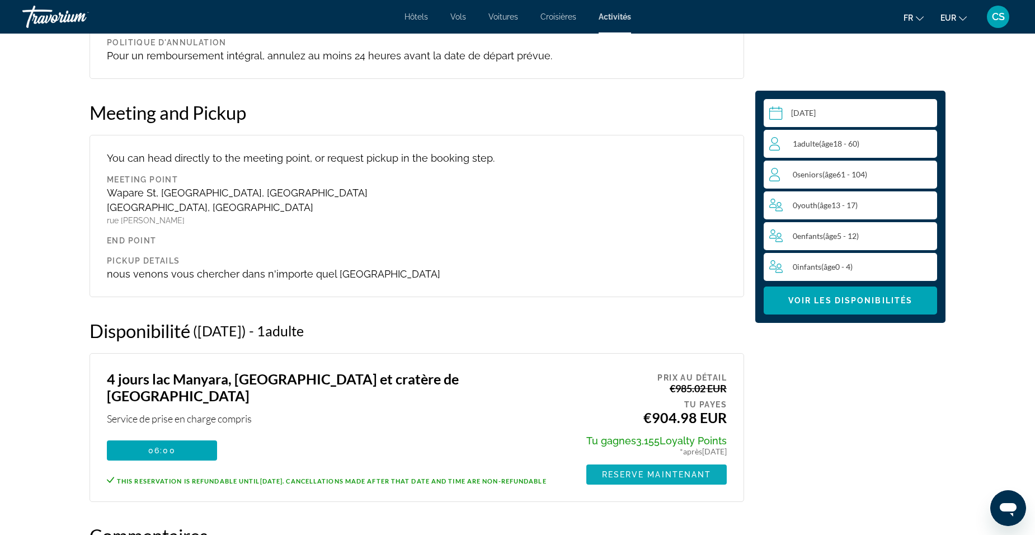
click at [639, 470] on span "Reserve maintenant" at bounding box center [657, 474] width 110 height 9
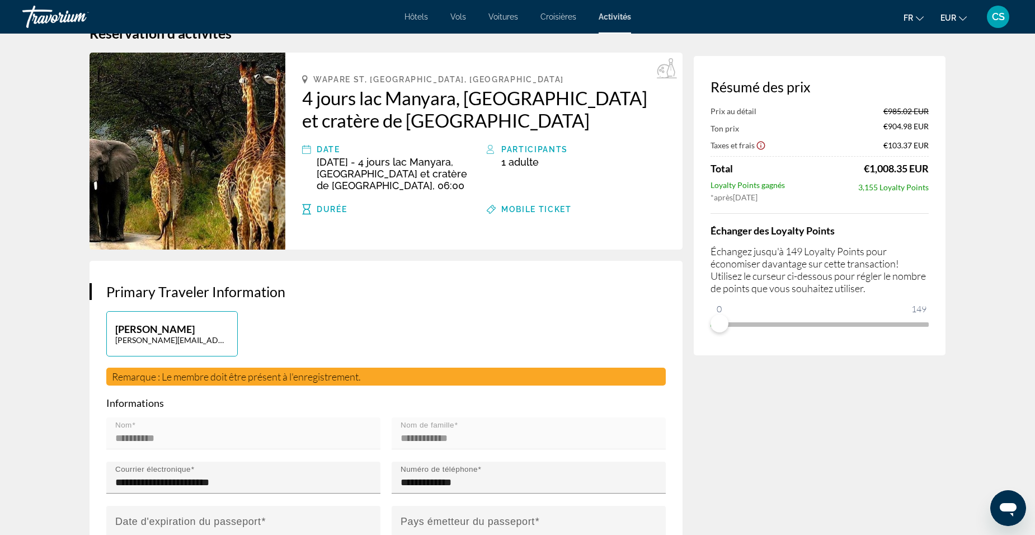
scroll to position [56, 0]
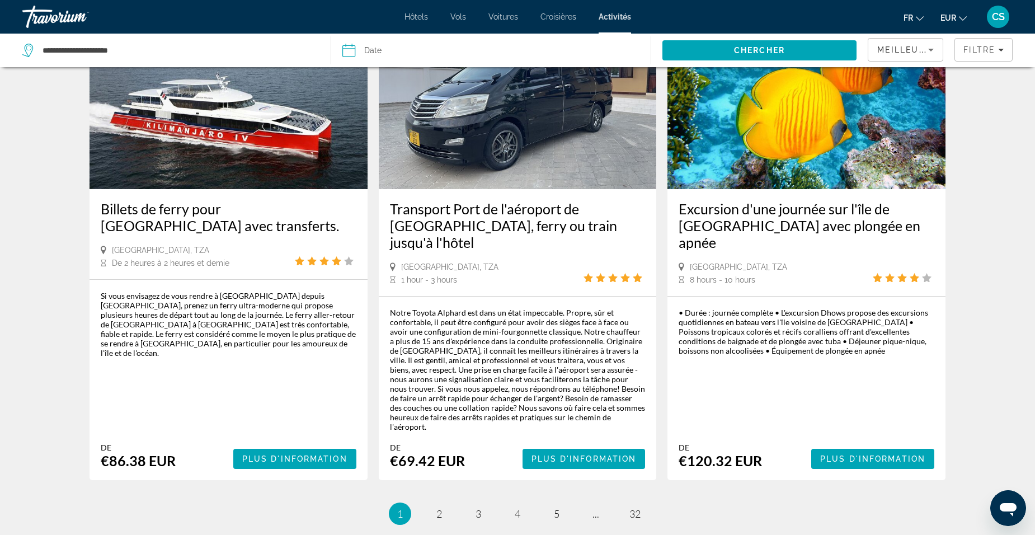
scroll to position [1624, 0]
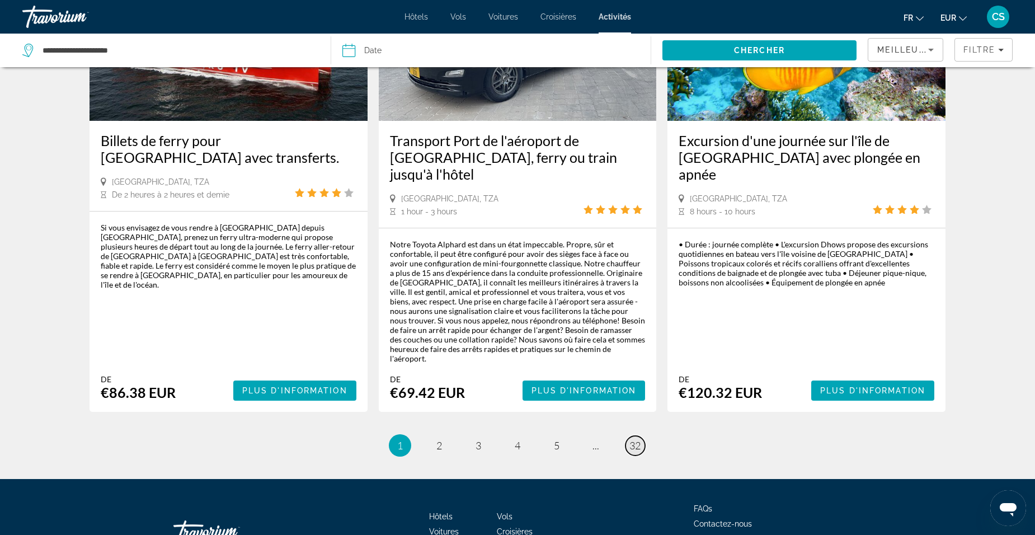
click at [638, 439] on span "32" at bounding box center [635, 445] width 11 height 12
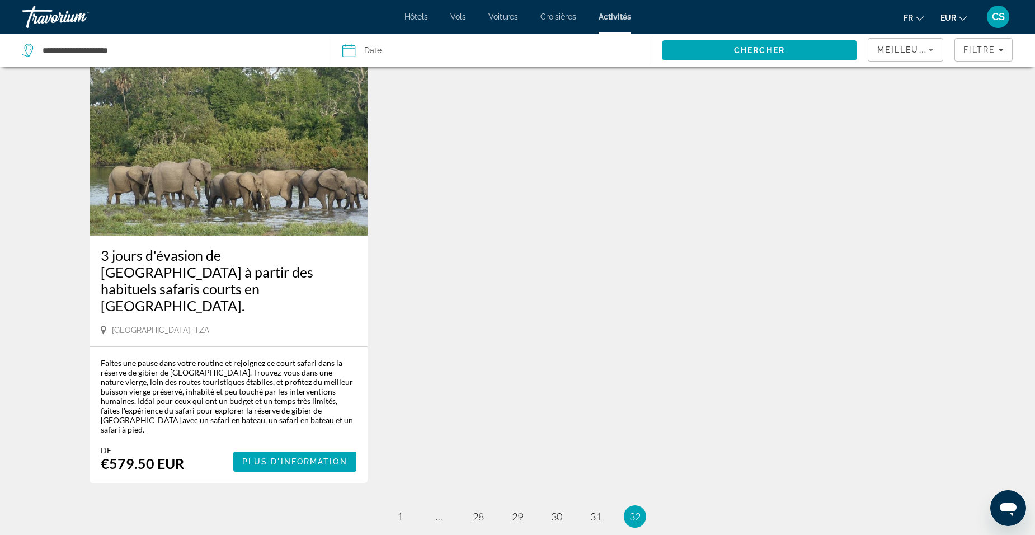
scroll to position [1100, 0]
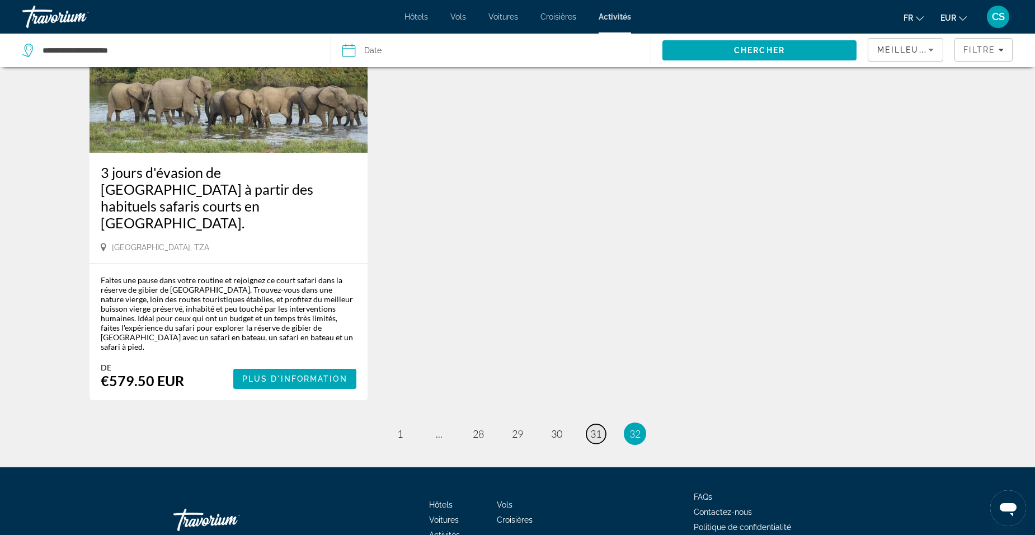
click at [599, 428] on span "31" at bounding box center [595, 434] width 11 height 12
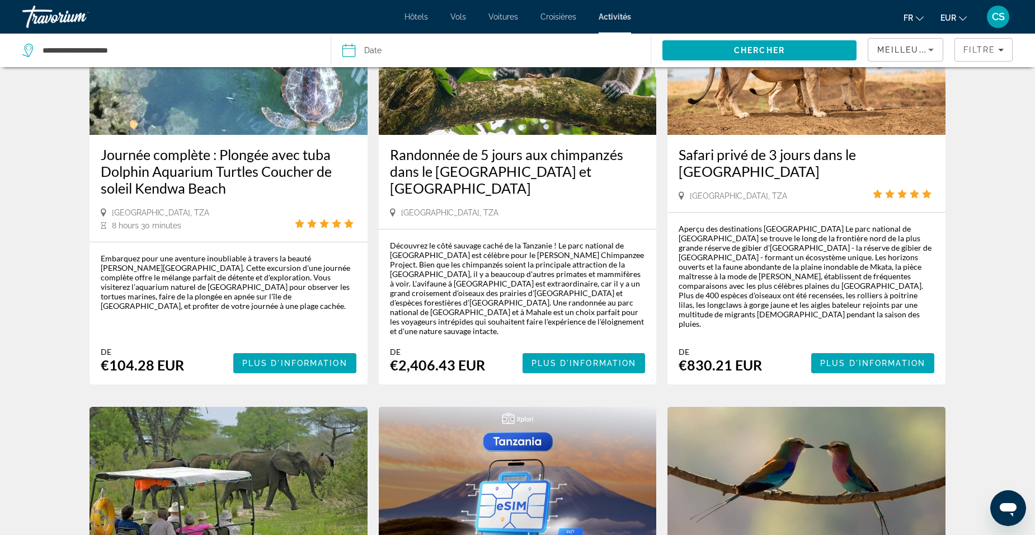
scroll to position [168, 0]
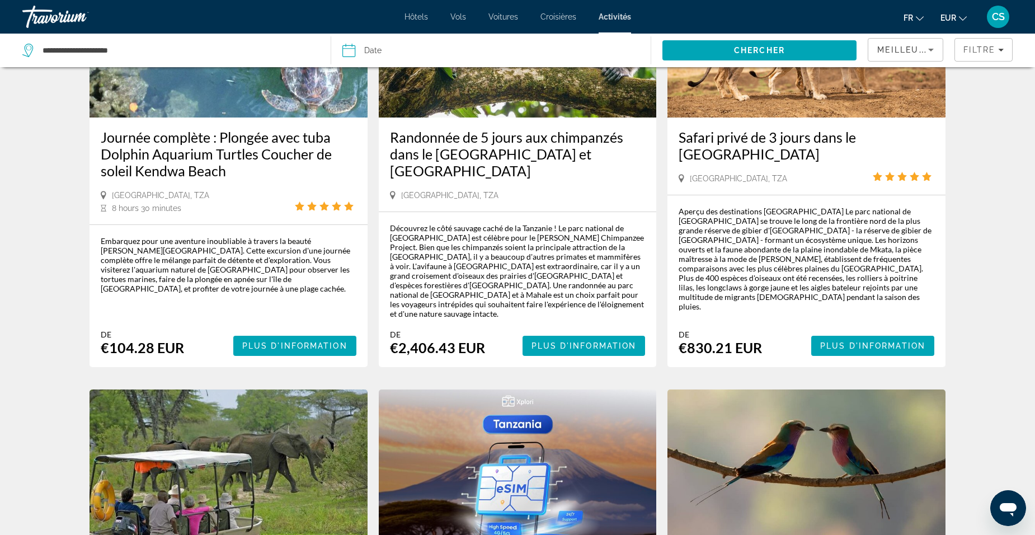
drag, startPoint x: 677, startPoint y: 139, endPoint x: 822, endPoint y: 157, distance: 146.6
click at [822, 157] on div "Safari privé de 3 jours dans le parc national de Mikumi Dar es Salaam, TZA" at bounding box center [807, 156] width 278 height 77
drag, startPoint x: 822, startPoint y: 157, endPoint x: 771, endPoint y: 149, distance: 51.6
copy h3 "Safari privé de 3 jours dans le parc national de Mikumi"
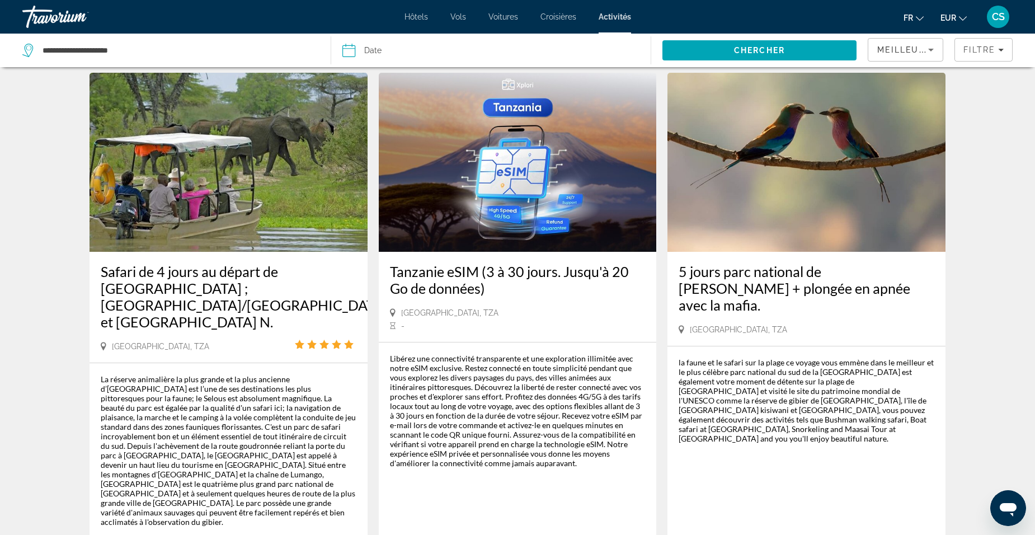
scroll to position [504, 0]
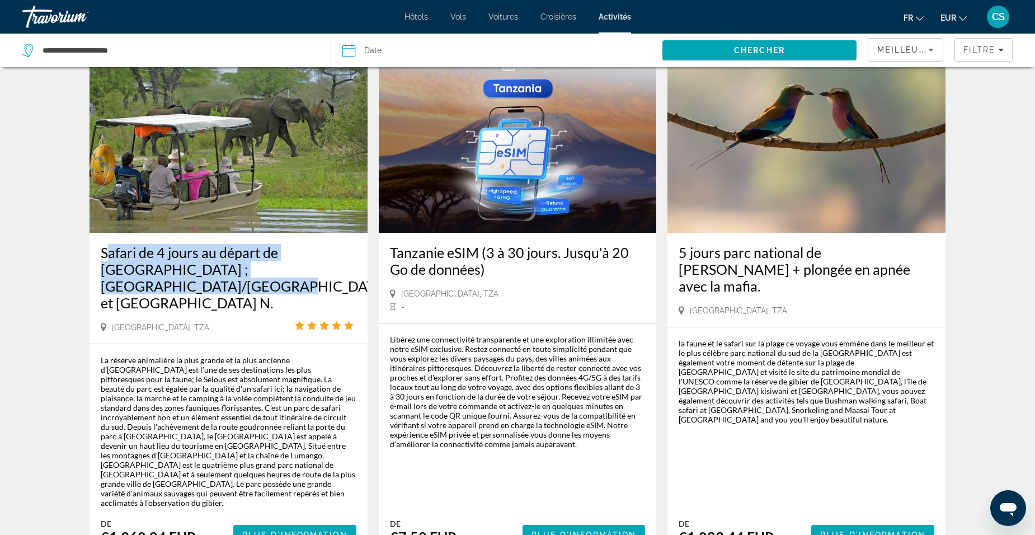
drag, startPoint x: 141, startPoint y: 230, endPoint x: 362, endPoint y: 238, distance: 221.2
click at [362, 238] on div "Safari de 4 jours au départ de Dar es Salaam ; Selous/Nyerere et parc Mikumi N.…" at bounding box center [229, 288] width 278 height 111
drag, startPoint x: 362, startPoint y: 238, endPoint x: 345, endPoint y: 238, distance: 16.8
copy h3 "Safari de 4 jours au départ de Dar es Salaam ; Selous/Nyerere et parc Mikumi"
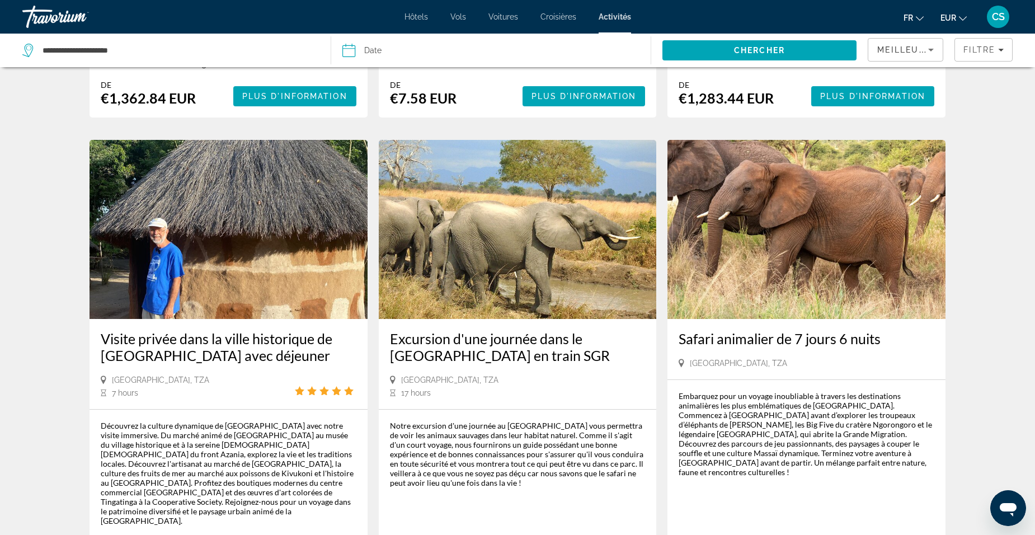
scroll to position [951, 0]
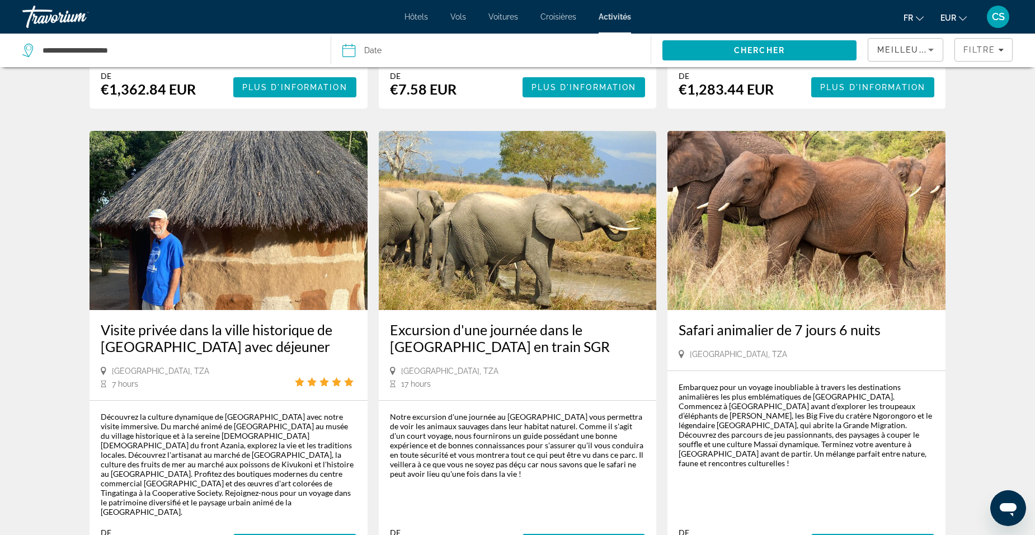
drag, startPoint x: 387, startPoint y: 268, endPoint x: 589, endPoint y: 292, distance: 204.0
click at [589, 310] on div "Excursion d'une journée dans le parc national de Mikumi en train SGR Dar es Sal…" at bounding box center [518, 355] width 278 height 90
drag, startPoint x: 589, startPoint y: 292, endPoint x: 560, endPoint y: 278, distance: 32.5
copy h3 "Excursion d'une journée dans le [GEOGRAPHIC_DATA] en train SGR"
drag, startPoint x: 719, startPoint y: 267, endPoint x: 925, endPoint y: 275, distance: 206.1
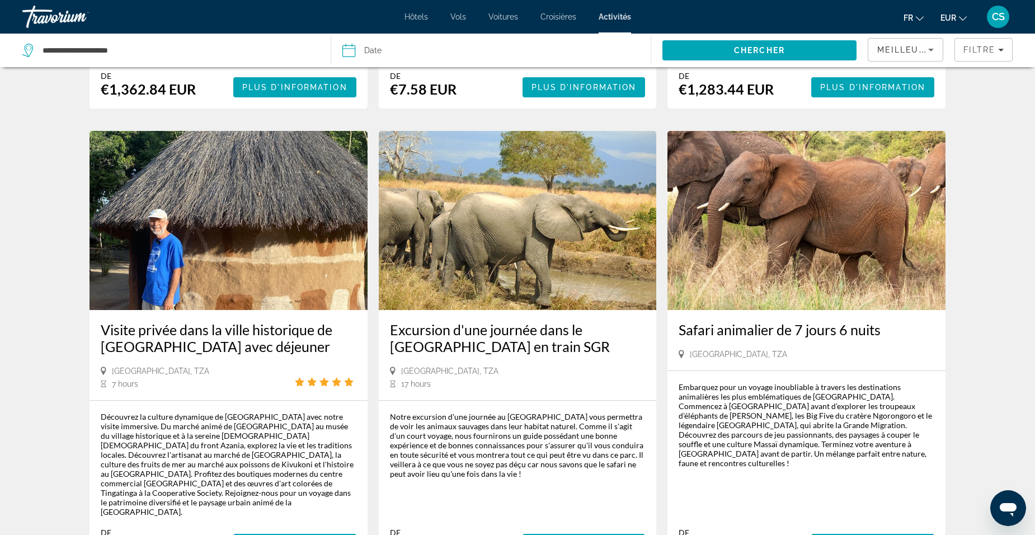
click at [925, 310] on div "Safari animalier de 7 jours 6 nuits Dar es Salaam, TZA" at bounding box center [807, 340] width 278 height 60
drag, startPoint x: 925, startPoint y: 275, endPoint x: 834, endPoint y: 269, distance: 90.8
copy h3 "Safari animalier de 7 jours 6 nuits"
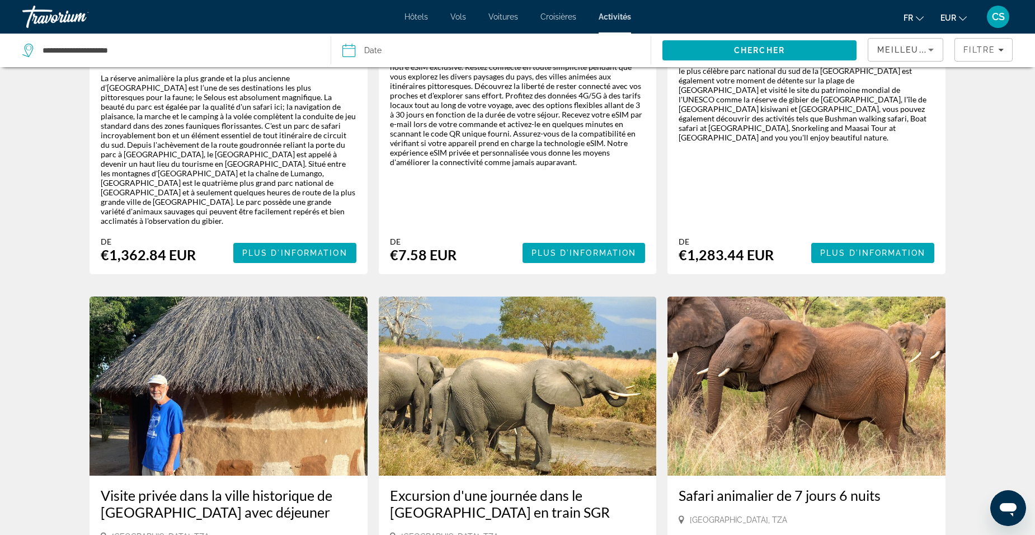
scroll to position [783, 0]
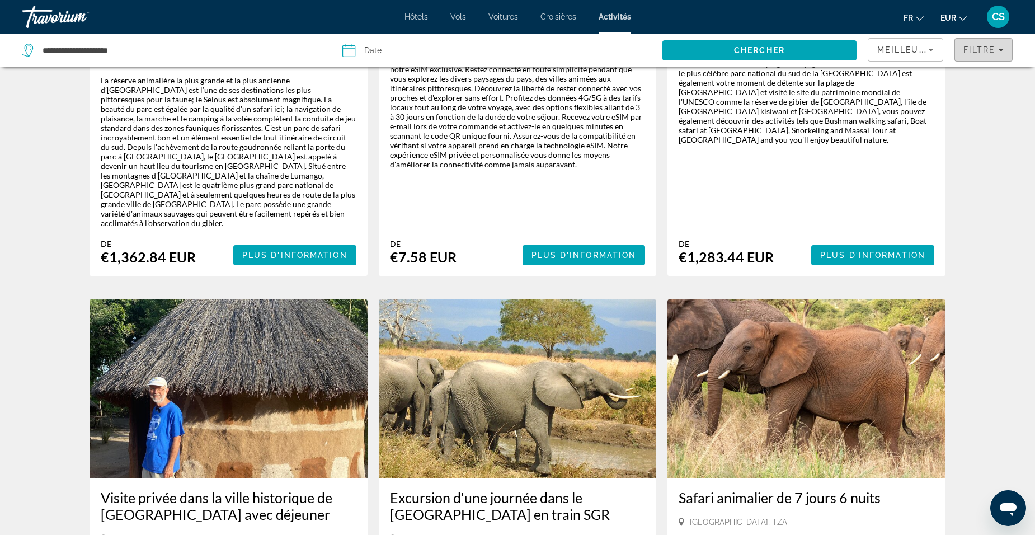
click at [983, 54] on span "Filters" at bounding box center [983, 49] width 57 height 27
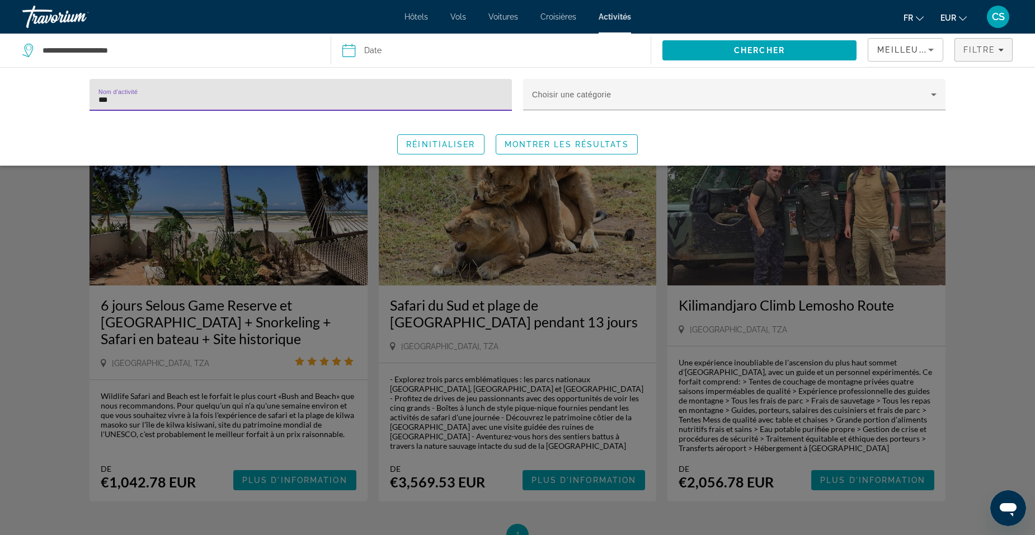
type input "***"
click at [49, 221] on div "Search widget" at bounding box center [517, 348] width 1035 height 373
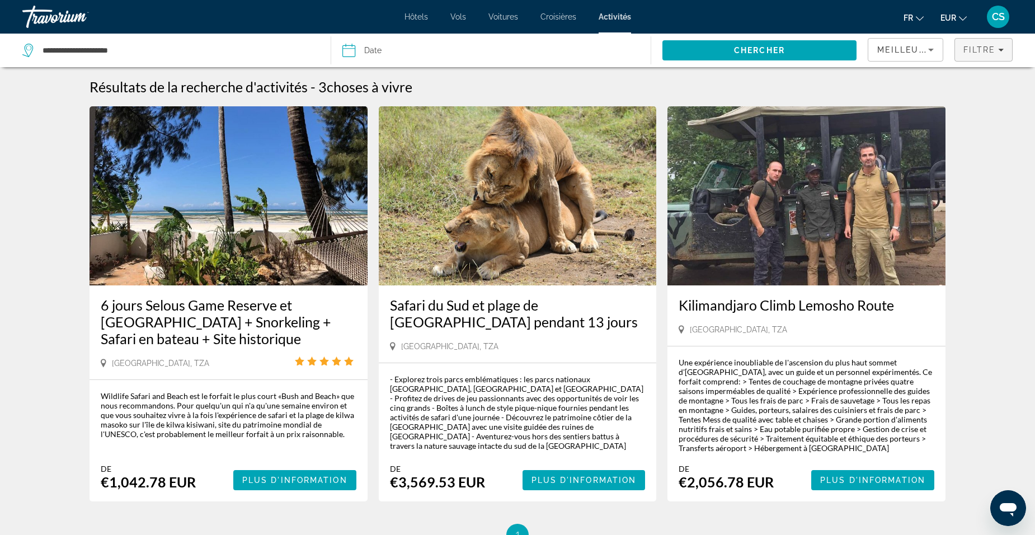
click at [962, 56] on span "Filters" at bounding box center [983, 49] width 57 height 27
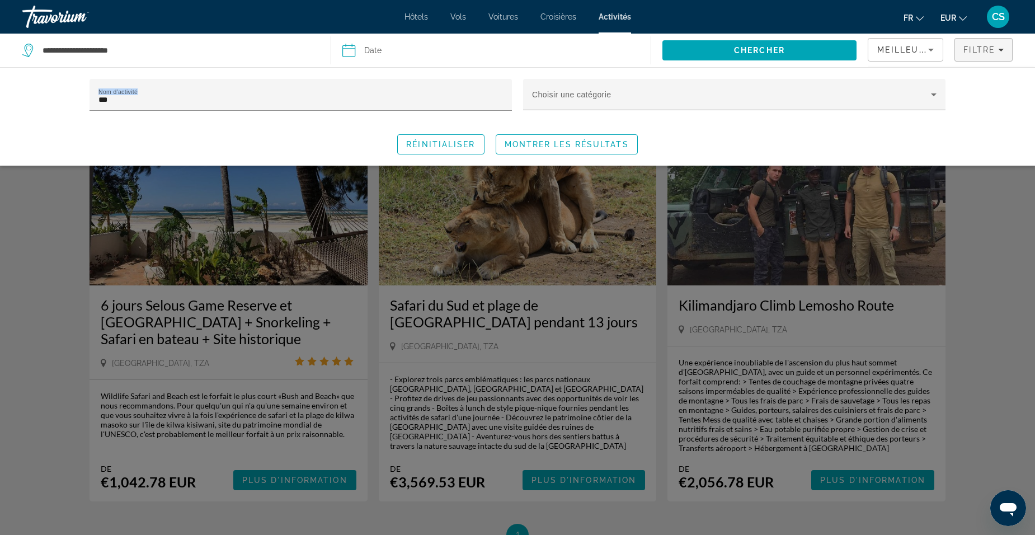
drag, startPoint x: 190, startPoint y: 106, endPoint x: 81, endPoint y: 99, distance: 109.4
click at [81, 99] on div "Nom d'activité *** Choisir une catégorie Réinitialiser Montrer les résultats" at bounding box center [517, 117] width 901 height 76
click at [220, 114] on div "Search widget" at bounding box center [301, 117] width 422 height 12
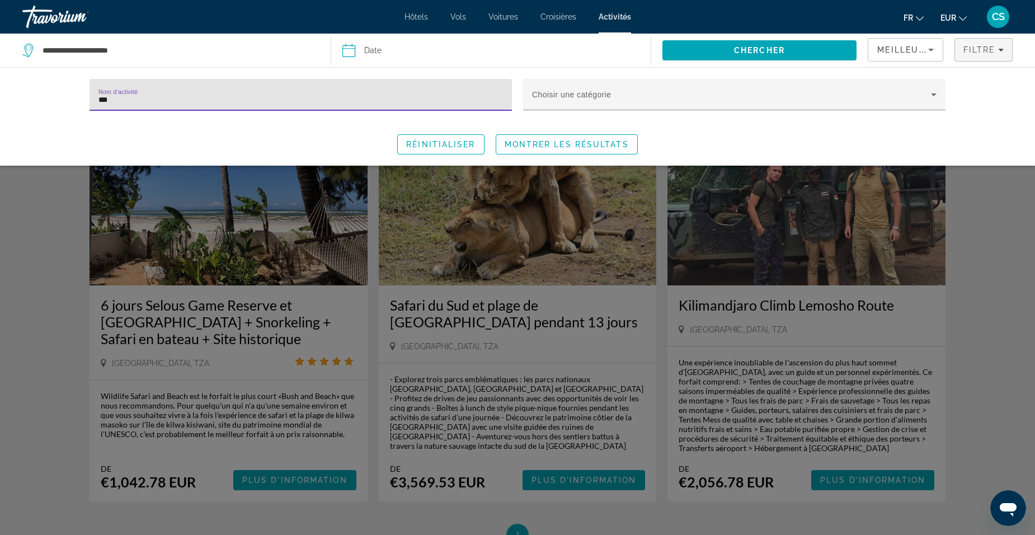
click at [199, 101] on input "***" at bounding box center [300, 99] width 405 height 13
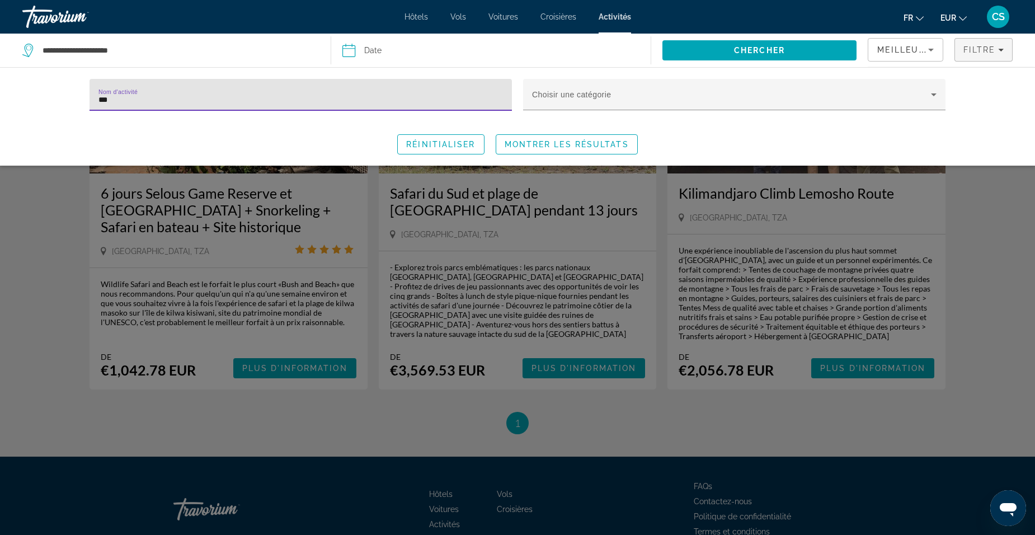
scroll to position [56, 0]
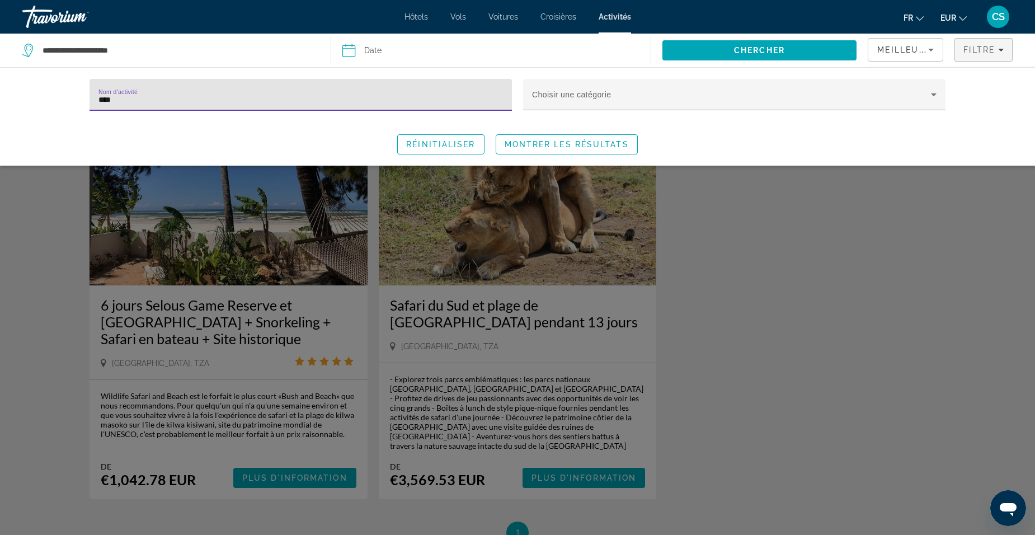
type input "****"
click at [254, 129] on div "Nom d'activité **** Choisir une catégorie Réinitialiser Montrer les résultats" at bounding box center [517, 117] width 901 height 76
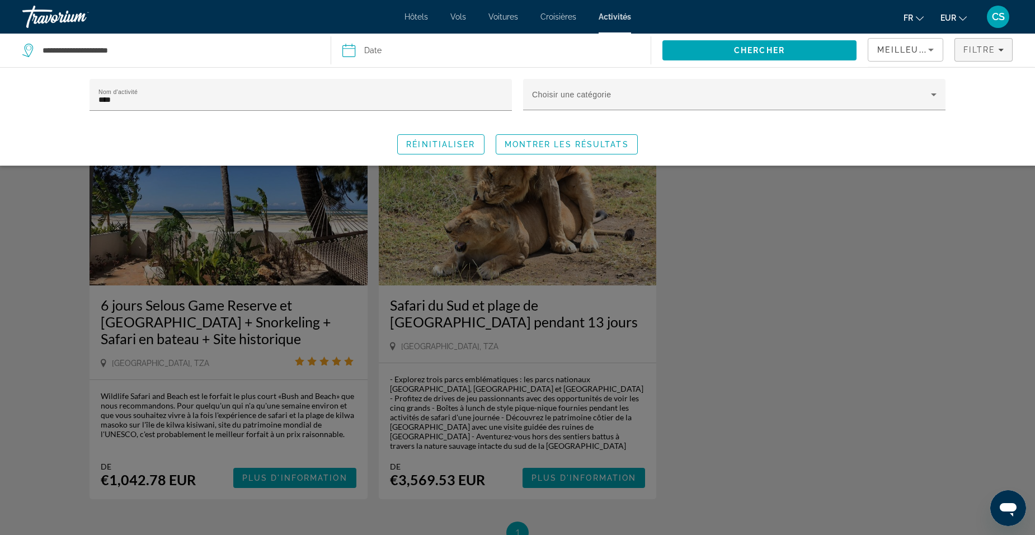
click at [743, 401] on div "Search widget" at bounding box center [517, 348] width 1035 height 373
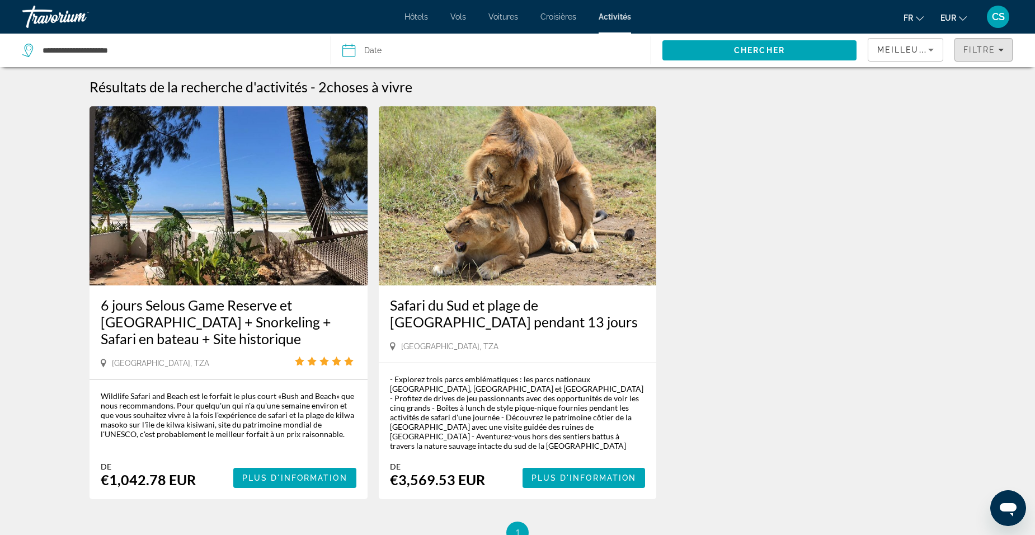
drag, startPoint x: 975, startPoint y: 54, endPoint x: 957, endPoint y: 65, distance: 20.6
click at [975, 54] on span "Filters" at bounding box center [983, 49] width 57 height 27
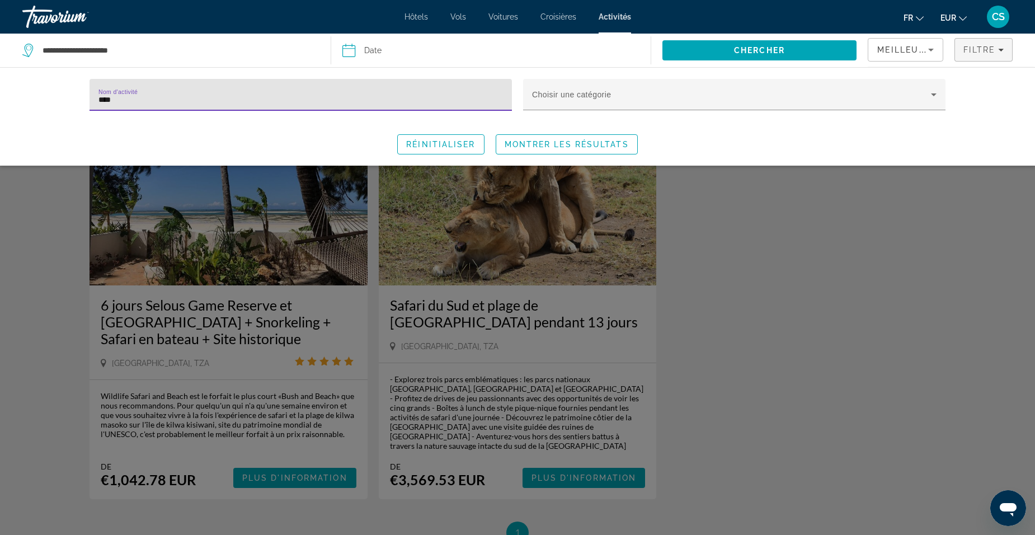
drag, startPoint x: 147, startPoint y: 102, endPoint x: -13, endPoint y: 107, distance: 160.1
click at [0, 107] on html "**********" at bounding box center [517, 267] width 1035 height 535
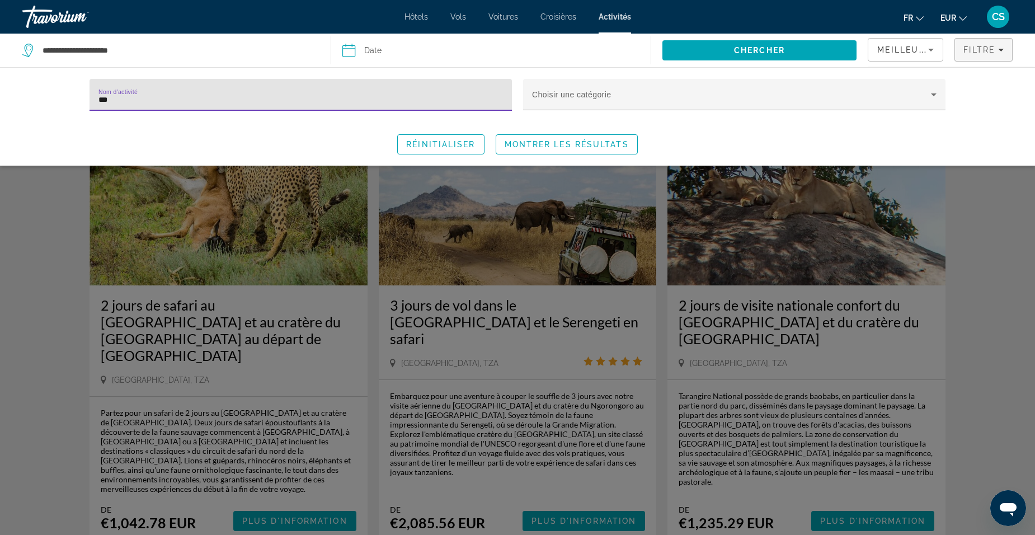
type input "***"
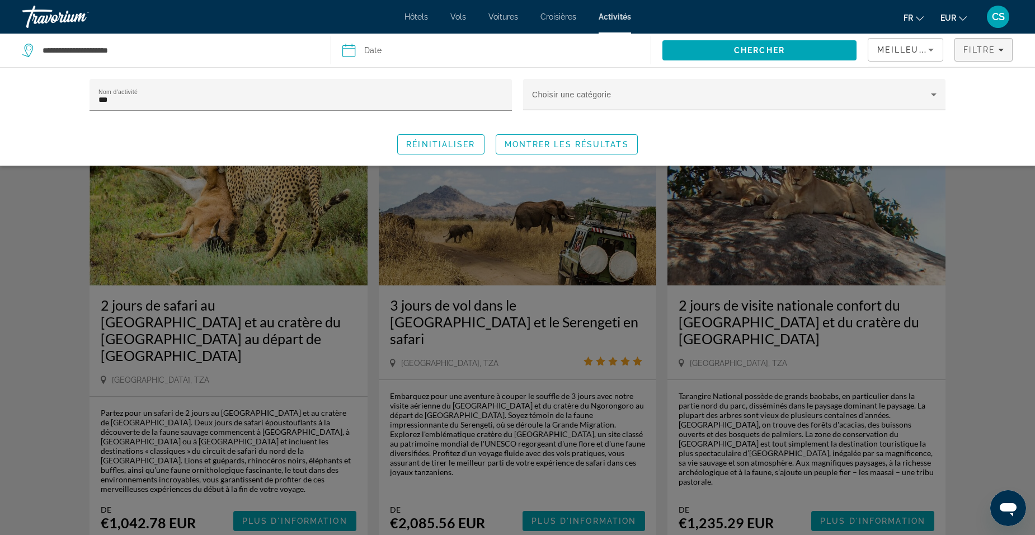
click at [490, 456] on div "Search widget" at bounding box center [517, 348] width 1035 height 373
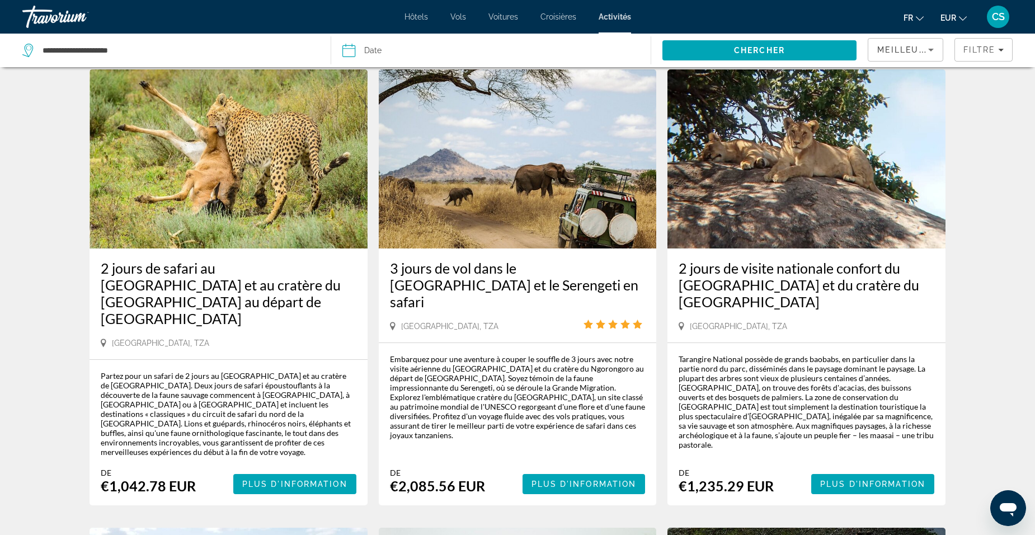
scroll to position [56, 0]
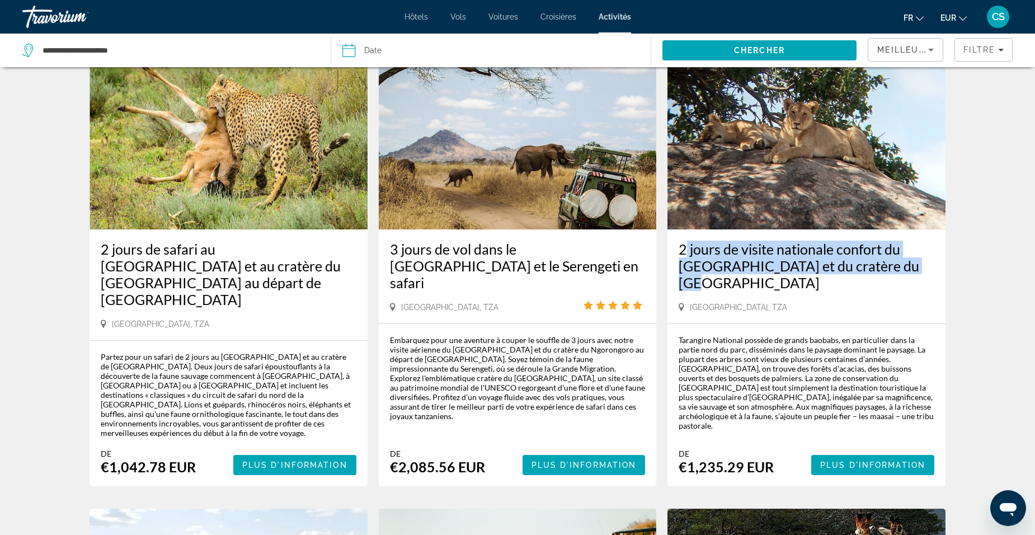
drag, startPoint x: 674, startPoint y: 248, endPoint x: 940, endPoint y: 259, distance: 265.5
click at [940, 259] on div "2 jours de visite nationale confort du Tarangire et du cratère du Ngorongoro Da…" at bounding box center [807, 276] width 278 height 94
drag, startPoint x: 940, startPoint y: 259, endPoint x: 899, endPoint y: 259, distance: 40.9
copy h3 "2 jours de visite nationale confort du [GEOGRAPHIC_DATA] et du cratère du [GEOG…"
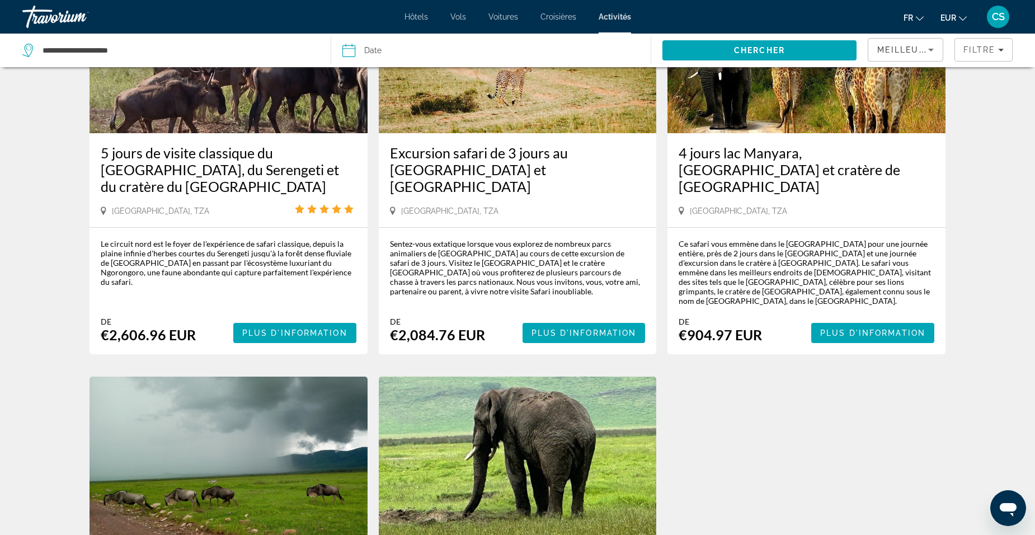
scroll to position [504, 0]
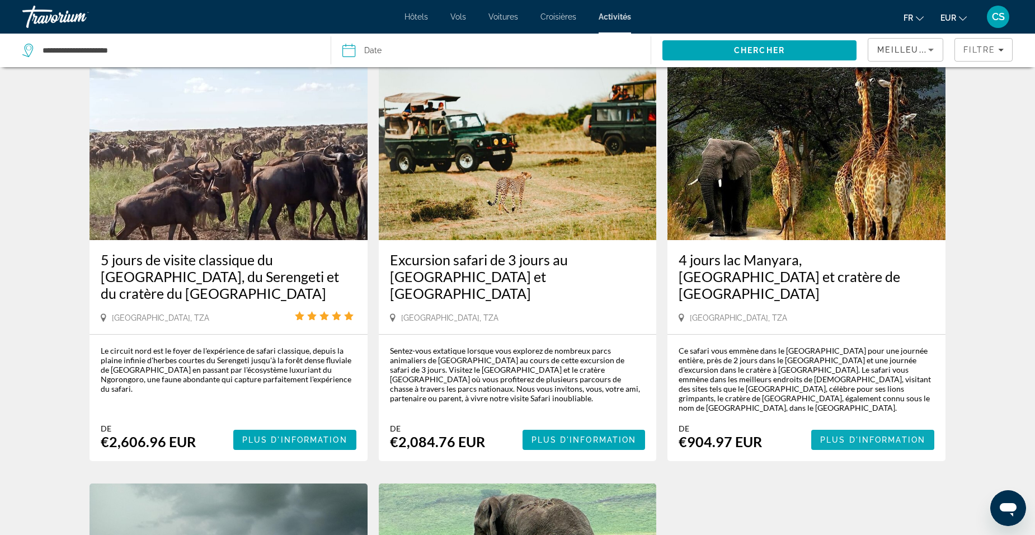
click at [866, 435] on span "Plus d'information" at bounding box center [872, 439] width 105 height 9
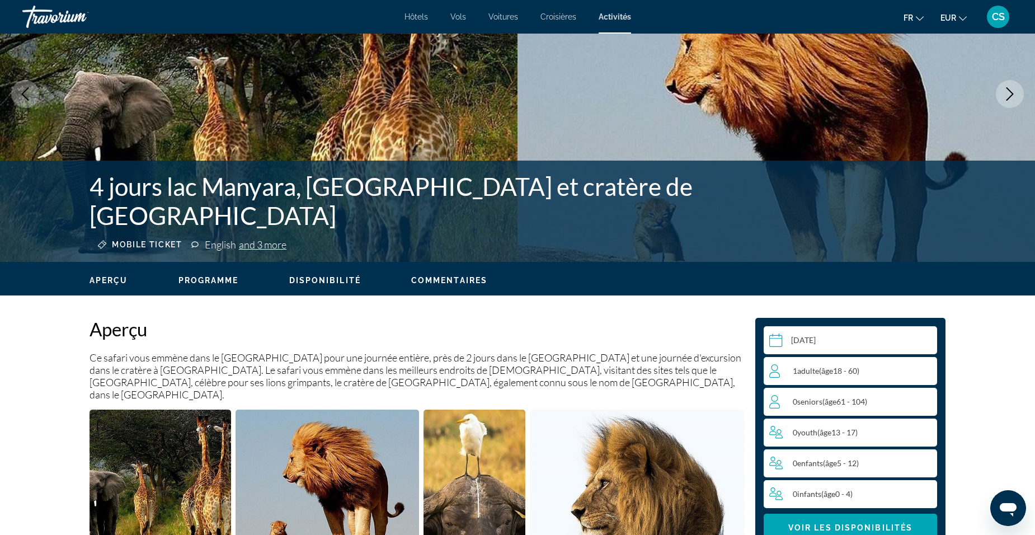
scroll to position [112, 0]
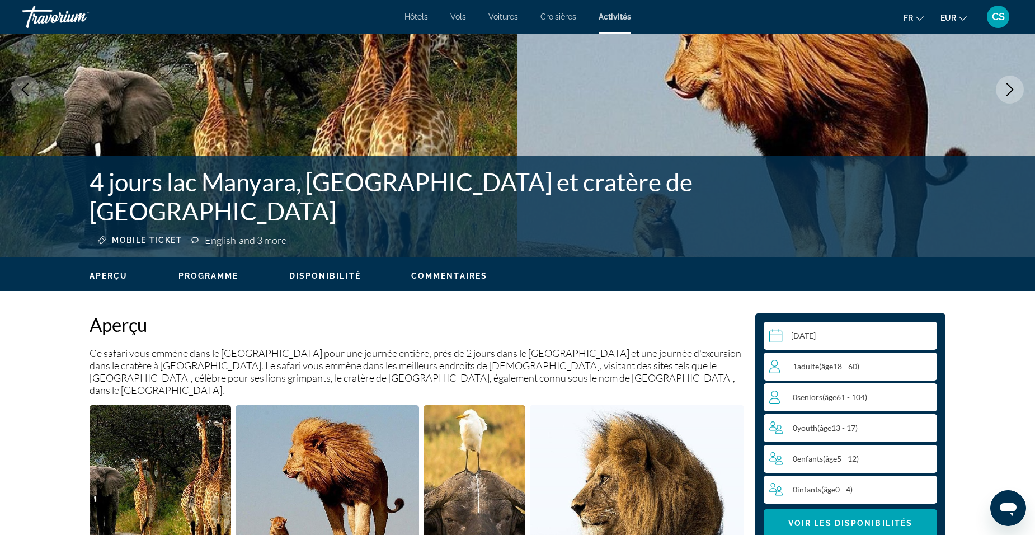
click at [797, 343] on input "Main content" at bounding box center [853, 337] width 178 height 31
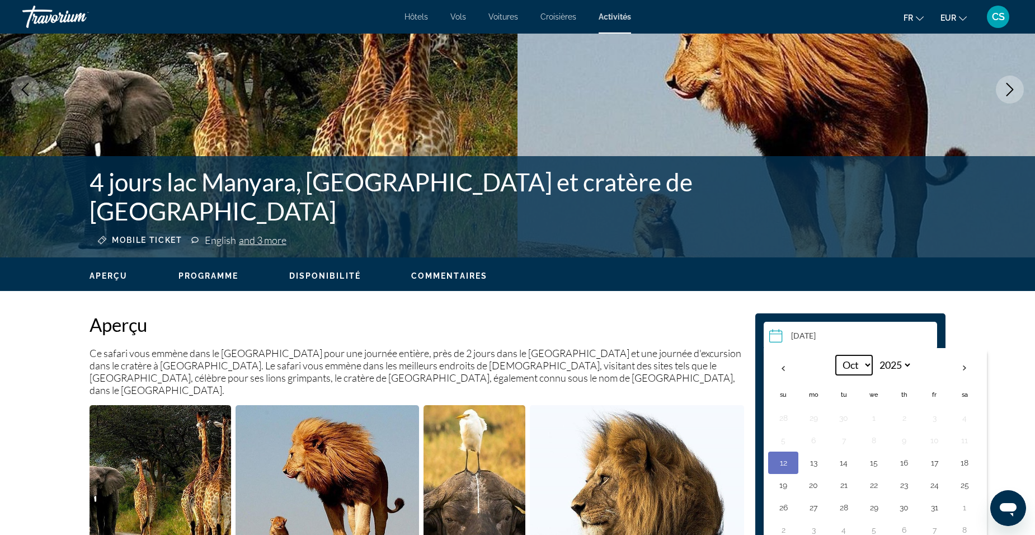
drag, startPoint x: 860, startPoint y: 361, endPoint x: 860, endPoint y: 367, distance: 6.2
click at [860, 361] on select "*** *** *** *** *** *** *** *** *** *** *** ***" at bounding box center [854, 365] width 36 height 20
select select "**"
click at [836, 355] on select "*** *** *** *** *** *** *** *** *** *** *** ***" at bounding box center [854, 365] width 36 height 20
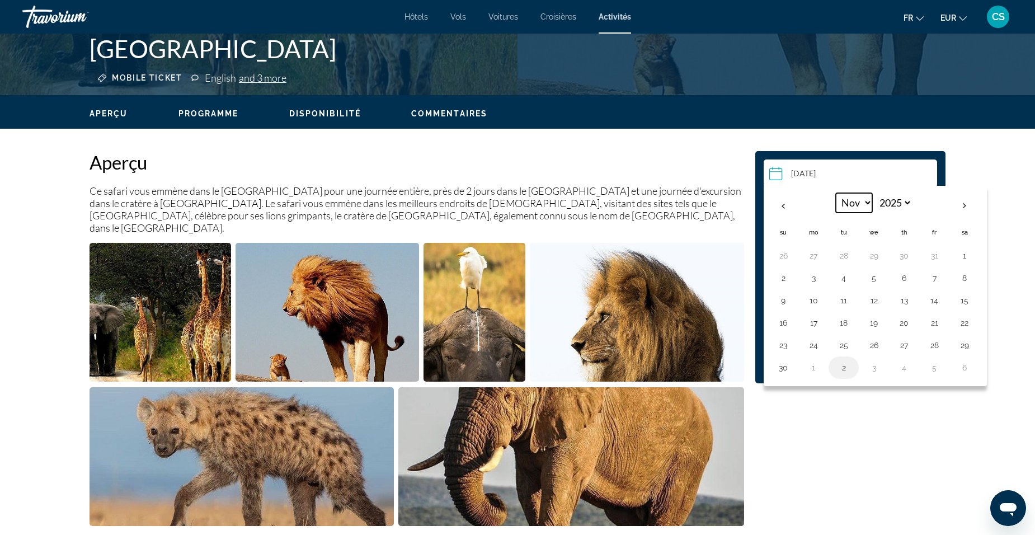
scroll to position [280, 0]
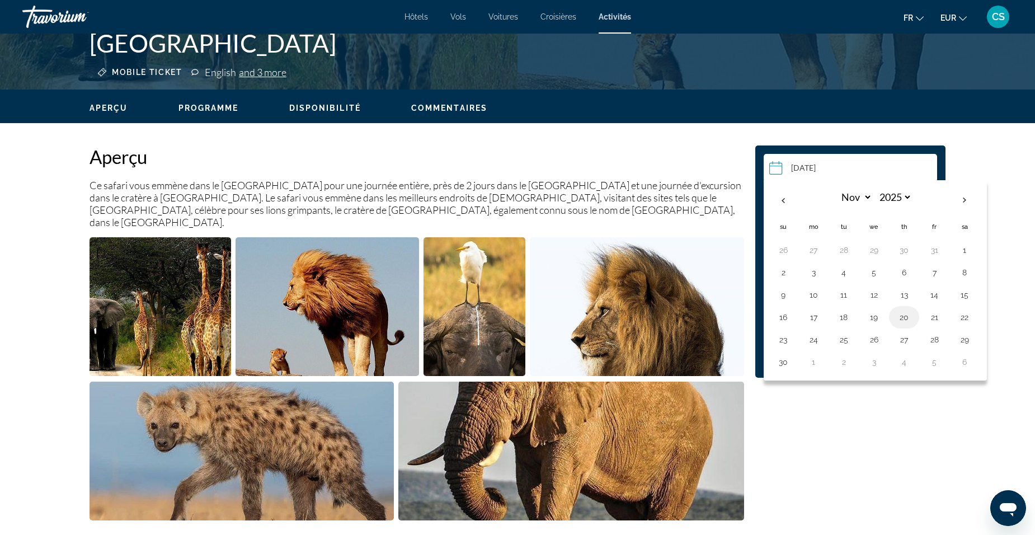
click at [912, 316] on button "20" at bounding box center [904, 317] width 18 height 16
type input "**********"
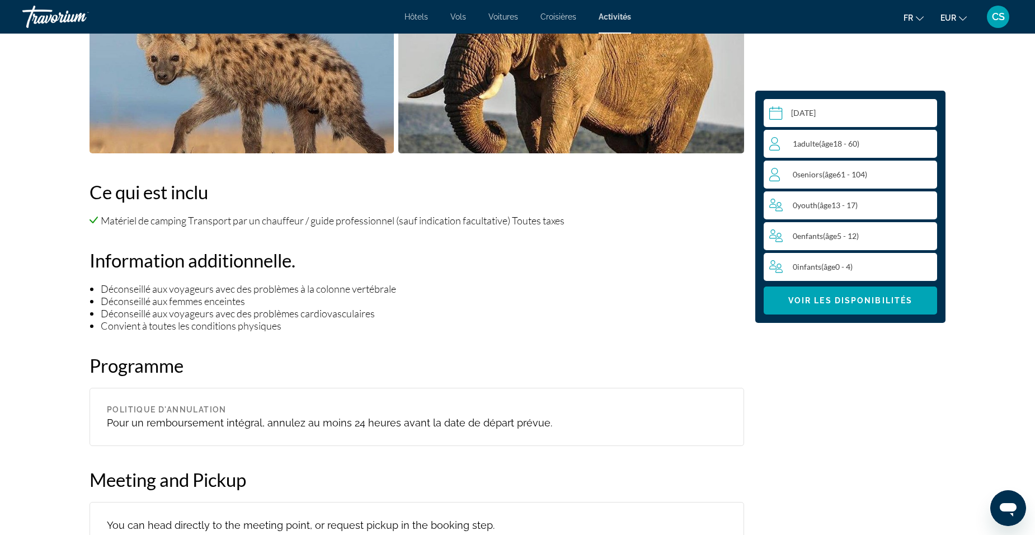
scroll to position [591, 0]
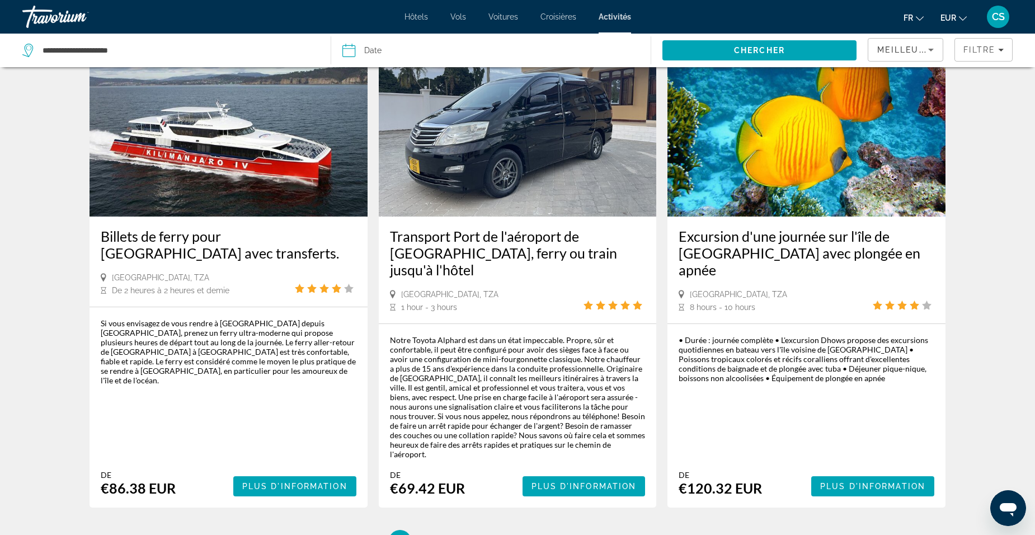
scroll to position [1624, 0]
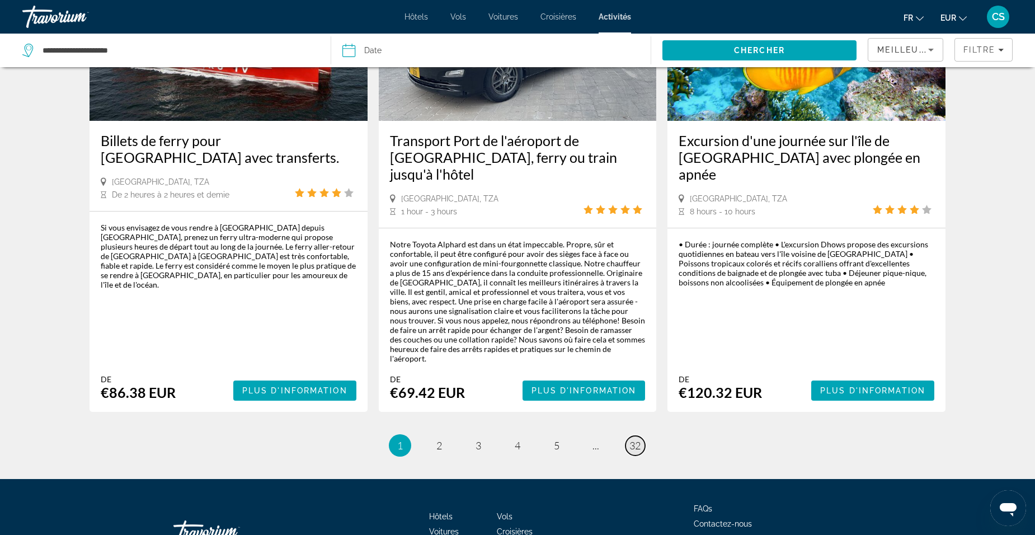
click at [635, 439] on span "32" at bounding box center [635, 445] width 11 height 12
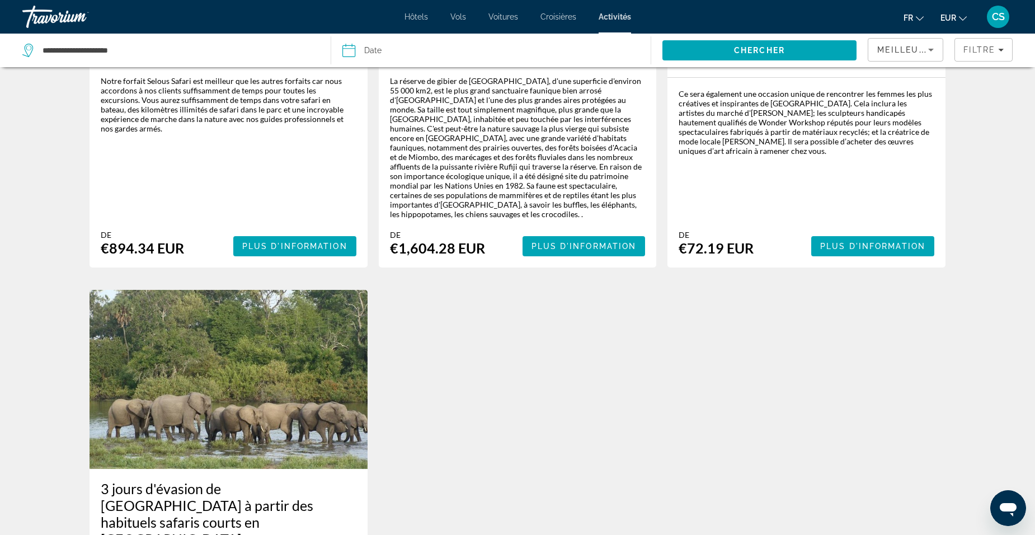
scroll to position [1100, 0]
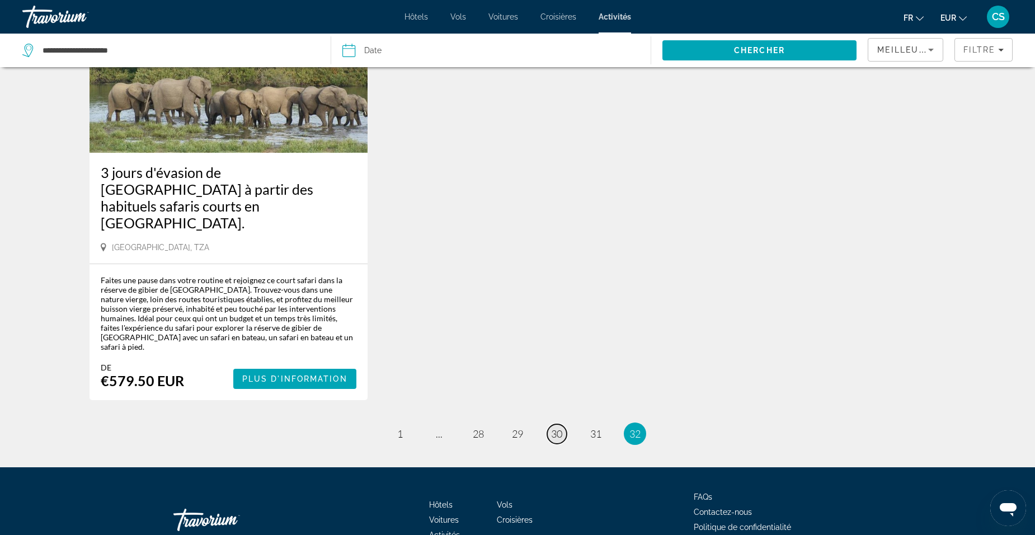
click at [552, 428] on span "30" at bounding box center [556, 434] width 11 height 12
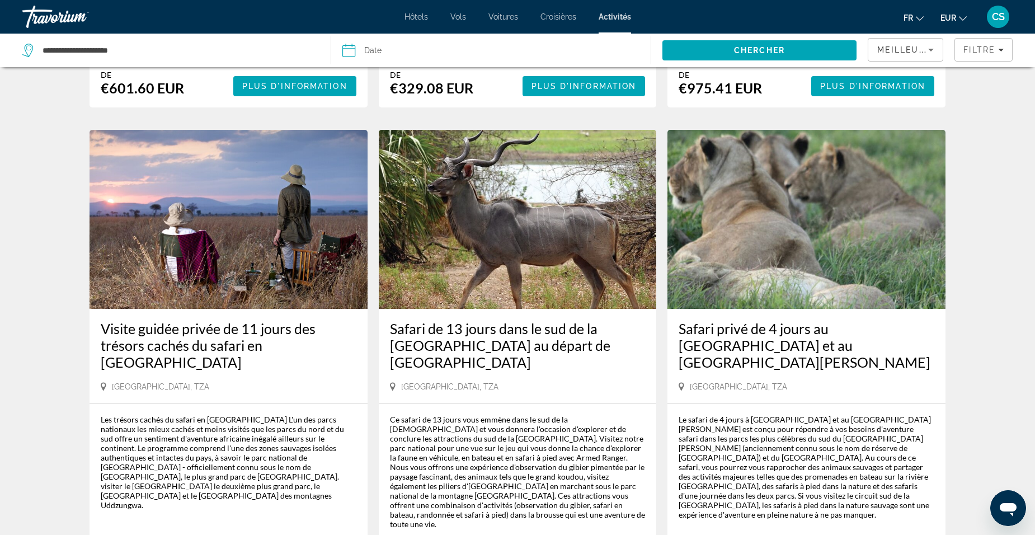
scroll to position [560, 0]
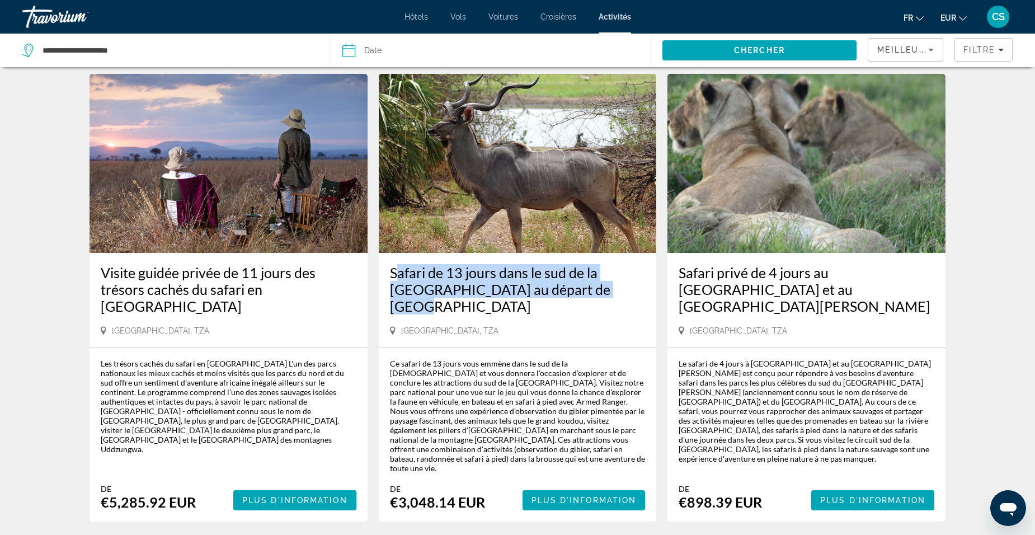
drag, startPoint x: 386, startPoint y: 269, endPoint x: 638, endPoint y: 297, distance: 254.5
click at [638, 297] on div "Safari de 13 jours dans le sud de la Tanzanie au départ de Dar es Salaam Dar es…" at bounding box center [518, 300] width 278 height 94
drag, startPoint x: 638, startPoint y: 297, endPoint x: 557, endPoint y: 282, distance: 82.5
copy h3 "Safari de 13 jours dans le sud de la Tanzanie au départ de Dar es Salaam"
click at [546, 496] on span "Plus d'information" at bounding box center [584, 500] width 105 height 9
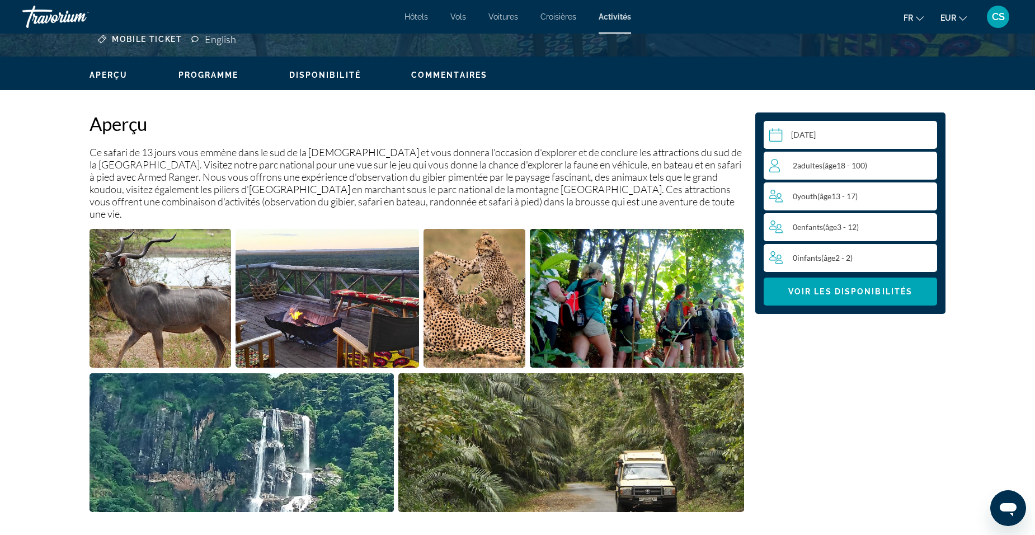
scroll to position [223, 0]
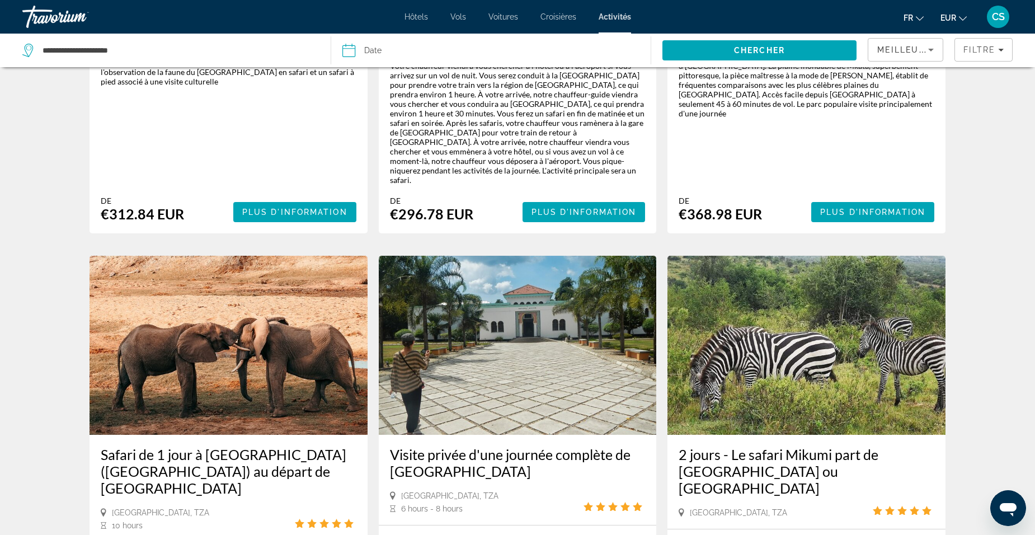
scroll to position [560, 0]
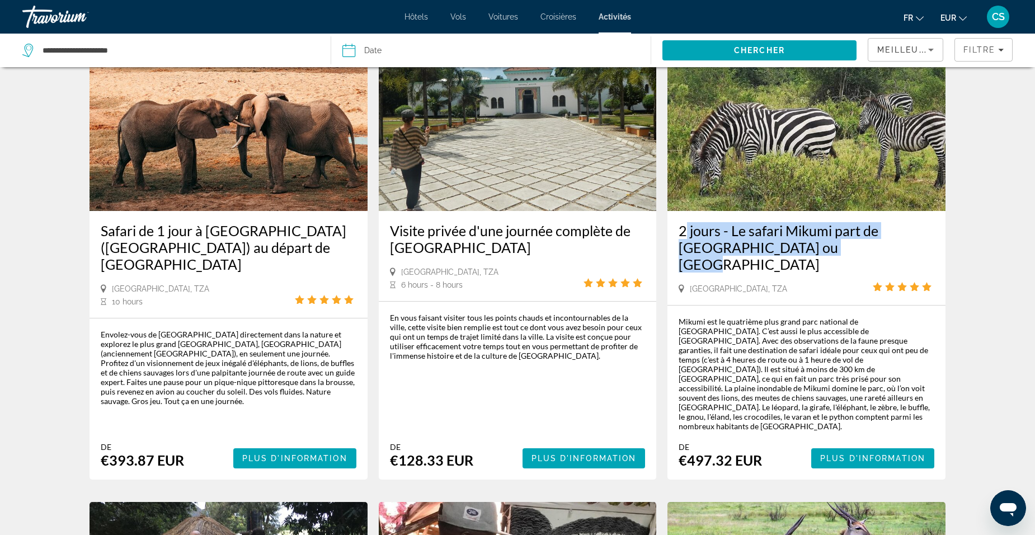
drag, startPoint x: 674, startPoint y: 219, endPoint x: 808, endPoint y: 237, distance: 135.0
click at [808, 237] on div "2 jours - Le safari Mikumi part de [GEOGRAPHIC_DATA] ou [GEOGRAPHIC_DATA] [GEOG…" at bounding box center [807, 258] width 278 height 94
drag, startPoint x: 808, startPoint y: 237, endPoint x: 758, endPoint y: 235, distance: 49.9
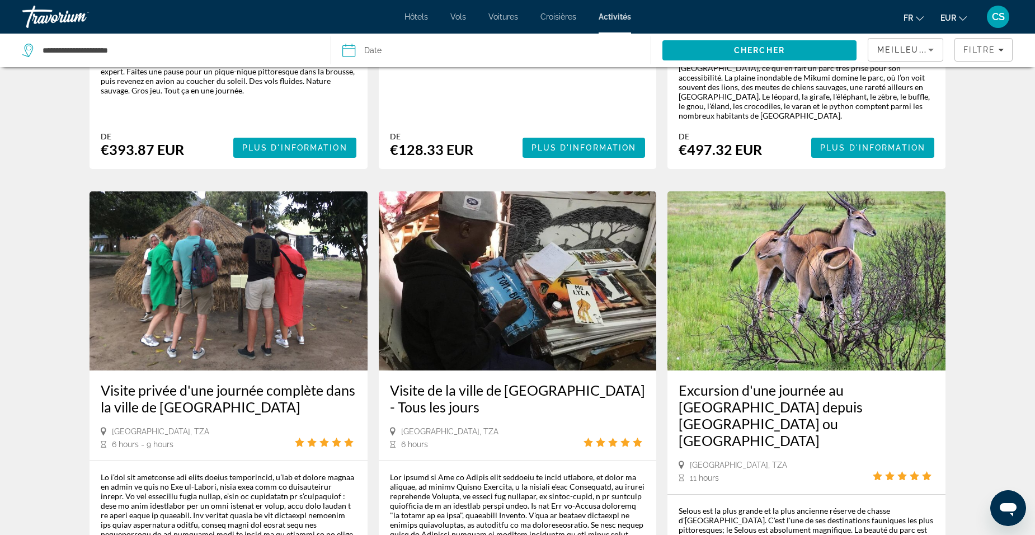
scroll to position [895, 0]
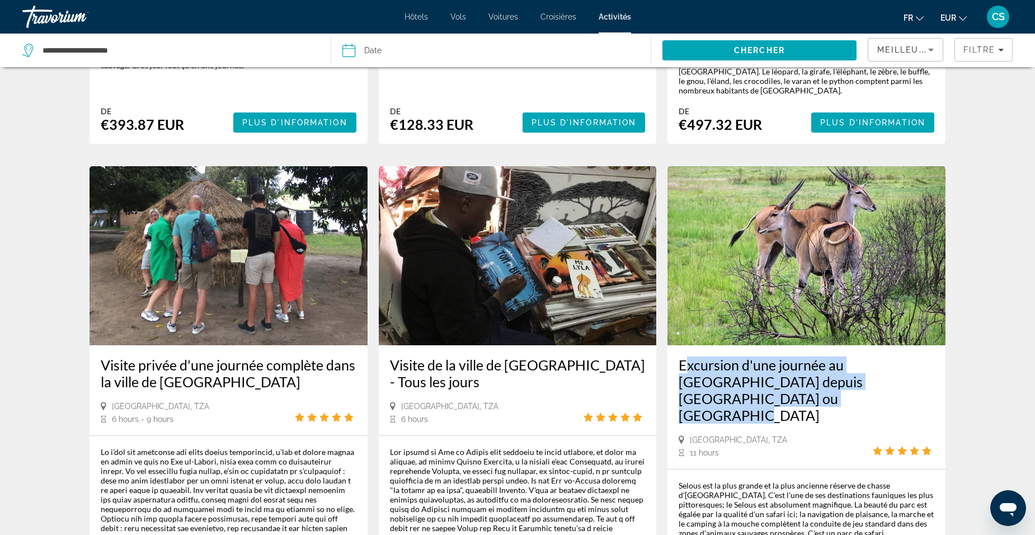
drag, startPoint x: 682, startPoint y: 322, endPoint x: 768, endPoint y: 353, distance: 91.2
click at [768, 353] on div "Excursion d'une journée au parc national de Selous depuis Zanzibar ou Dar es Sa…" at bounding box center [807, 407] width 278 height 124
drag, startPoint x: 768, startPoint y: 353, endPoint x: 726, endPoint y: 336, distance: 44.7
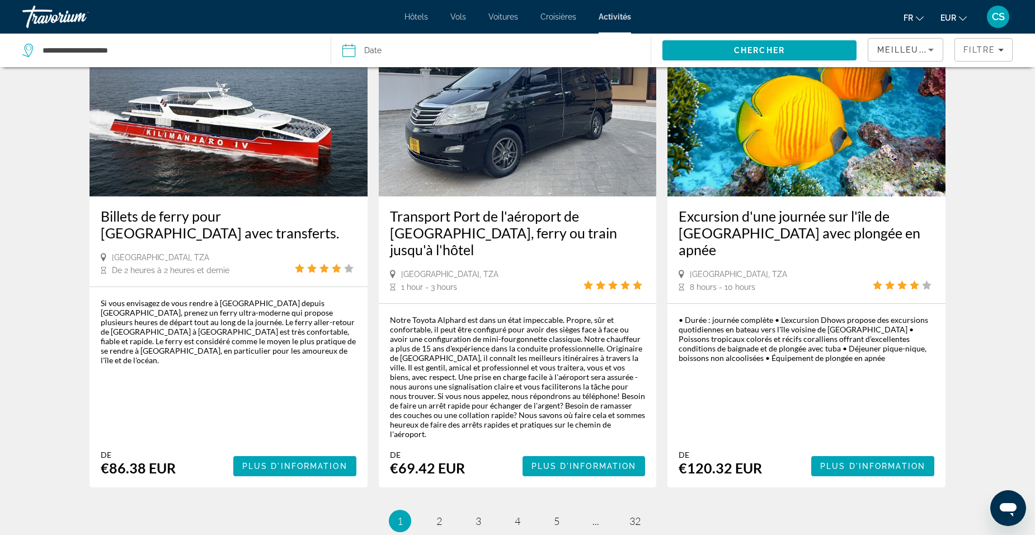
scroll to position [1567, 0]
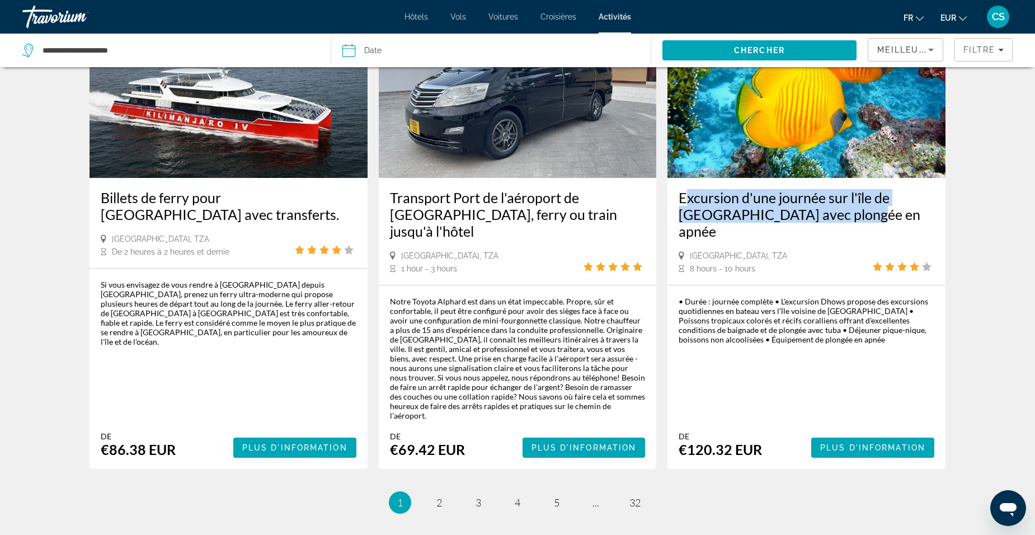
drag, startPoint x: 673, startPoint y: 144, endPoint x: 843, endPoint y: 168, distance: 171.3
click at [843, 178] on div "Excursion d'une journée sur l'île de [GEOGRAPHIC_DATA] avec plongée en apnée [G…" at bounding box center [807, 231] width 278 height 107
drag, startPoint x: 843, startPoint y: 168, endPoint x: 806, endPoint y: 152, distance: 40.3
click at [871, 434] on span "Main content" at bounding box center [872, 447] width 123 height 27
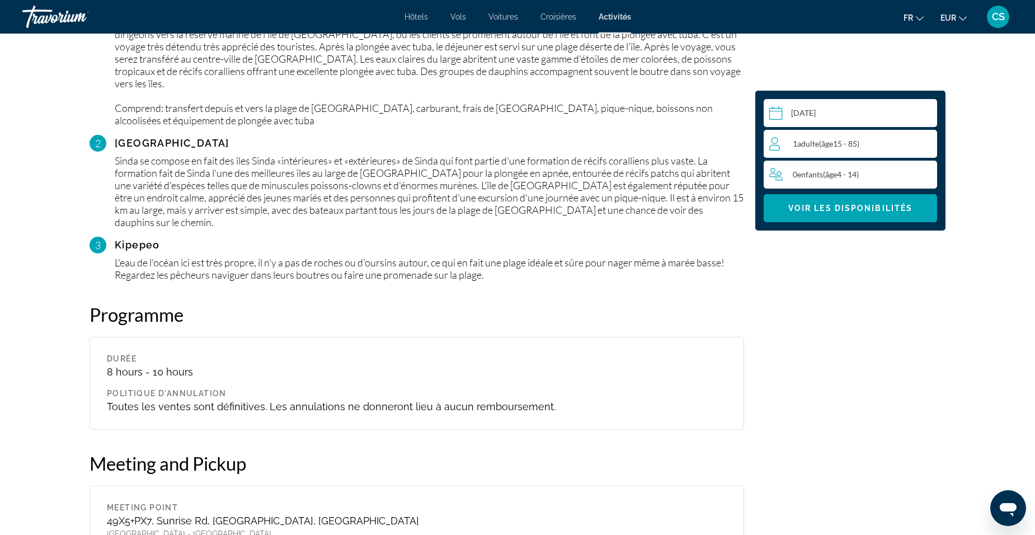
scroll to position [1119, 0]
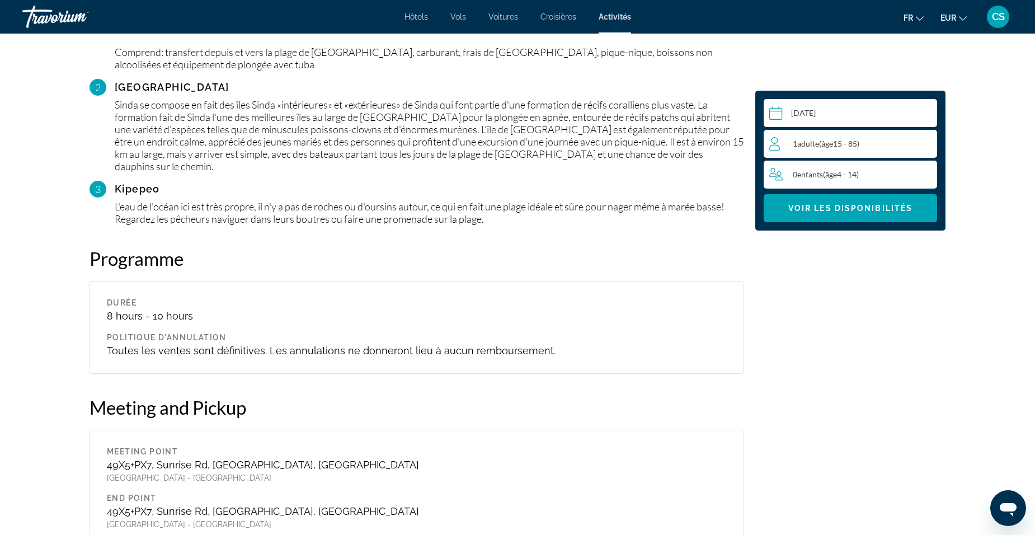
click at [849, 117] on input "Main content" at bounding box center [853, 114] width 178 height 31
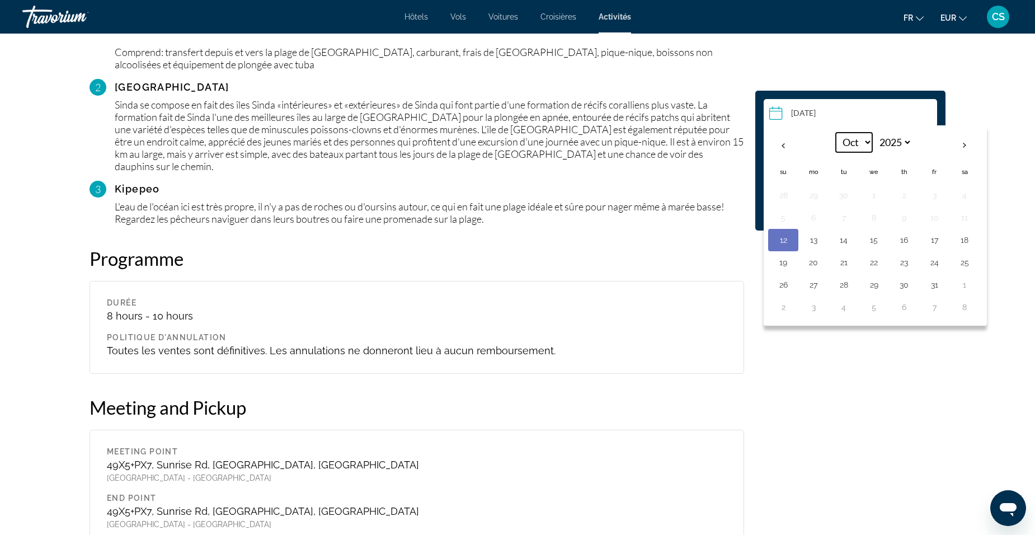
drag, startPoint x: 872, startPoint y: 142, endPoint x: 866, endPoint y: 149, distance: 9.5
click at [872, 142] on select "*** *** *** *** *** *** *** *** *** *** *** ***" at bounding box center [854, 143] width 36 height 20
select select "**"
click at [836, 133] on select "*** *** *** *** *** *** *** *** *** *** *** ***" at bounding box center [854, 143] width 36 height 20
click at [846, 286] on button "25" at bounding box center [844, 285] width 18 height 16
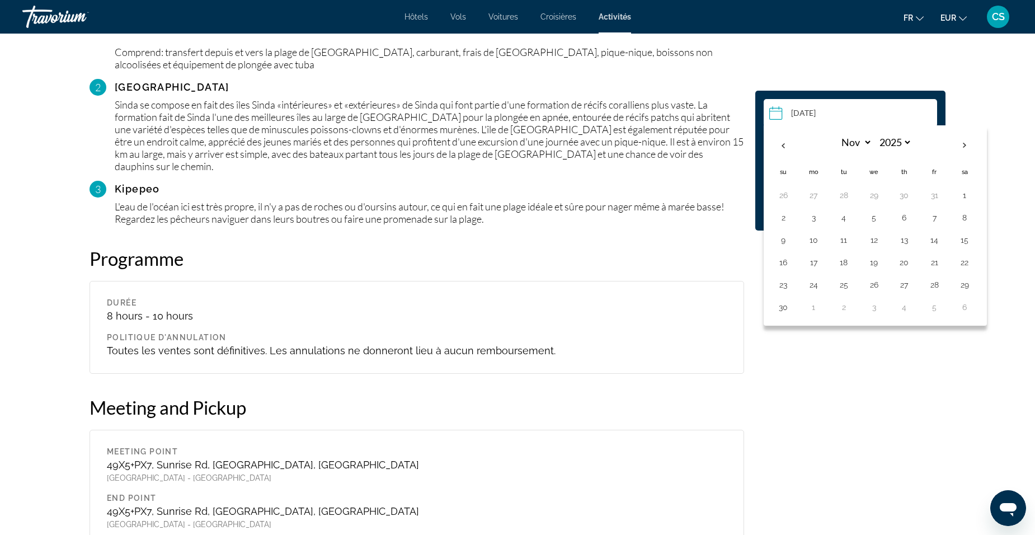
type input "**********"
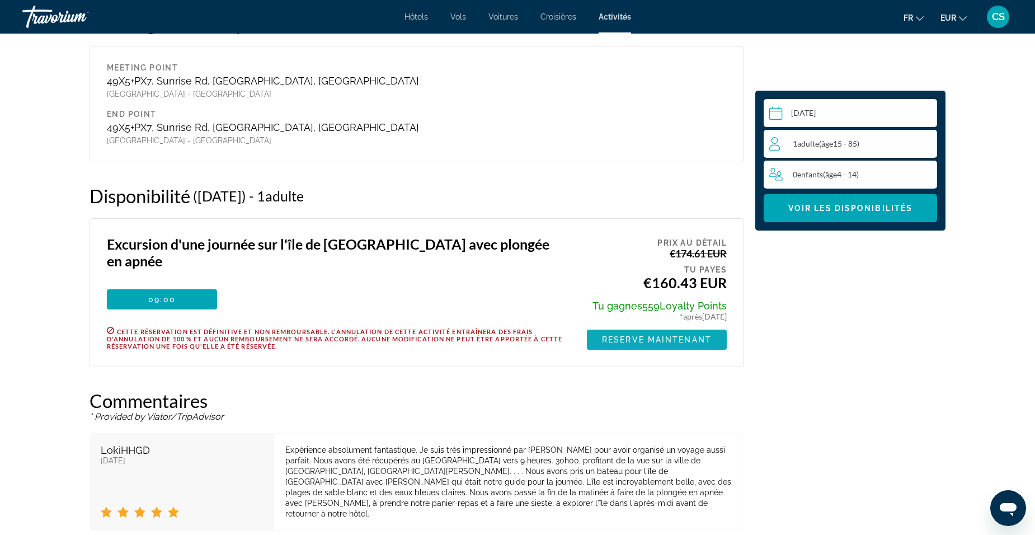
scroll to position [1428, 0]
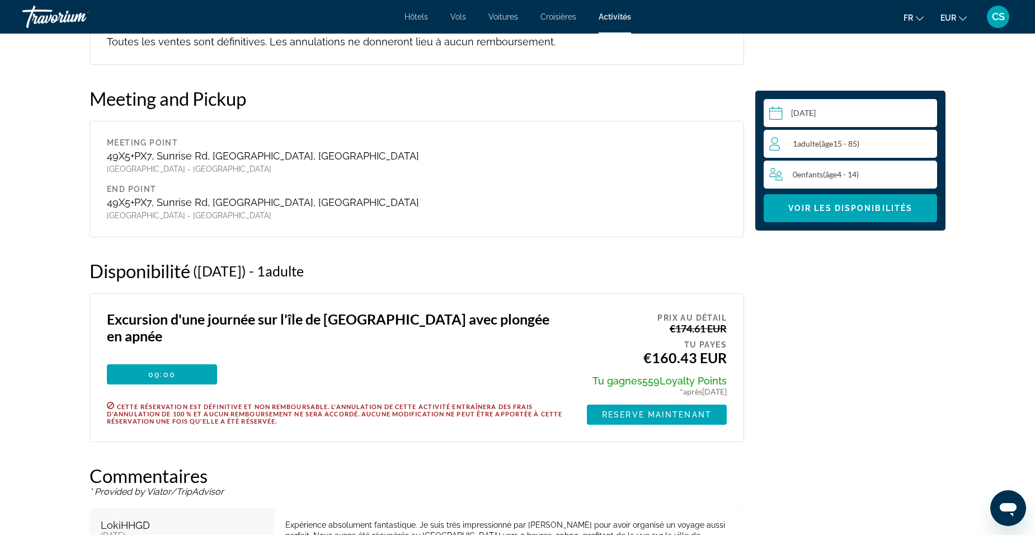
click at [843, 149] on div "1 Adulte Adultes ( âge 15 - 85)" at bounding box center [852, 143] width 167 height 13
click at [926, 143] on icon "Increment adults" at bounding box center [926, 143] width 10 height 10
click at [838, 215] on span "Main content" at bounding box center [850, 208] width 173 height 27
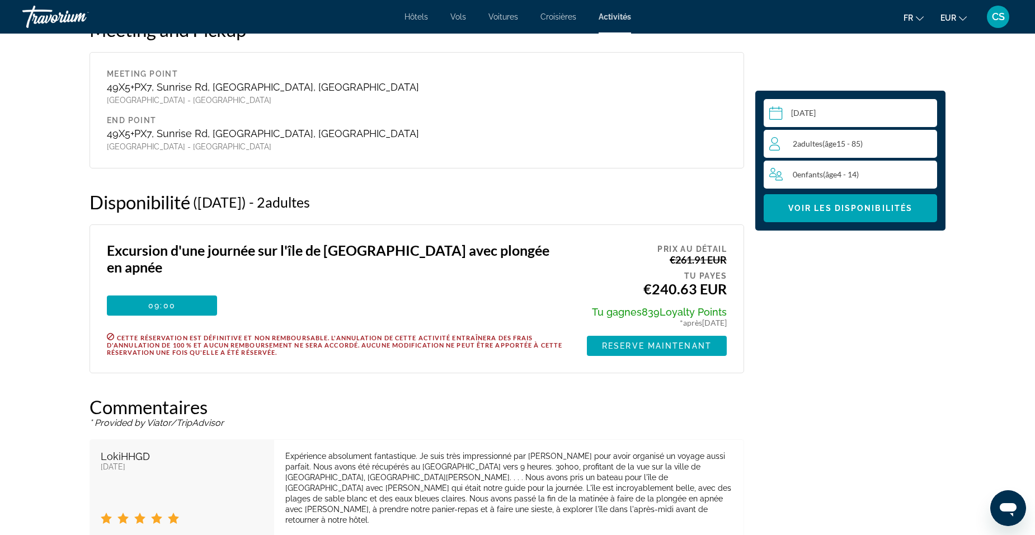
scroll to position [1484, 0]
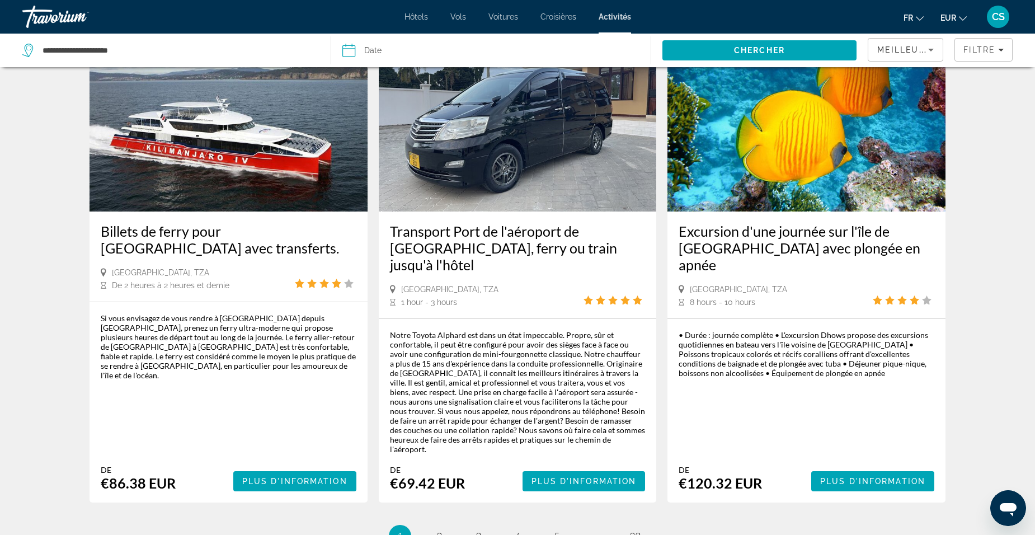
scroll to position [1624, 0]
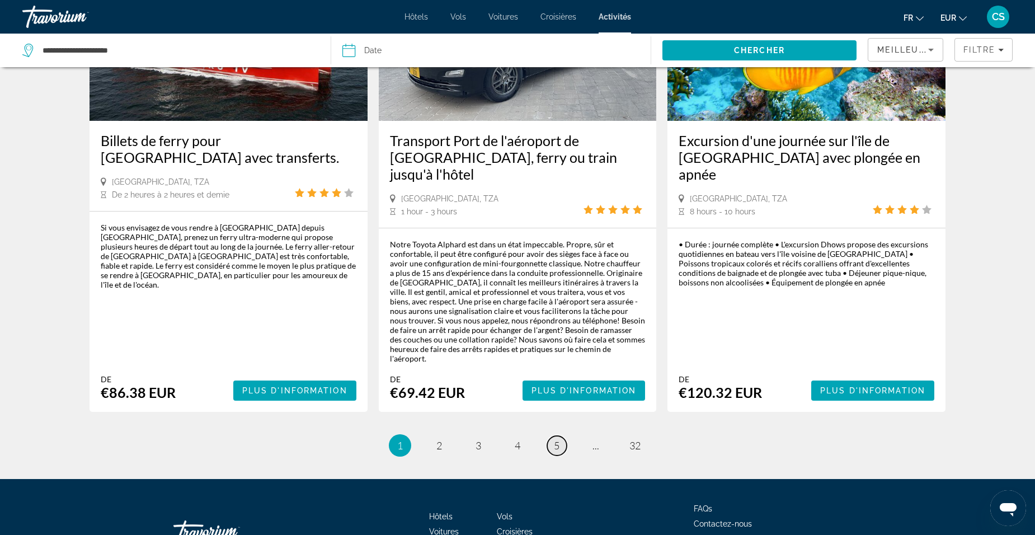
click at [558, 439] on span "5" at bounding box center [557, 445] width 6 height 12
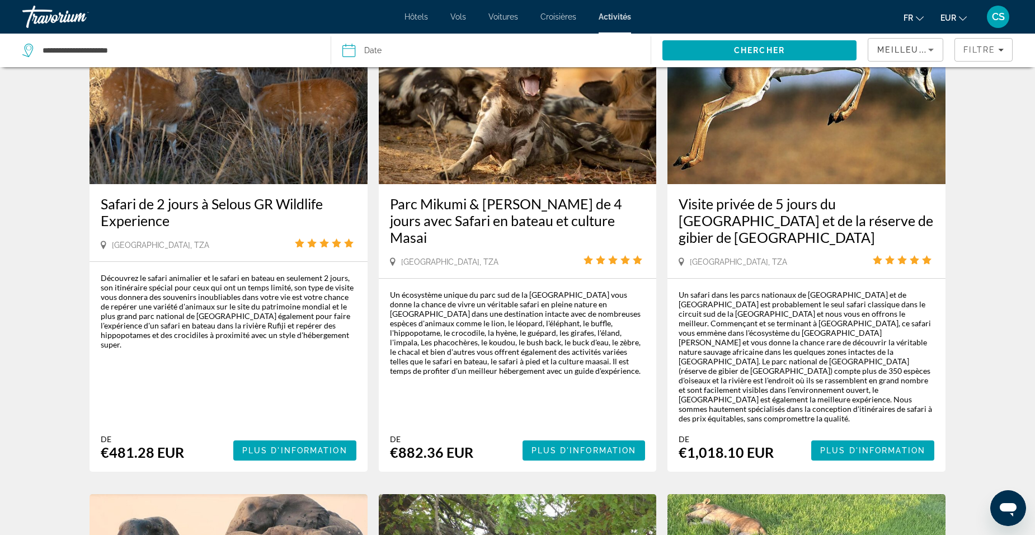
scroll to position [112, 0]
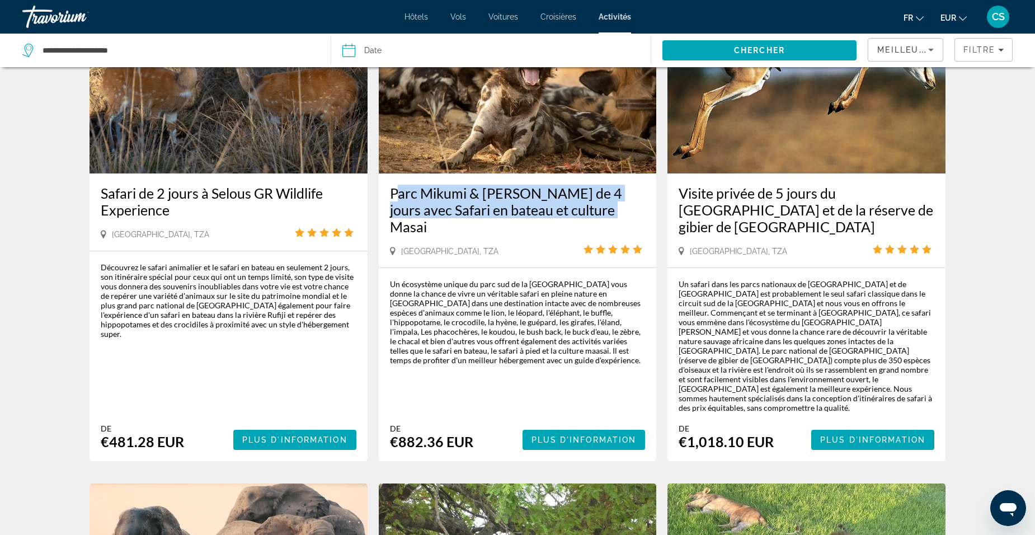
drag, startPoint x: 386, startPoint y: 195, endPoint x: 605, endPoint y: 212, distance: 220.0
click at [605, 212] on div "Parc Mikumi & Nyerere de 4 jours avec Safari en bateau et culture Masai Dar es …" at bounding box center [518, 220] width 278 height 94
drag, startPoint x: 605, startPoint y: 212, endPoint x: 520, endPoint y: 195, distance: 86.6
click at [564, 435] on span "Plus d'information" at bounding box center [584, 439] width 105 height 9
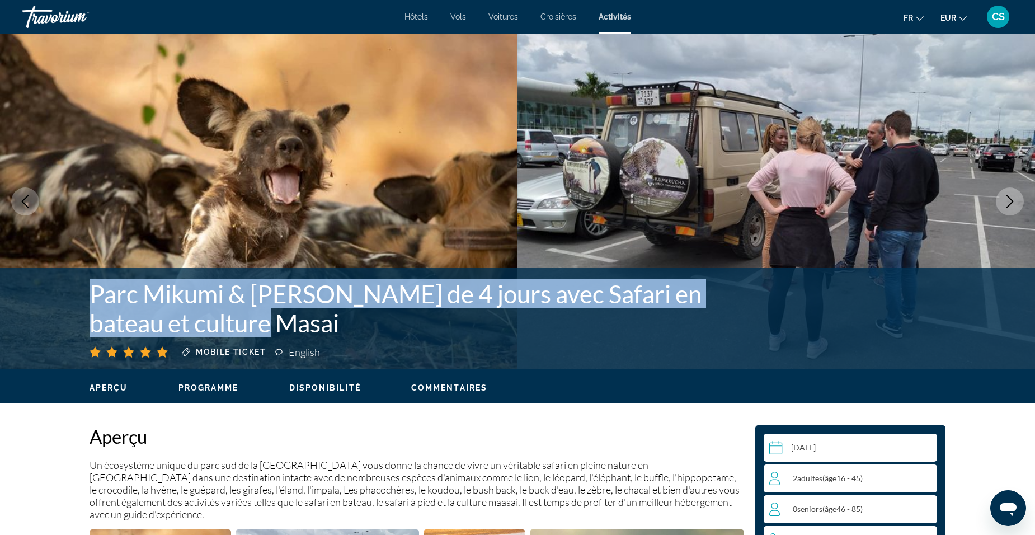
drag, startPoint x: 265, startPoint y: 312, endPoint x: 301, endPoint y: 325, distance: 38.1
click at [301, 325] on div "Parc Mikumi & Nyerere de 4 jours avec Safari en bateau et culture Masai Mobile …" at bounding box center [517, 318] width 901 height 79
drag, startPoint x: 301, startPoint y: 325, endPoint x: 289, endPoint y: 294, distance: 33.5
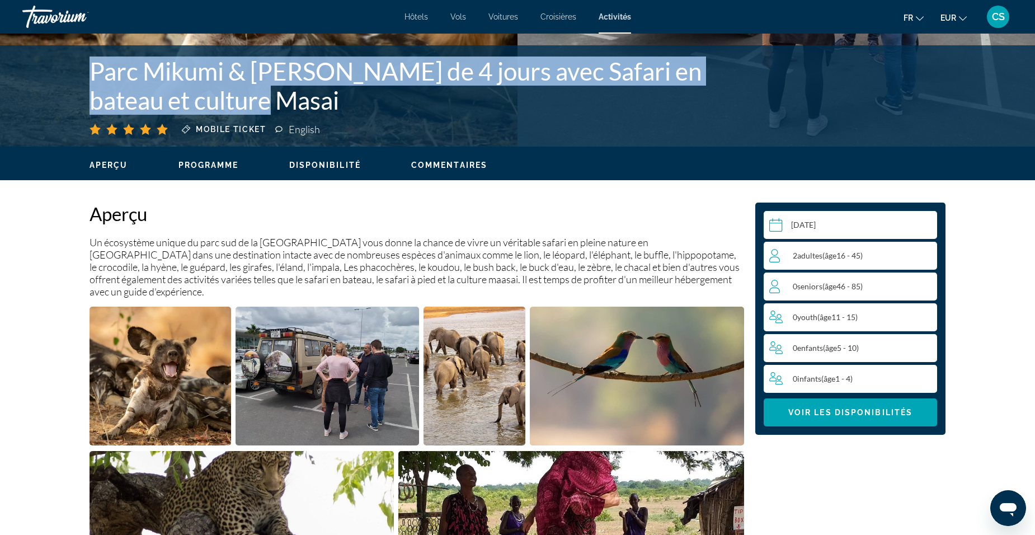
scroll to position [224, 0]
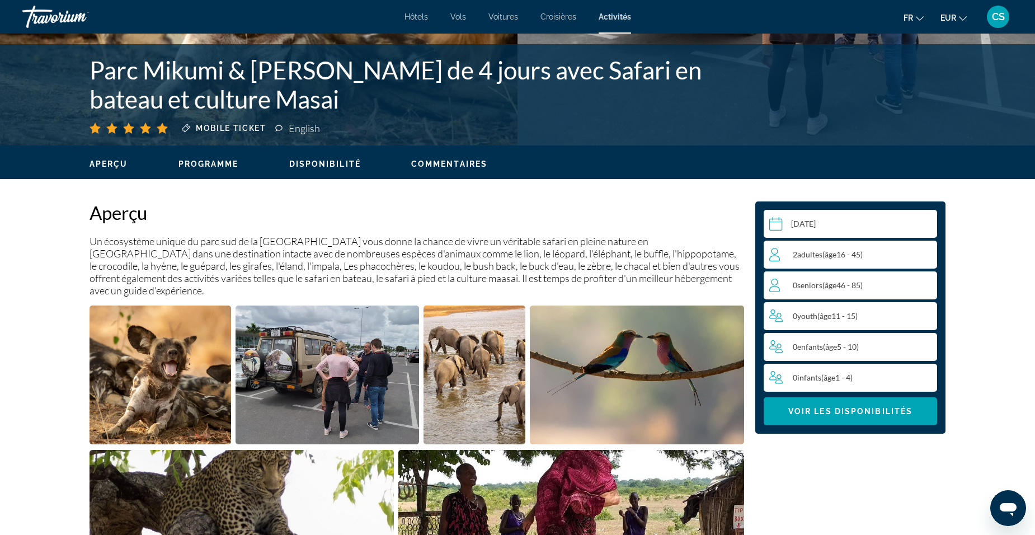
click at [803, 226] on input "Main content" at bounding box center [853, 225] width 178 height 31
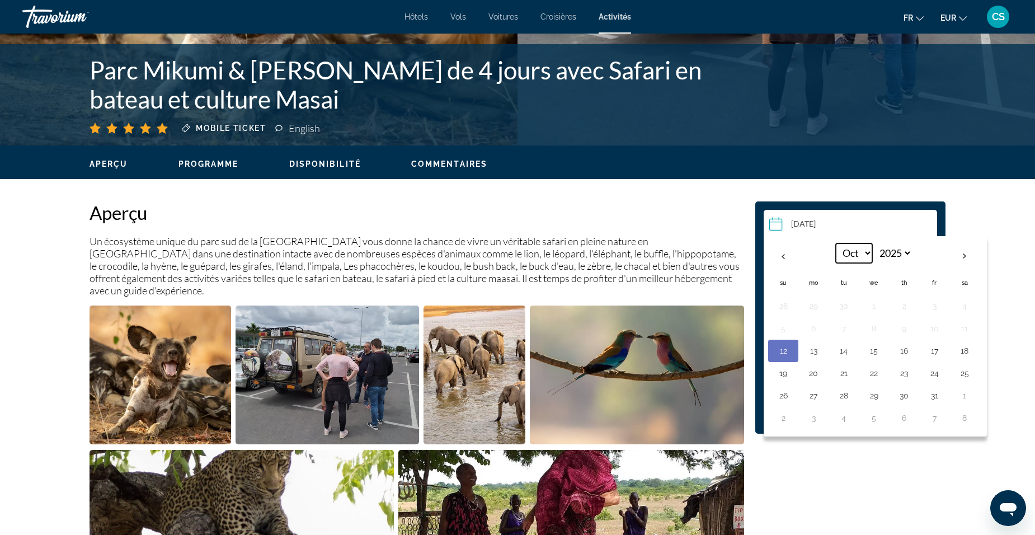
click at [867, 252] on select "*** *** *** *** *** *** *** *** *** *** *** ***" at bounding box center [854, 253] width 36 height 20
select select "**"
click at [836, 243] on select "*** *** *** *** *** *** *** *** *** *** *** ***" at bounding box center [854, 253] width 36 height 20
click at [845, 397] on button "25" at bounding box center [844, 396] width 18 height 16
type input "**********"
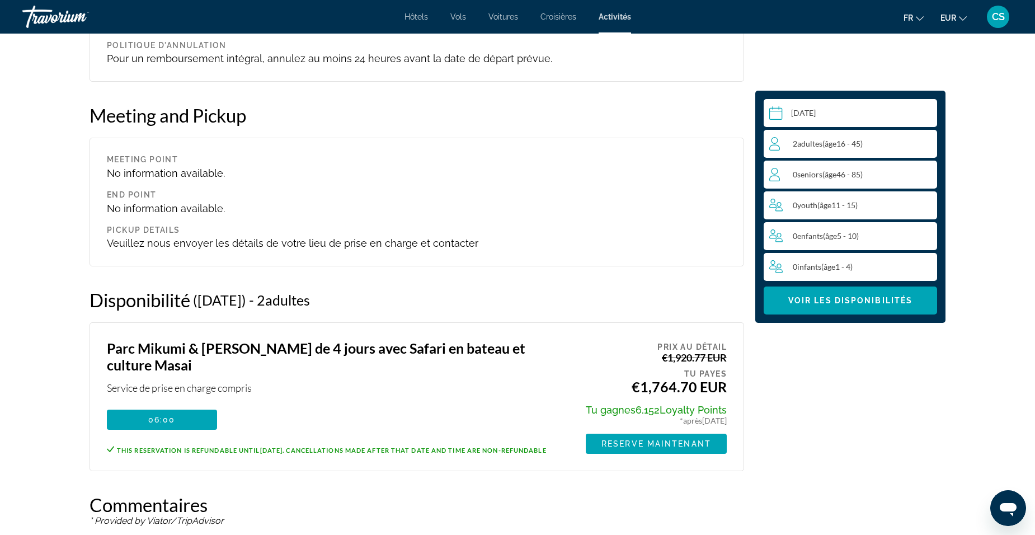
scroll to position [1021, 0]
